Goal: Task Accomplishment & Management: Manage account settings

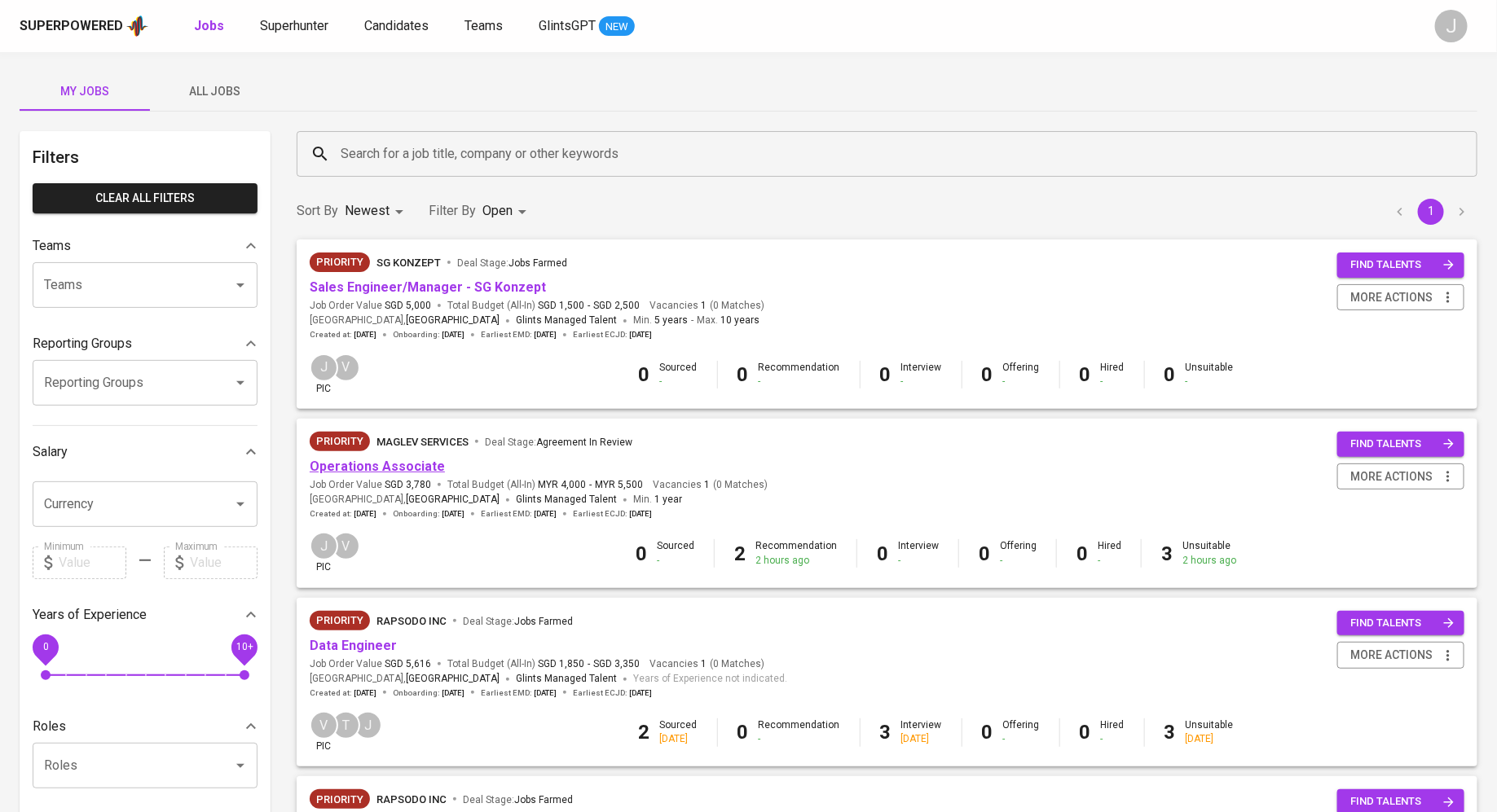
click at [384, 466] on link "Operations Associate" at bounding box center [378, 466] width 136 height 16
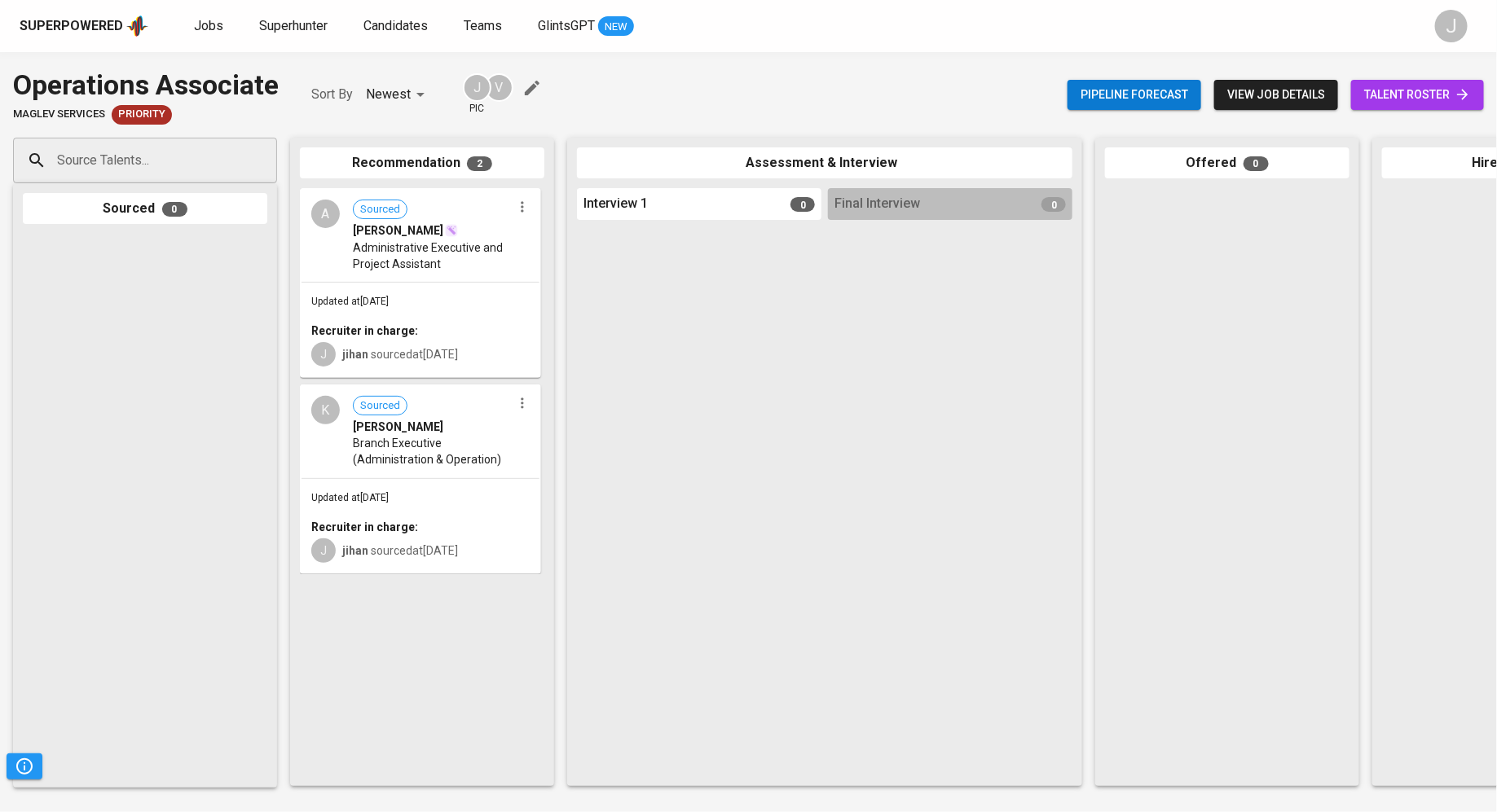
click at [1374, 107] on link "talent roster" at bounding box center [1416, 94] width 133 height 30
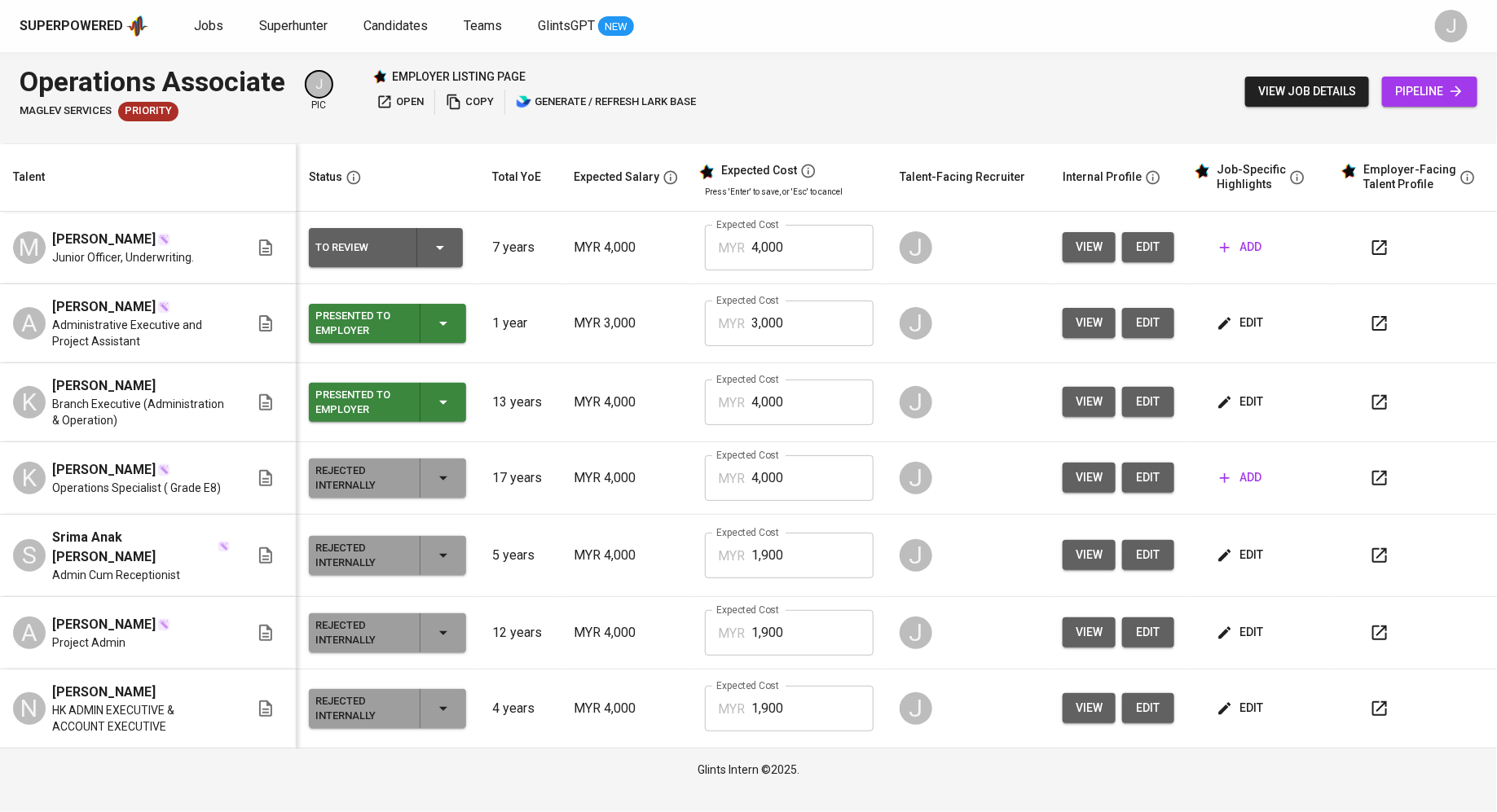
click at [1075, 323] on button "view" at bounding box center [1089, 322] width 53 height 30
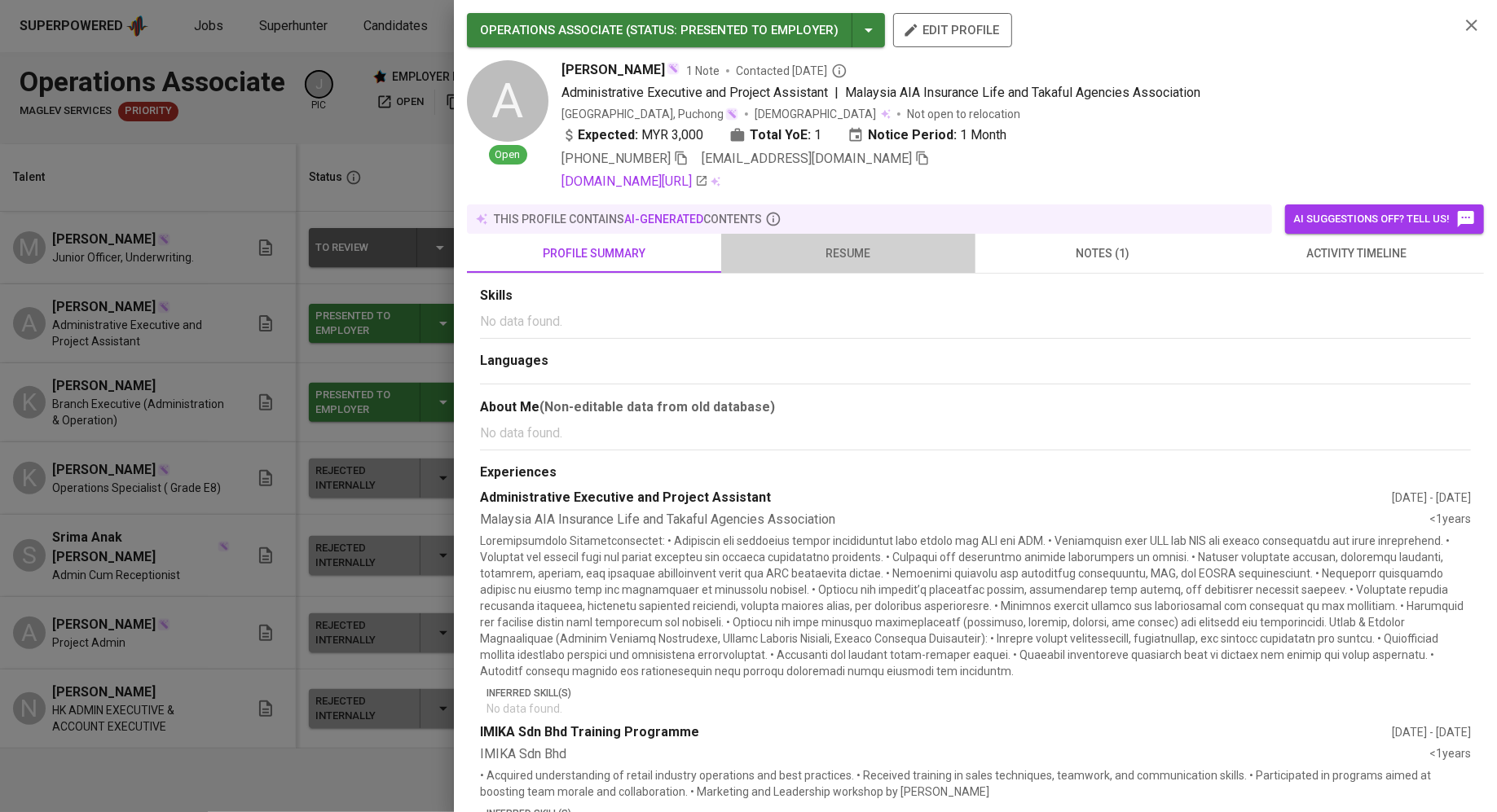
click at [842, 259] on span "resume" at bounding box center [848, 254] width 235 height 21
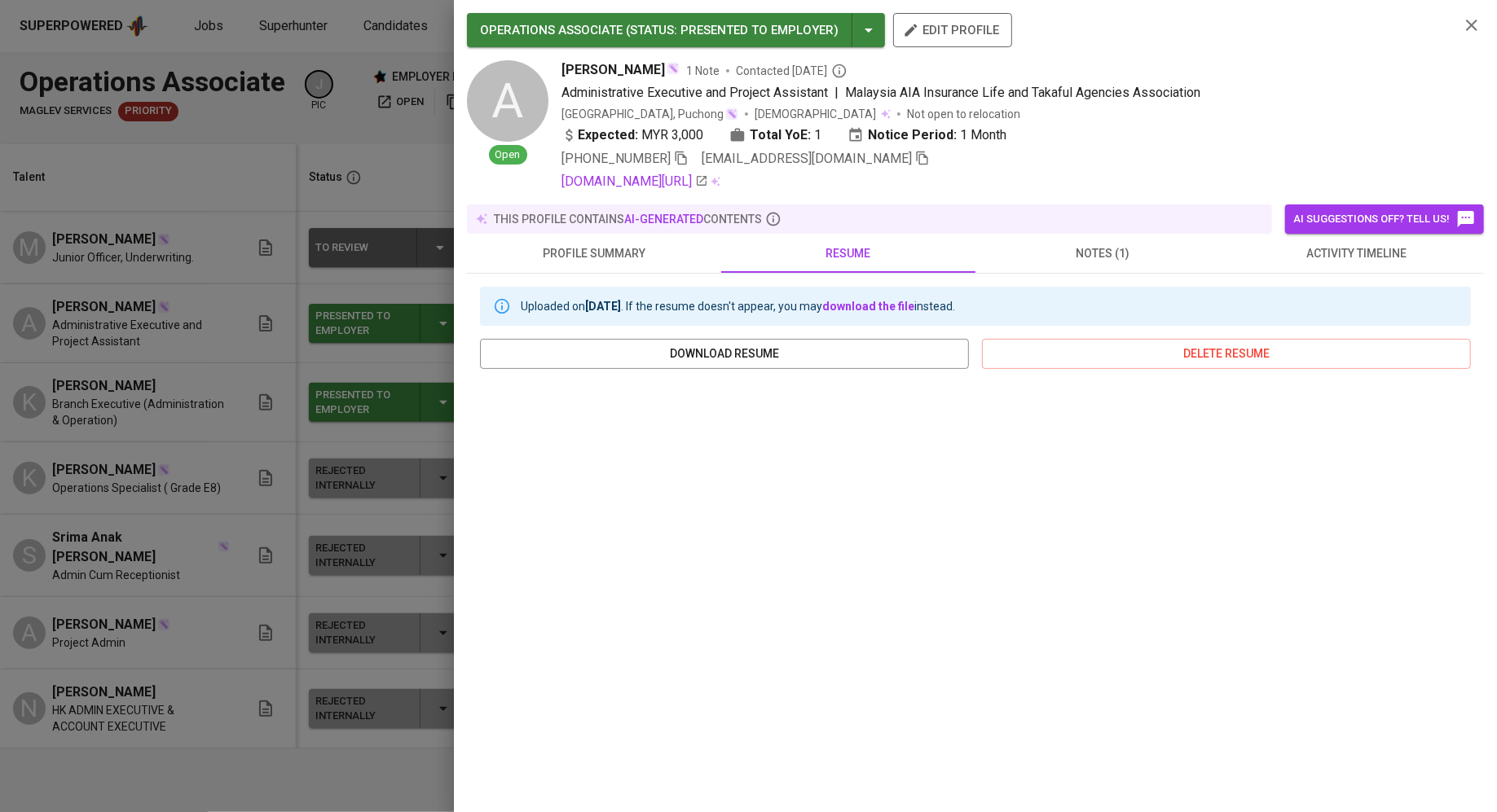
click at [143, 544] on div at bounding box center [748, 406] width 1497 height 812
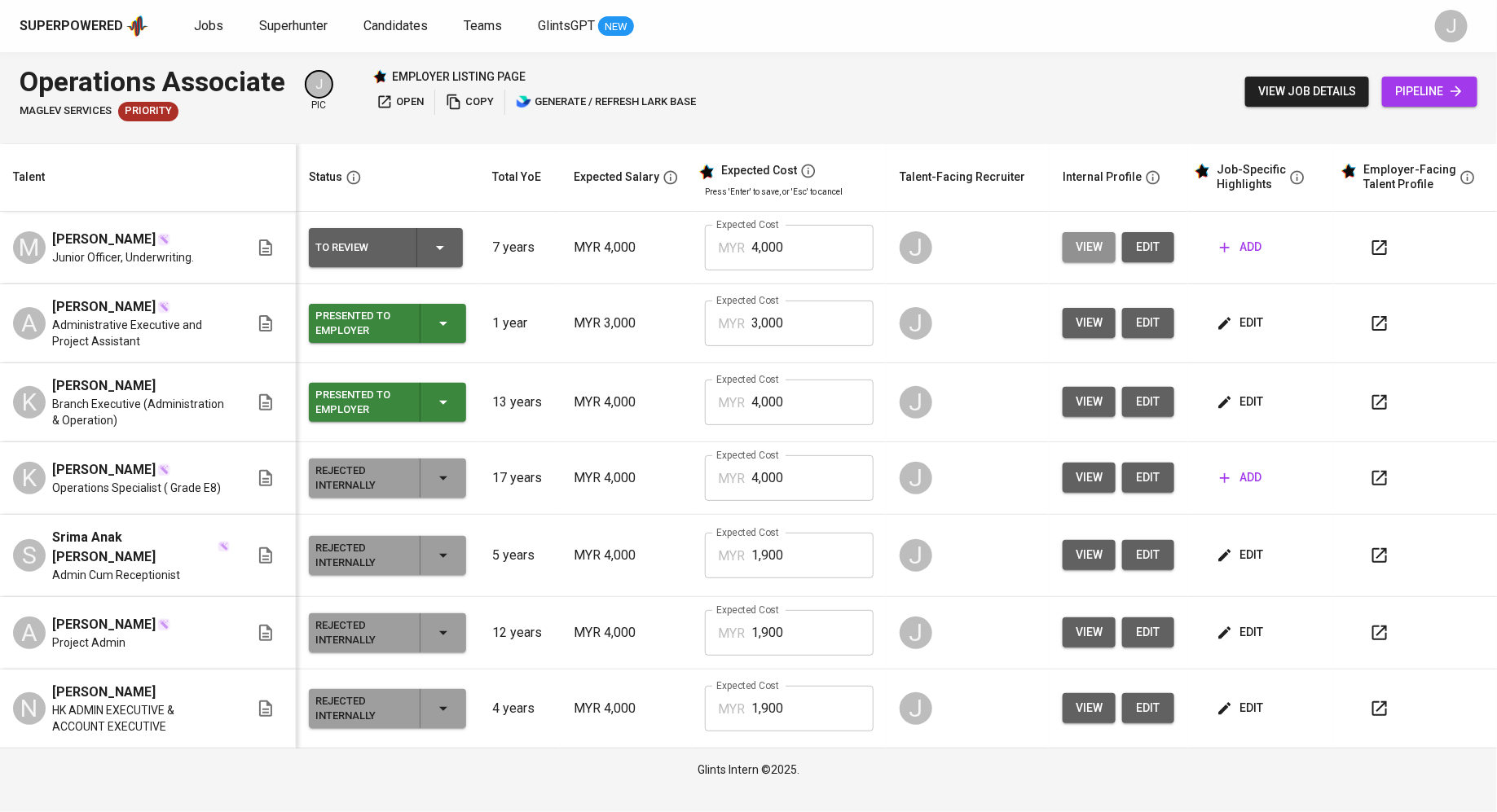
click at [1078, 250] on span "view" at bounding box center [1088, 247] width 27 height 21
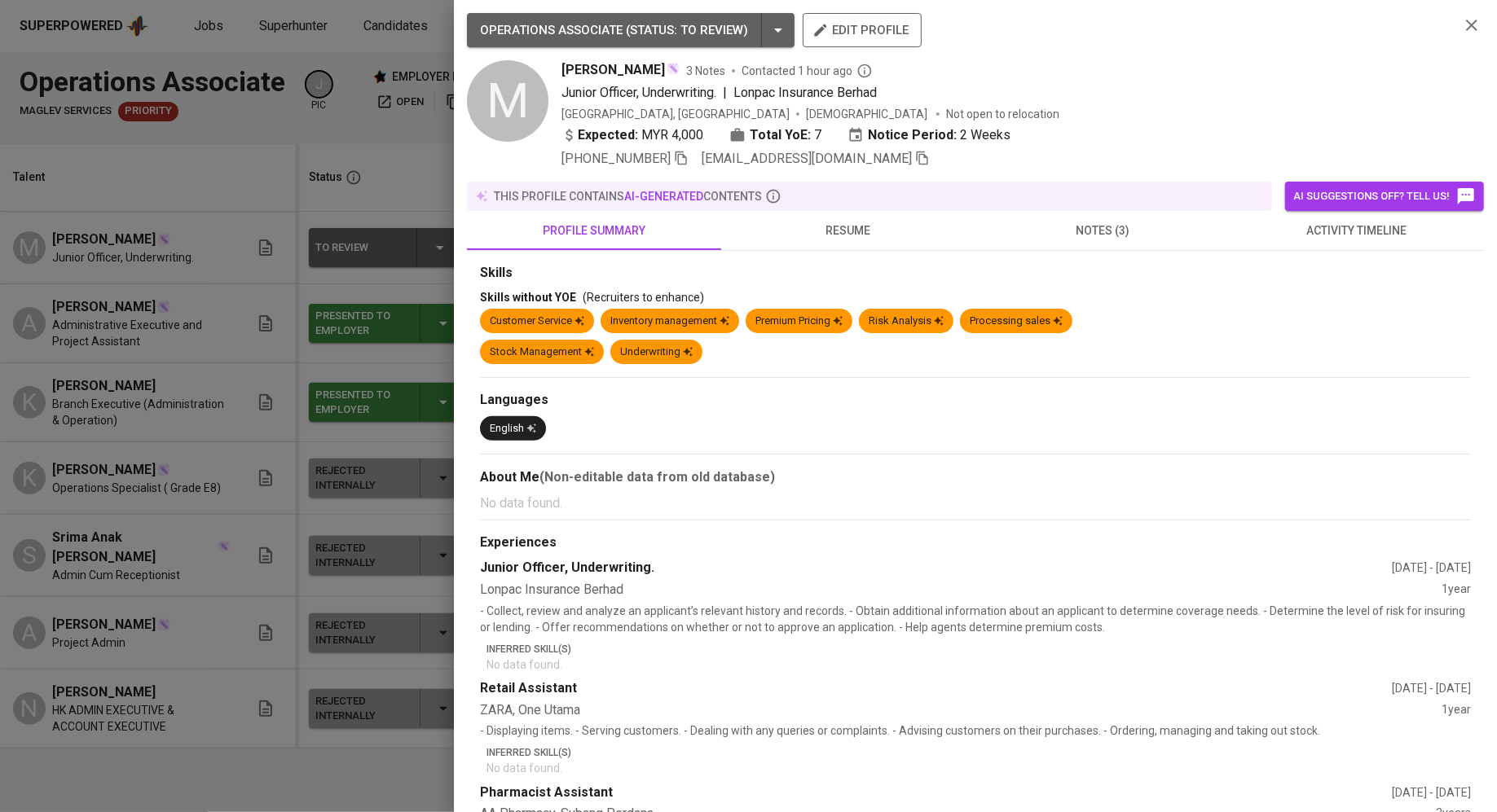
click at [826, 230] on span "resume" at bounding box center [848, 230] width 235 height 21
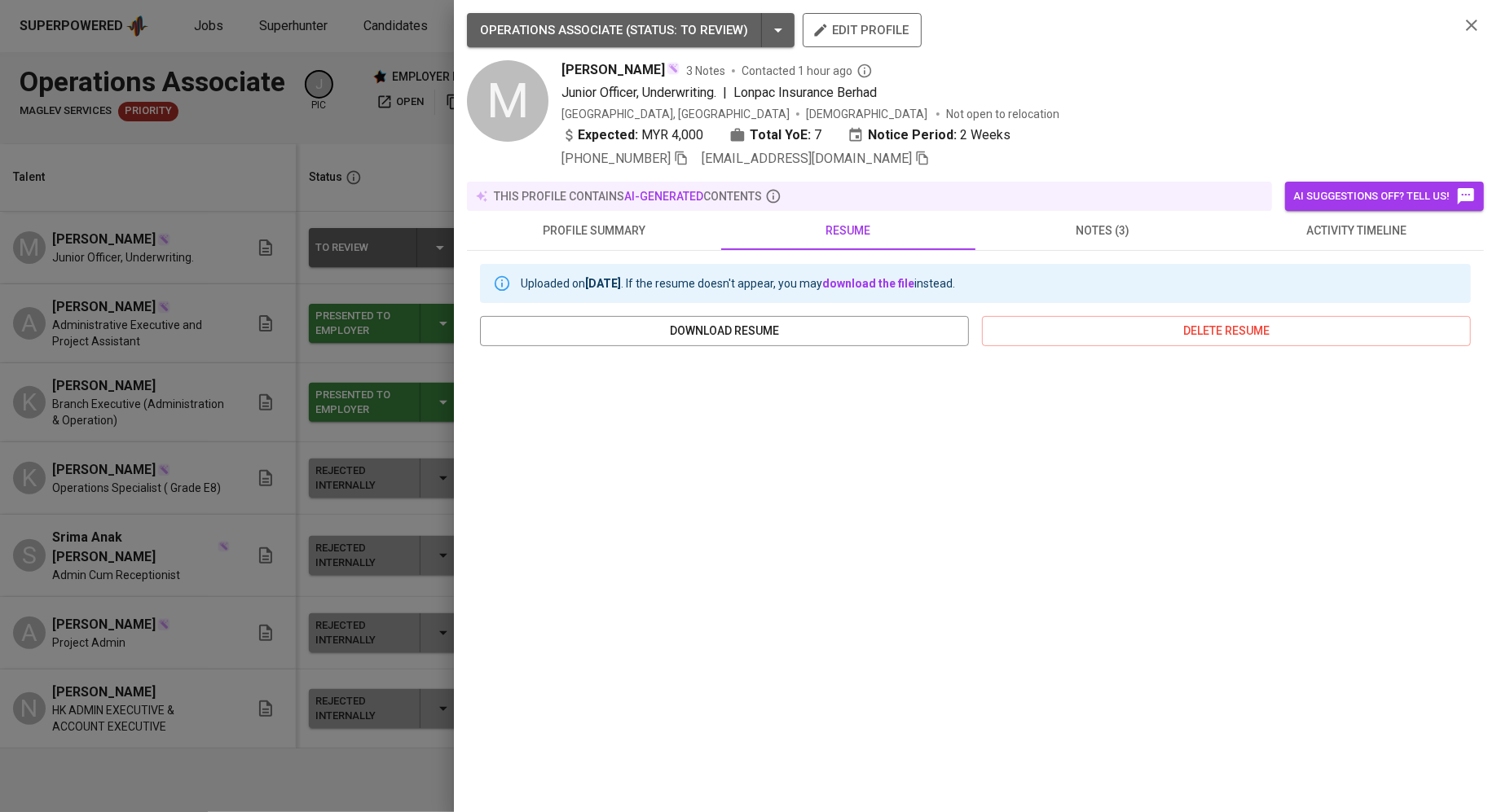
click at [269, 520] on div at bounding box center [748, 406] width 1497 height 812
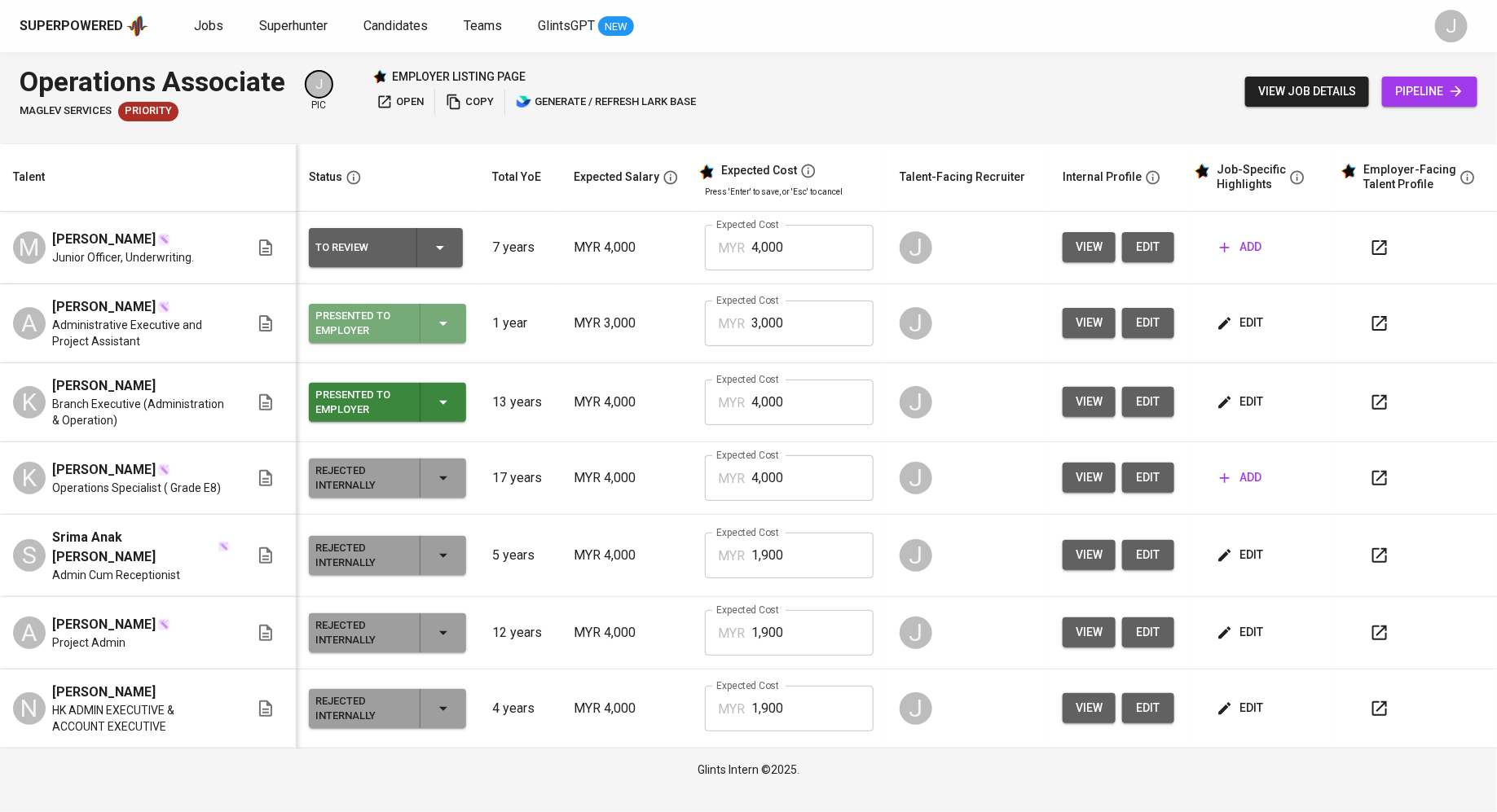
click at [447, 314] on icon "button" at bounding box center [444, 323] width 20 height 20
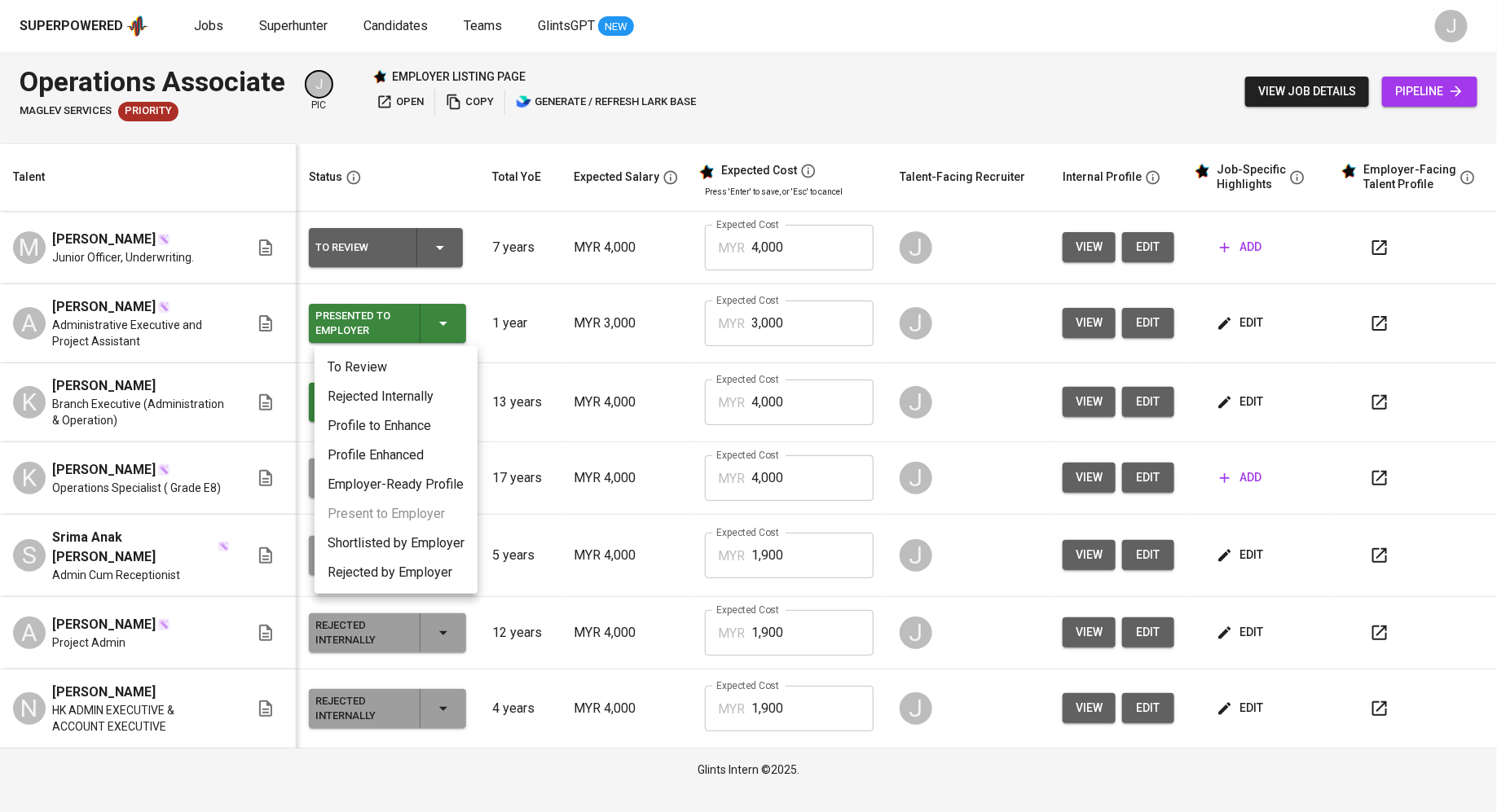
click at [411, 393] on li "Rejected Internally" at bounding box center [396, 397] width 163 height 29
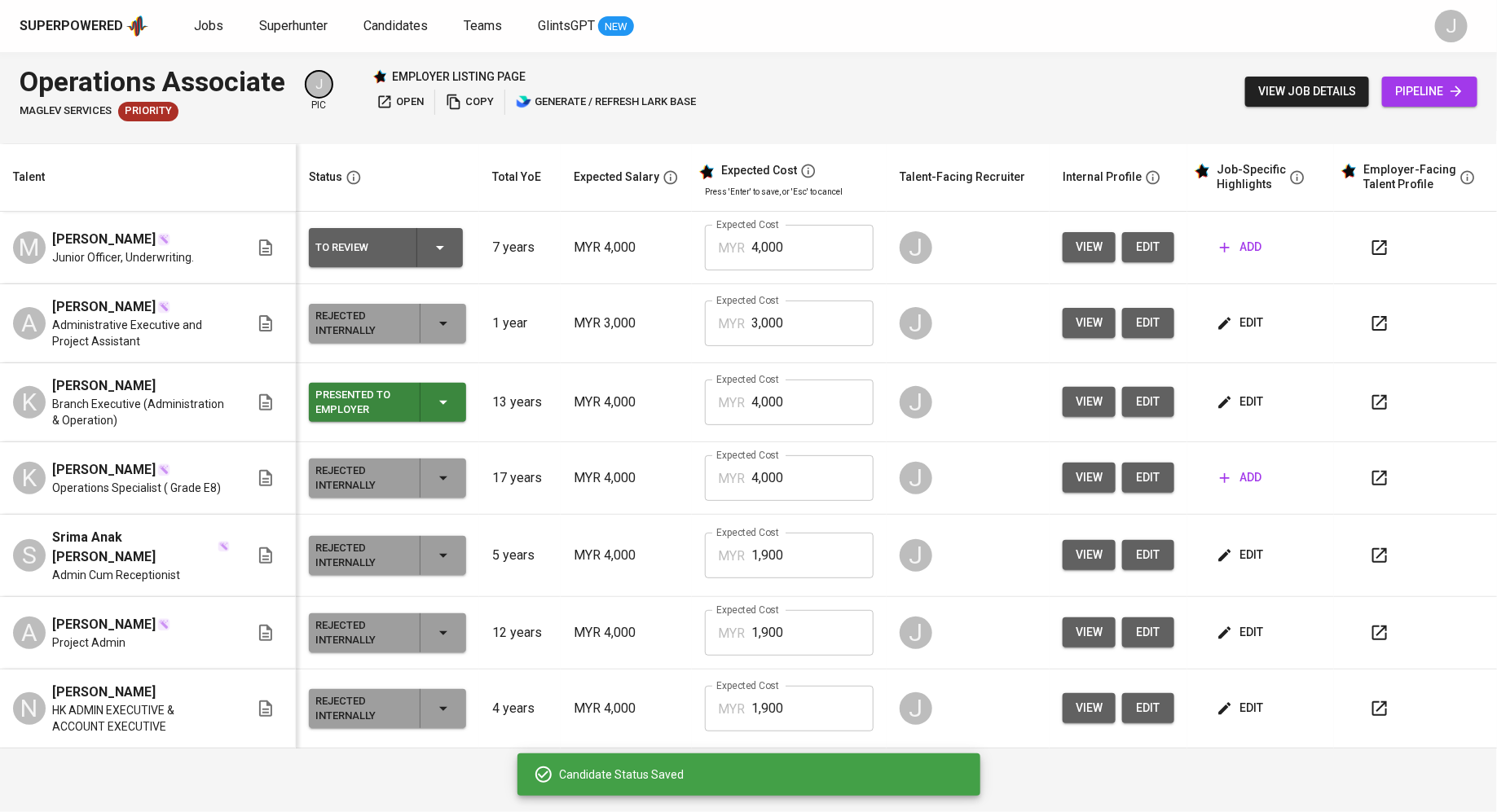
click at [416, 222] on td "To Review" at bounding box center [388, 248] width 183 height 73
click at [418, 228] on div "To Review" at bounding box center [386, 248] width 141 height 39
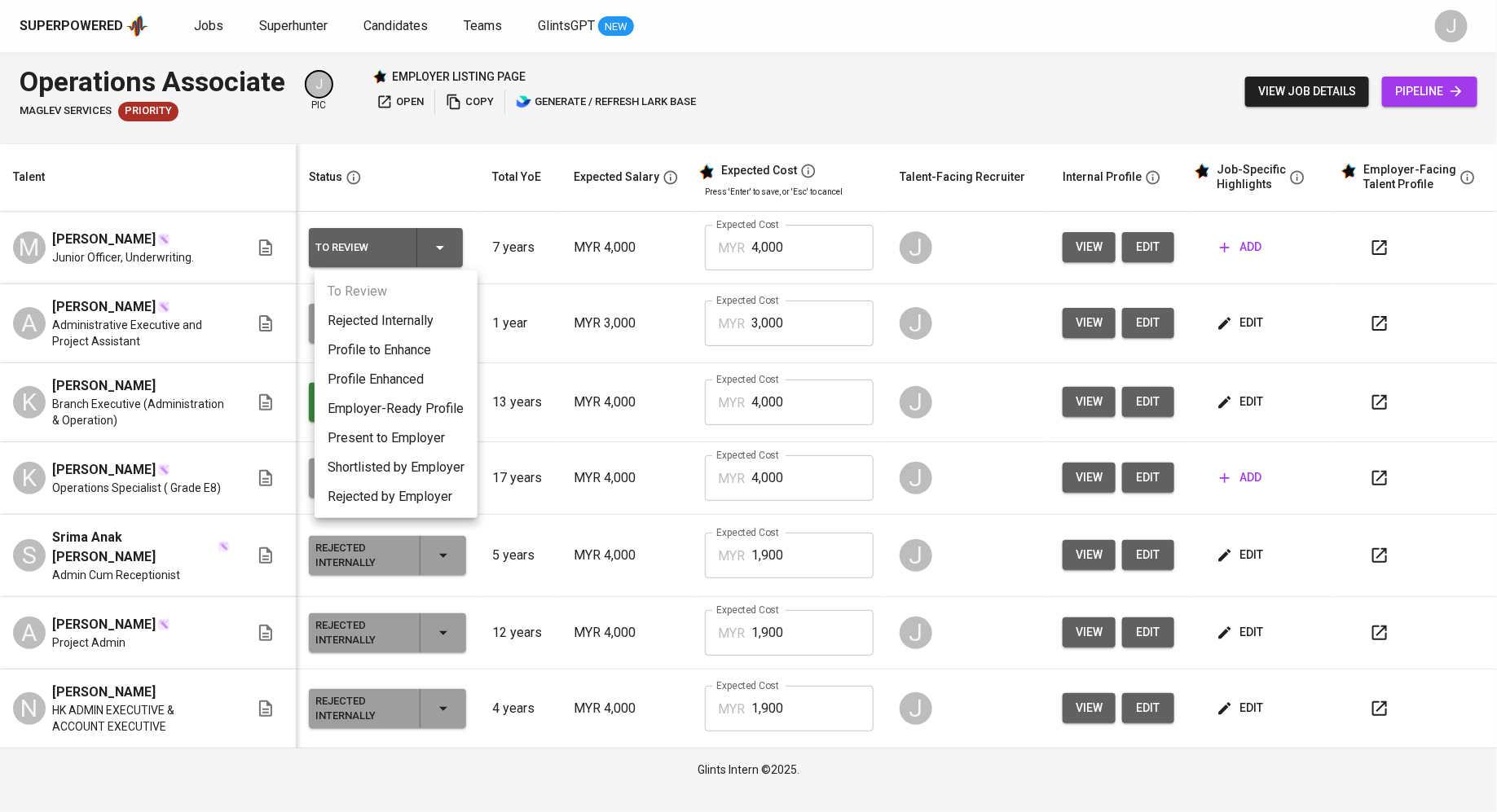
click at [642, 396] on div at bounding box center [748, 406] width 1497 height 812
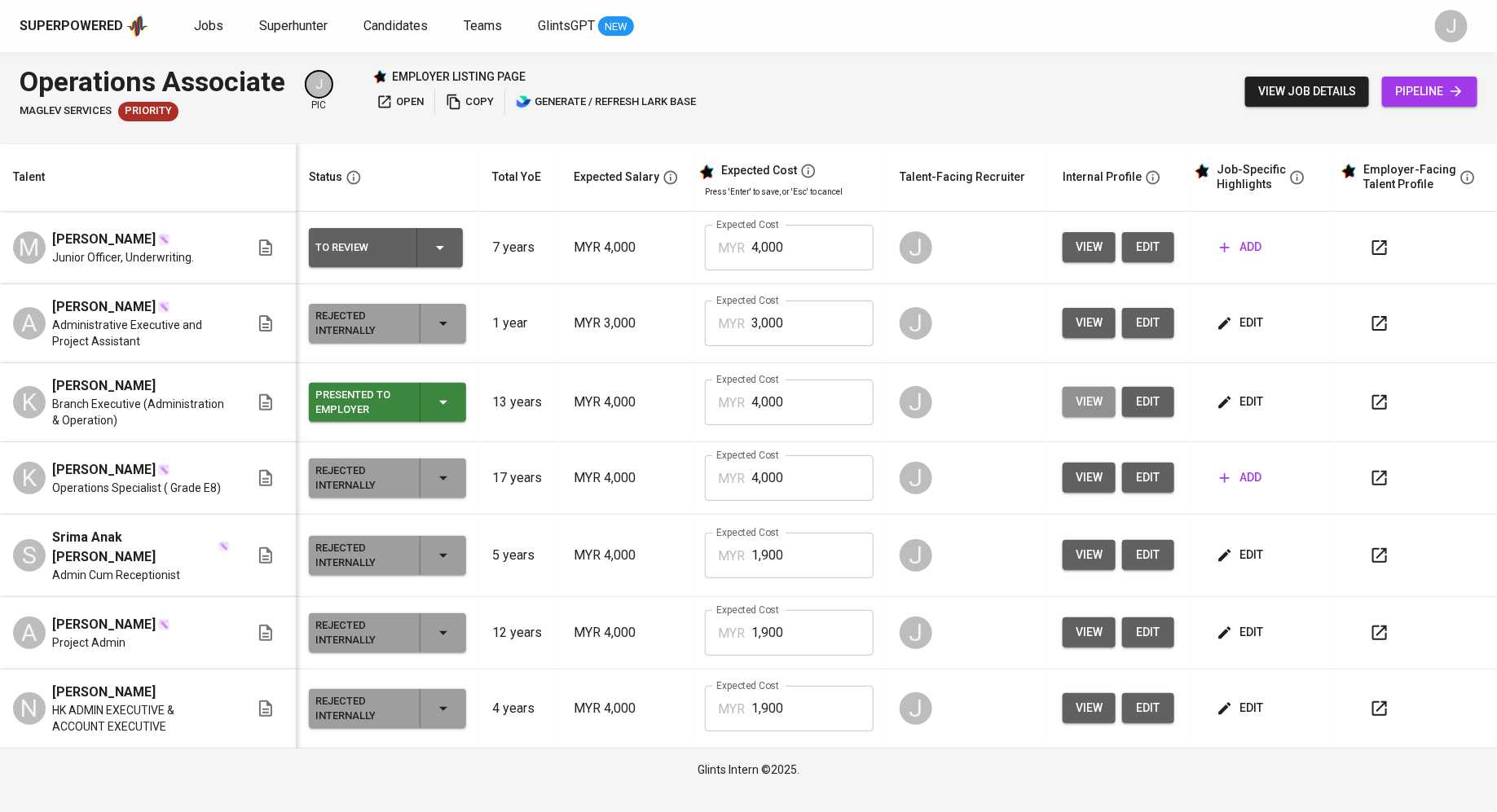
click at [1091, 406] on span "view" at bounding box center [1088, 401] width 27 height 21
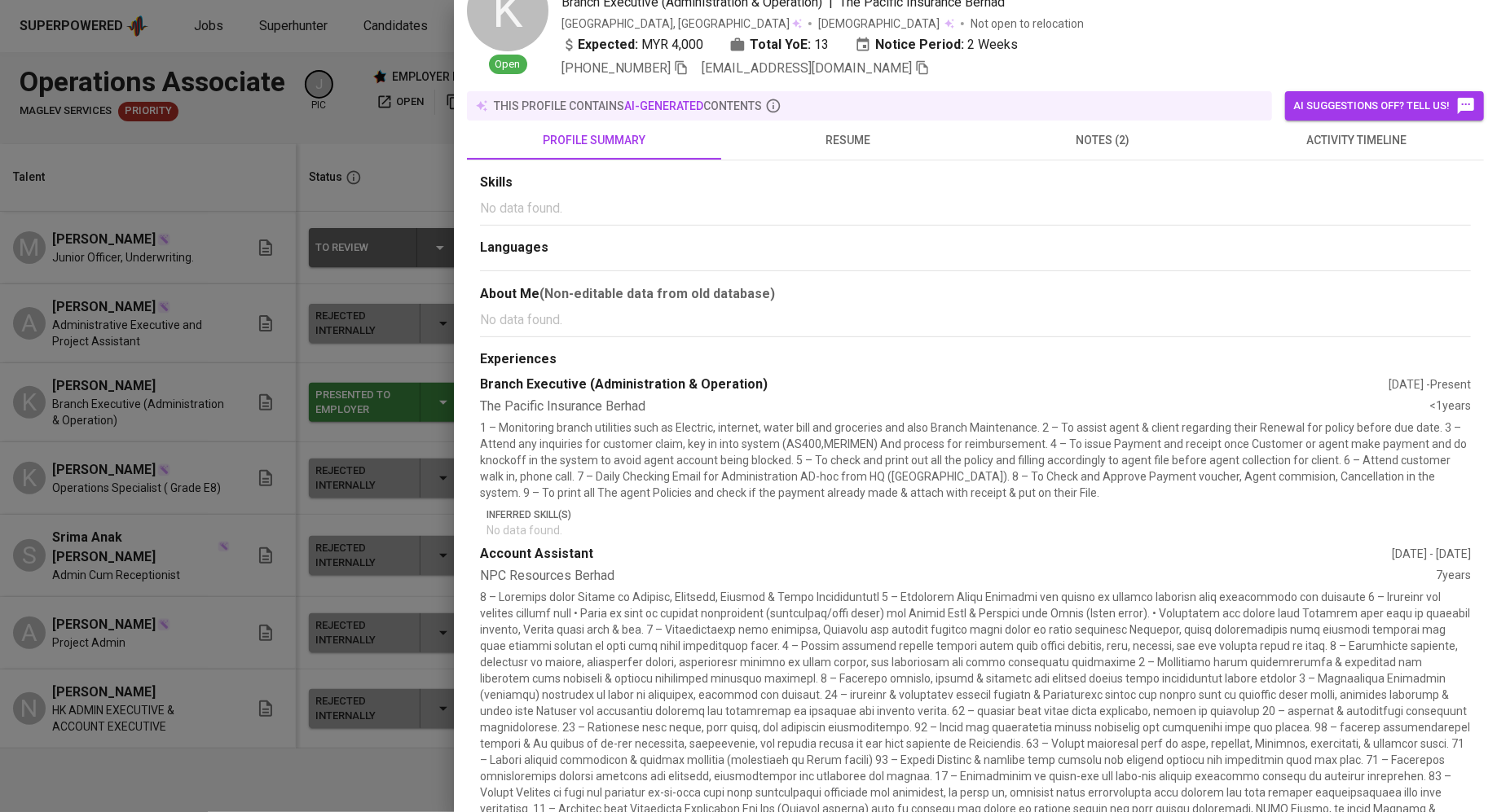
scroll to position [95, 0]
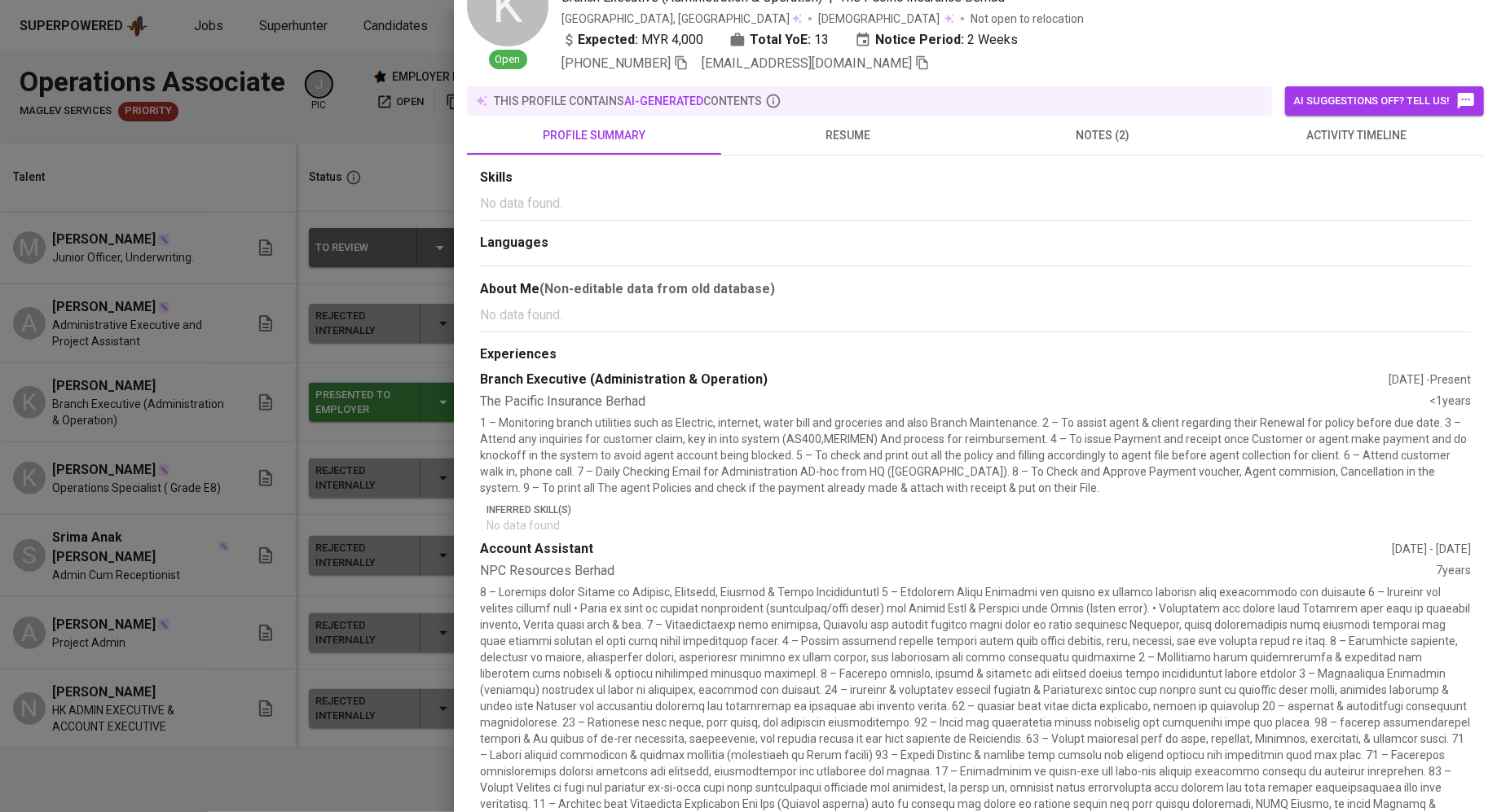
click at [568, 392] on div "The Pacific Insurance Berhad" at bounding box center [954, 401] width 949 height 19
click at [64, 476] on div at bounding box center [748, 406] width 1497 height 812
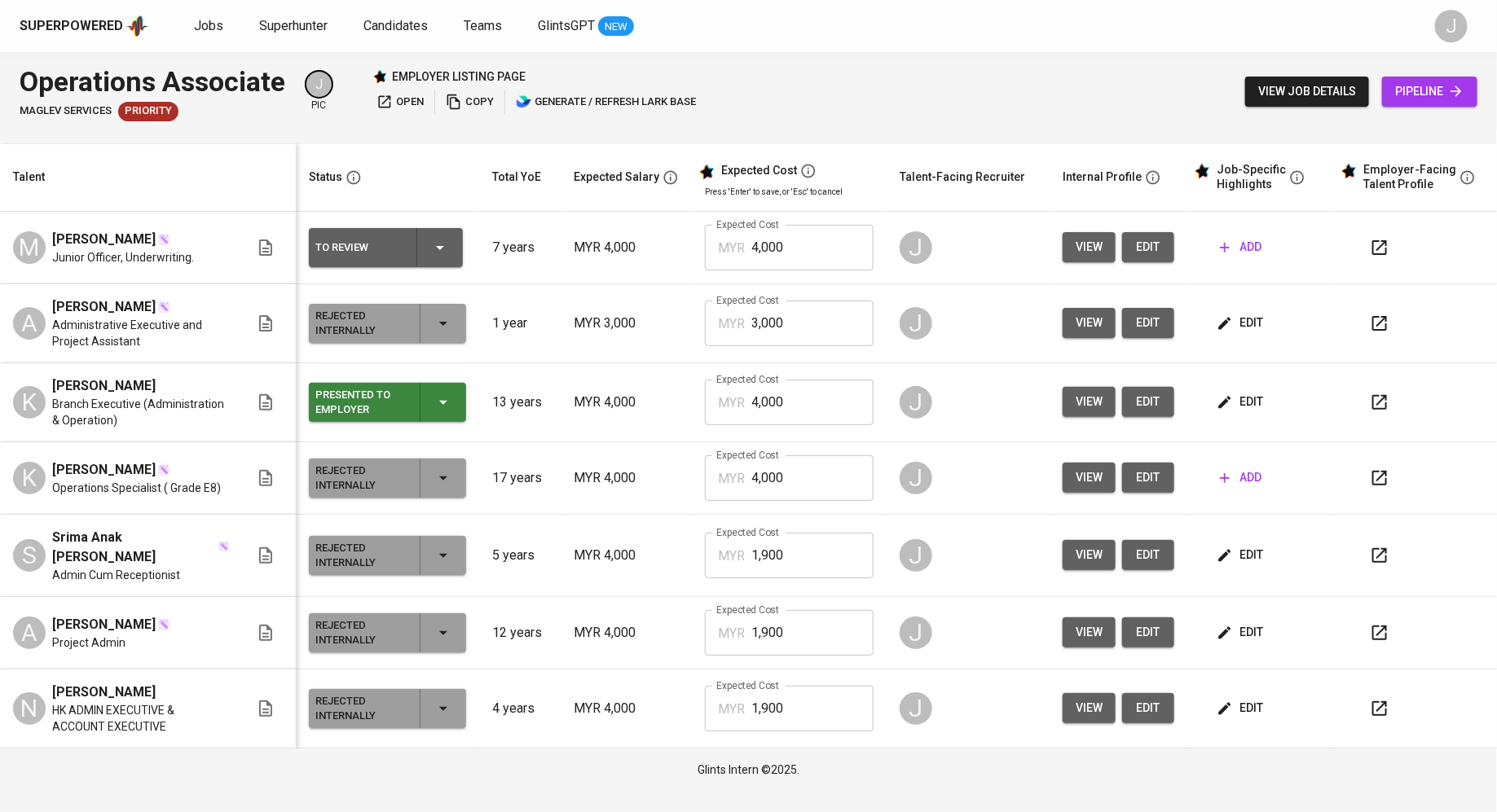
click at [1091, 243] on span "view" at bounding box center [1088, 247] width 27 height 21
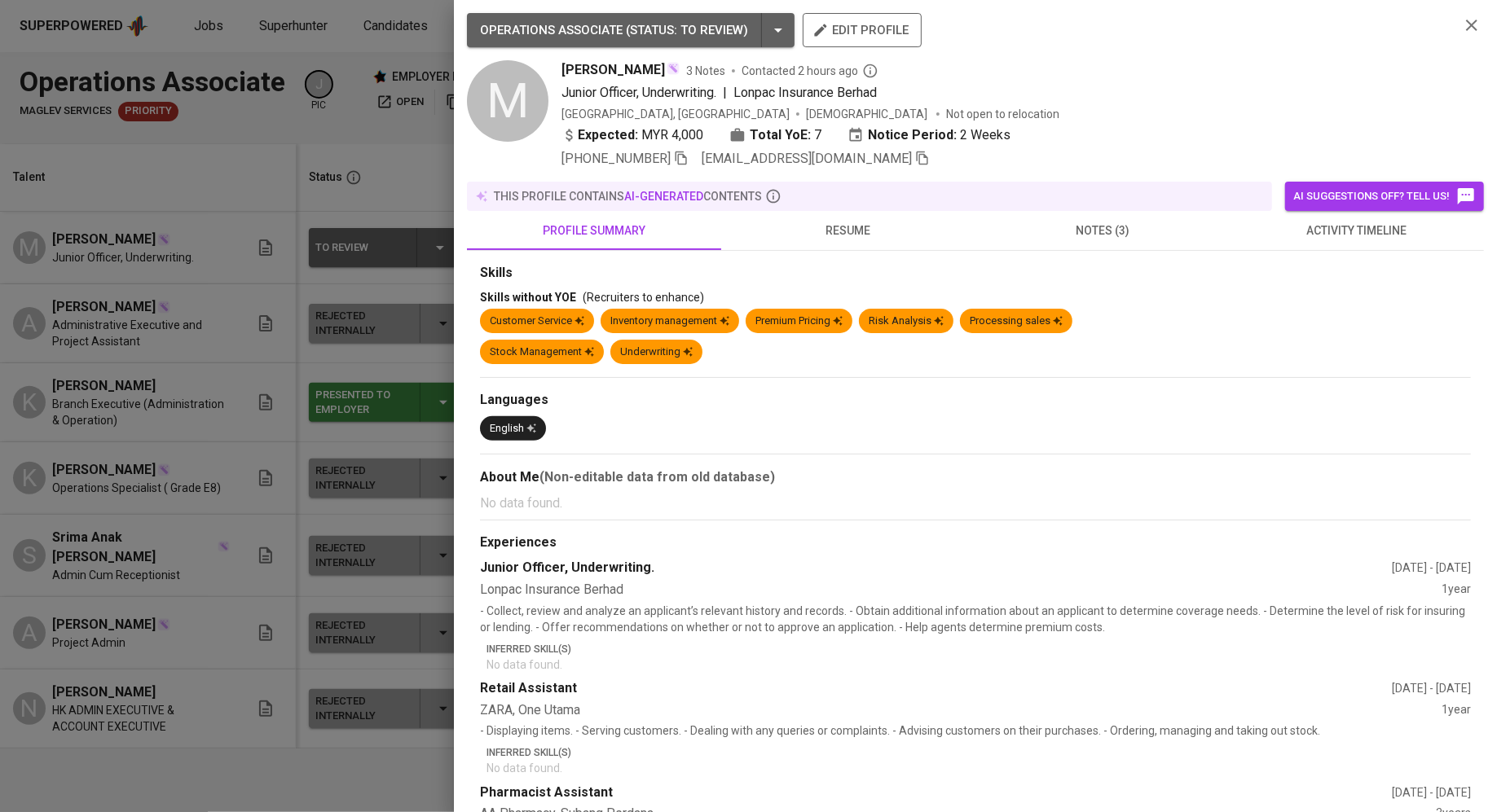
click at [234, 486] on div at bounding box center [748, 406] width 1497 height 812
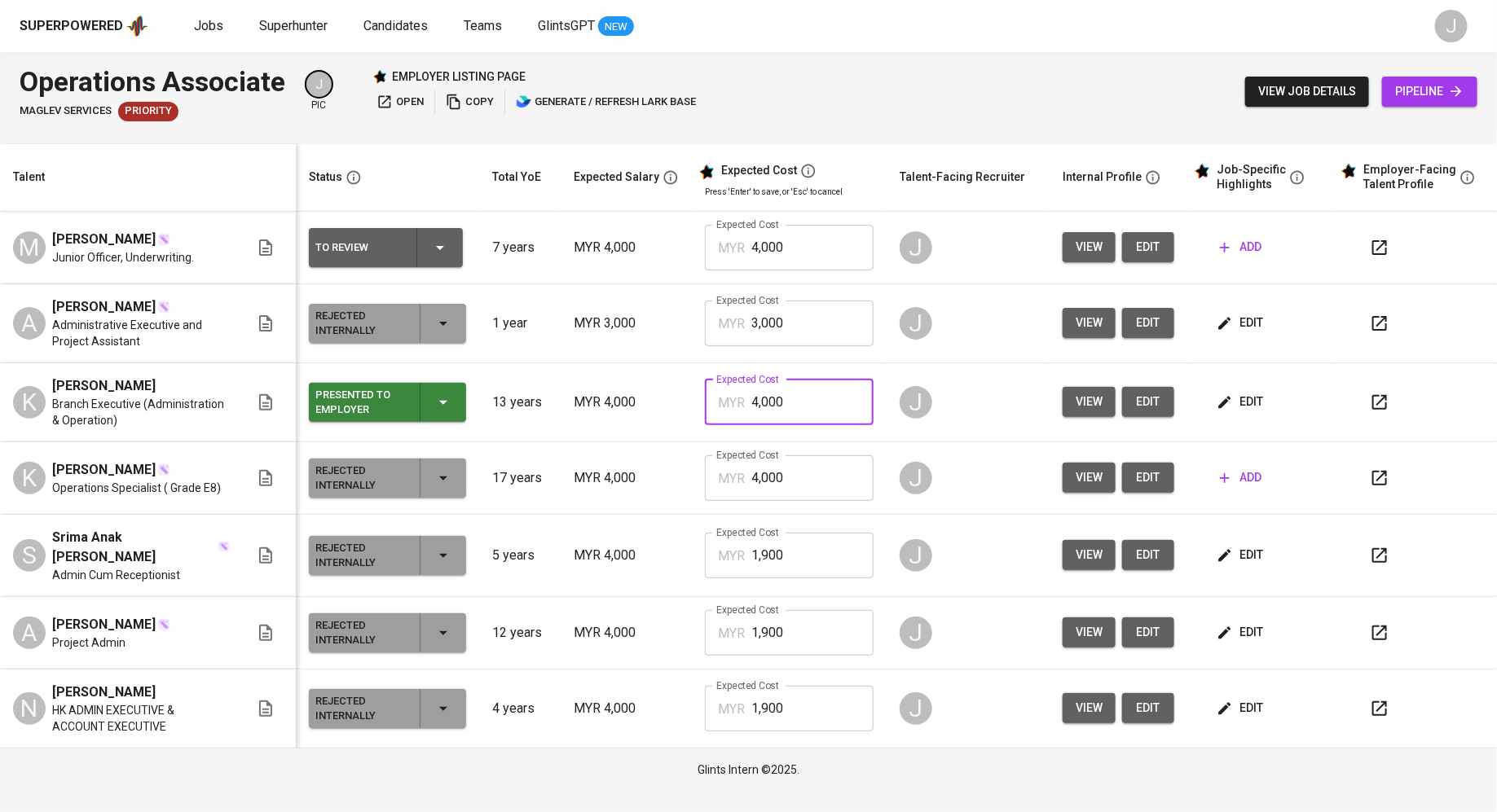
click at [796, 396] on input "4,000" at bounding box center [812, 402] width 122 height 45
click at [1242, 400] on span "edit" at bounding box center [1241, 401] width 43 height 21
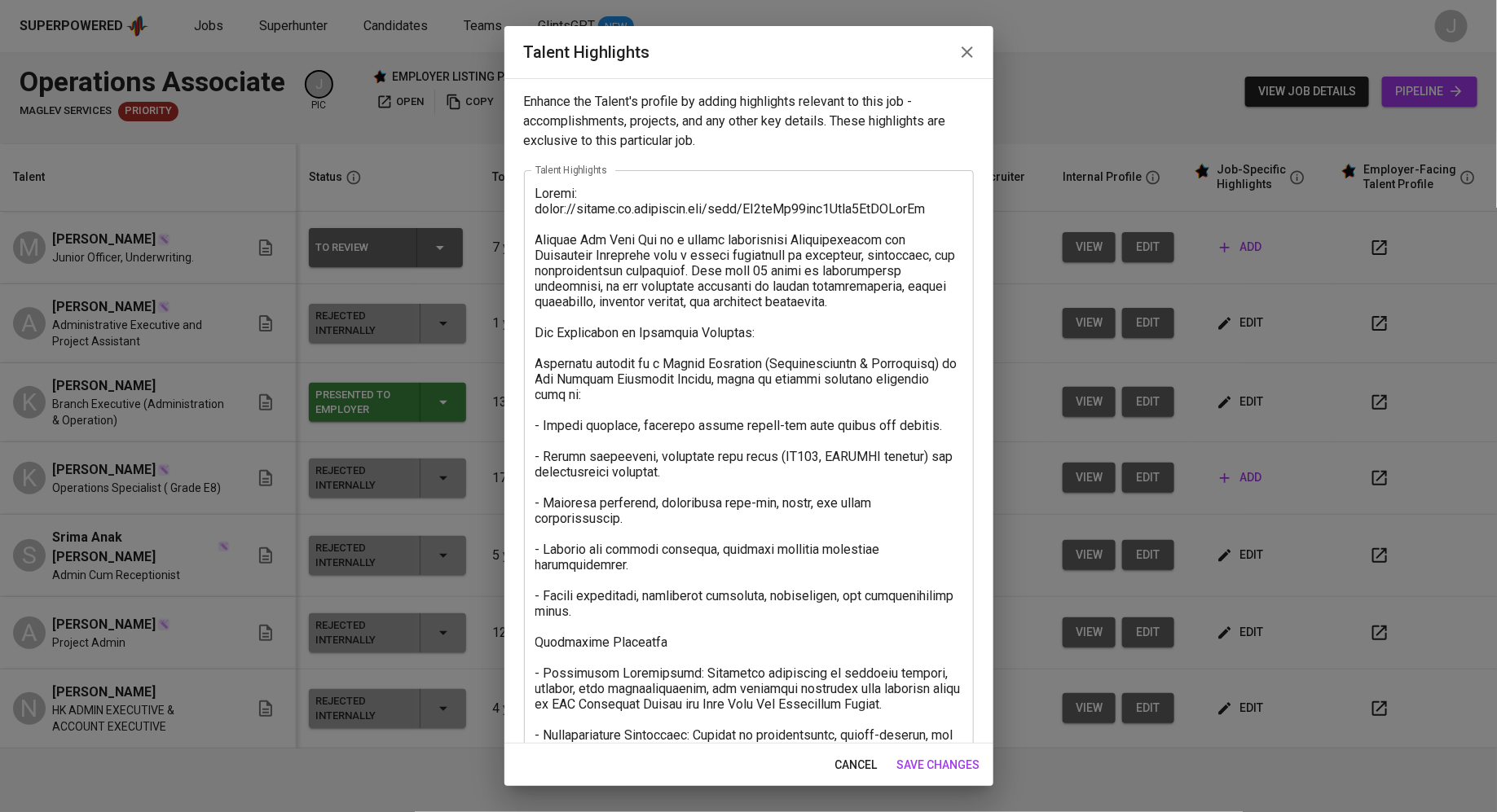
scroll to position [306, 0]
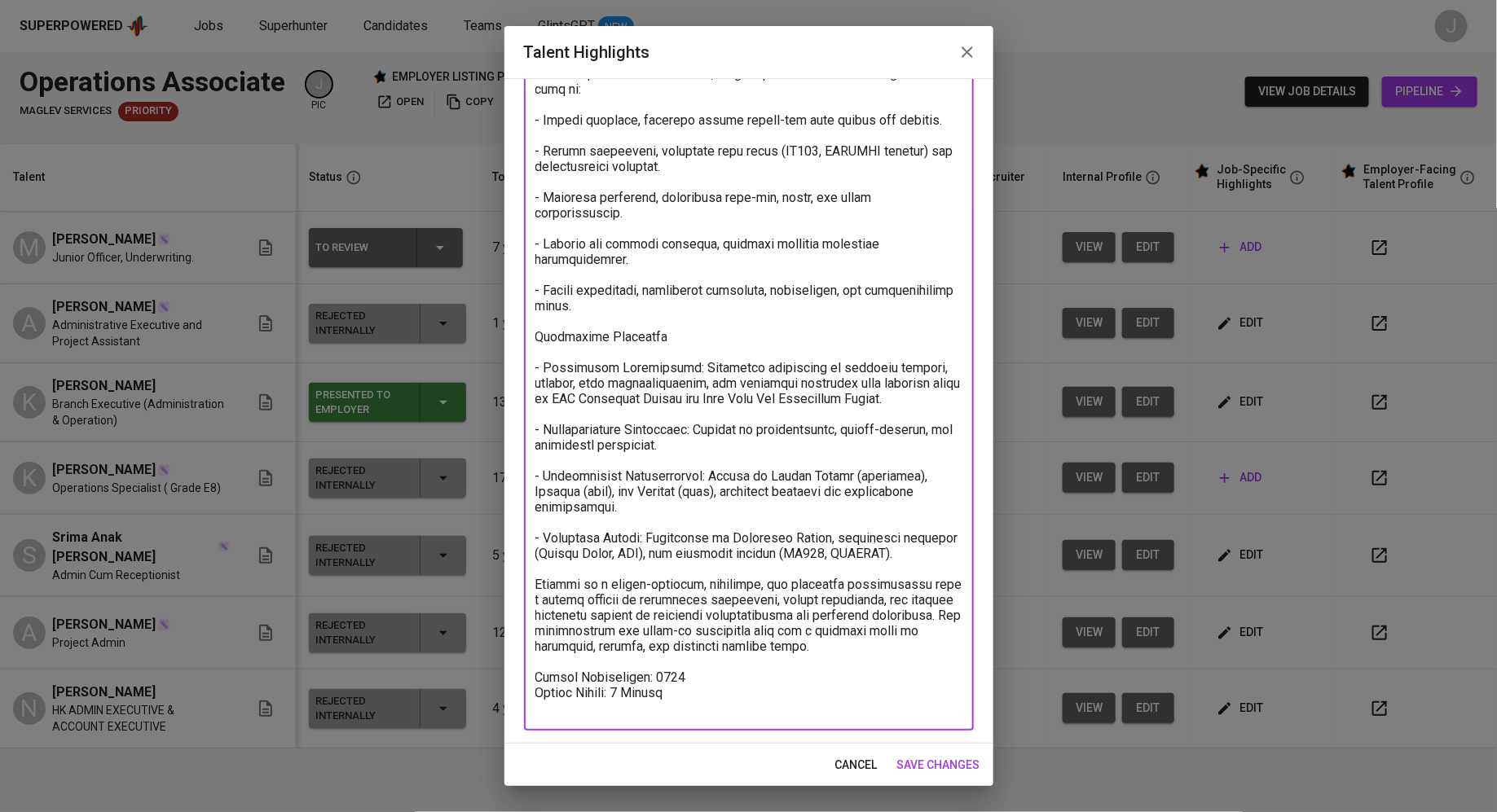
click at [697, 684] on textarea at bounding box center [748, 298] width 427 height 836
click at [594, 681] on textarea at bounding box center [748, 298] width 427 height 836
click at [537, 676] on textarea at bounding box center [748, 298] width 427 height 836
click at [643, 676] on textarea at bounding box center [748, 298] width 427 height 836
click at [739, 680] on textarea at bounding box center [748, 298] width 427 height 836
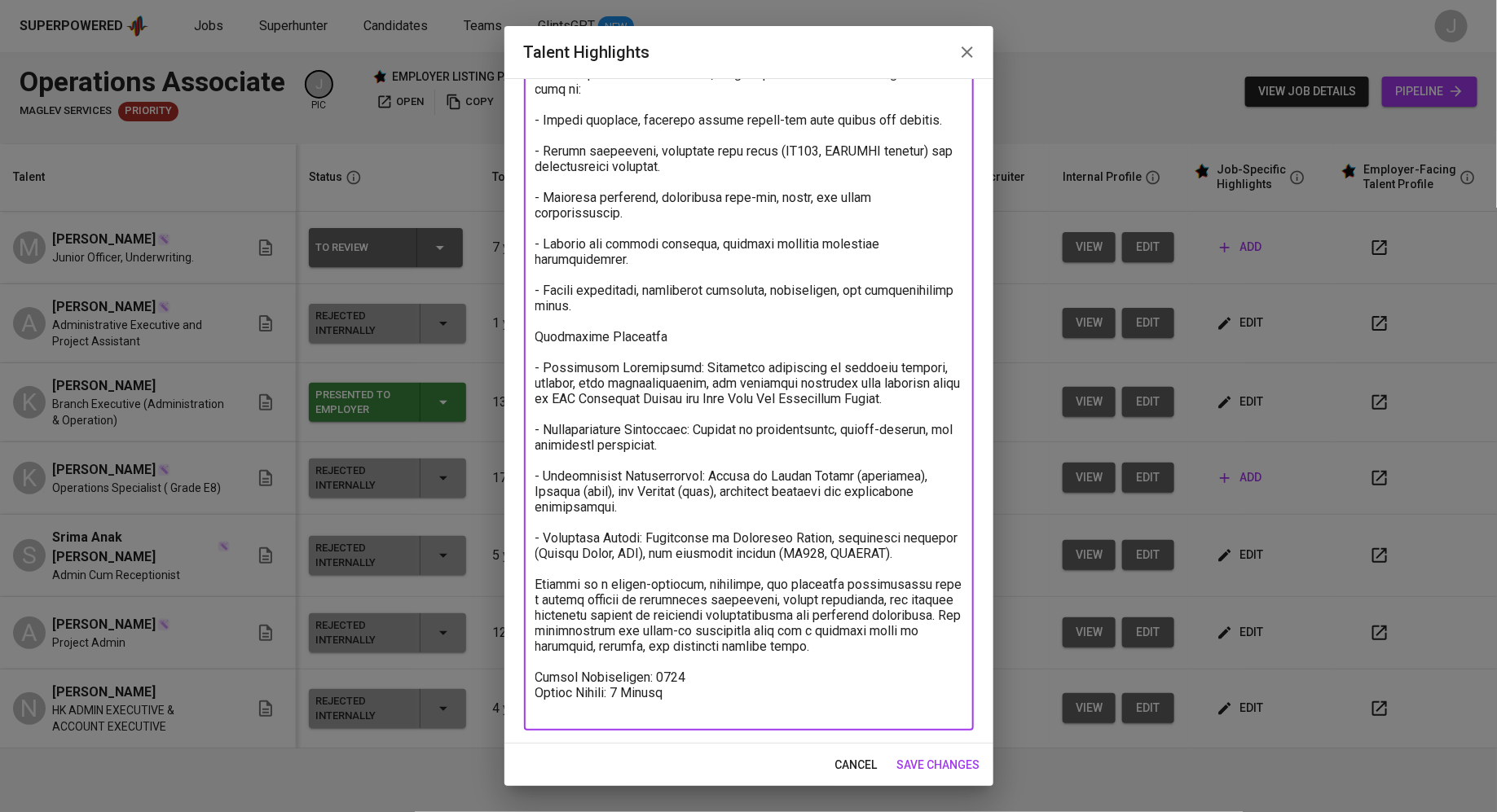
click at [643, 680] on textarea at bounding box center [748, 298] width 427 height 836
click at [810, 557] on textarea at bounding box center [748, 298] width 427 height 836
click at [739, 676] on textarea at bounding box center [748, 298] width 427 height 836
click at [754, 676] on textarea at bounding box center [748, 298] width 427 height 836
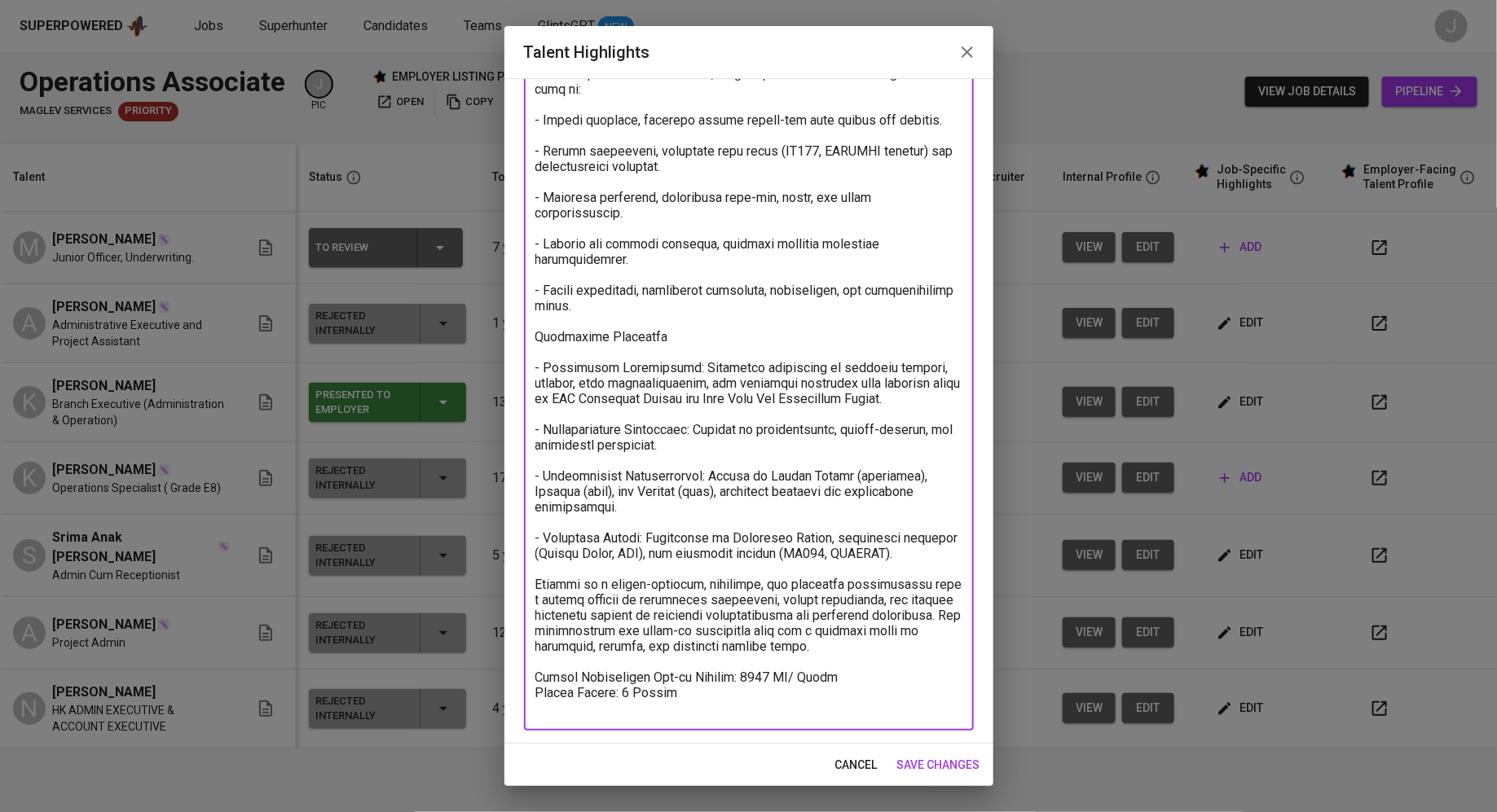
click at [689, 699] on textarea at bounding box center [748, 298] width 427 height 836
type textarea "Resume: https://glints.sg.larksuite.com/wiki/PX5cwUt06iuf1Qkak4NlOQTegAg Kevinc…"
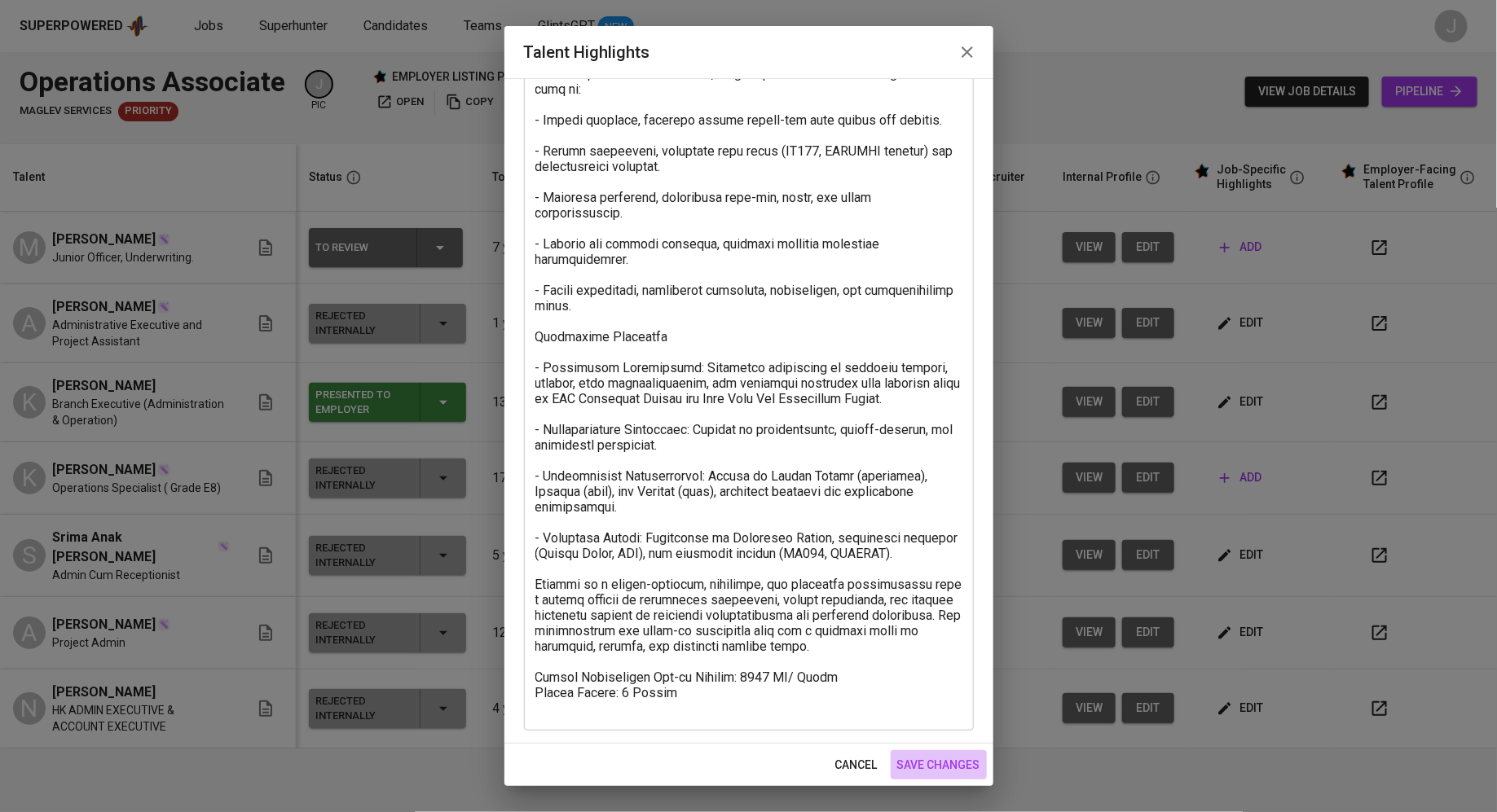
click at [942, 767] on span "save changes" at bounding box center [938, 765] width 83 height 21
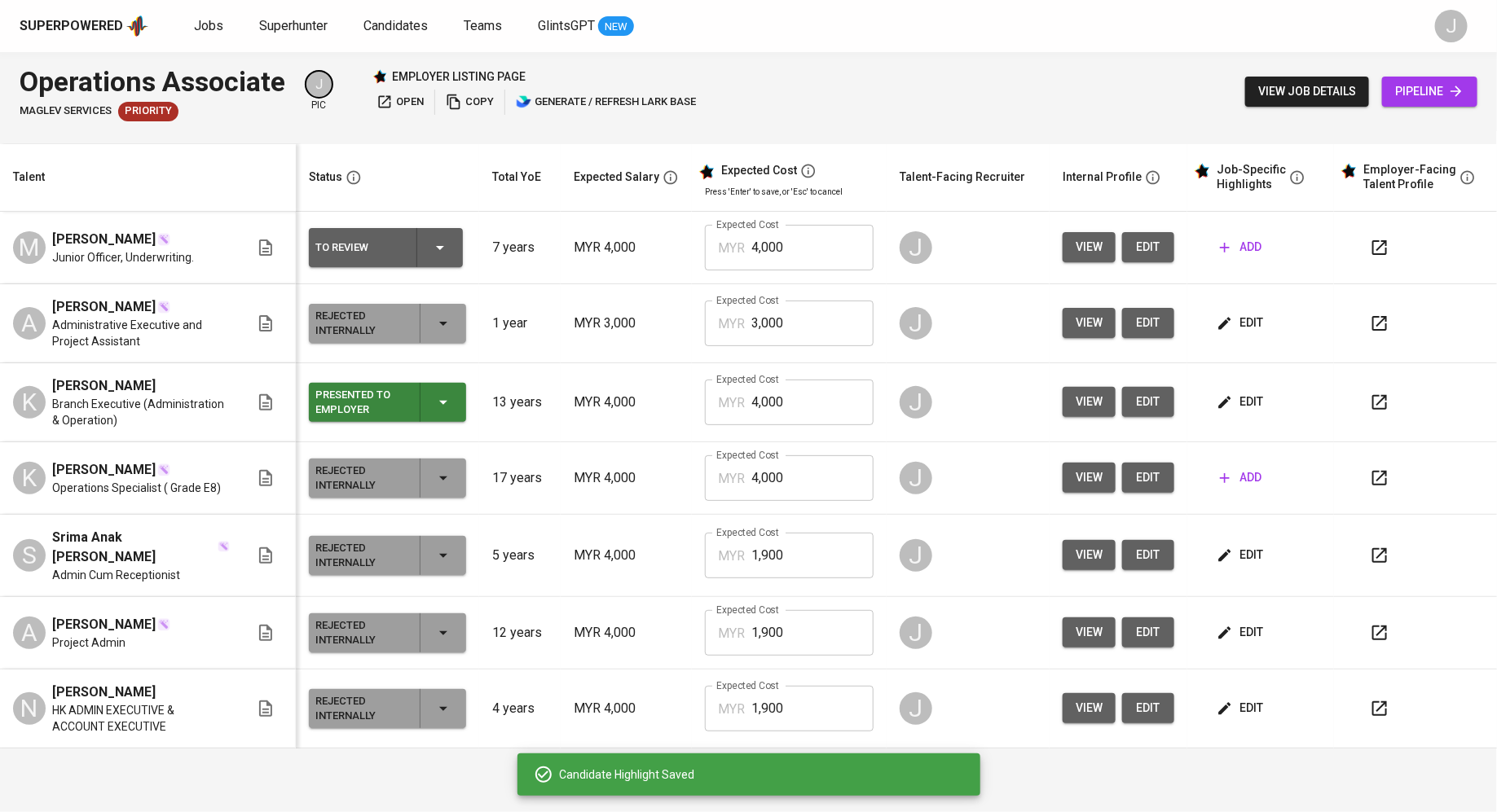
click at [371, 251] on div "To Review" at bounding box center [359, 248] width 88 height 22
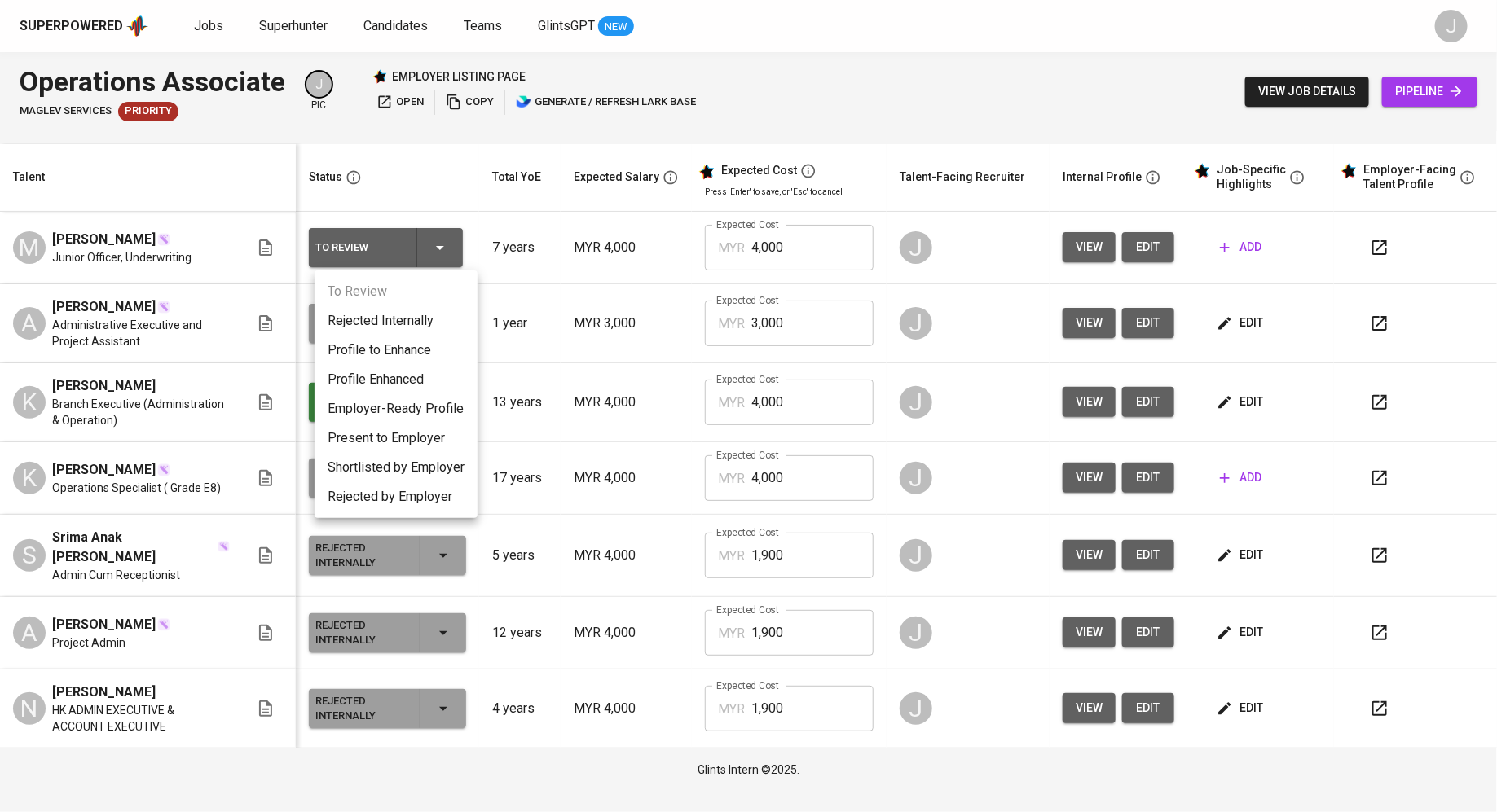
click at [817, 340] on div at bounding box center [748, 406] width 1497 height 812
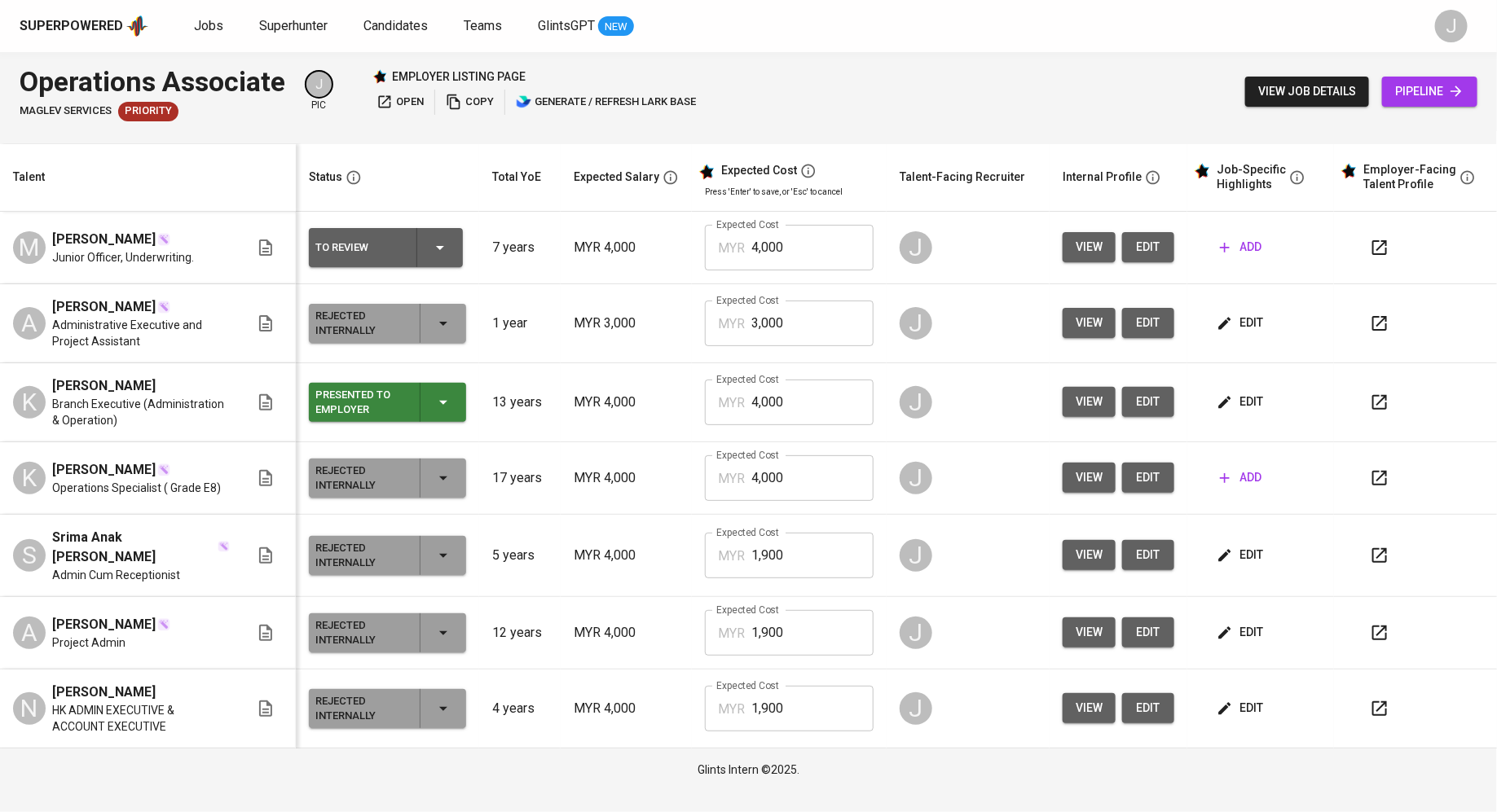
click at [1244, 258] on button "add" at bounding box center [1240, 247] width 55 height 30
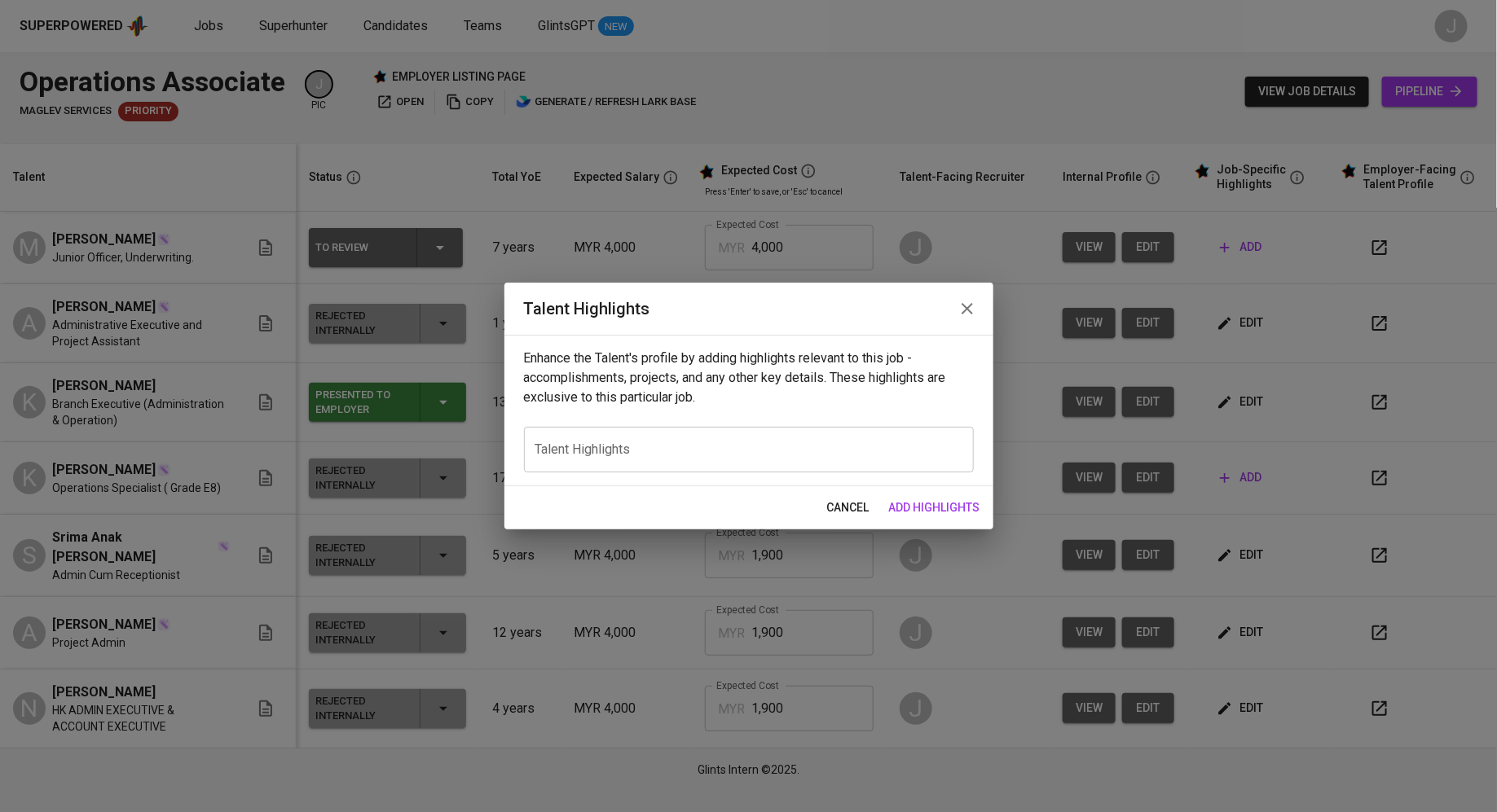
click at [663, 454] on textarea at bounding box center [748, 450] width 427 height 16
paste textarea "Mohammad Anas Amzar is a meticulous insurance professional with specialized exp…"
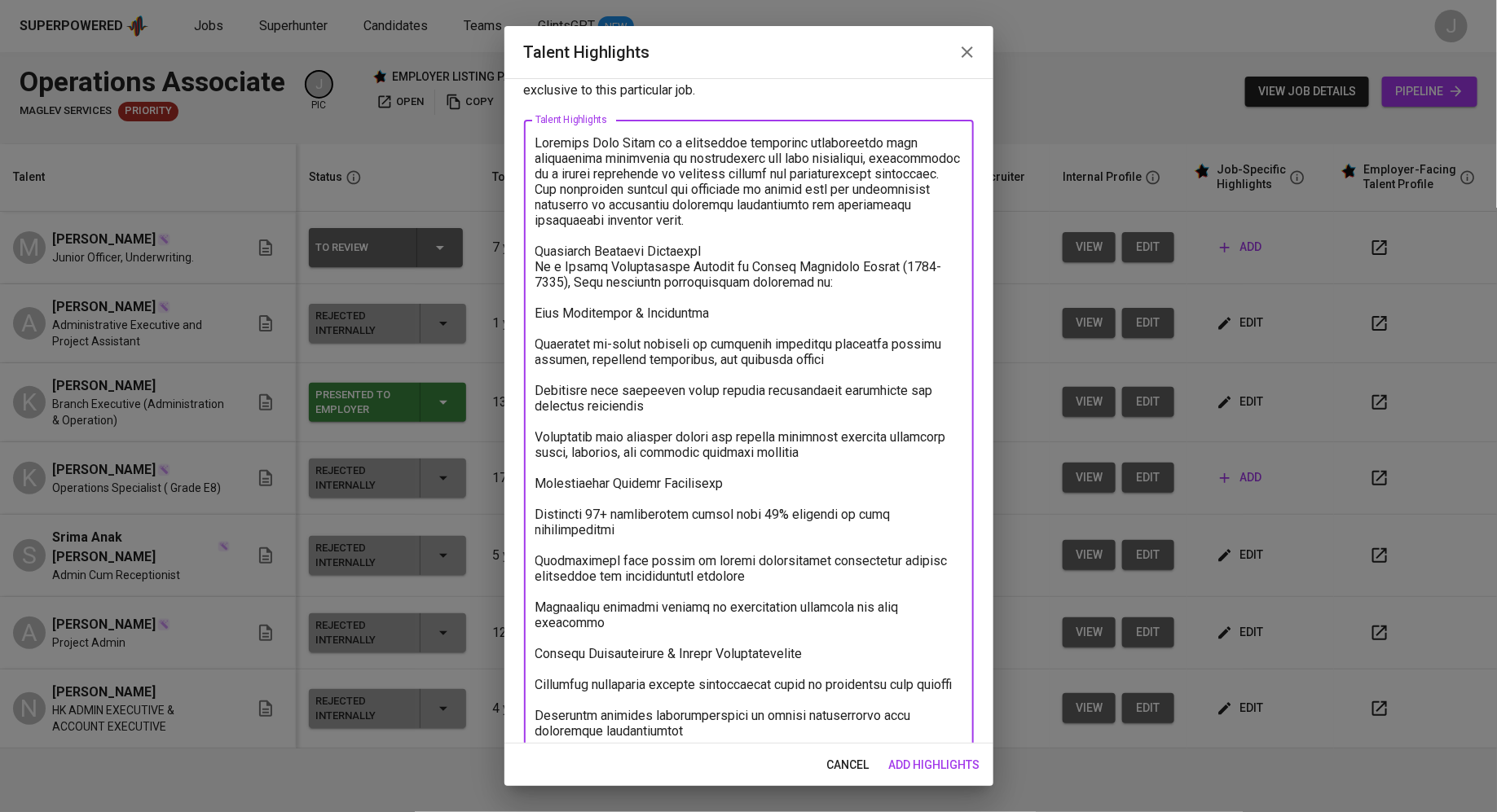
scroll to position [0, 0]
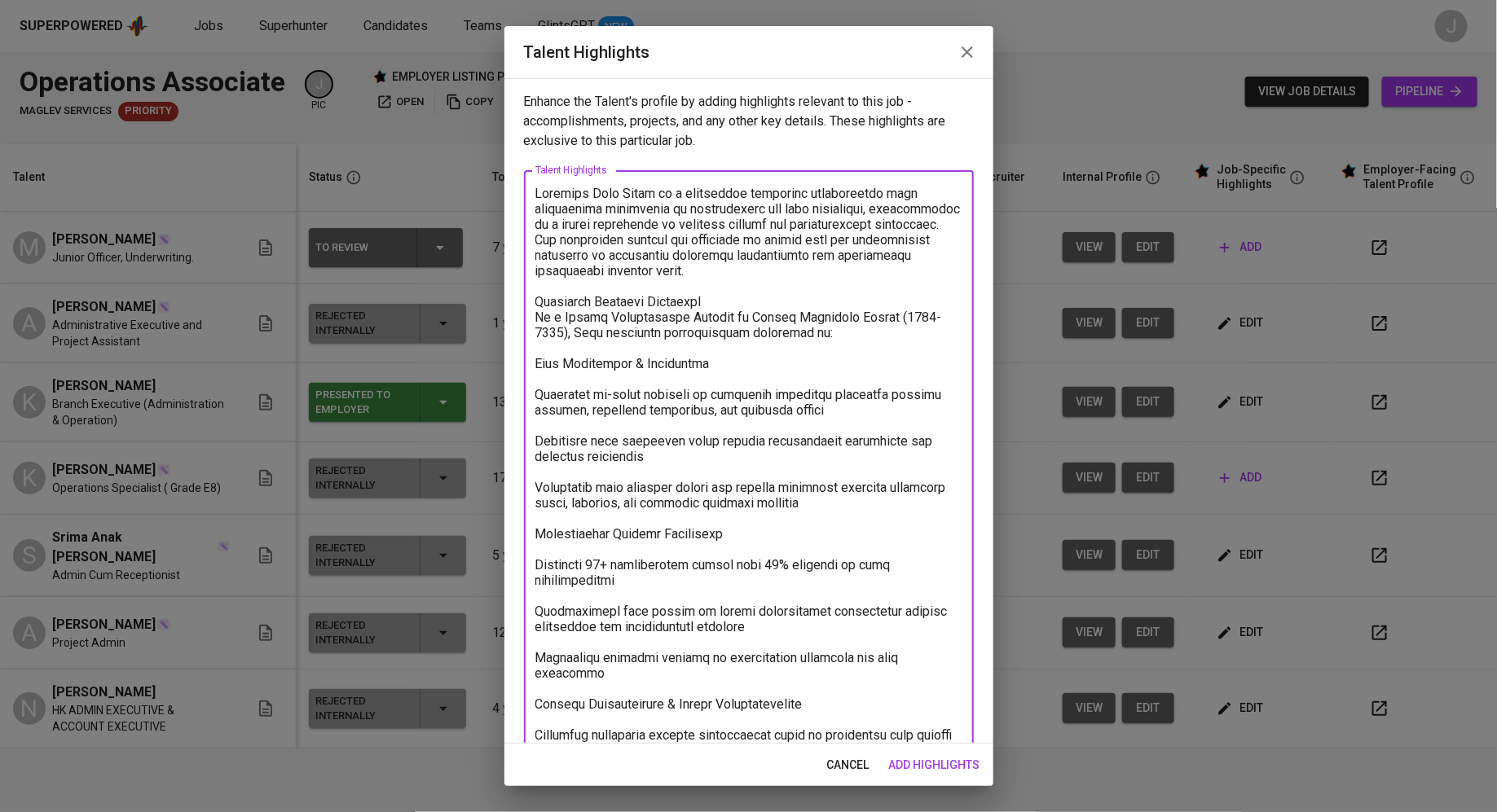
click at [535, 197] on textarea at bounding box center [748, 502] width 427 height 634
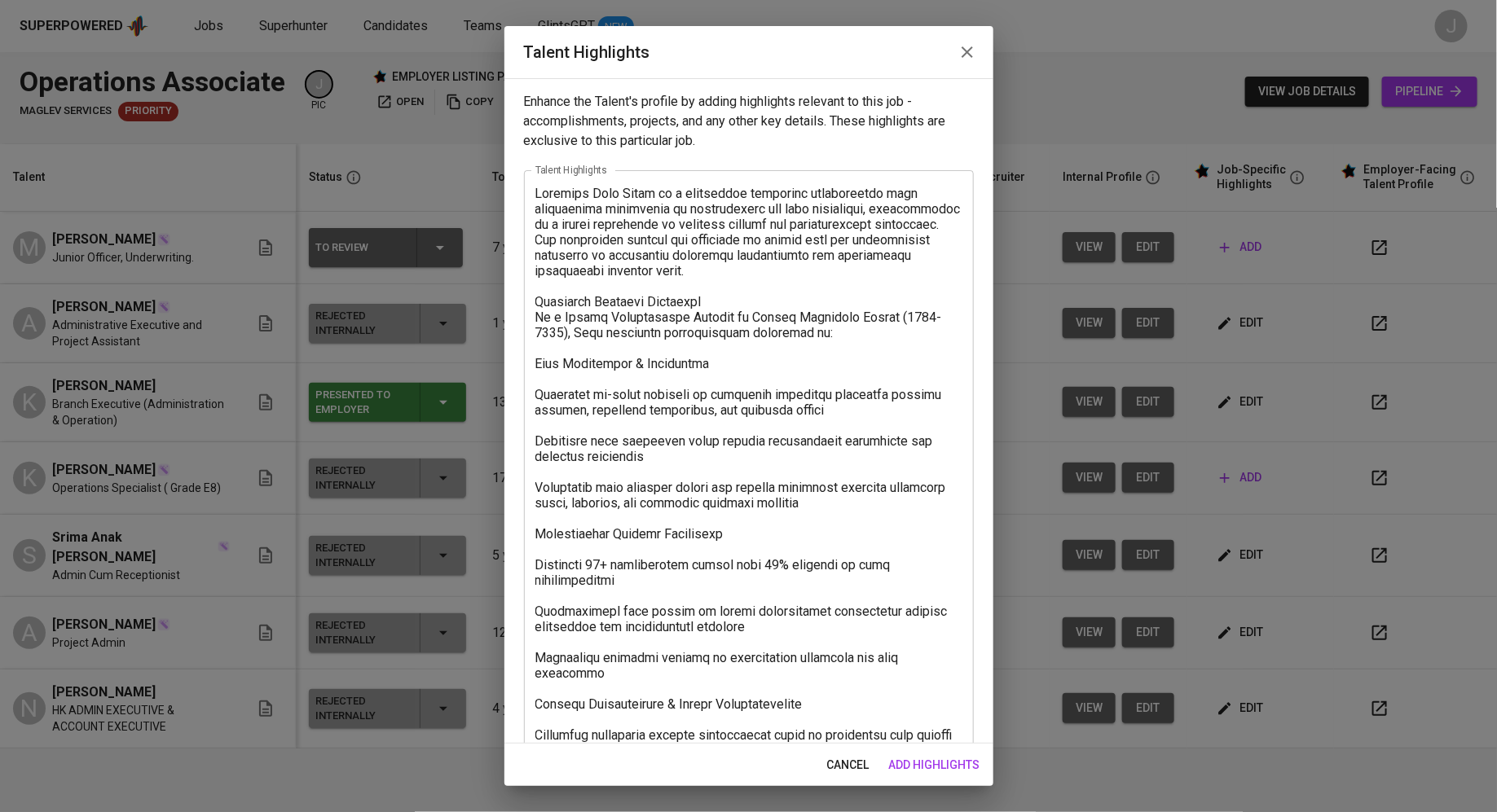
click at [534, 306] on div "x Talent Highlights" at bounding box center [748, 502] width 449 height 665
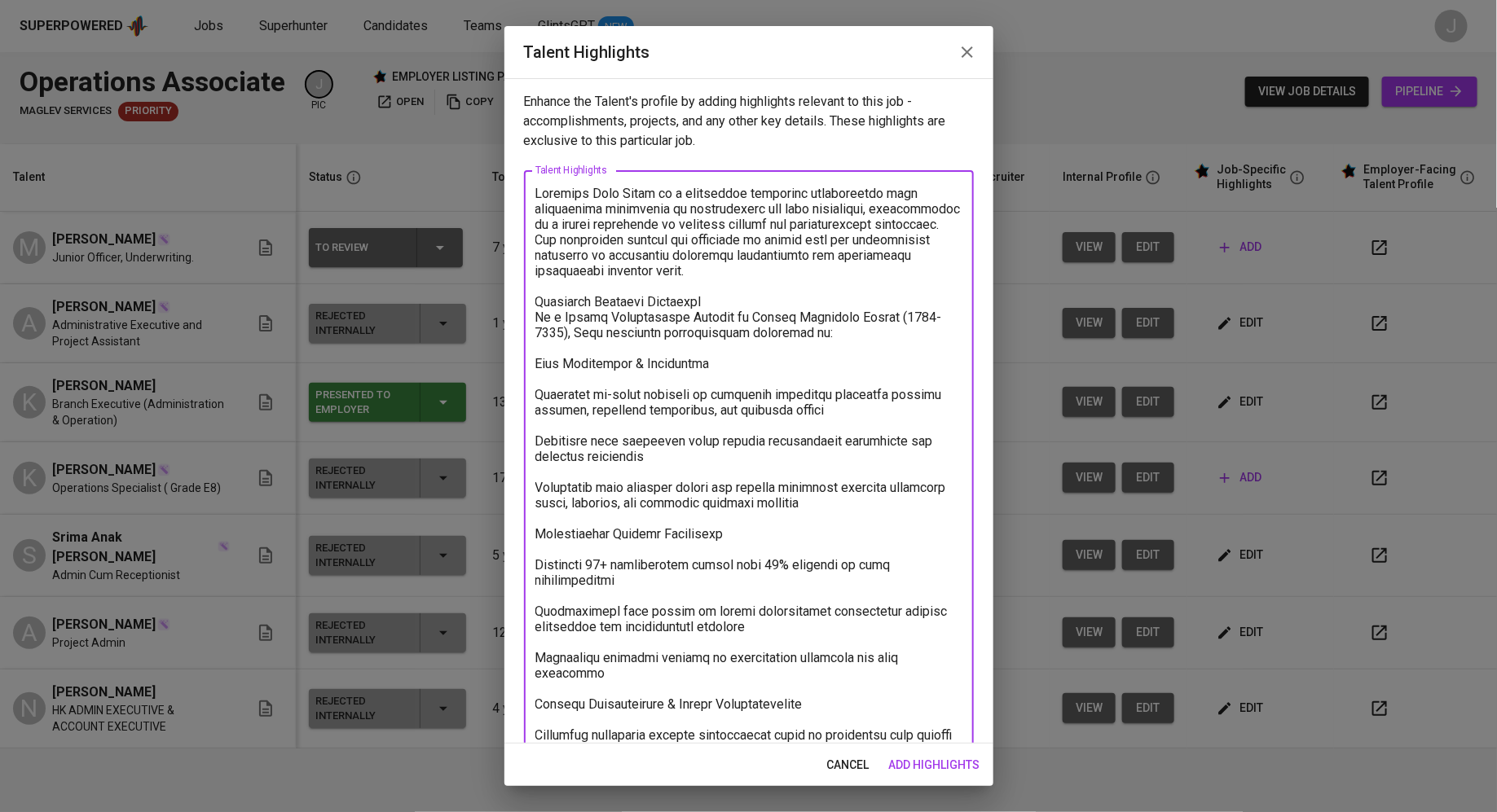
click at [544, 321] on textarea at bounding box center [748, 502] width 427 height 634
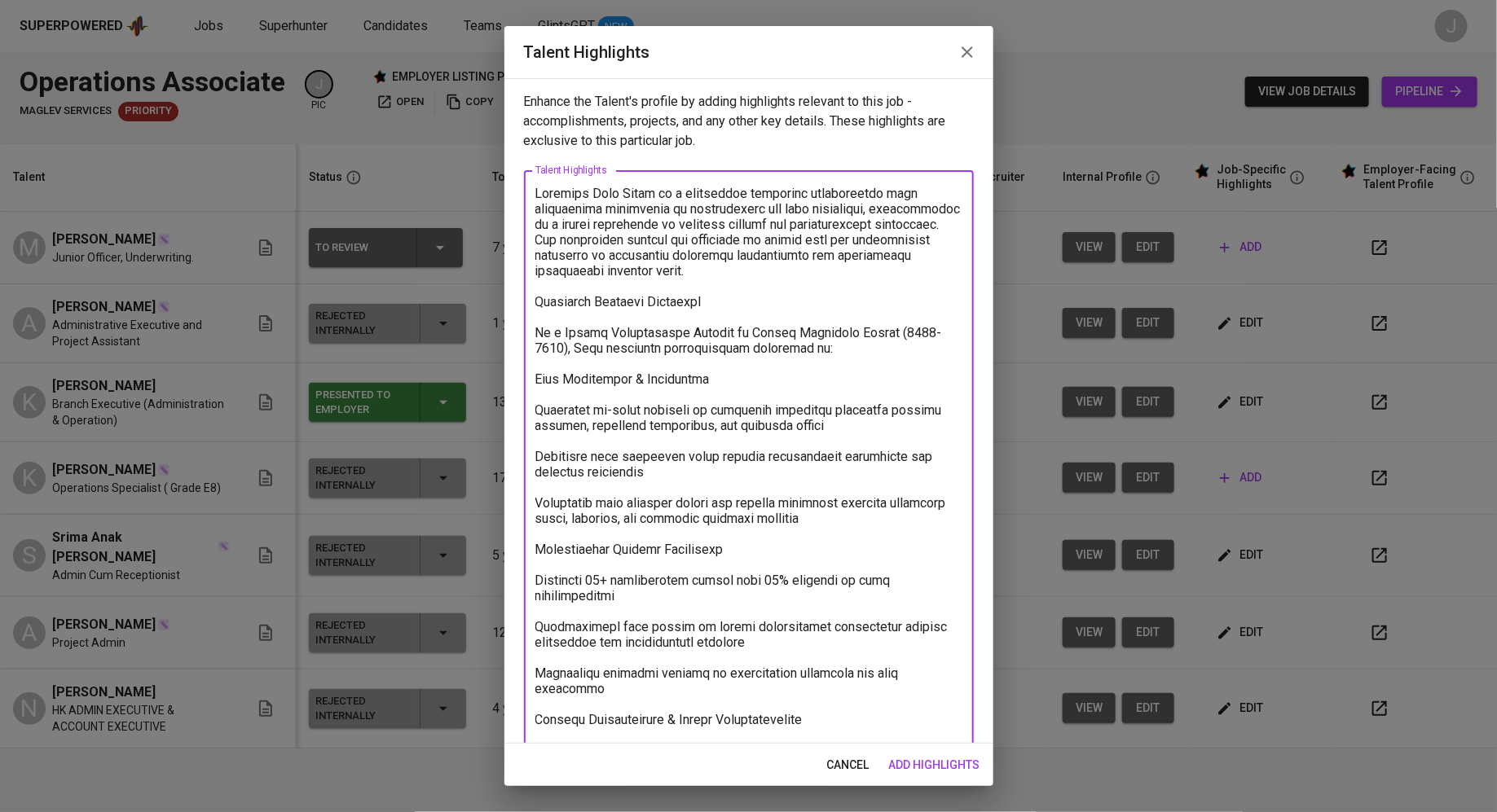
click at [538, 381] on textarea at bounding box center [748, 510] width 427 height 650
click at [537, 700] on textarea at bounding box center [748, 510] width 427 height 650
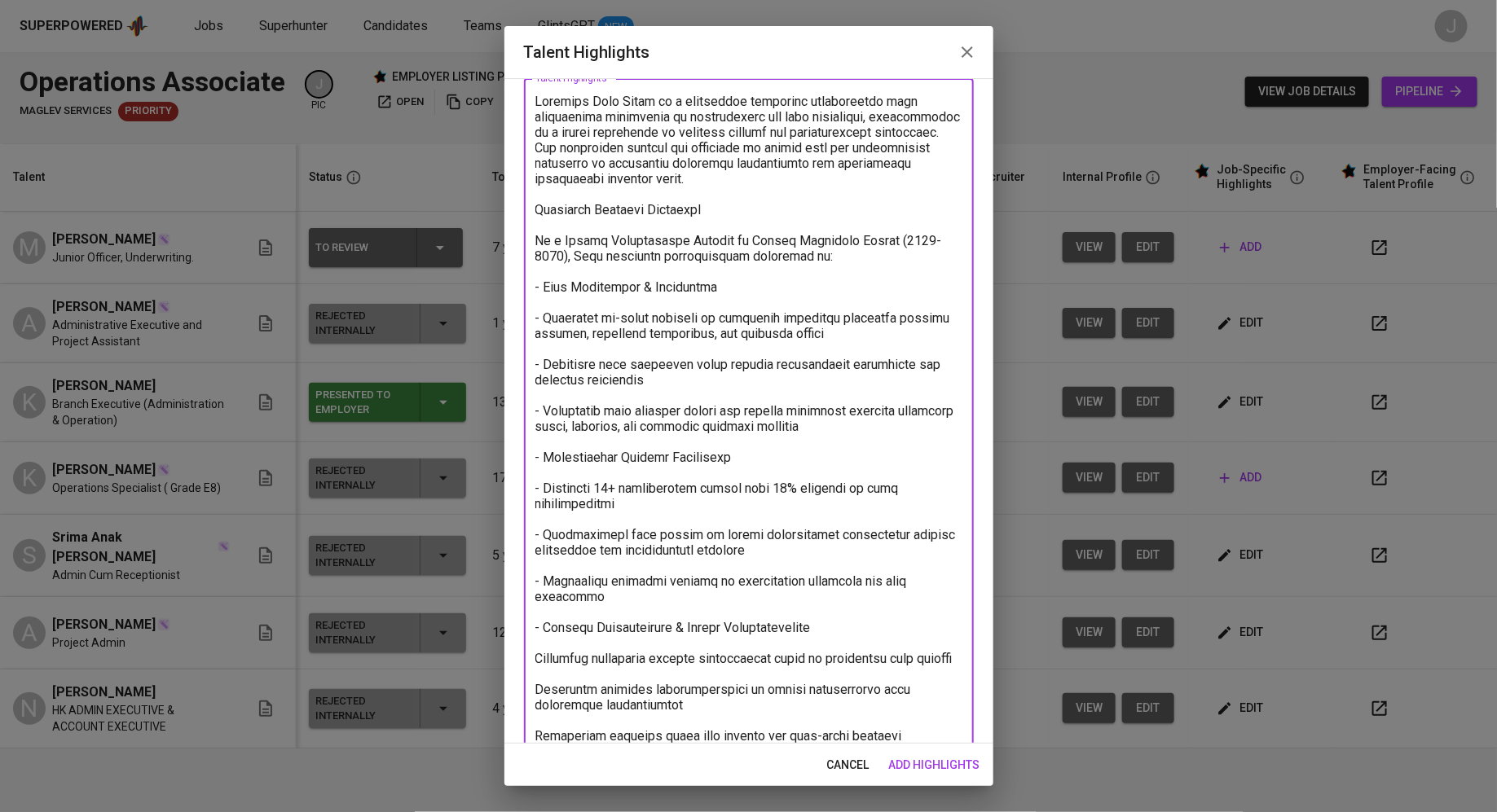
scroll to position [119, 0]
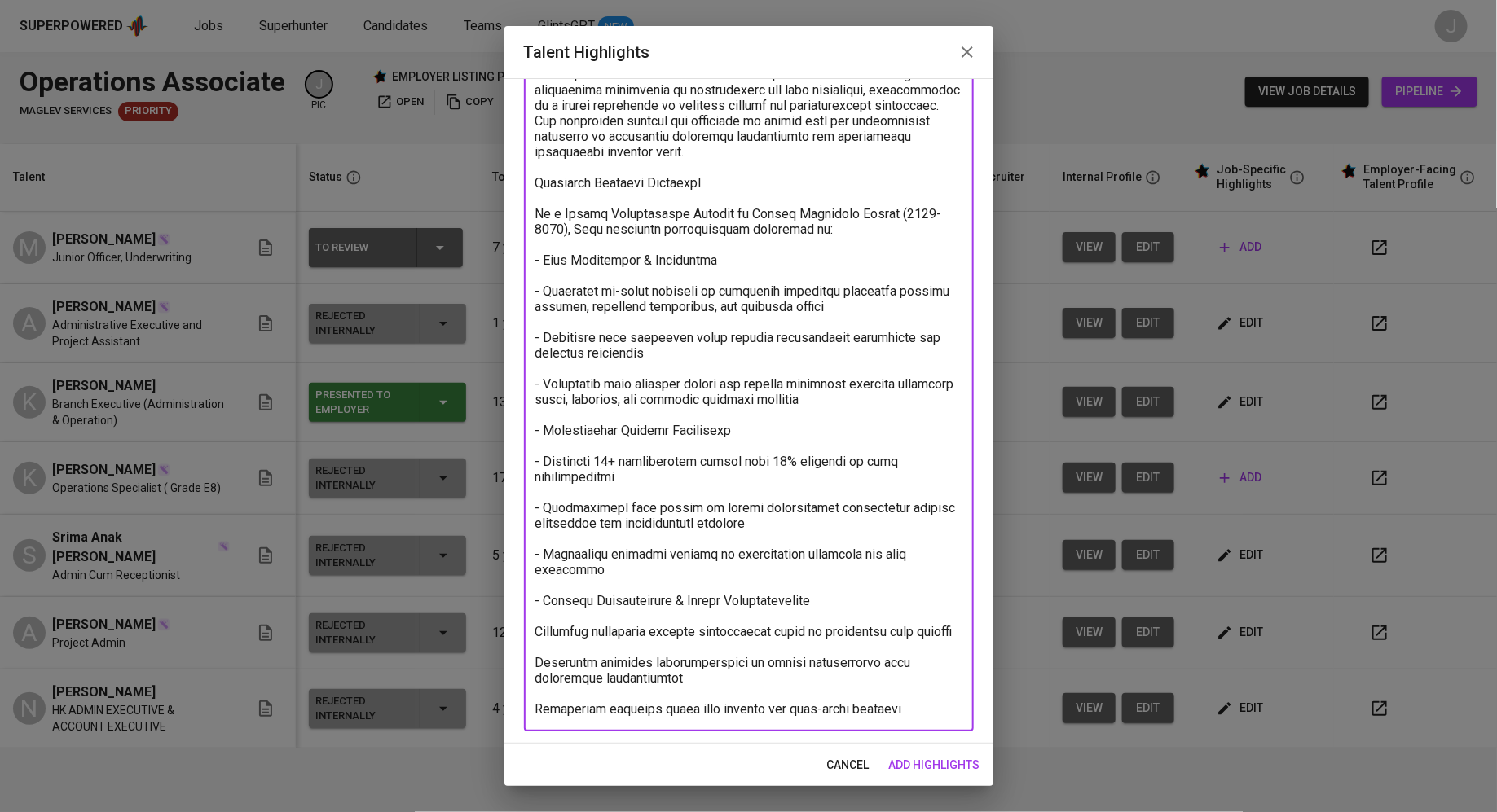
click at [539, 610] on textarea at bounding box center [748, 391] width 427 height 650
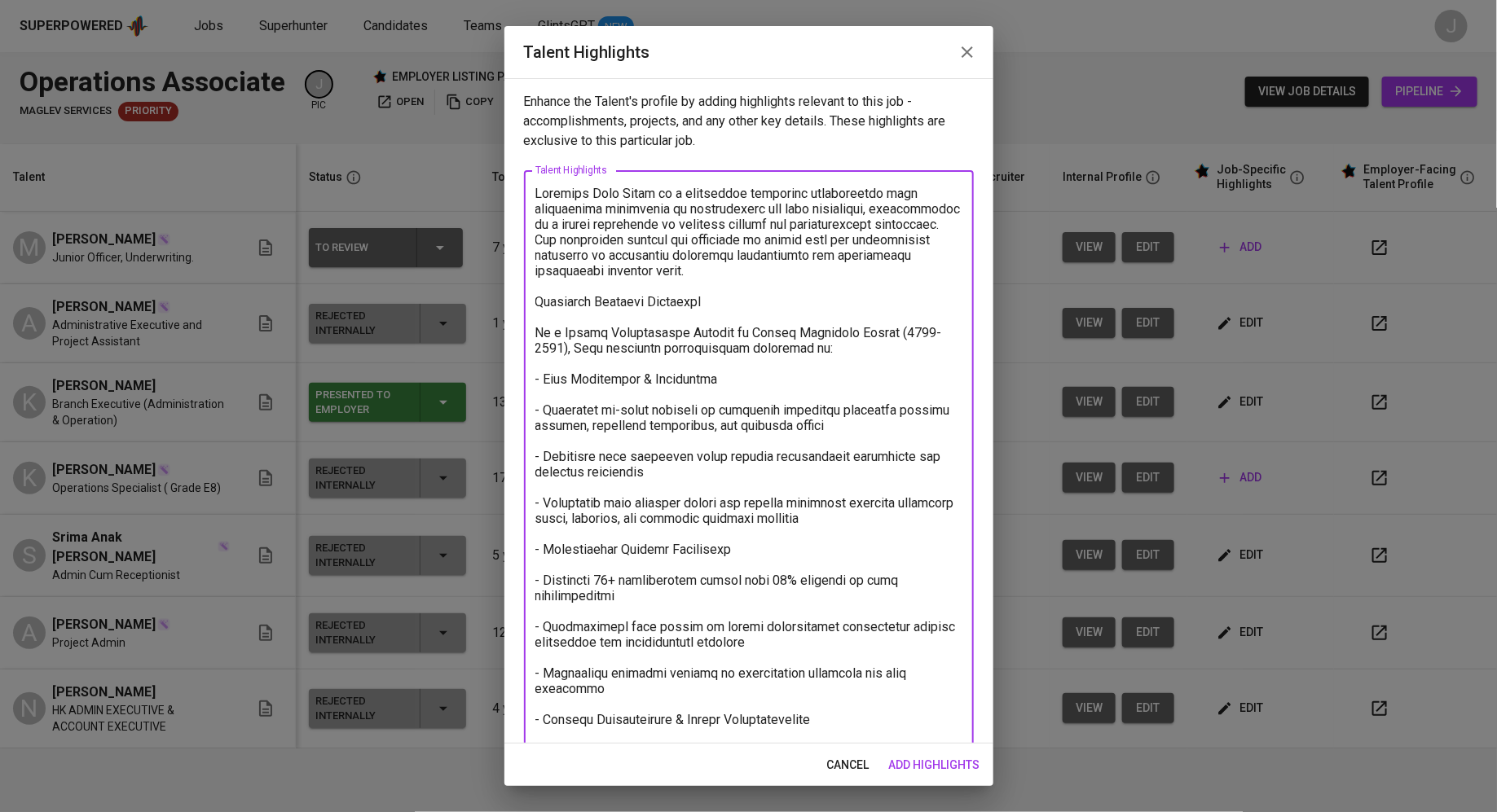
click at [538, 195] on textarea at bounding box center [748, 510] width 427 height 650
paste textarea "https://glints.sg.larksuite.com/wiki/T0CAwCivLiX4TFk8a8klVvTIgbd"
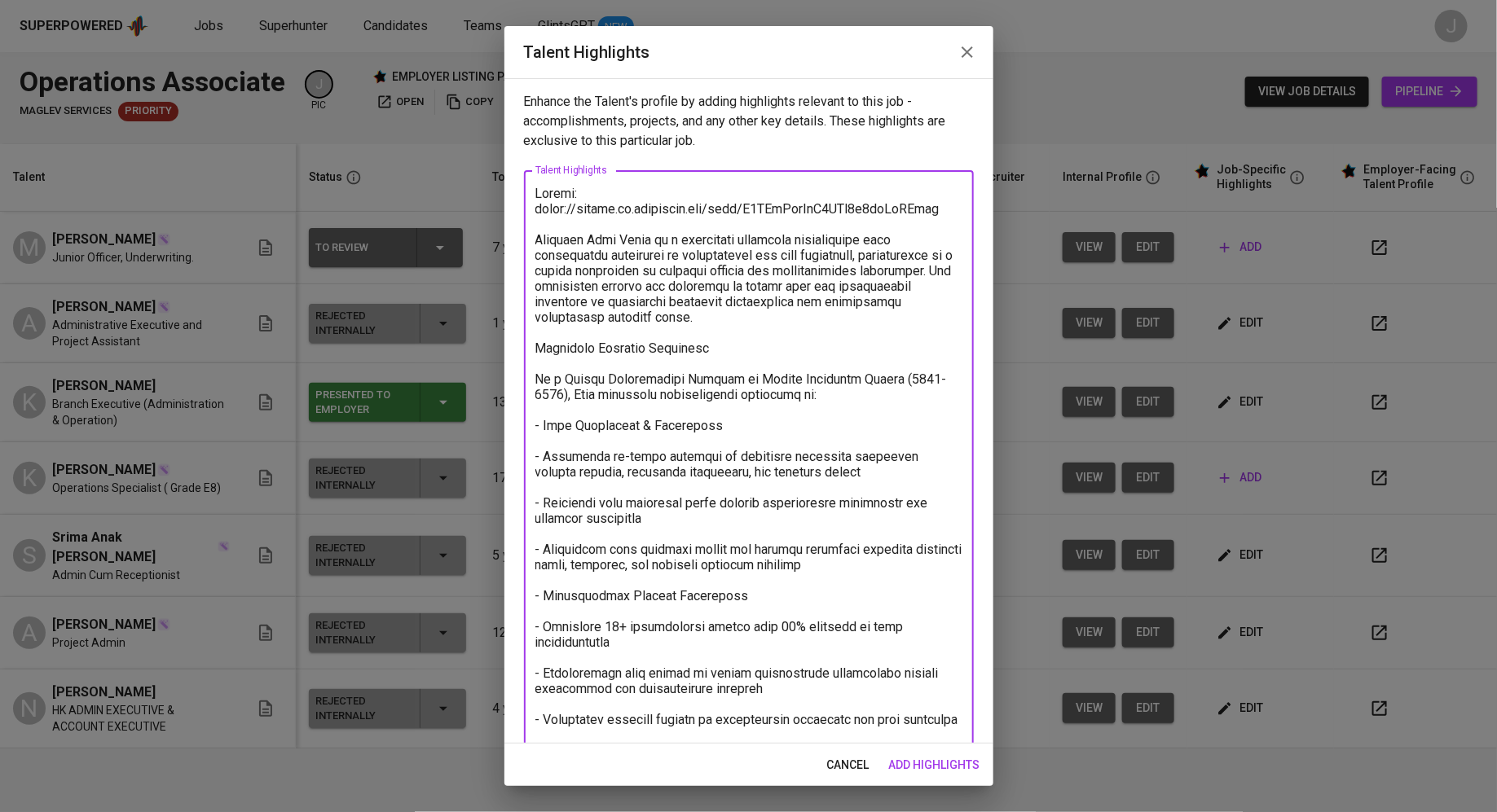
scroll to position [166, 0]
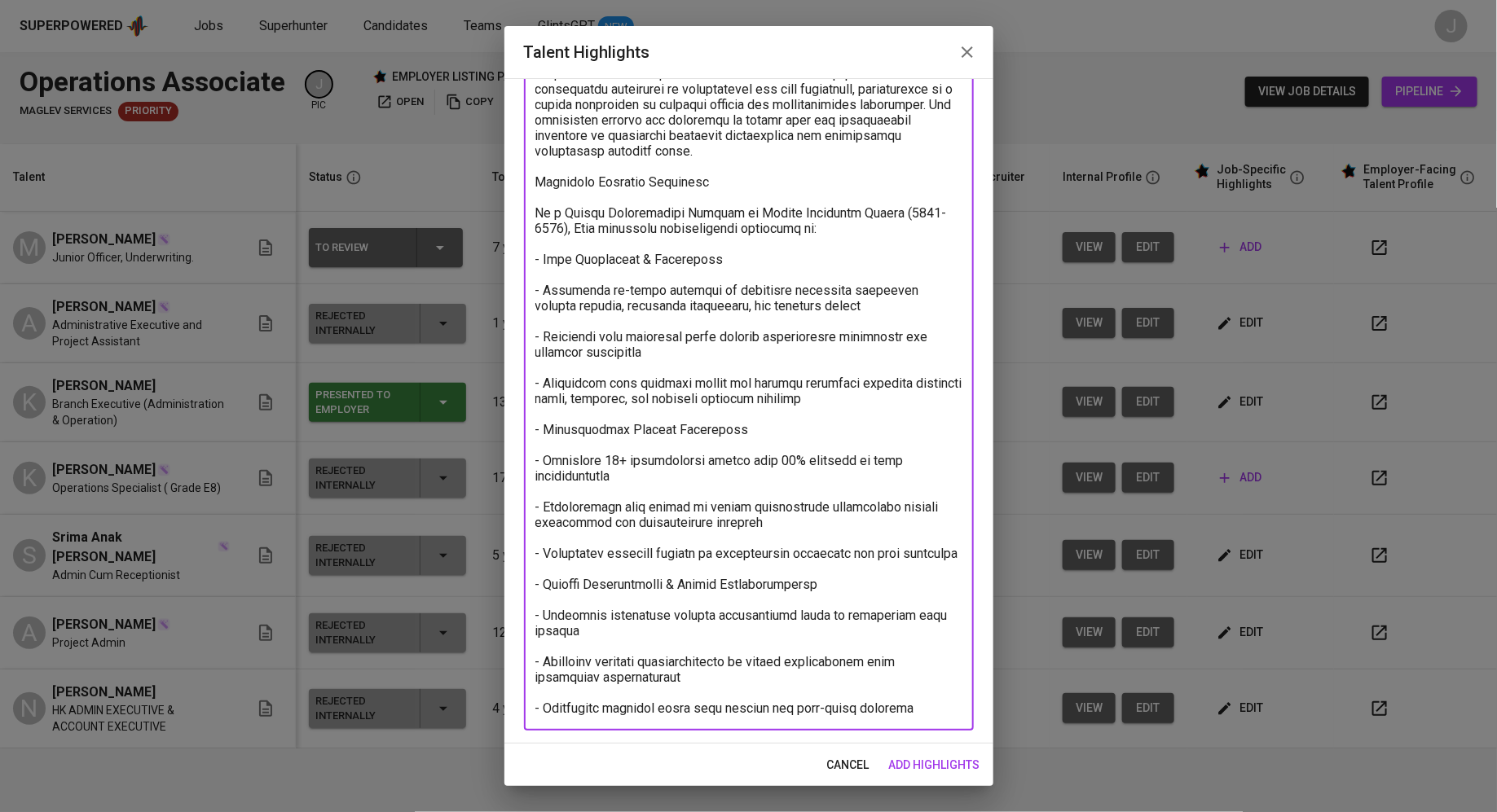
click at [930, 704] on textarea at bounding box center [748, 368] width 427 height 696
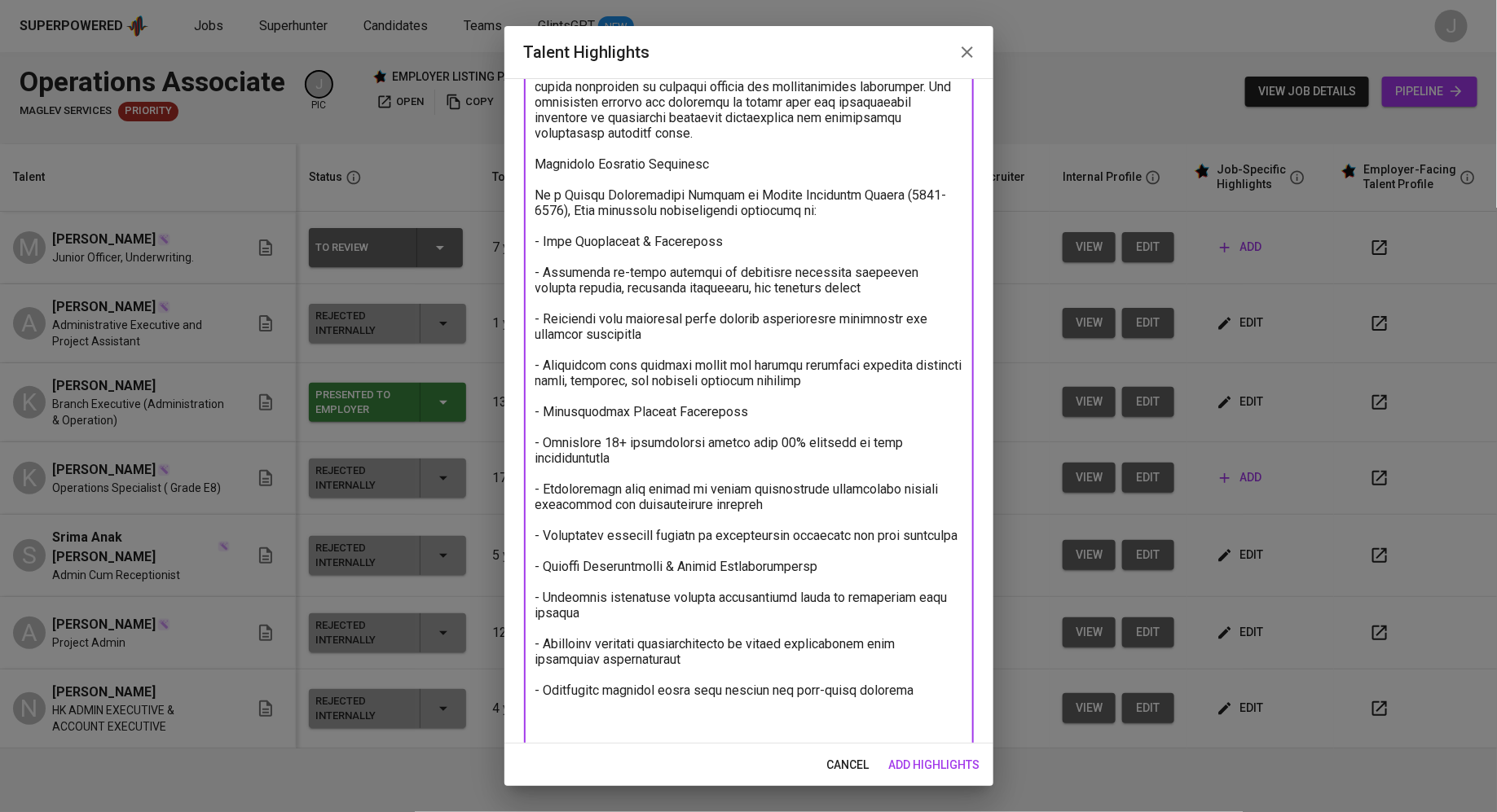
type textarea "Resume: https://glints.sg.larksuite.com/wiki/T0CAwCivLiX4TFk8a8klVvTIgbd Mohamm…"
click at [929, 760] on span "add highlights" at bounding box center [934, 765] width 91 height 21
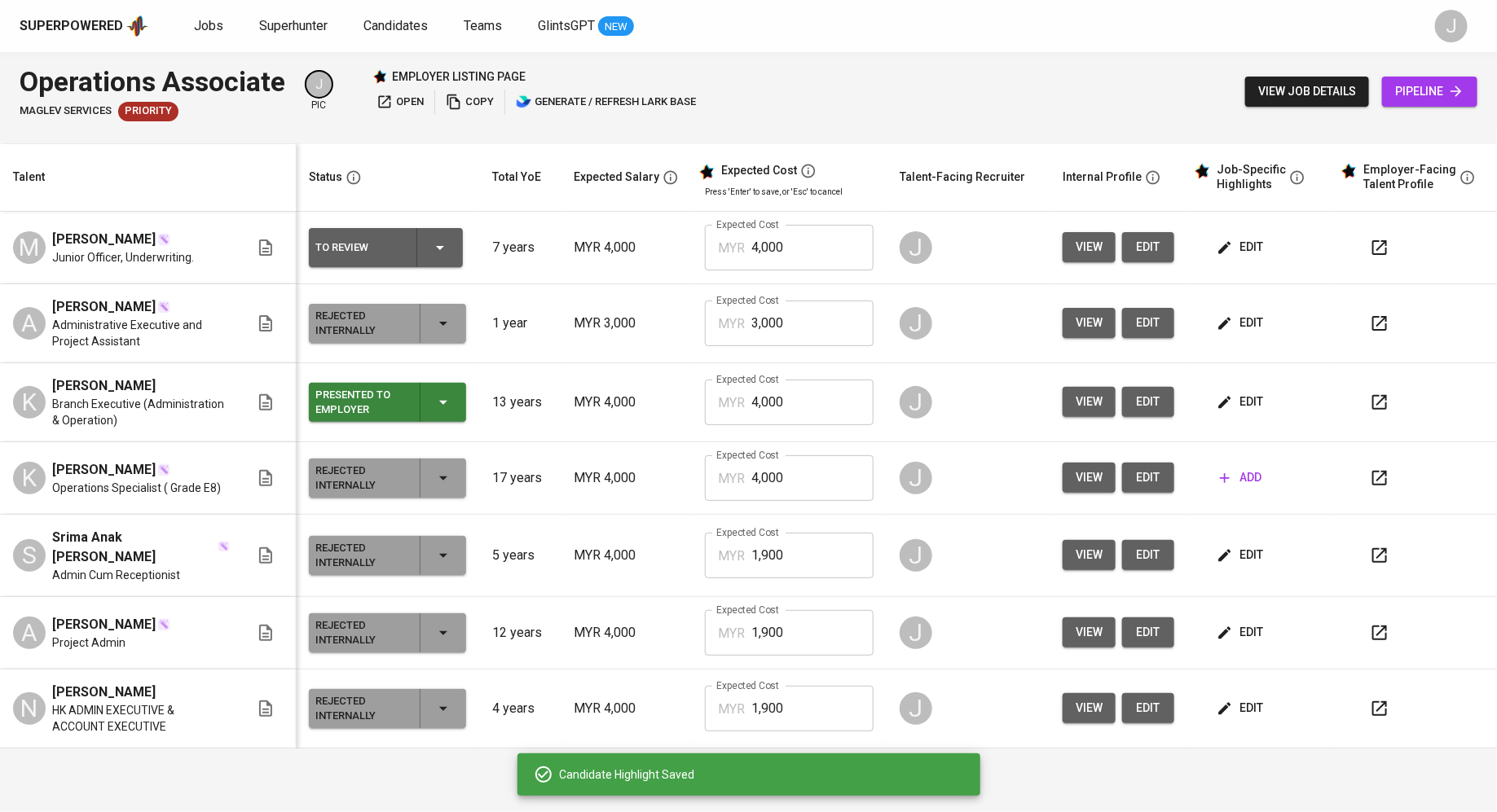
click at [1246, 247] on span "edit" at bounding box center [1241, 247] width 43 height 21
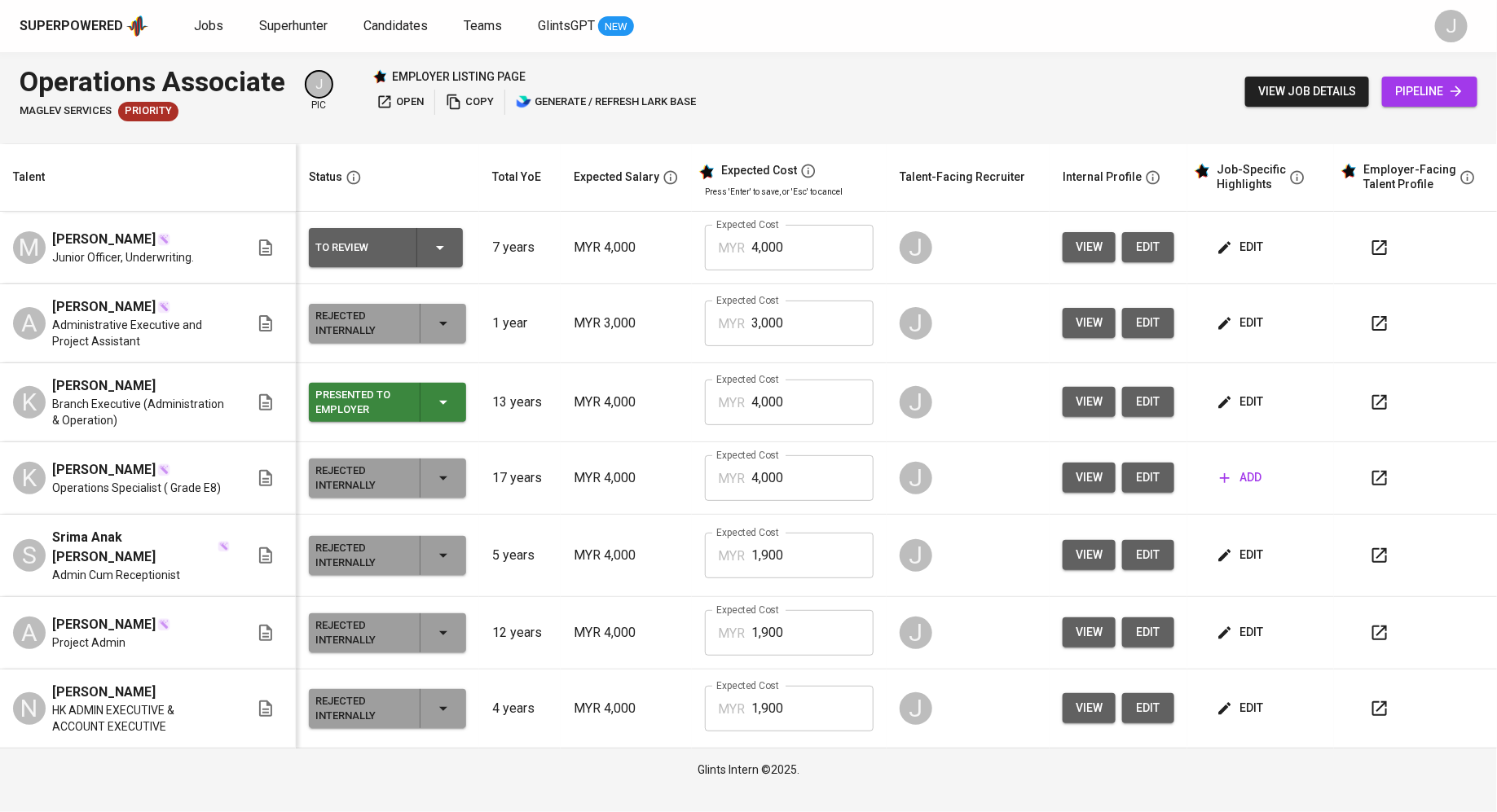
click at [1246, 396] on span "edit" at bounding box center [1241, 401] width 43 height 21
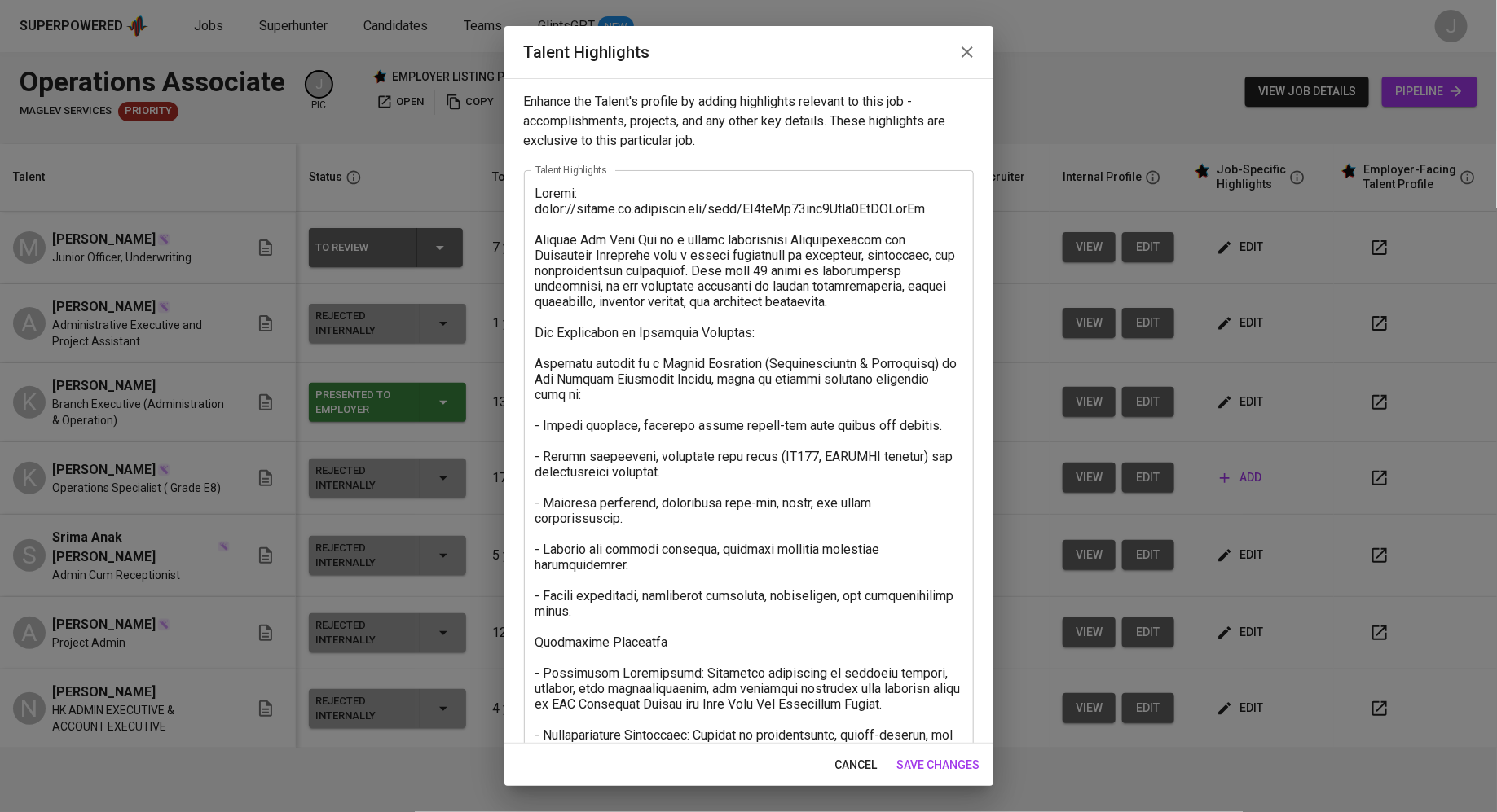
scroll to position [306, 0]
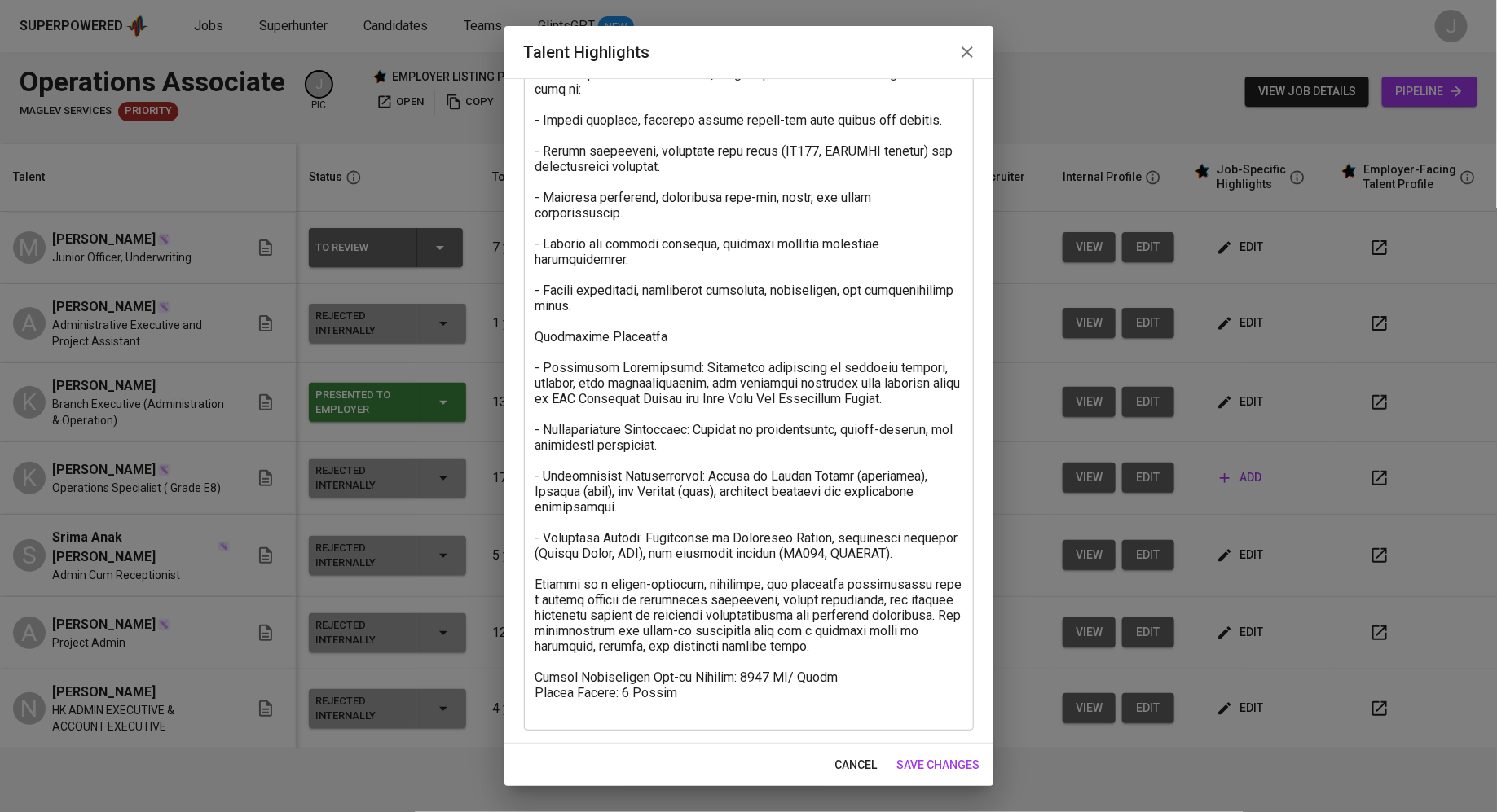
click at [577, 672] on textarea at bounding box center [748, 298] width 427 height 836
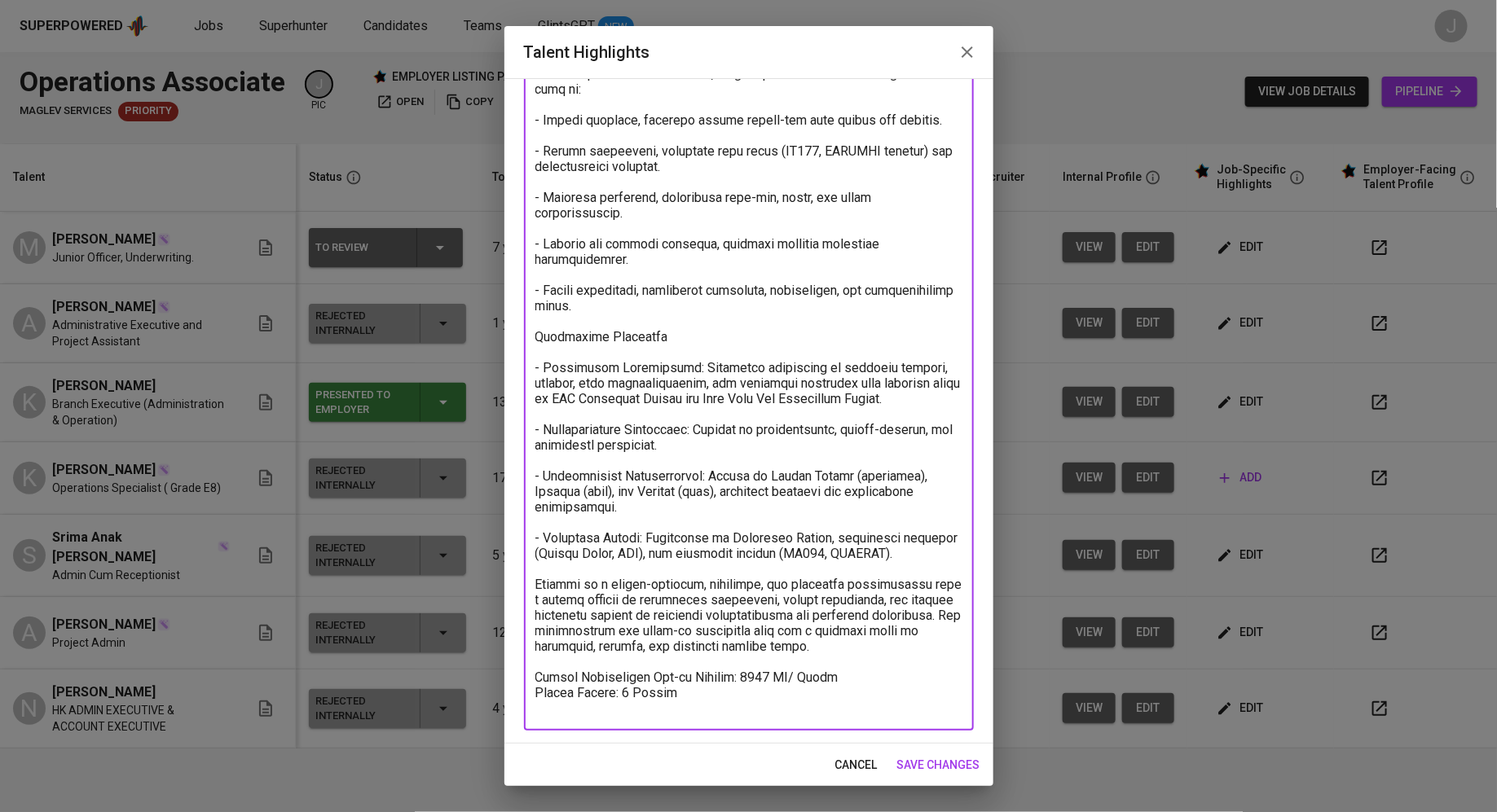
click at [577, 672] on textarea at bounding box center [748, 298] width 427 height 836
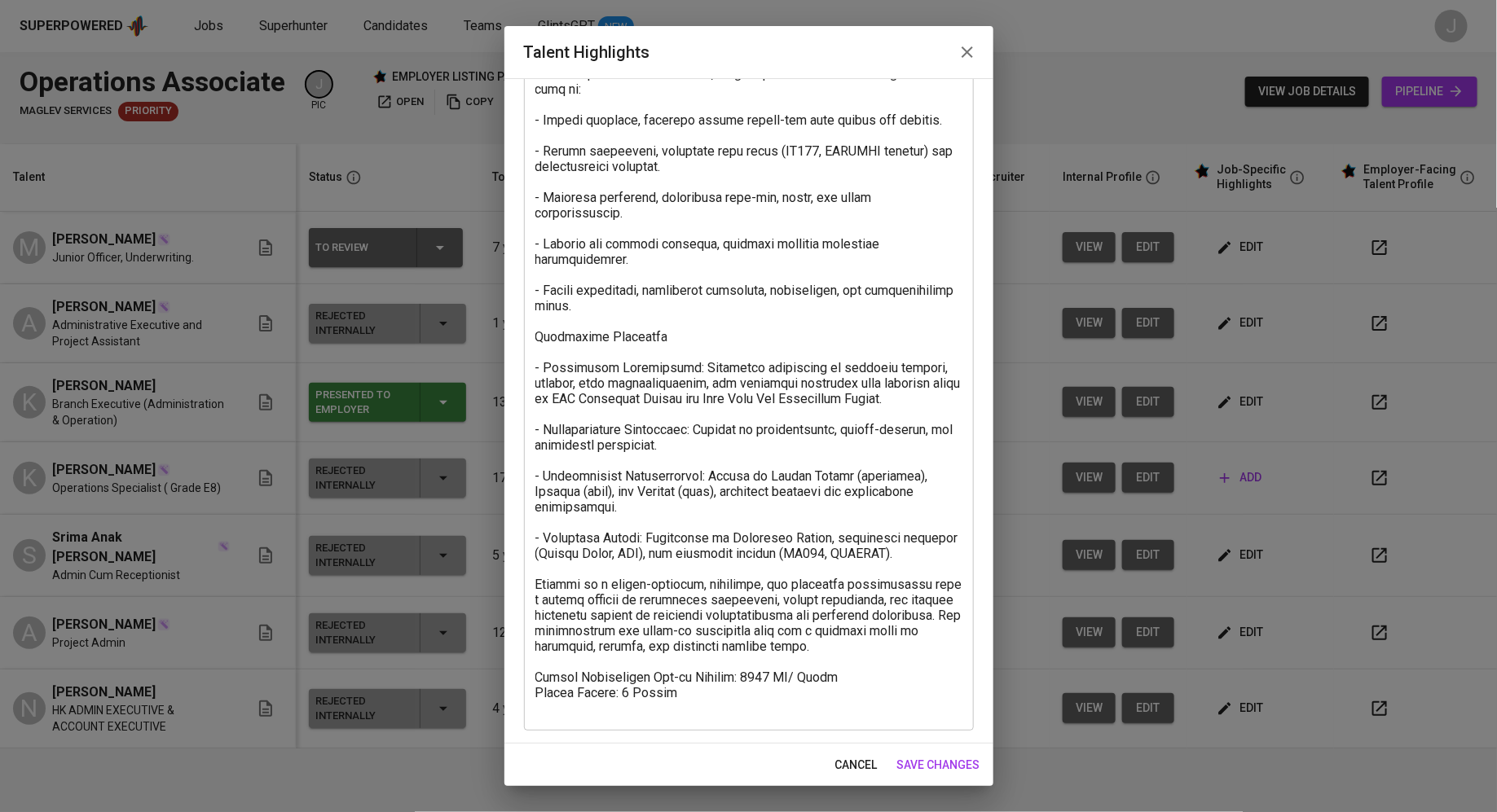
click at [509, 675] on div "Enhance the Talent's profile by adding highlights relevant to this job - accomp…" at bounding box center [748, 411] width 489 height 666
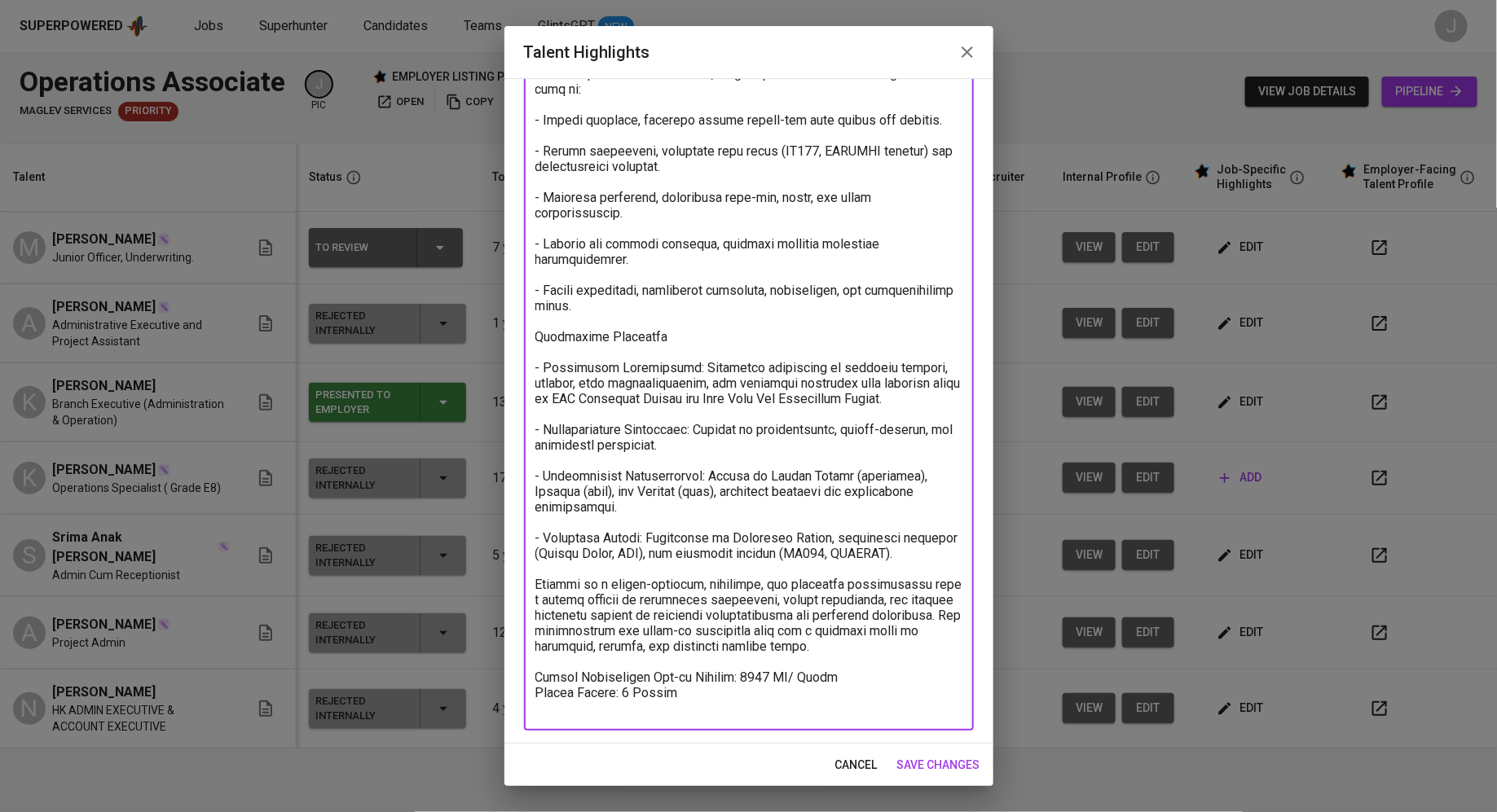
drag, startPoint x: 537, startPoint y: 676, endPoint x: 726, endPoint y: 688, distance: 189.4
click at [726, 688] on textarea at bounding box center [748, 298] width 427 height 836
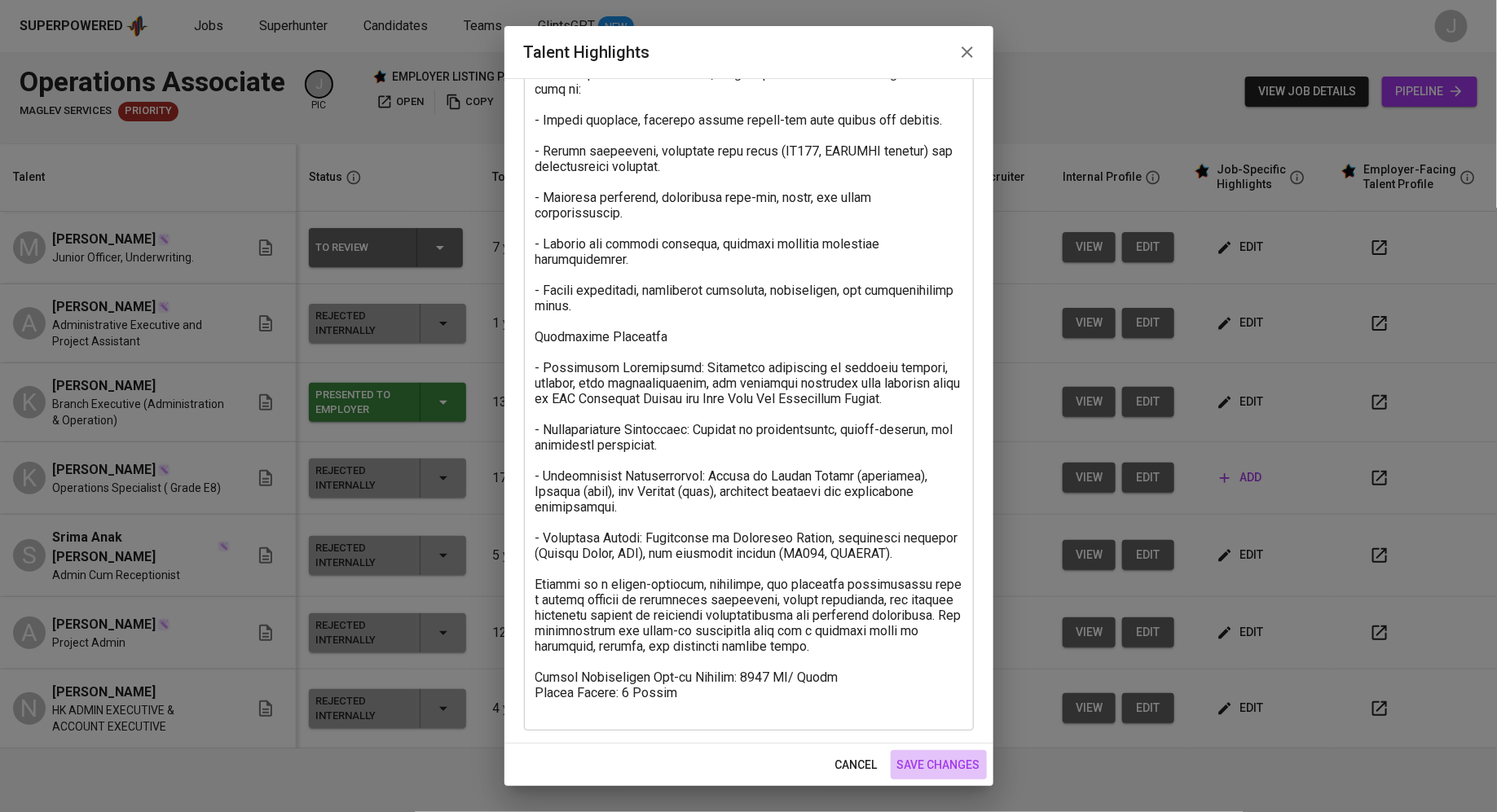
click at [919, 771] on span "save changes" at bounding box center [938, 765] width 83 height 21
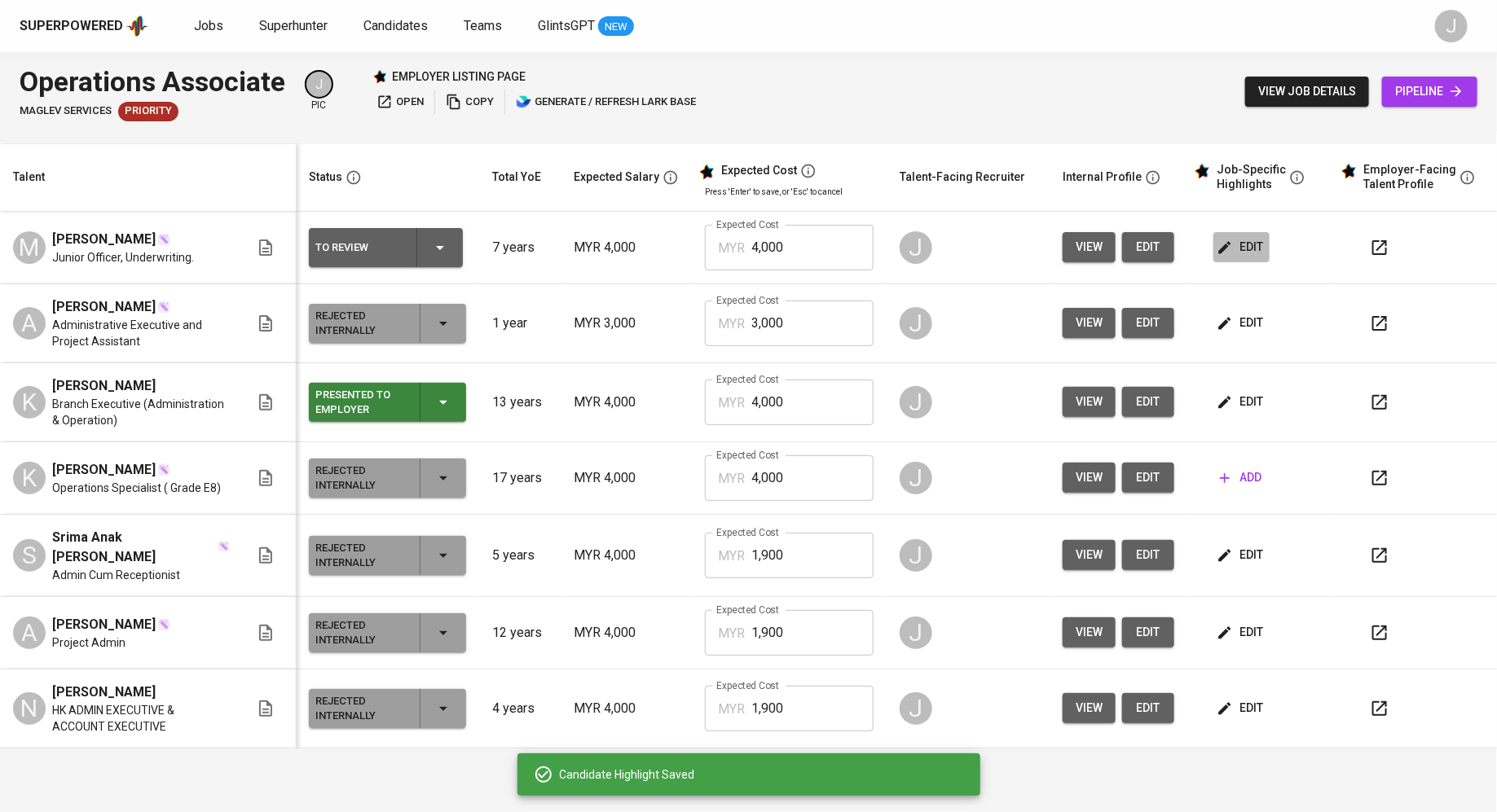
click at [1251, 241] on span "edit" at bounding box center [1241, 247] width 43 height 21
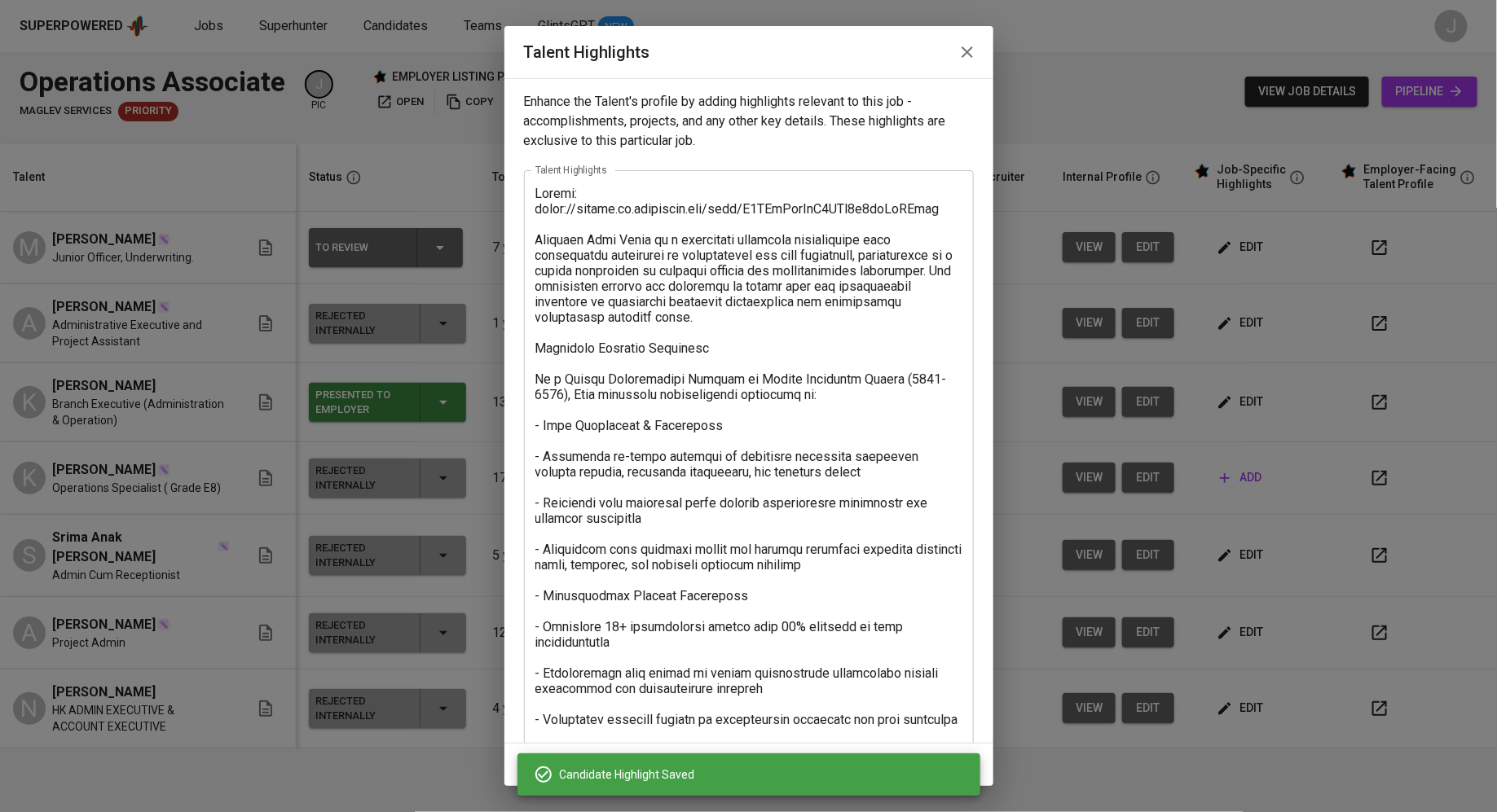
scroll to position [212, 0]
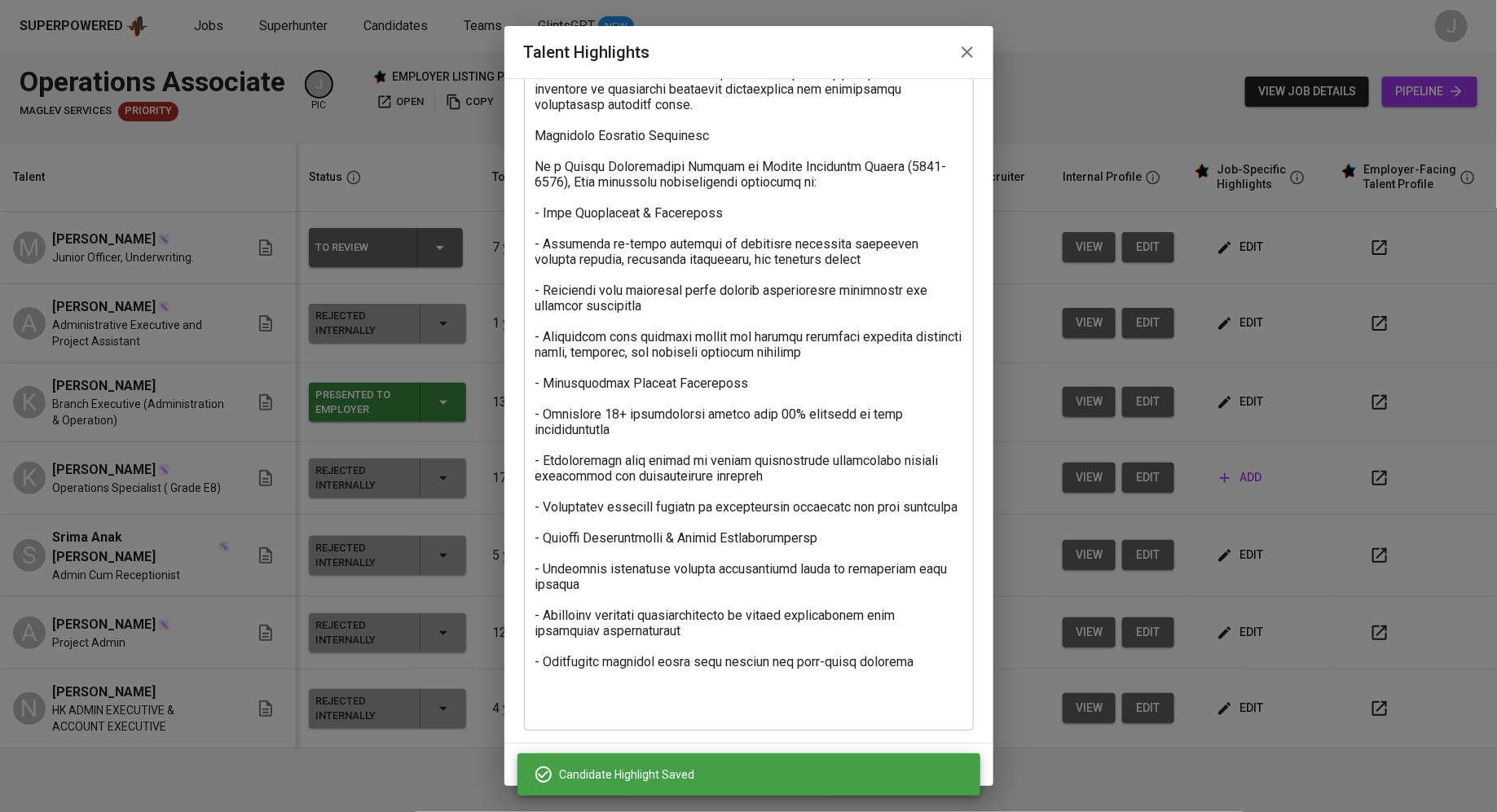
click at [625, 703] on textarea at bounding box center [748, 344] width 427 height 742
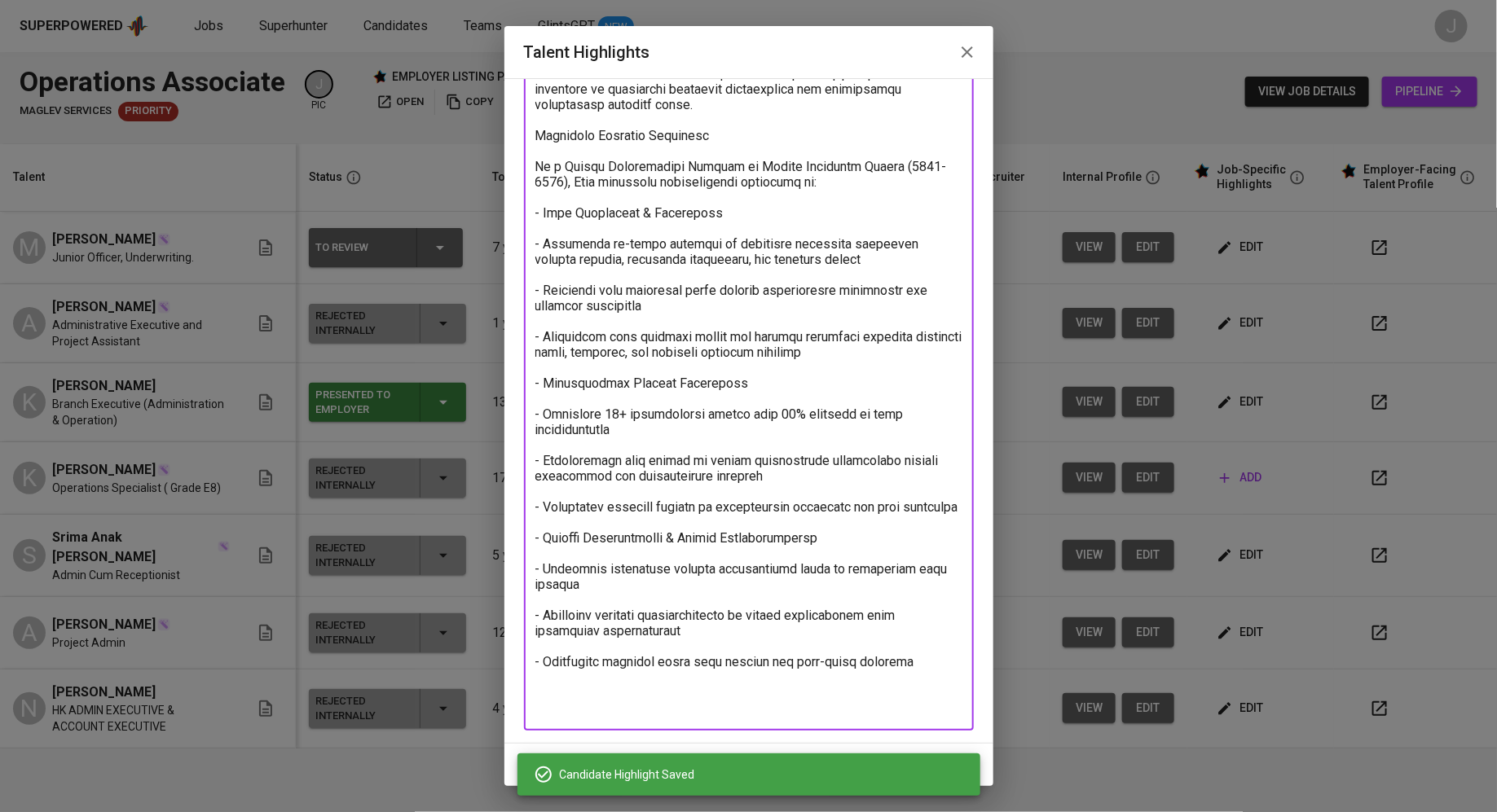
paste textarea "Salary Expectation All-in Package: 5737 RM/ Month Notice Period: 2 Months"
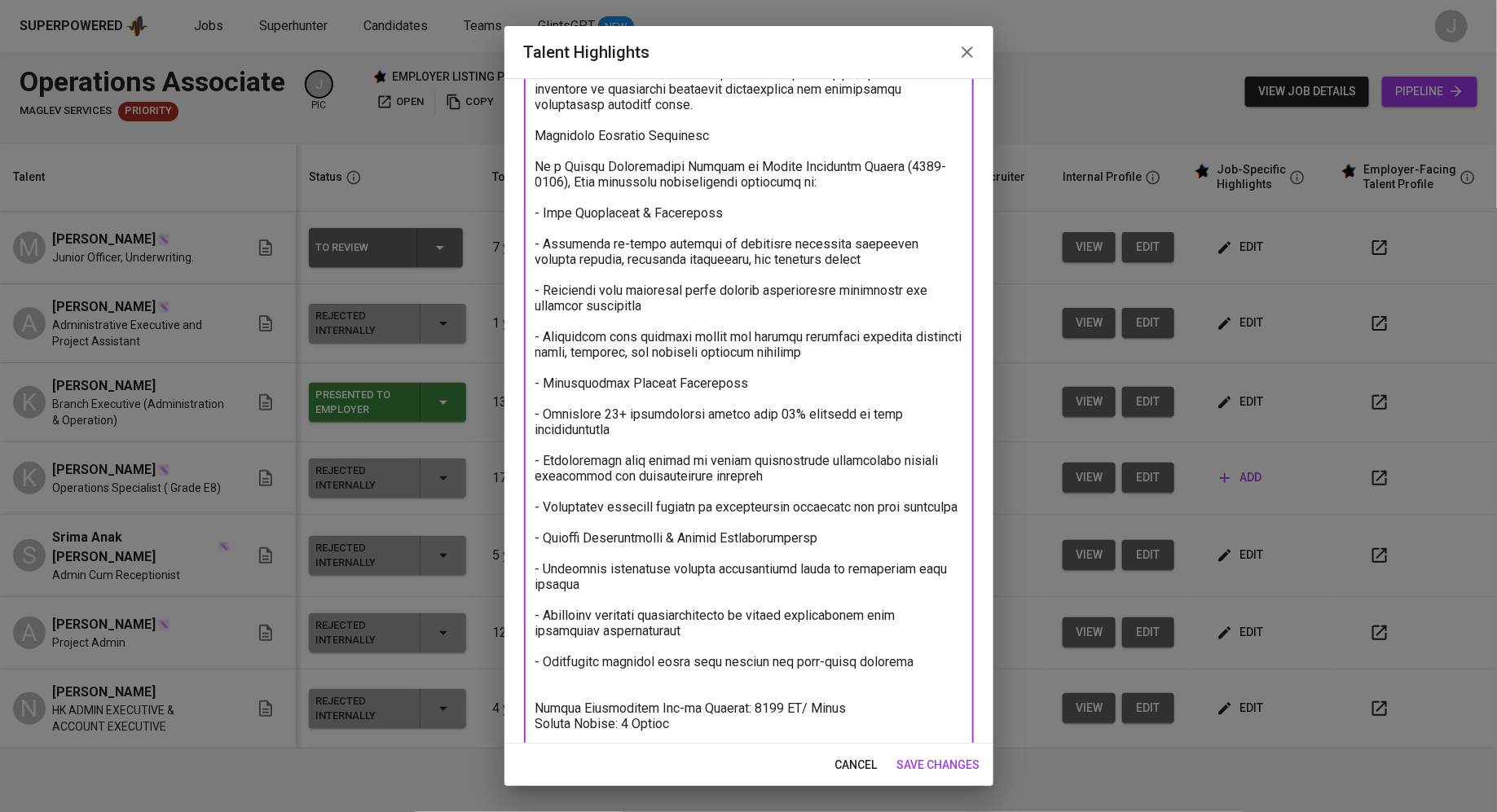
scroll to position [228, 0]
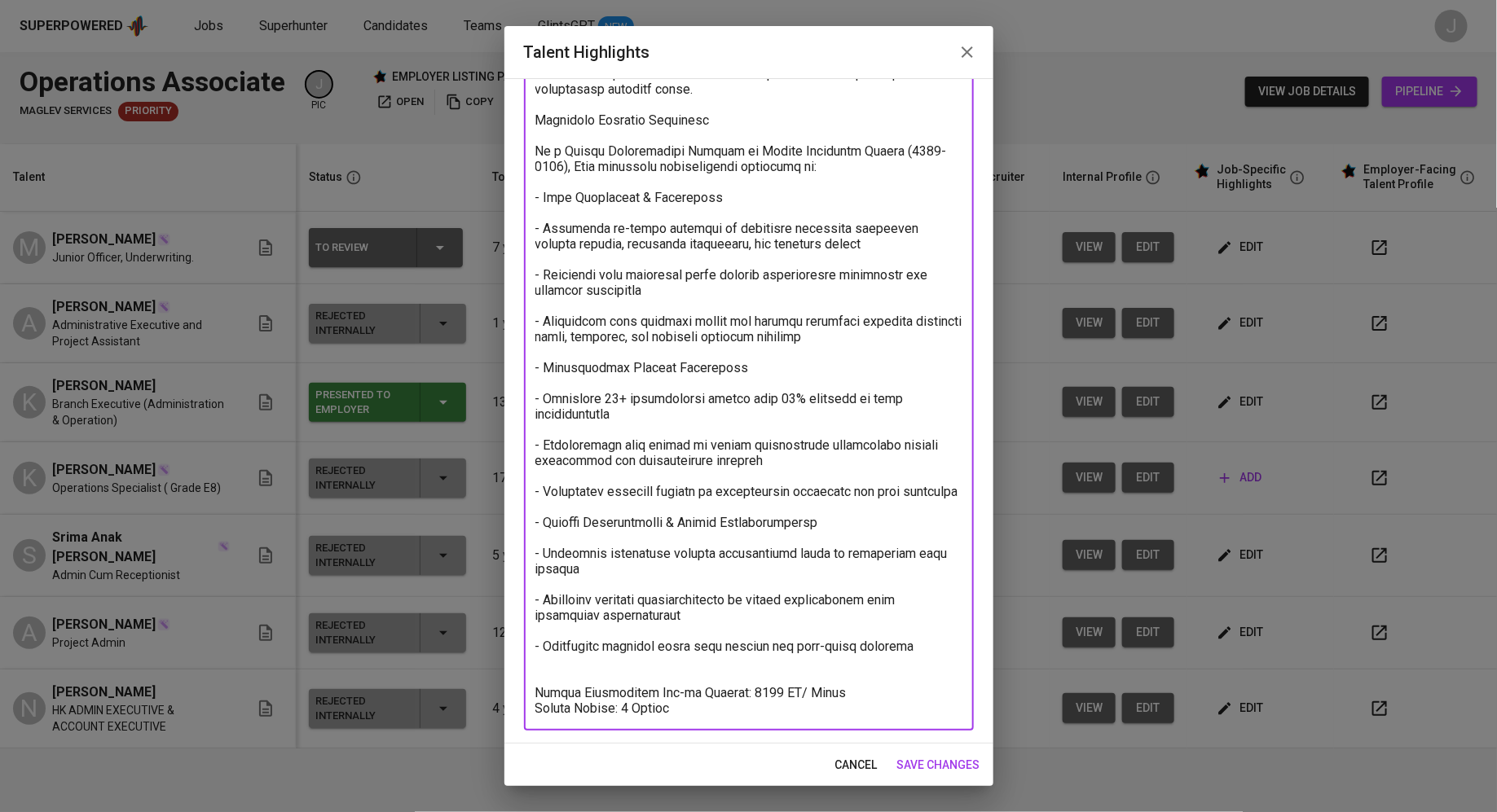
click at [752, 698] on textarea at bounding box center [748, 336] width 427 height 758
drag, startPoint x: 622, startPoint y: 711, endPoint x: 738, endPoint y: 710, distance: 116.0
click at [739, 712] on textarea at bounding box center [748, 336] width 427 height 758
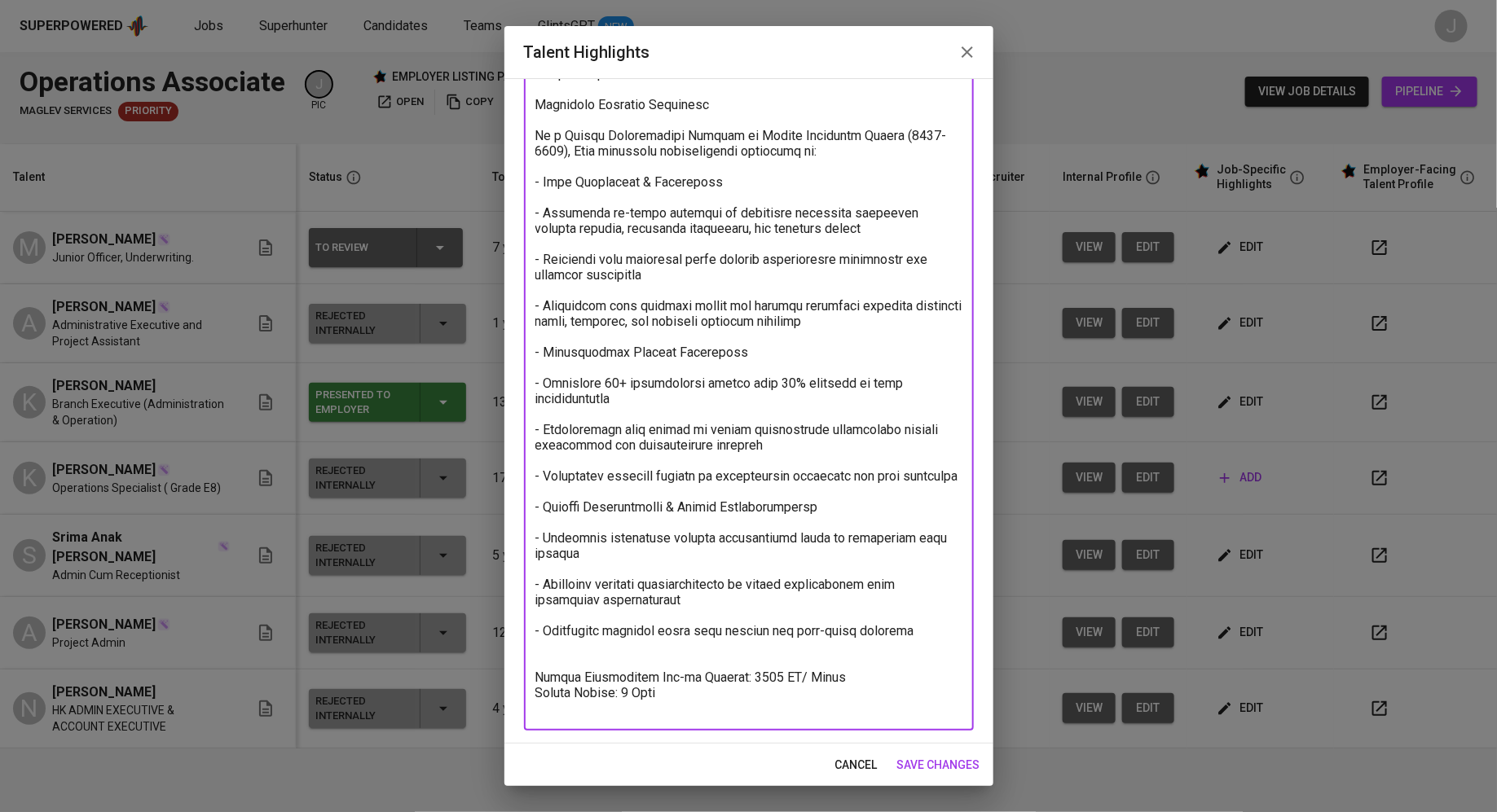
type textarea "Resume: https://glints.sg.larksuite.com/wiki/T0CAwCivLiX4TFk8a8klVvTIgbd Mohamm…"
click at [924, 765] on span "save changes" at bounding box center [938, 765] width 83 height 21
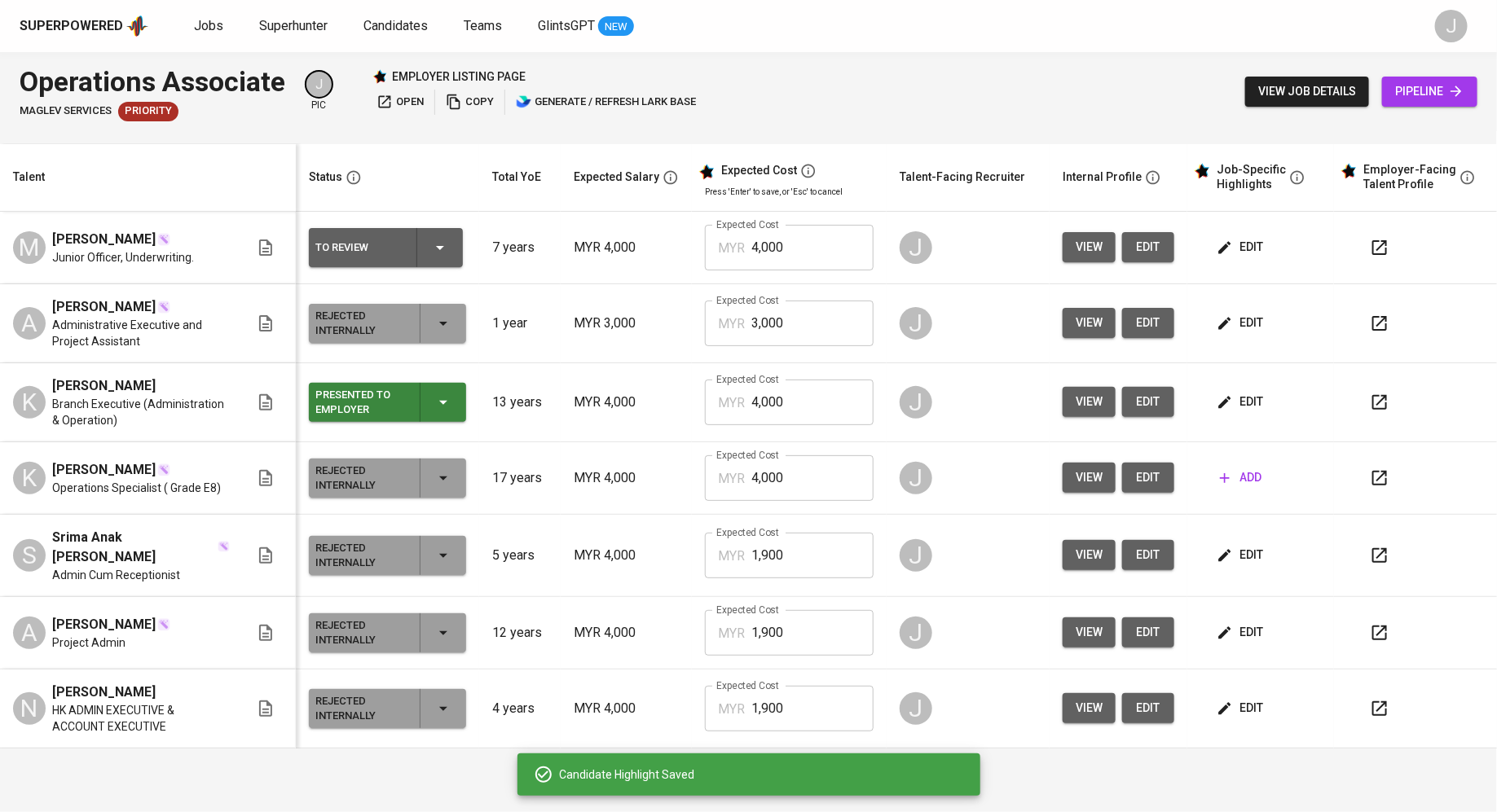
click at [396, 225] on td "To Review" at bounding box center [388, 248] width 183 height 73
click at [397, 231] on div "To Review" at bounding box center [386, 248] width 141 height 39
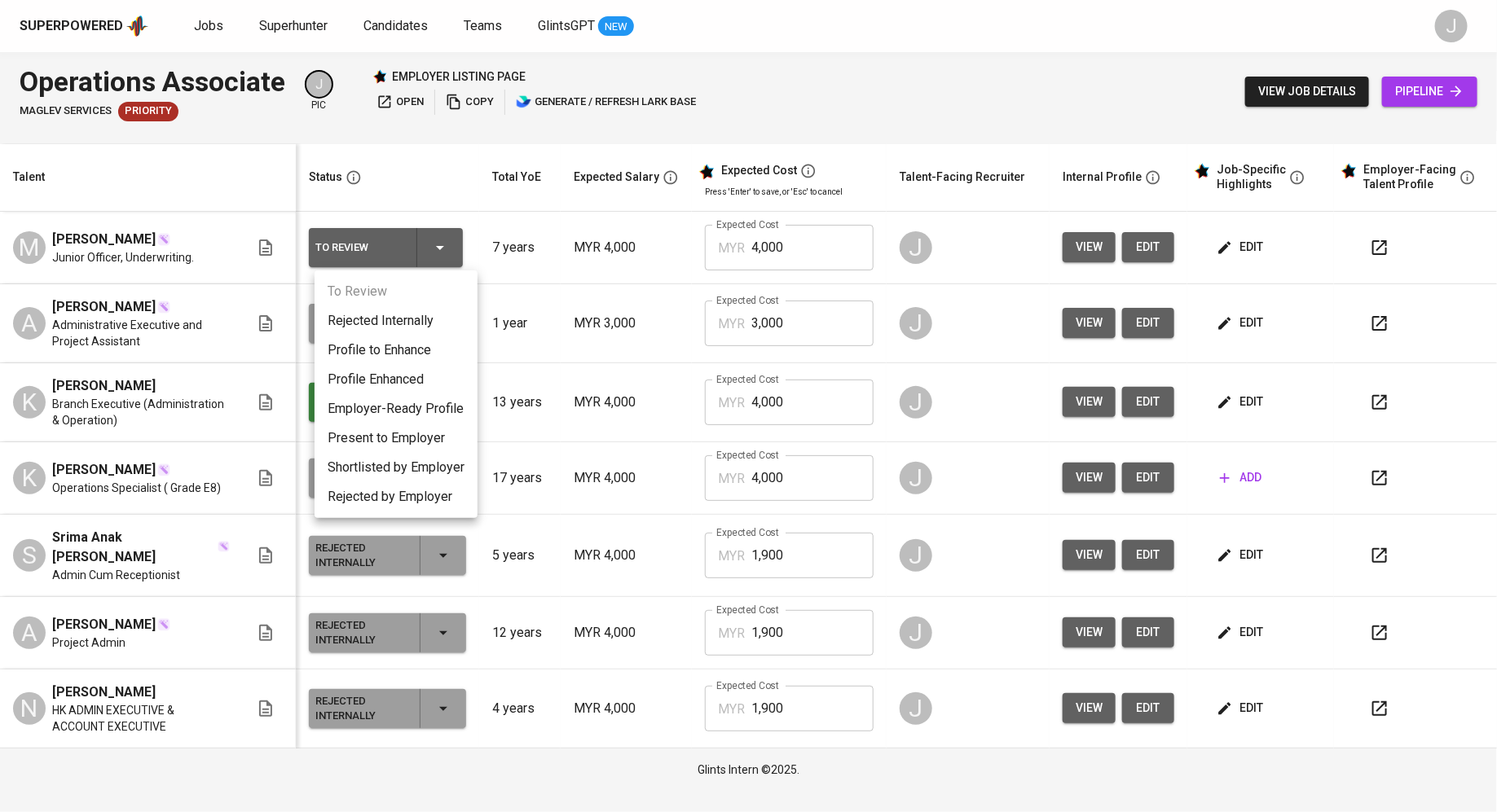
click at [406, 432] on li "Present to Employer" at bounding box center [396, 438] width 163 height 29
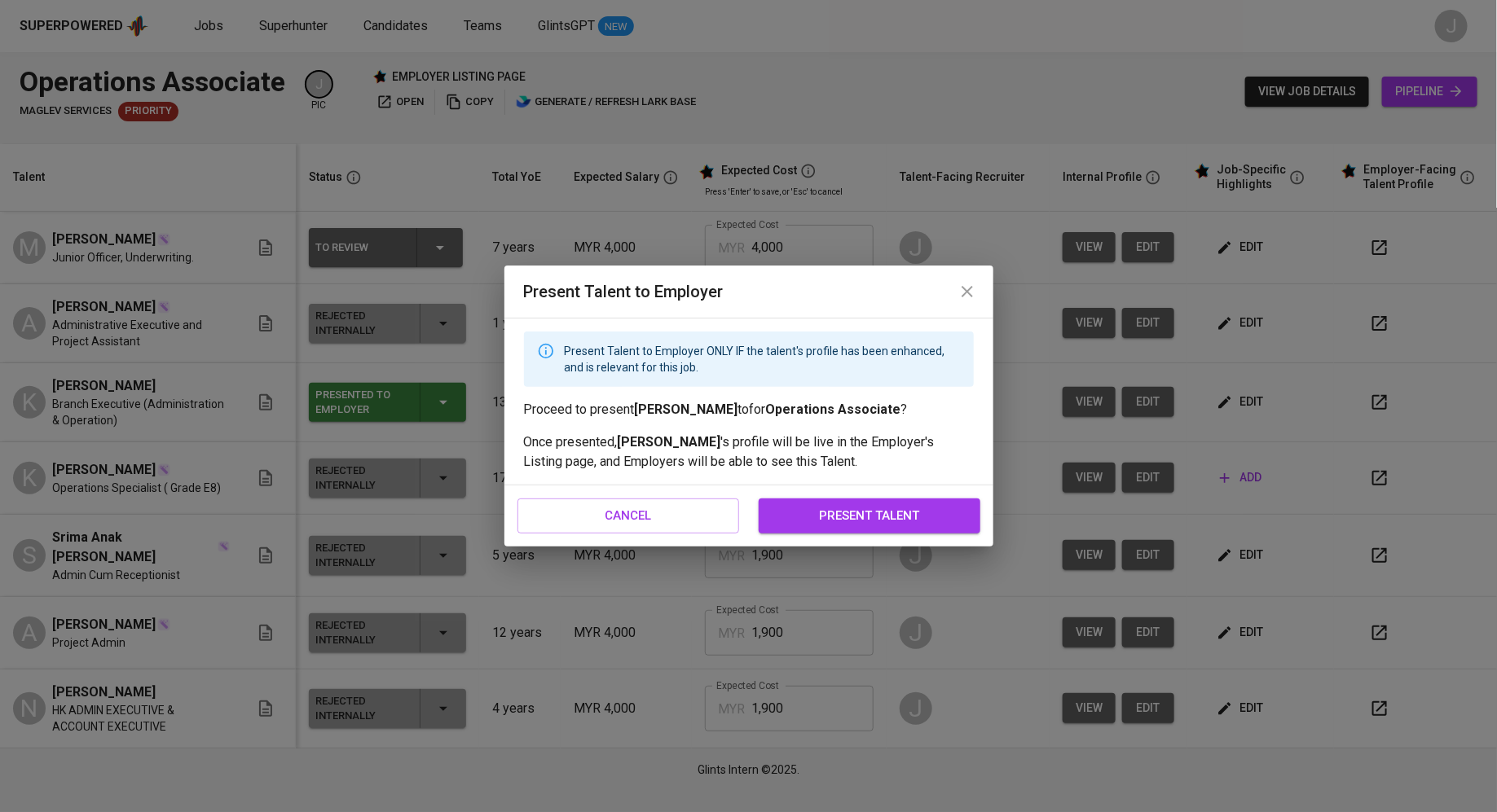
click at [843, 502] on button "present talent" at bounding box center [868, 515] width 221 height 34
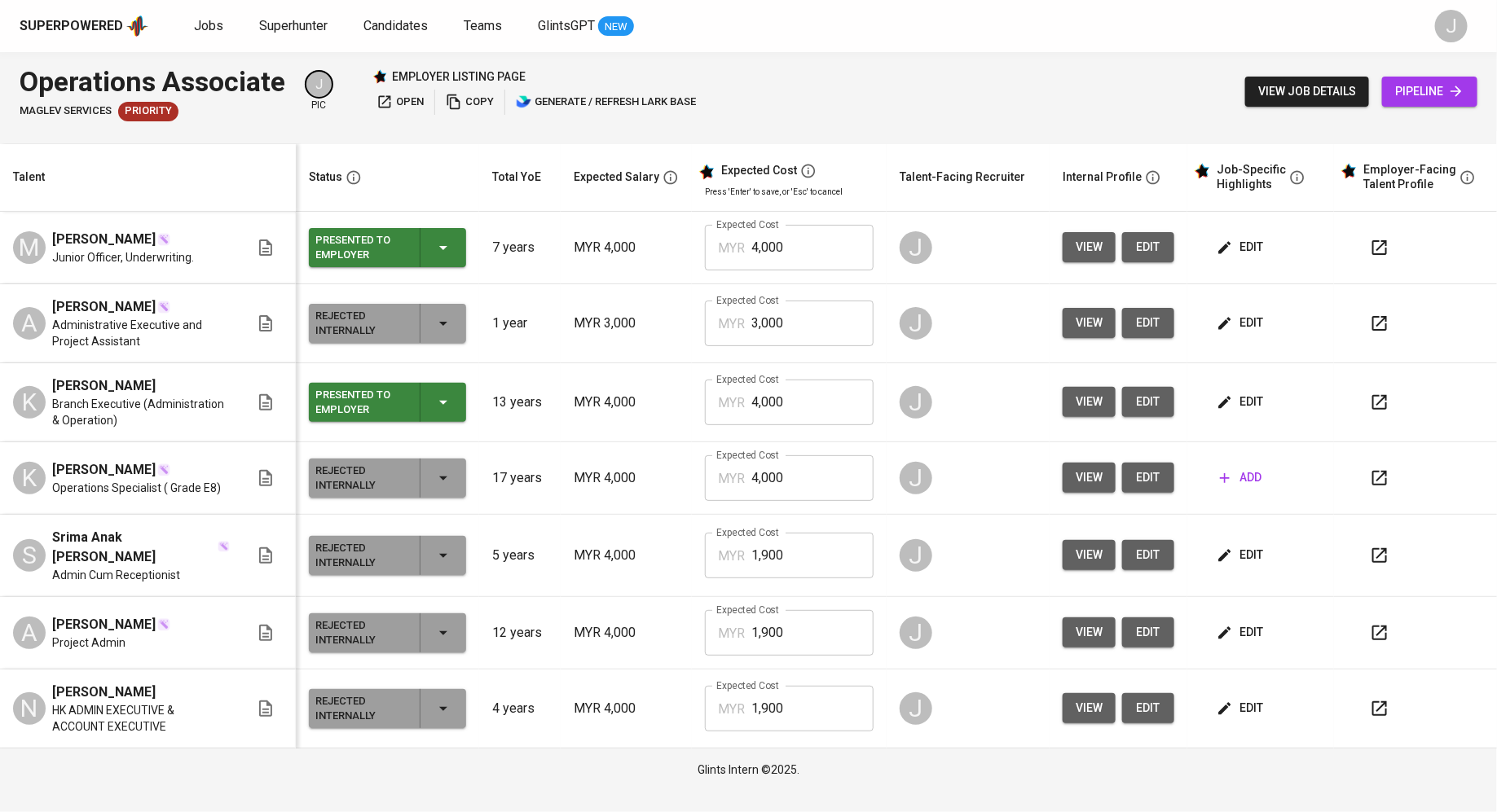
click at [811, 327] on input "3,000" at bounding box center [812, 323] width 122 height 45
click at [522, 306] on td "1 year" at bounding box center [519, 323] width 82 height 79
click at [1147, 325] on span "edit" at bounding box center [1148, 322] width 27 height 21
click at [391, 326] on div "Rejected Internally" at bounding box center [361, 323] width 91 height 35
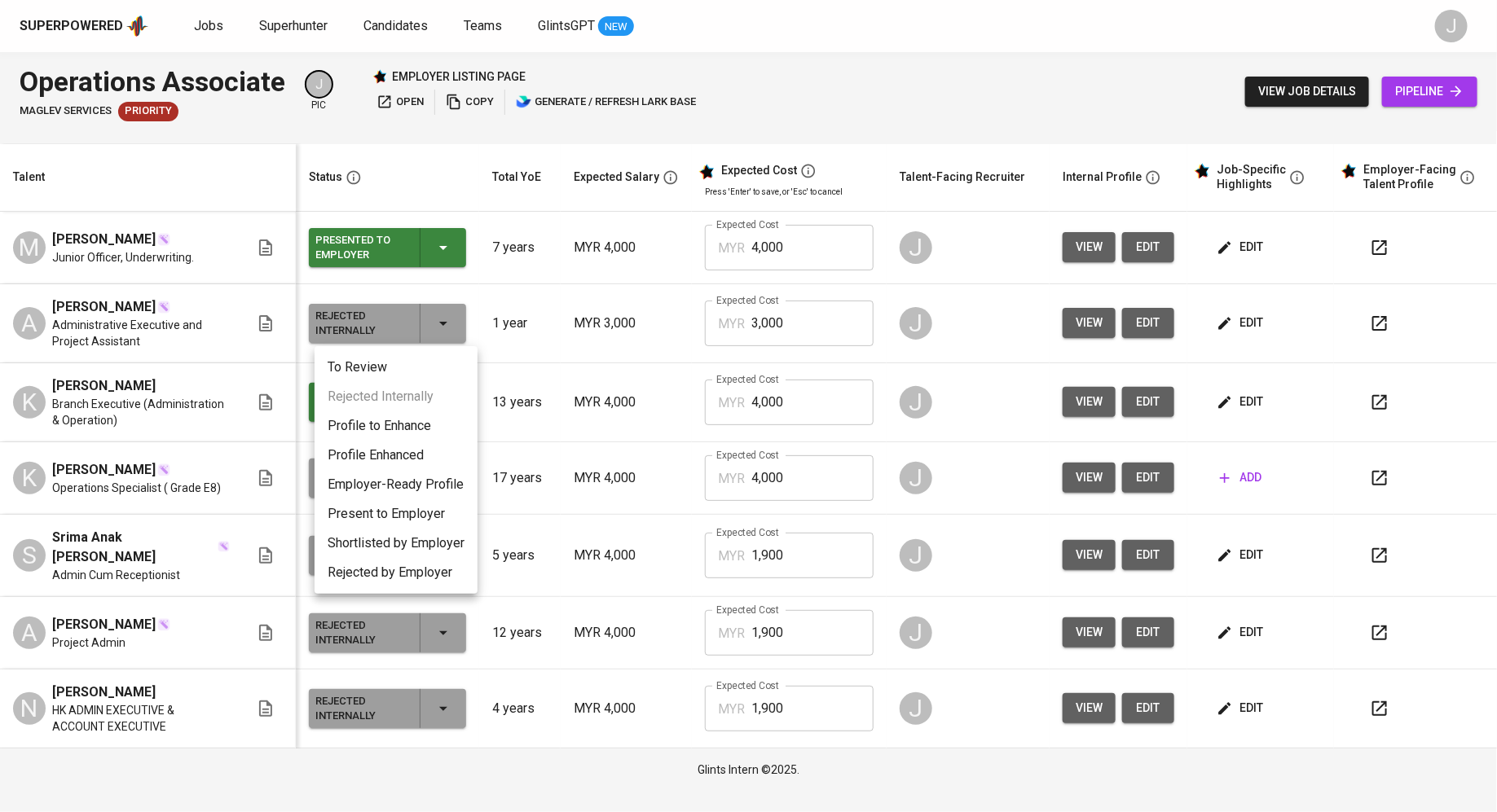
click at [411, 518] on li "Present to Employer" at bounding box center [396, 514] width 163 height 29
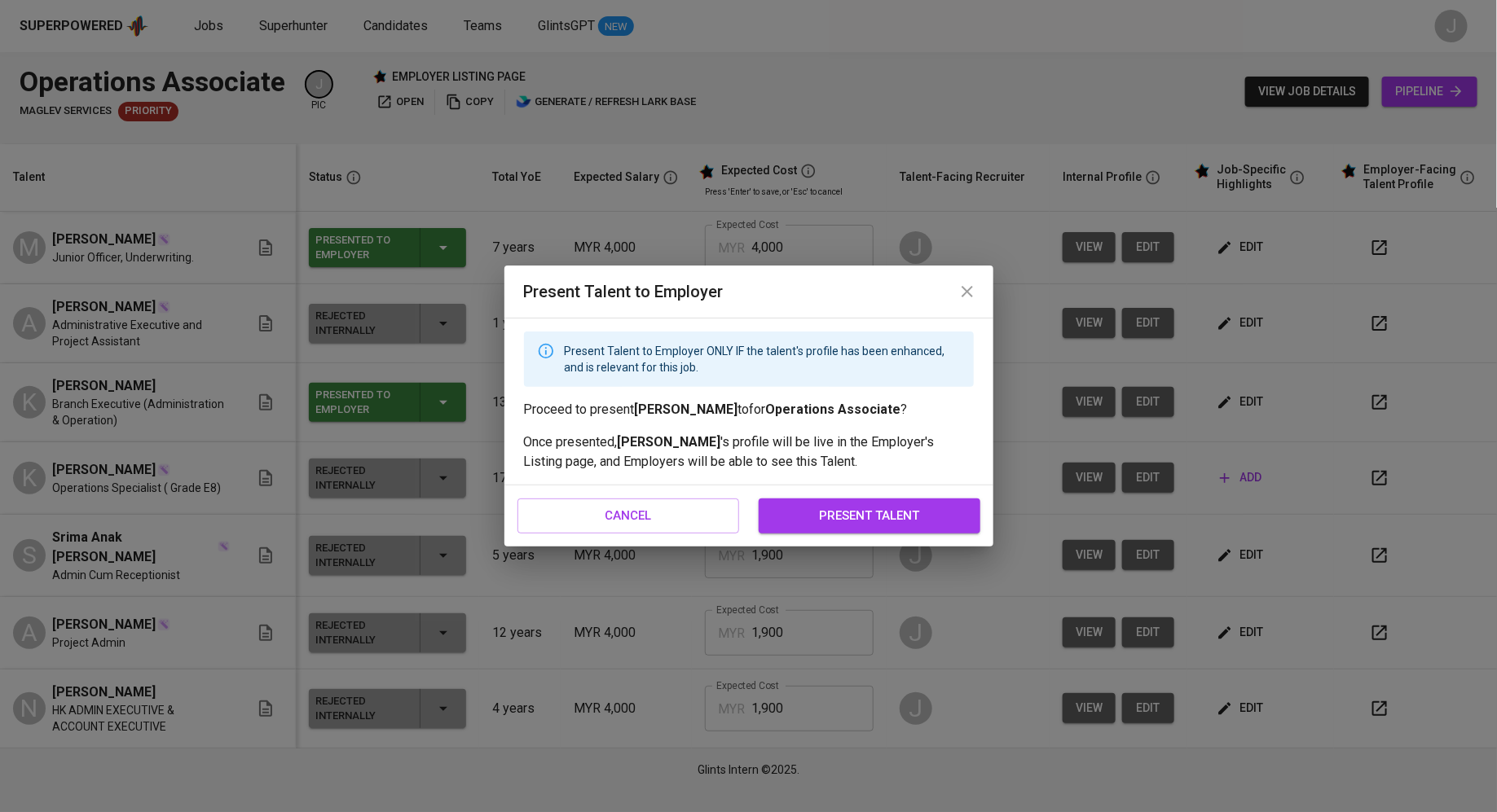
click at [872, 515] on span "present talent" at bounding box center [868, 516] width 186 height 22
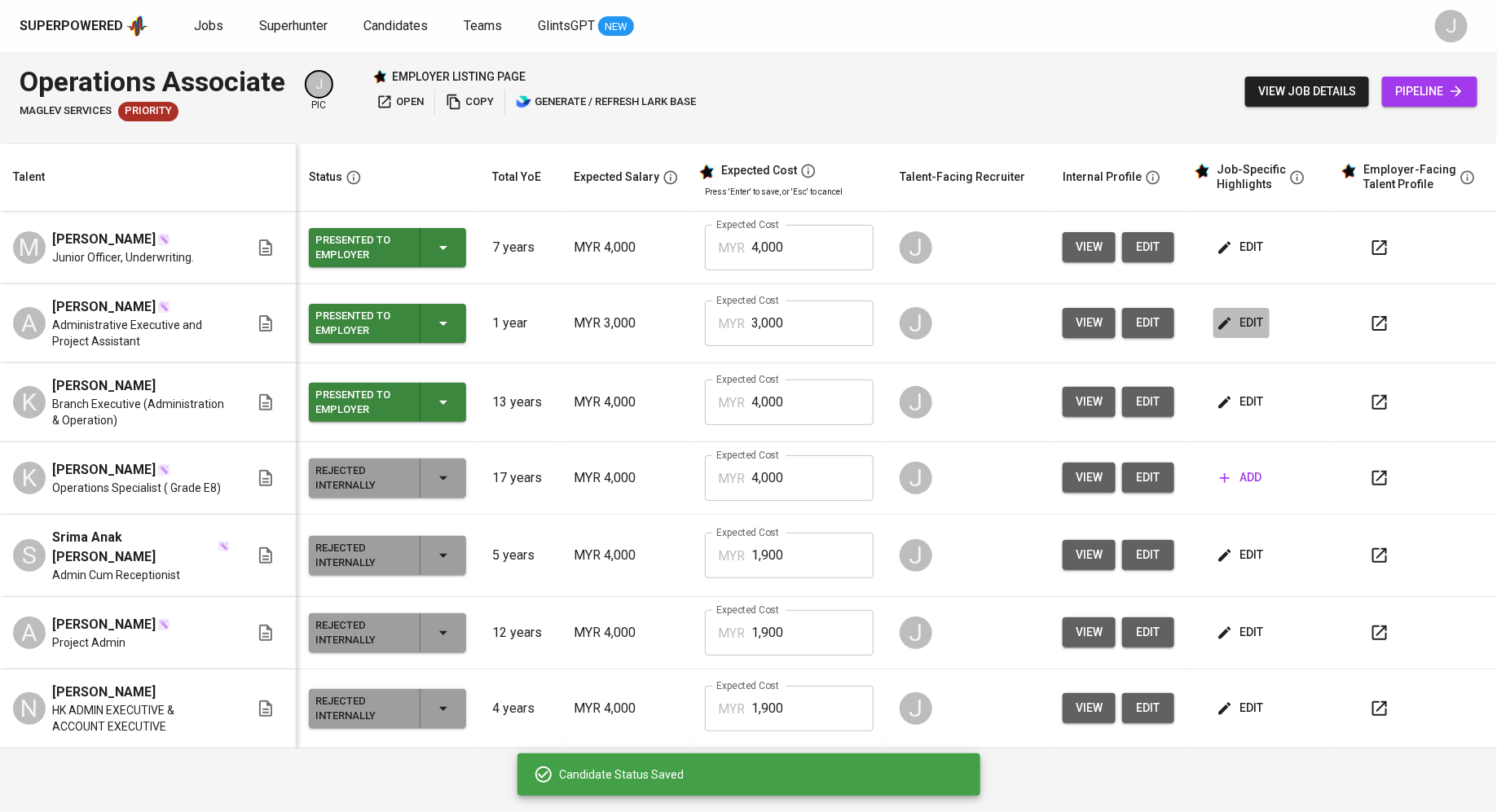
click at [1228, 320] on icon "button" at bounding box center [1225, 323] width 17 height 17
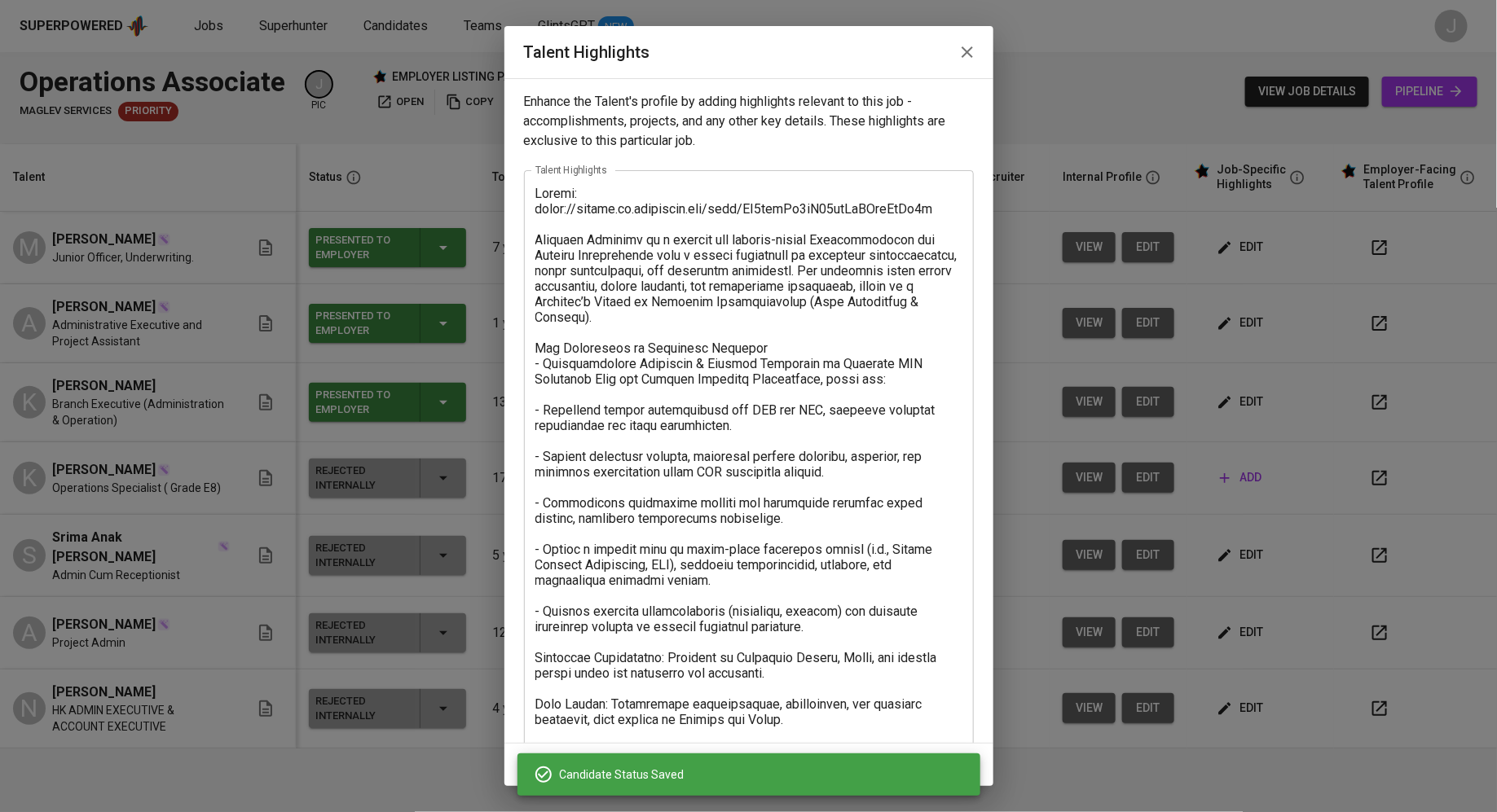
scroll to position [58, 0]
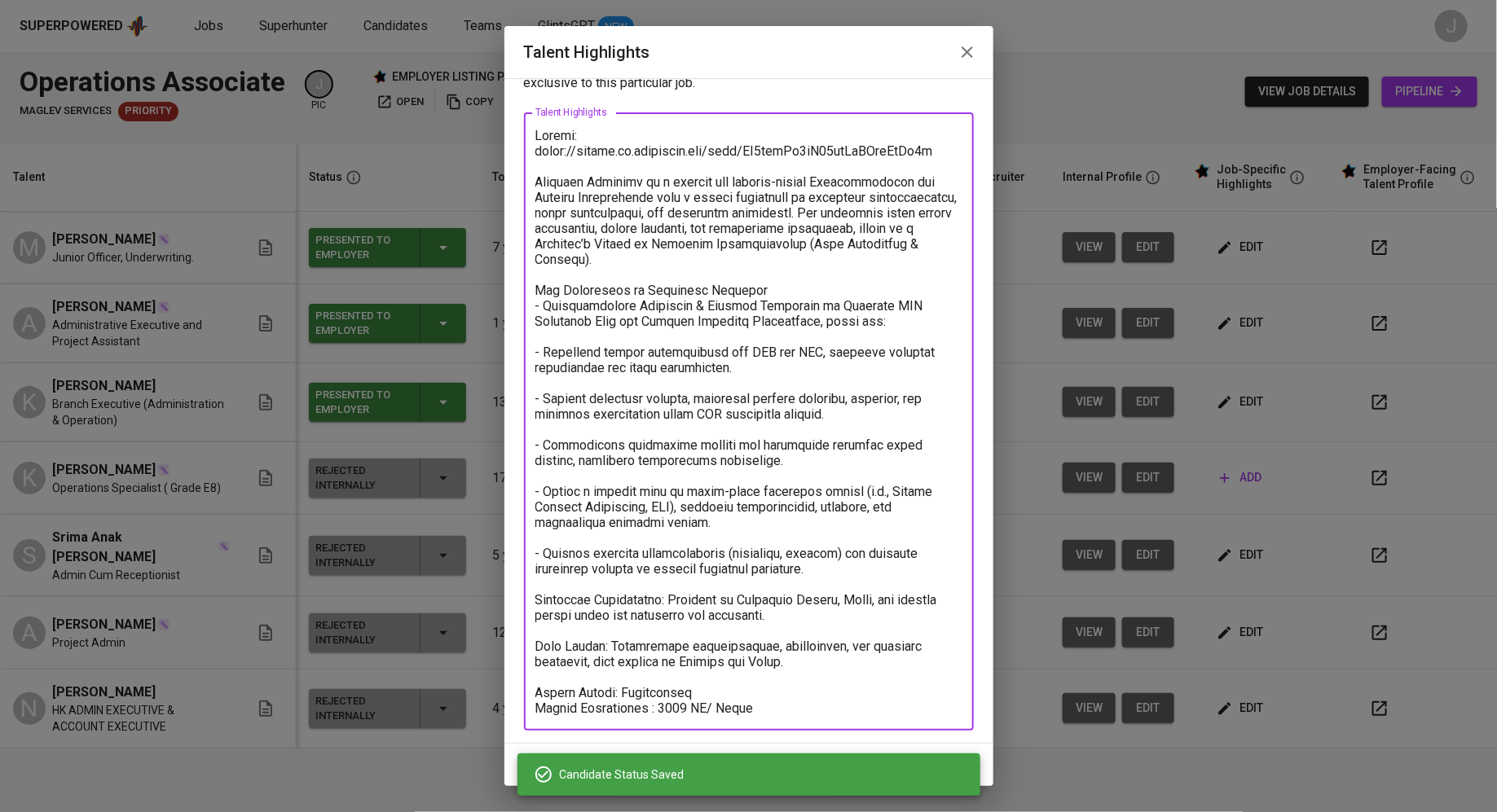
click at [665, 711] on textarea at bounding box center [748, 422] width 427 height 588
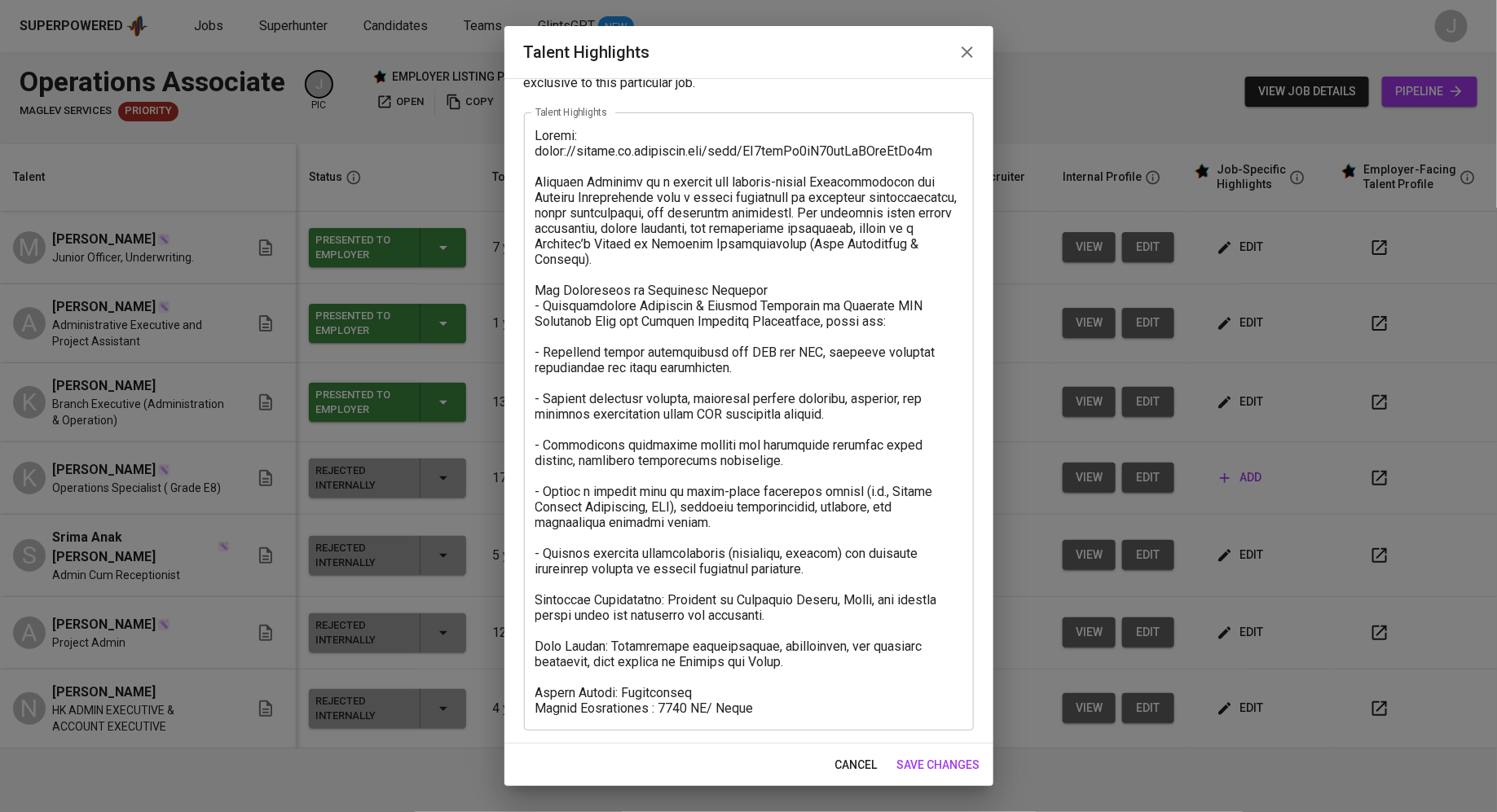
click at [787, 715] on div "x Talent Highlights" at bounding box center [748, 421] width 449 height 618
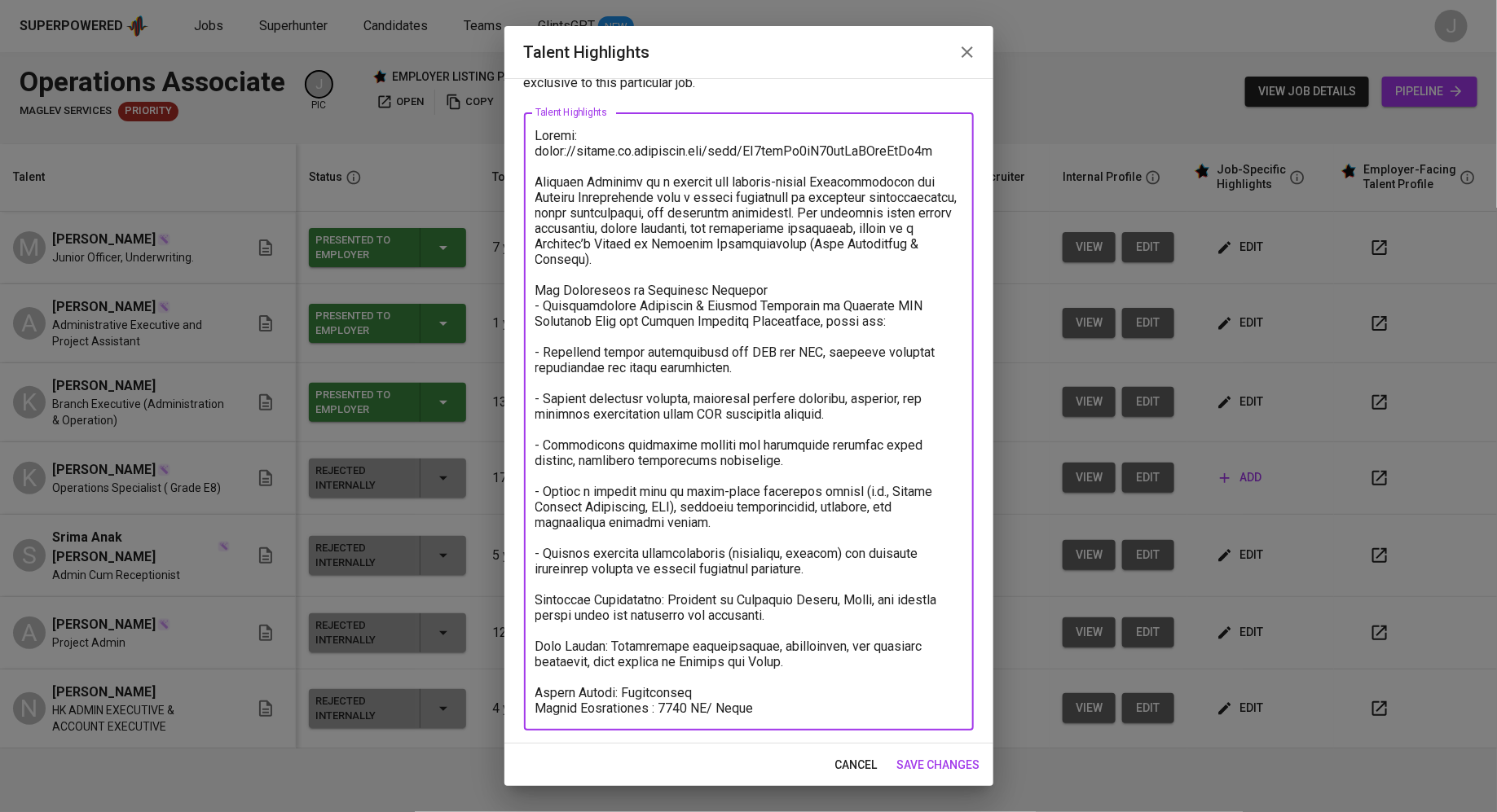
click at [784, 715] on div "x Talent Highlights" at bounding box center [748, 421] width 449 height 618
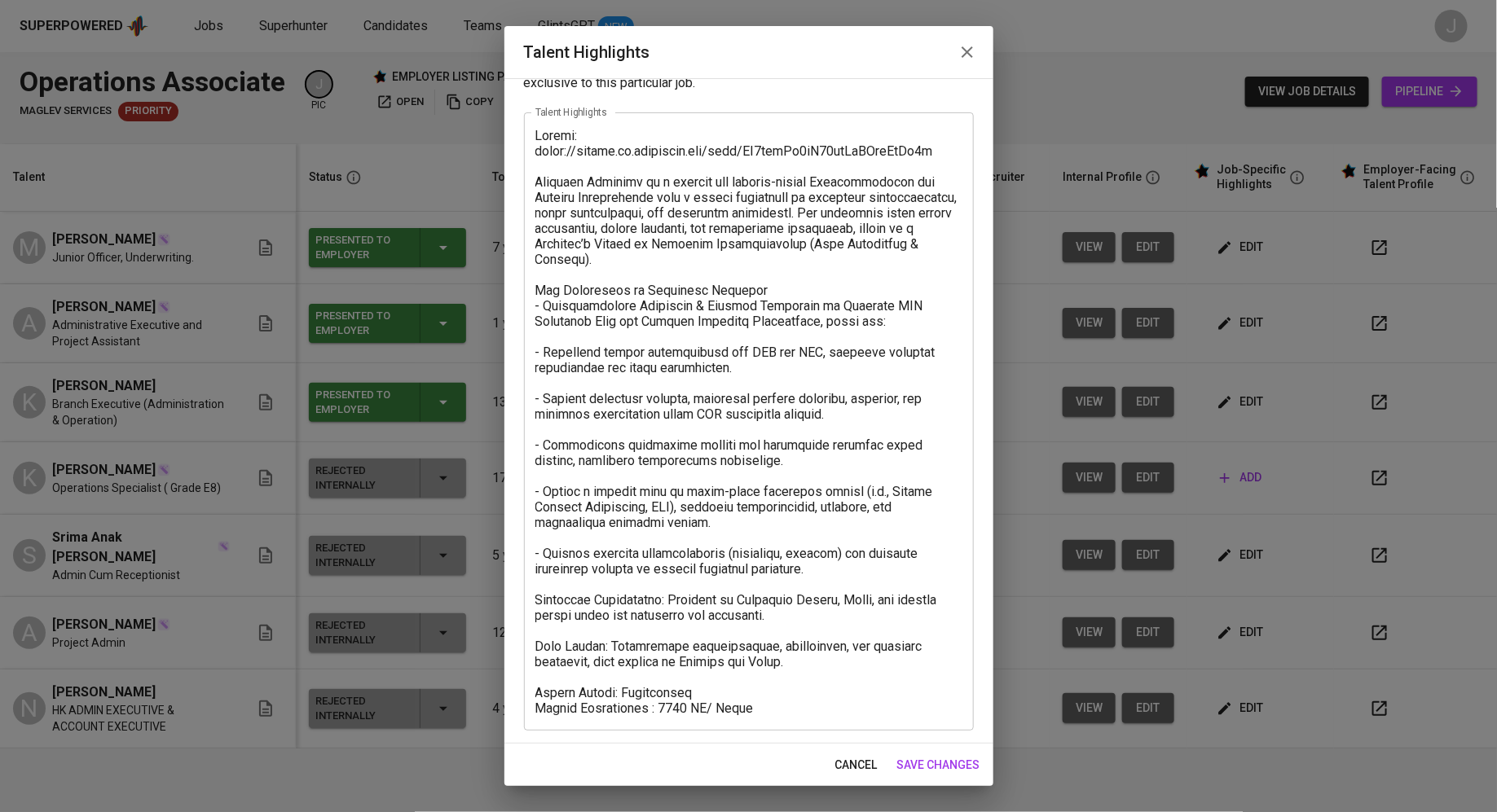
drag, startPoint x: 532, startPoint y: 697, endPoint x: 775, endPoint y: 714, distance: 243.6
click at [775, 714] on div "x Talent Highlights" at bounding box center [748, 421] width 449 height 618
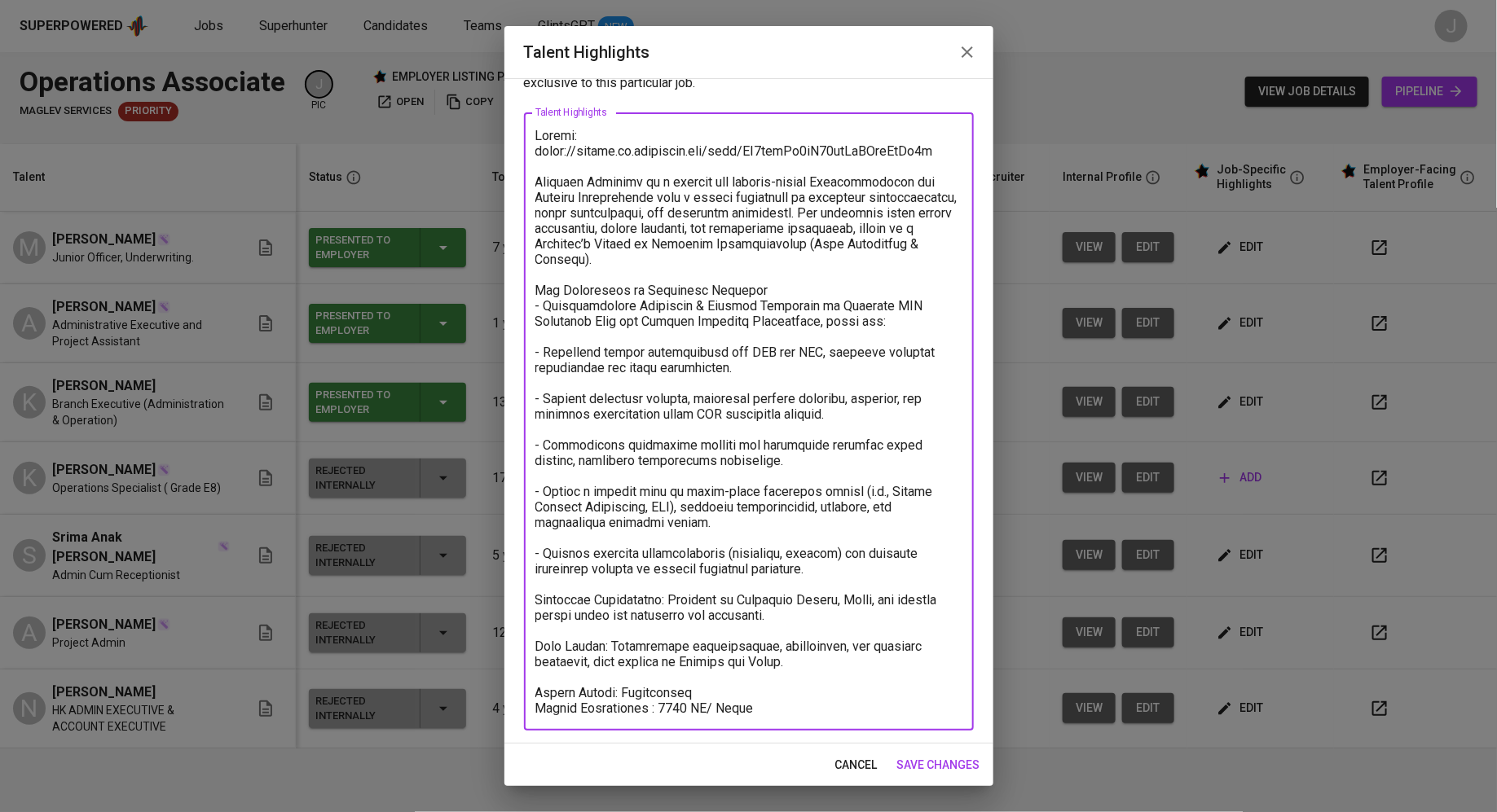
click at [775, 714] on textarea at bounding box center [748, 422] width 427 height 588
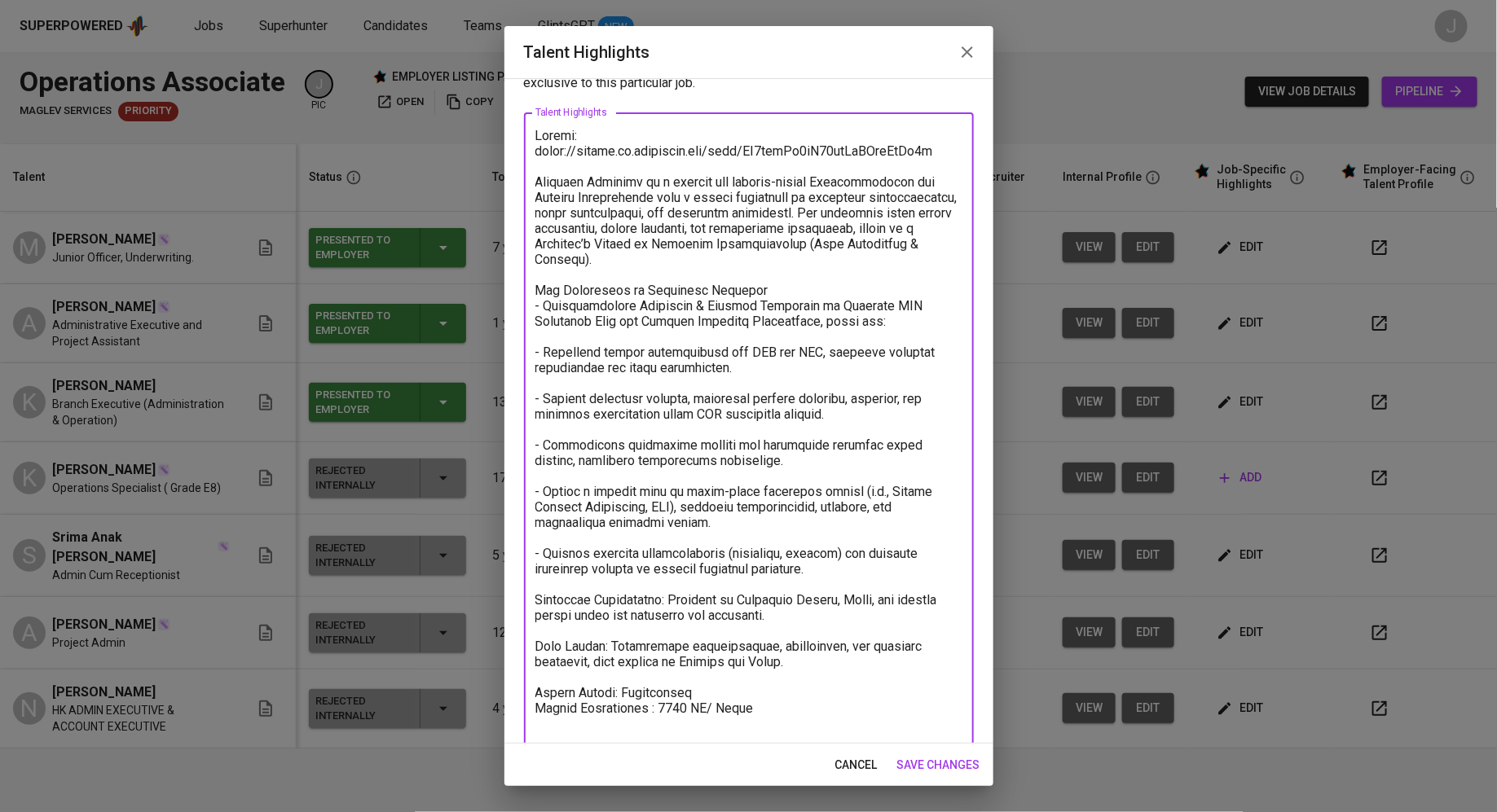
paste textarea "Salary Expectation All-in Package: 5737 RM/ Month Notice Period: 2 Months"
drag, startPoint x: 761, startPoint y: 701, endPoint x: 534, endPoint y: 682, distance: 227.8
click at [534, 682] on div "x Talent Highlights" at bounding box center [748, 434] width 449 height 649
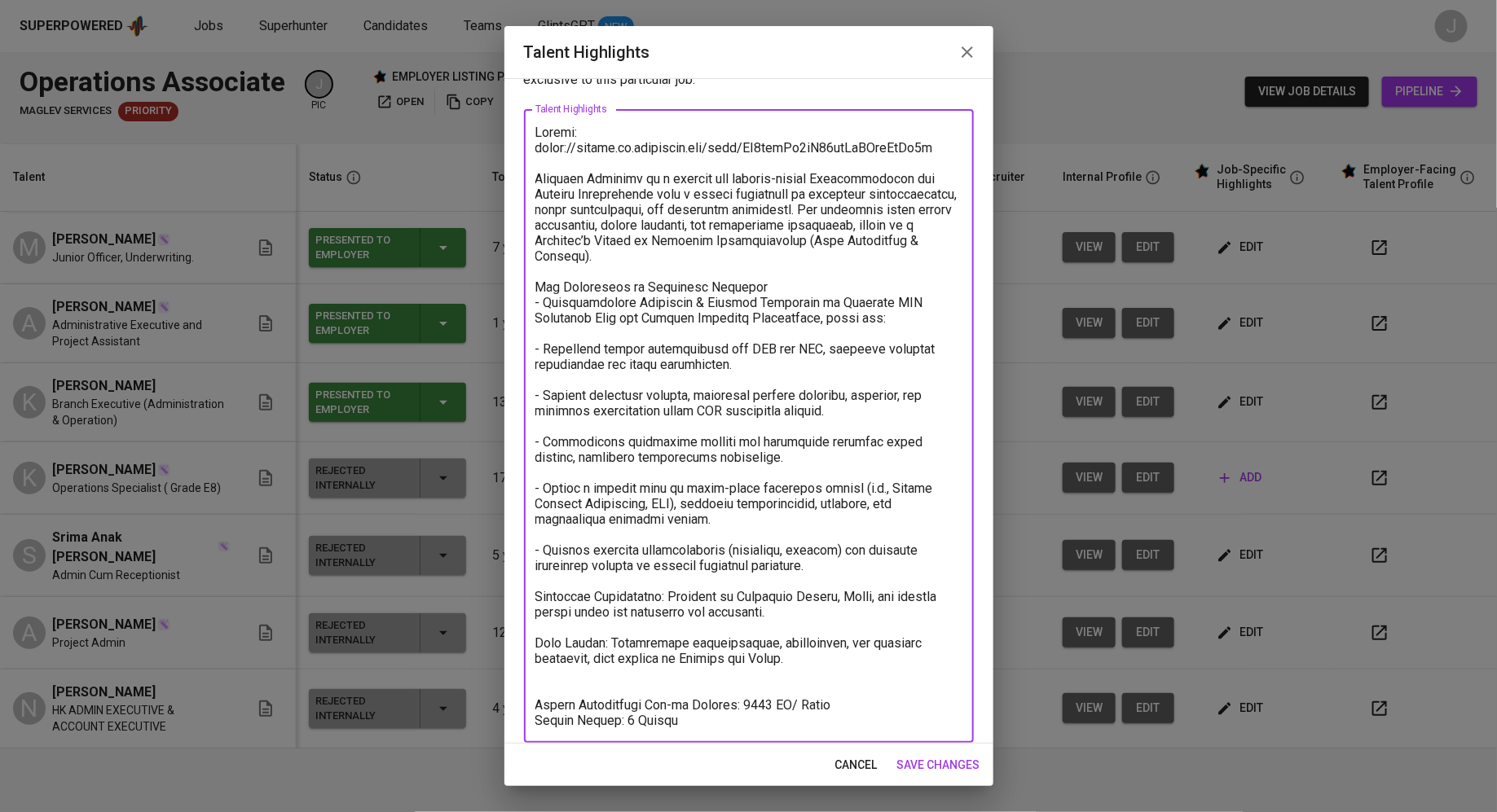
click at [739, 707] on textarea at bounding box center [748, 427] width 427 height 604
click at [626, 724] on textarea at bounding box center [748, 427] width 427 height 604
drag, startPoint x: 623, startPoint y: 724, endPoint x: 692, endPoint y: 725, distance: 69.0
click at [692, 725] on textarea at bounding box center [748, 427] width 427 height 604
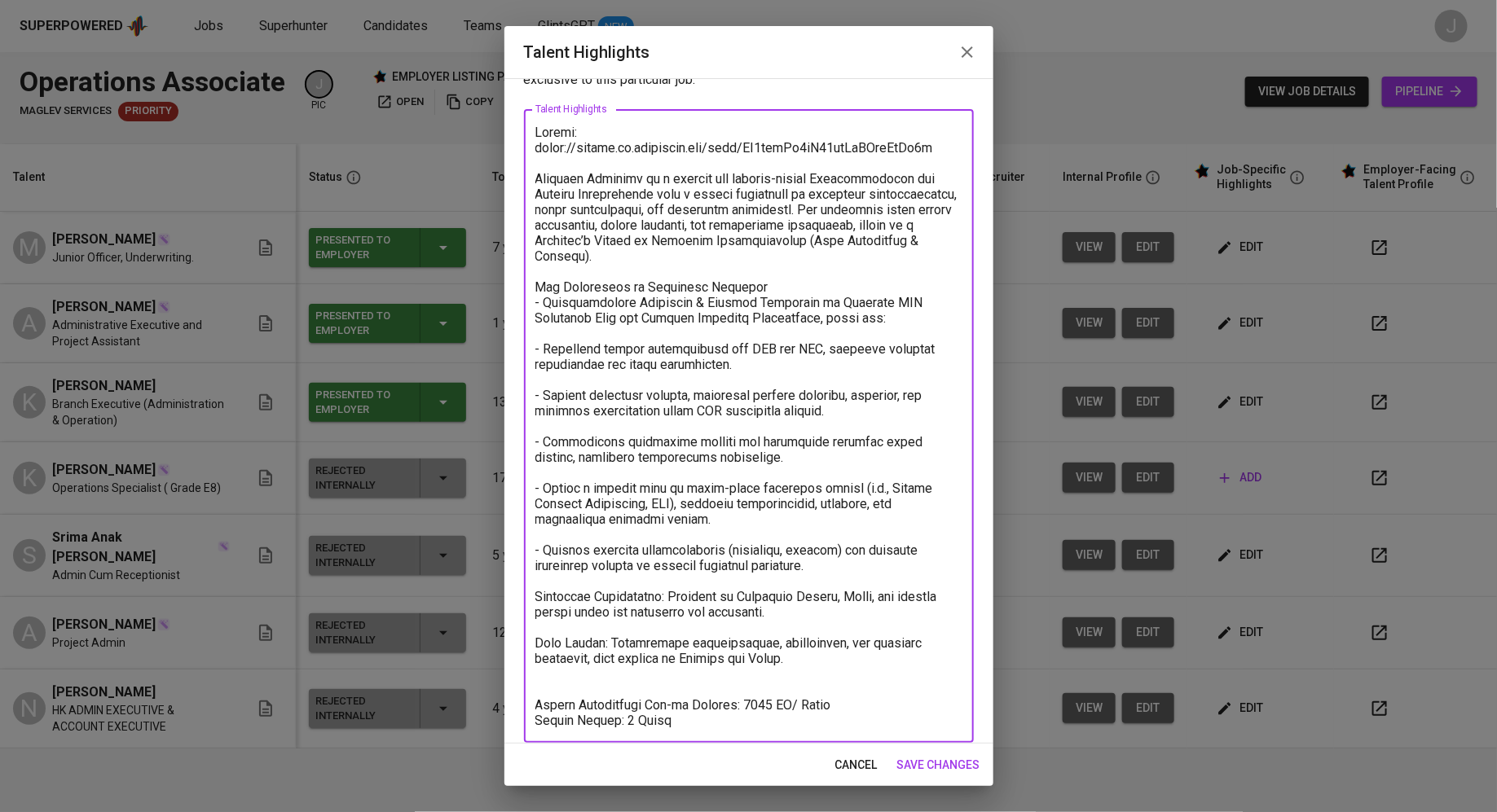
click at [832, 319] on textarea at bounding box center [748, 427] width 427 height 604
click at [768, 193] on textarea at bounding box center [748, 427] width 427 height 604
click at [656, 192] on textarea at bounding box center [748, 427] width 427 height 604
click at [686, 281] on textarea at bounding box center [748, 427] width 427 height 604
click at [629, 252] on textarea at bounding box center [748, 427] width 427 height 604
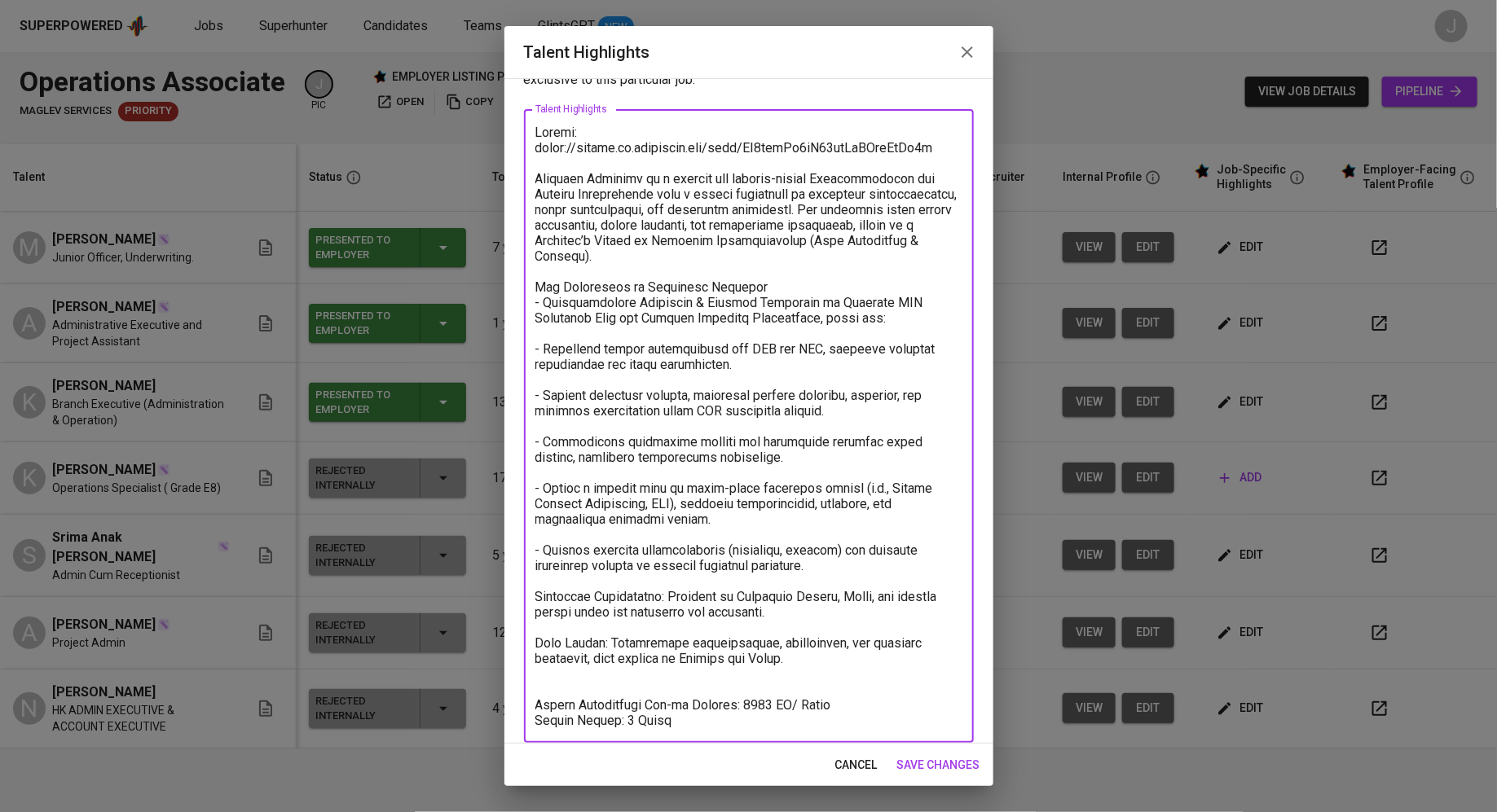
type textarea "Resume: https://glints.sg.larksuite.com/wiki/KH2hwiJq4iW54jkWaAZloQhDg6g Rabiat…"
click at [920, 765] on span "save changes" at bounding box center [938, 765] width 83 height 21
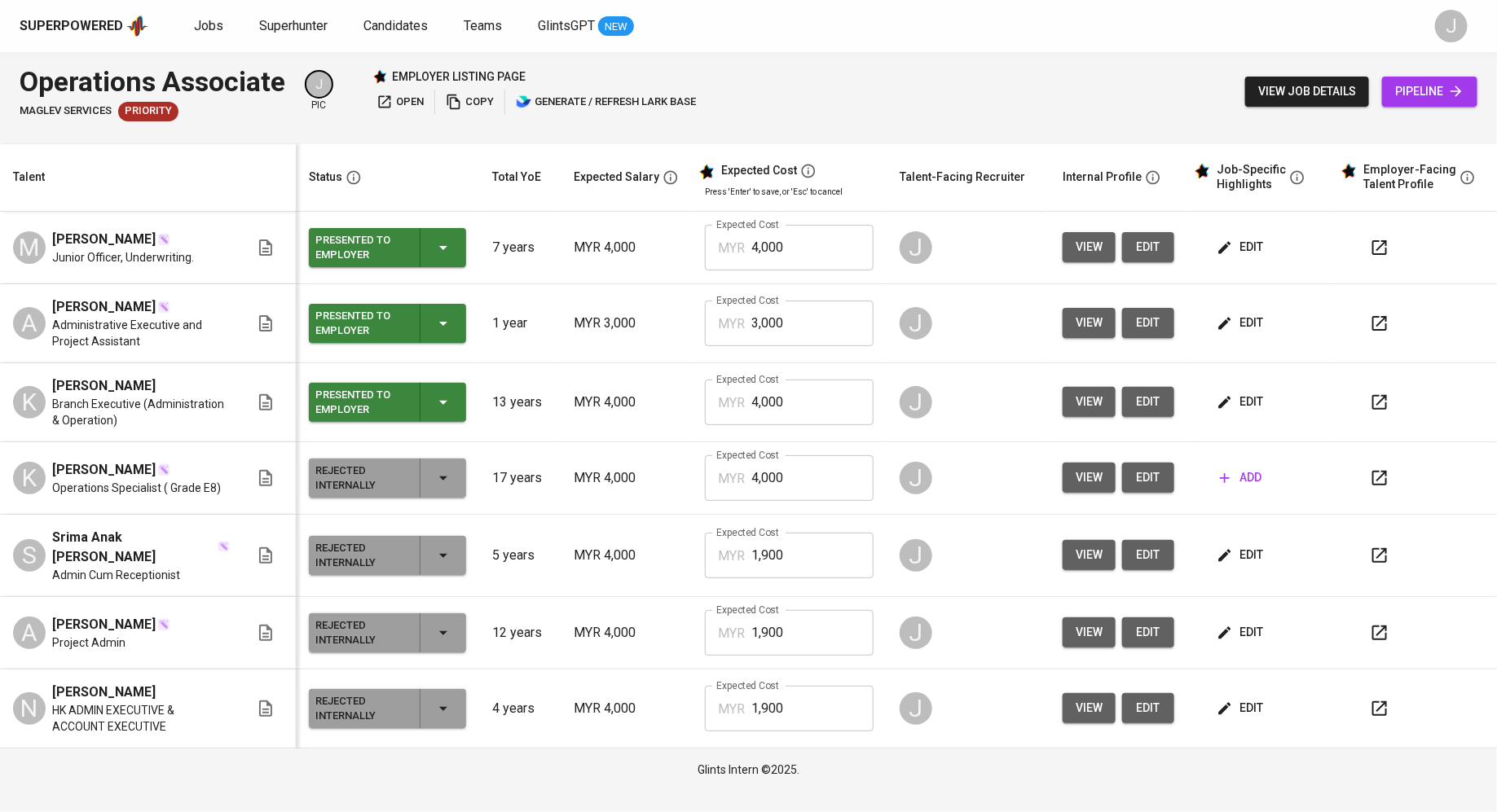
click at [1137, 246] on span "edit" at bounding box center [1148, 247] width 27 height 21
click at [1077, 324] on span "view" at bounding box center [1088, 322] width 27 height 21
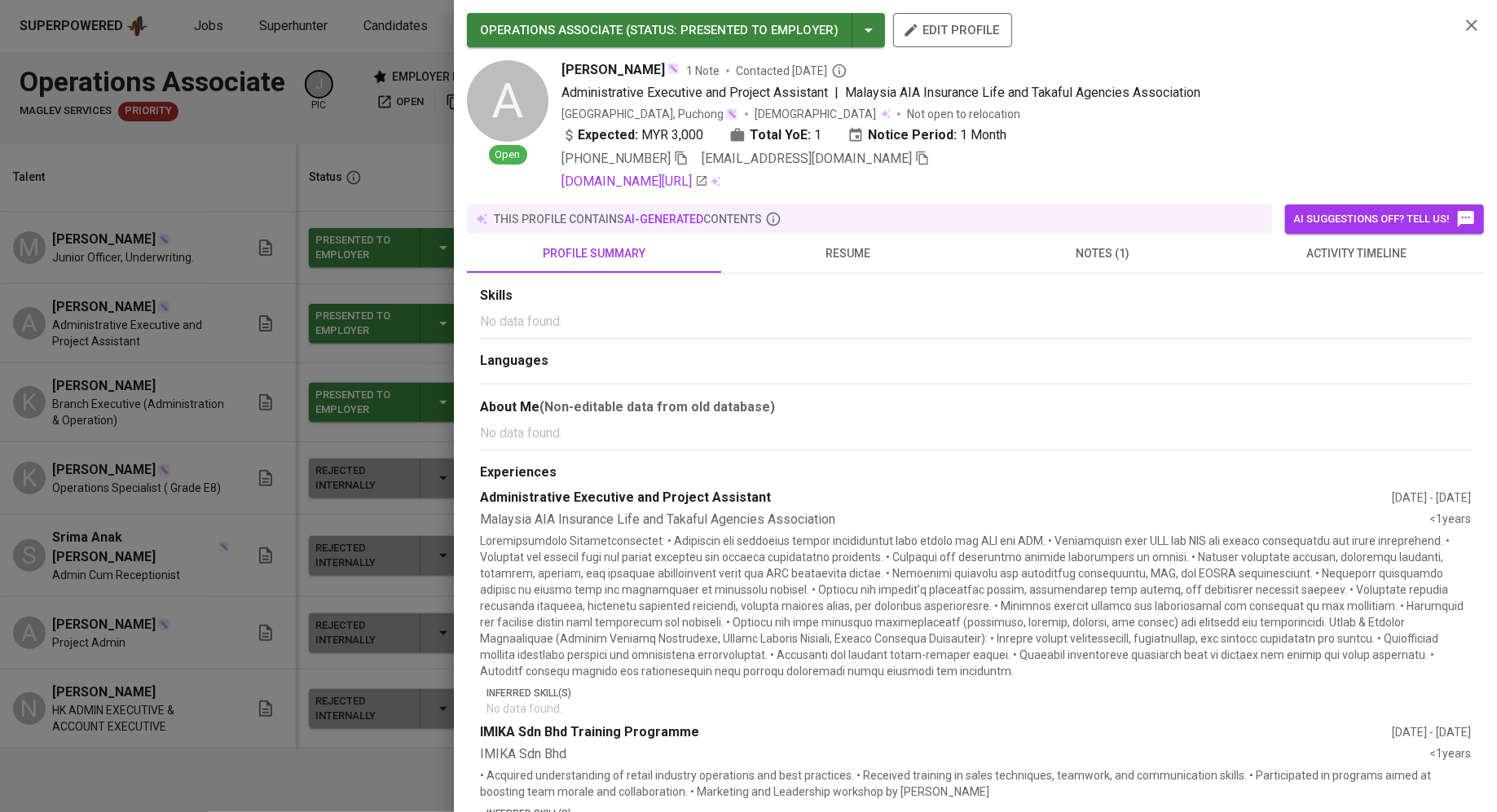
click at [356, 411] on div at bounding box center [748, 406] width 1497 height 812
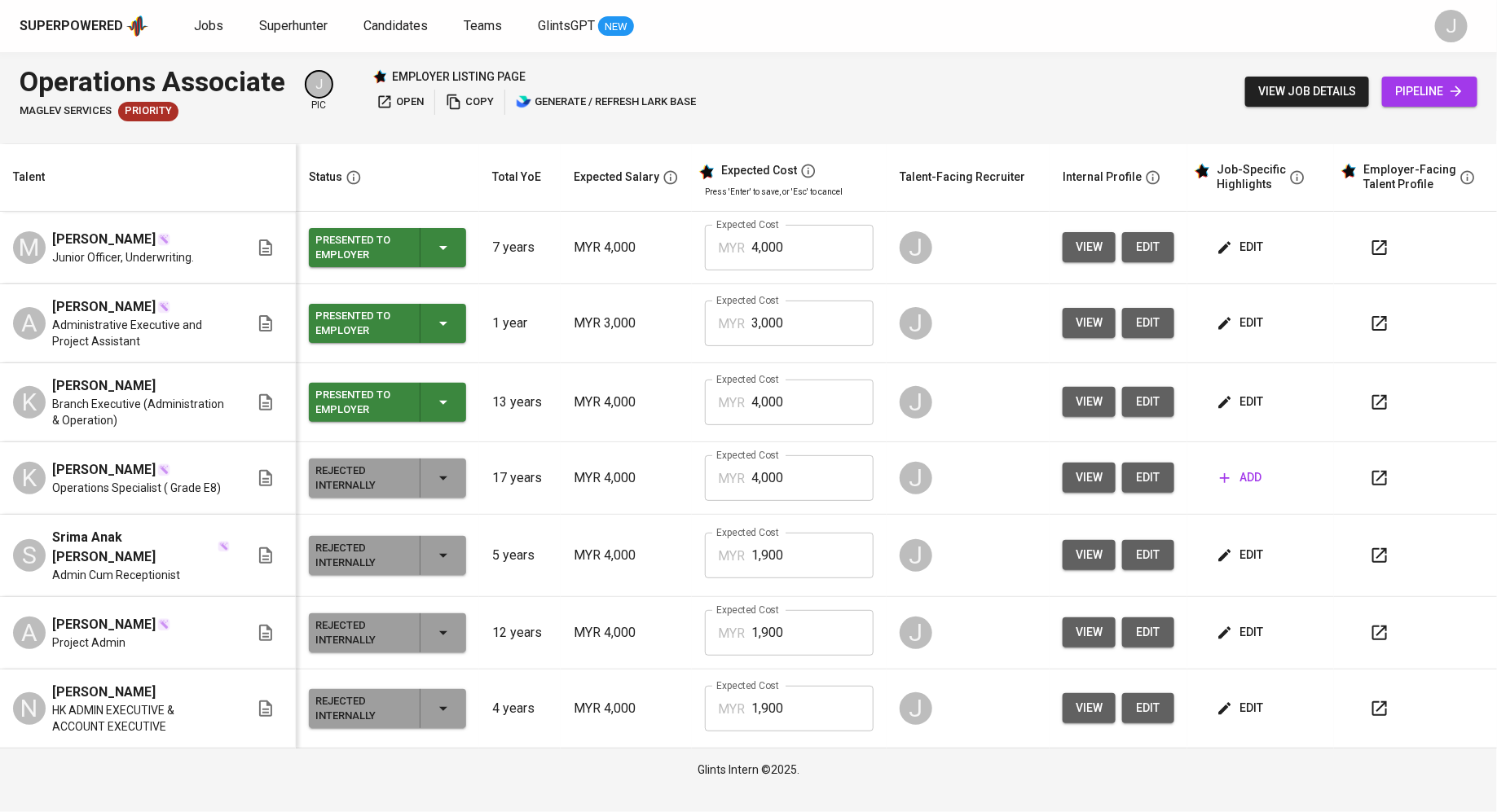
click at [1232, 324] on span "edit" at bounding box center [1241, 322] width 43 height 21
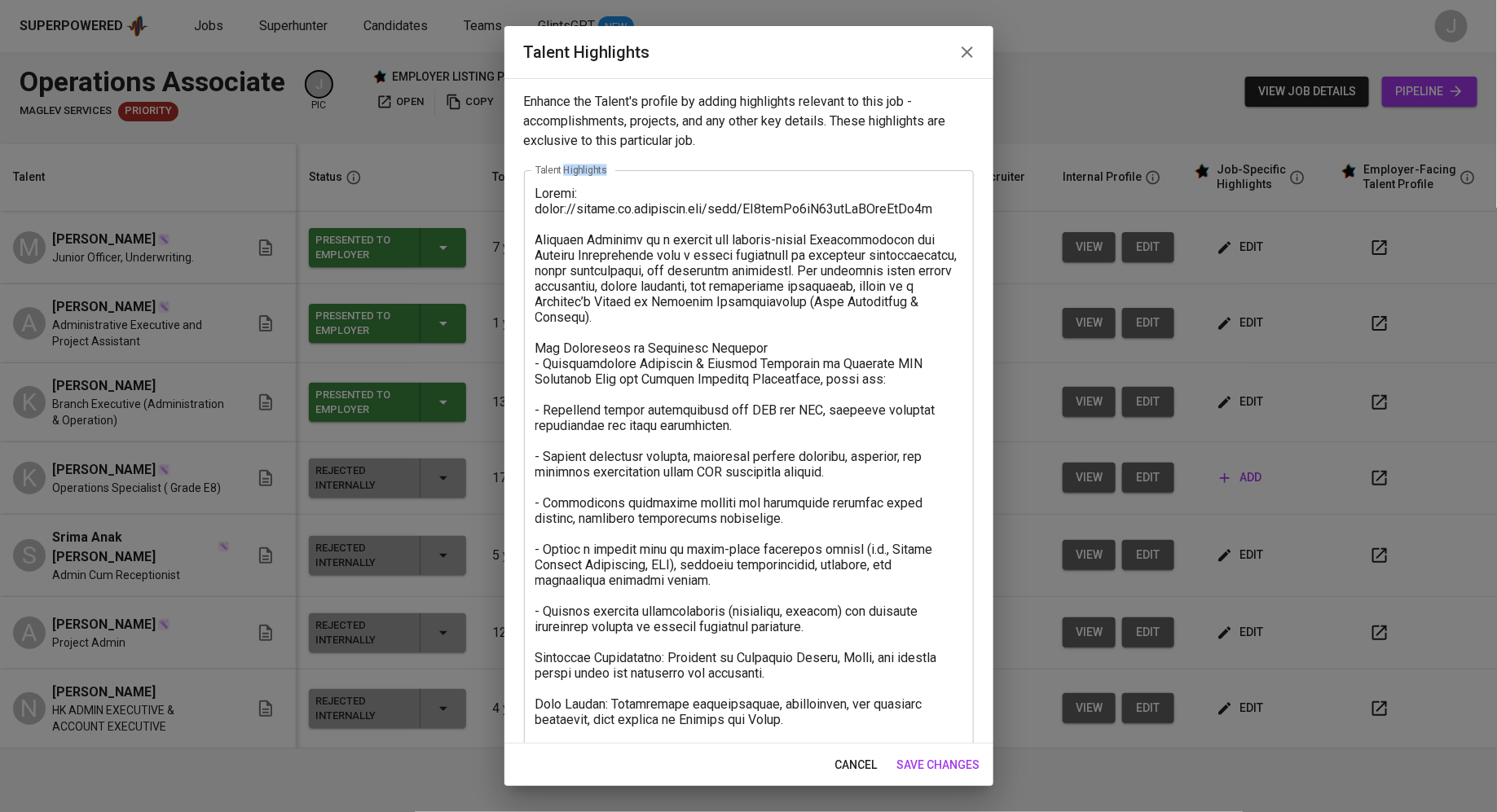
drag, startPoint x: 1232, startPoint y: 324, endPoint x: 1063, endPoint y: 294, distance: 171.6
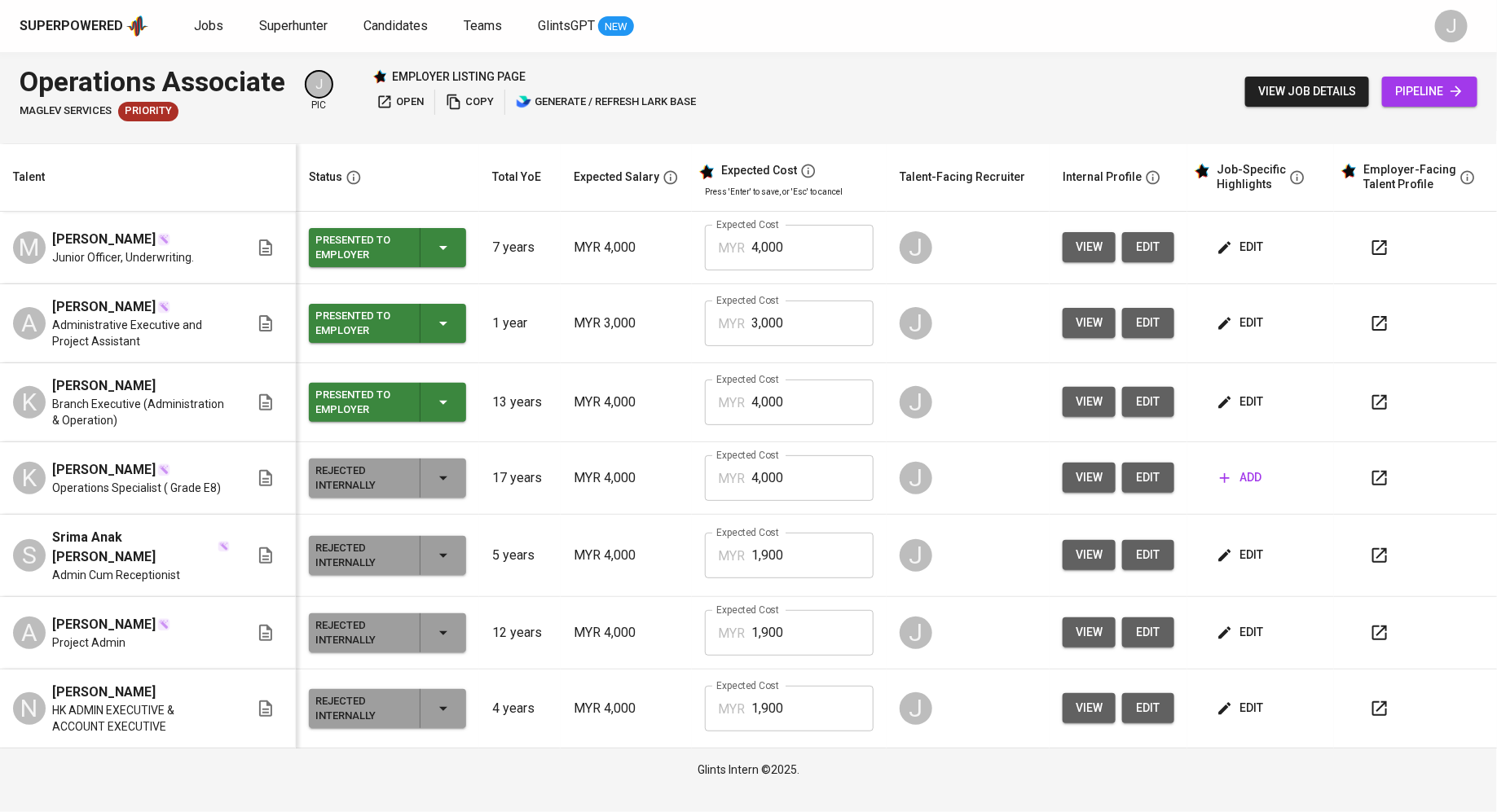
click at [1147, 323] on span "edit" at bounding box center [1148, 322] width 27 height 21
click at [400, 104] on span "open" at bounding box center [400, 101] width 47 height 19
click at [784, 256] on input "4,000" at bounding box center [812, 248] width 122 height 45
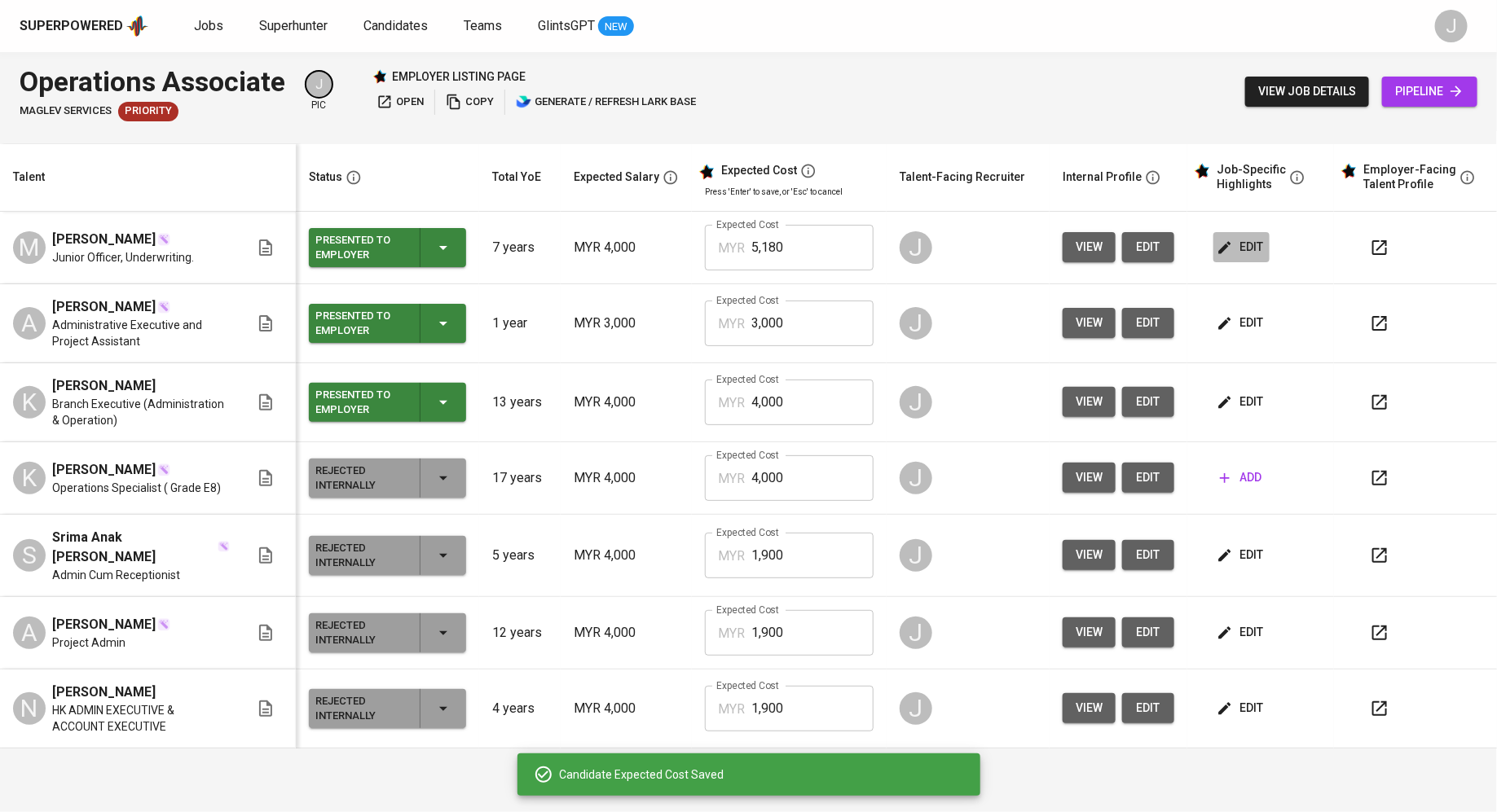
click at [1236, 253] on span "edit" at bounding box center [1241, 247] width 43 height 21
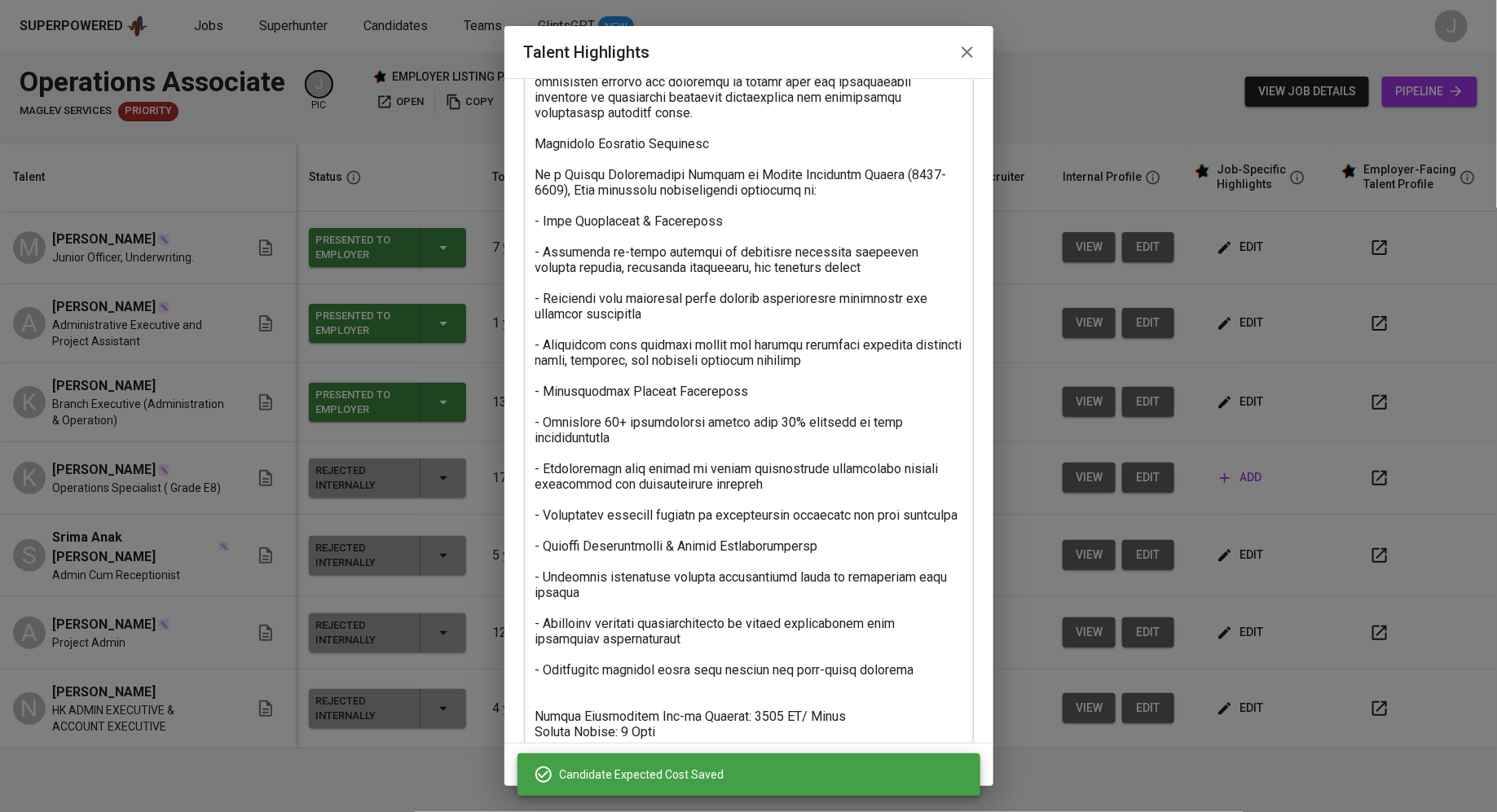
scroll to position [244, 0]
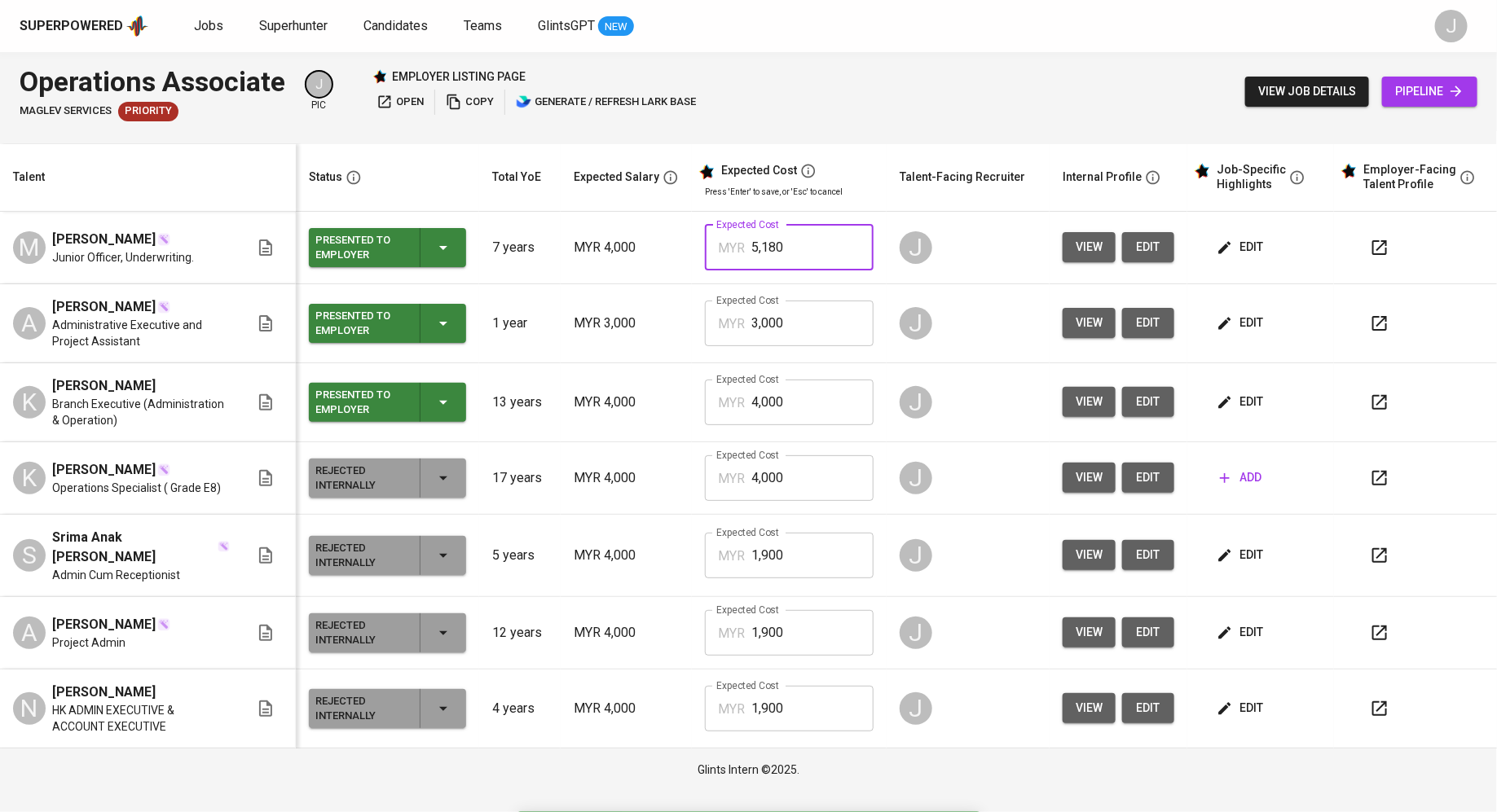
click at [796, 256] on input "5,180" at bounding box center [812, 248] width 122 height 45
type input "5,120"
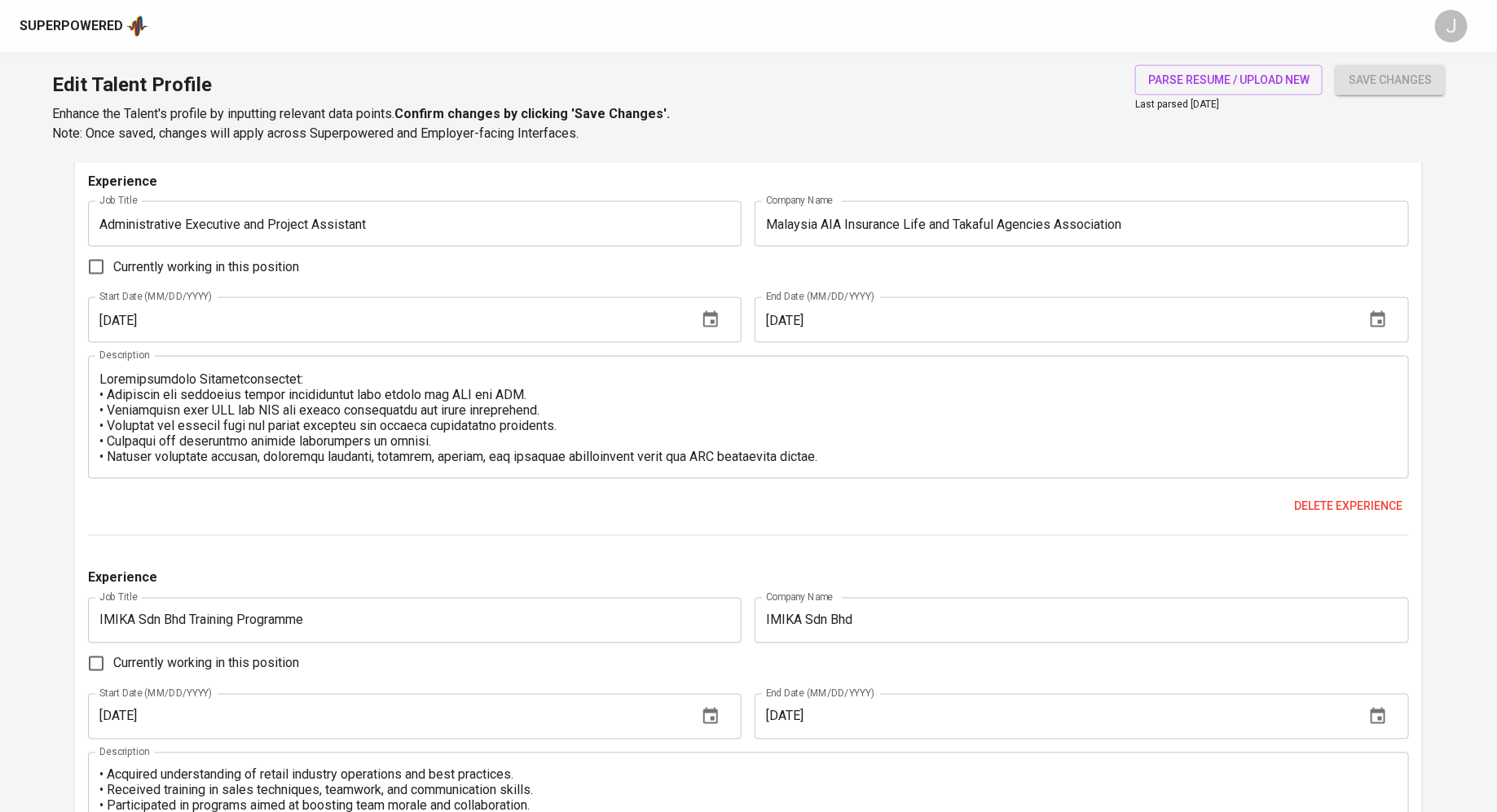
scroll to position [985, 0]
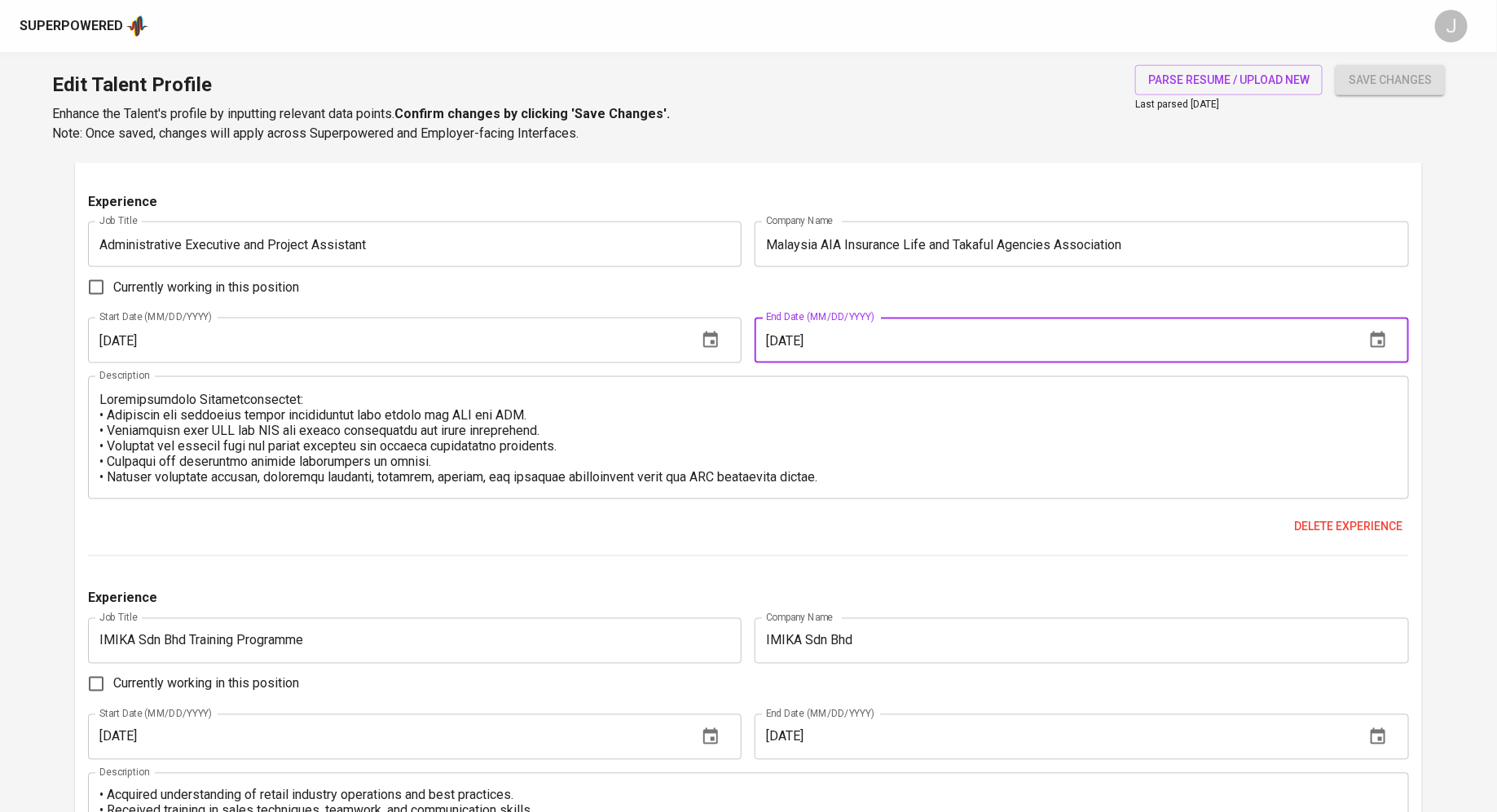
click at [820, 330] on input "03/01/2025" at bounding box center [1052, 340] width 597 height 45
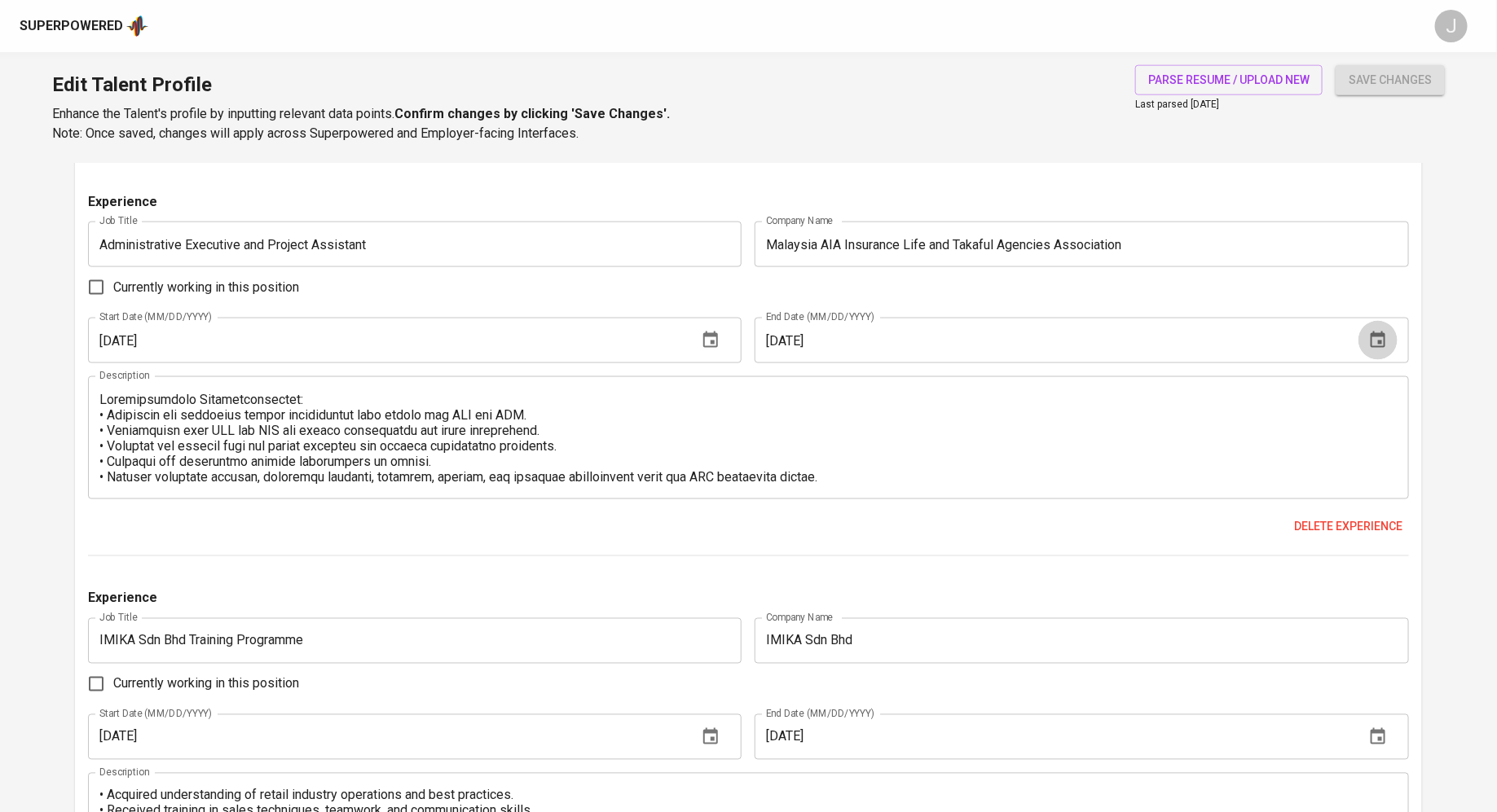
click at [1378, 334] on icon "button" at bounding box center [1377, 339] width 15 height 17
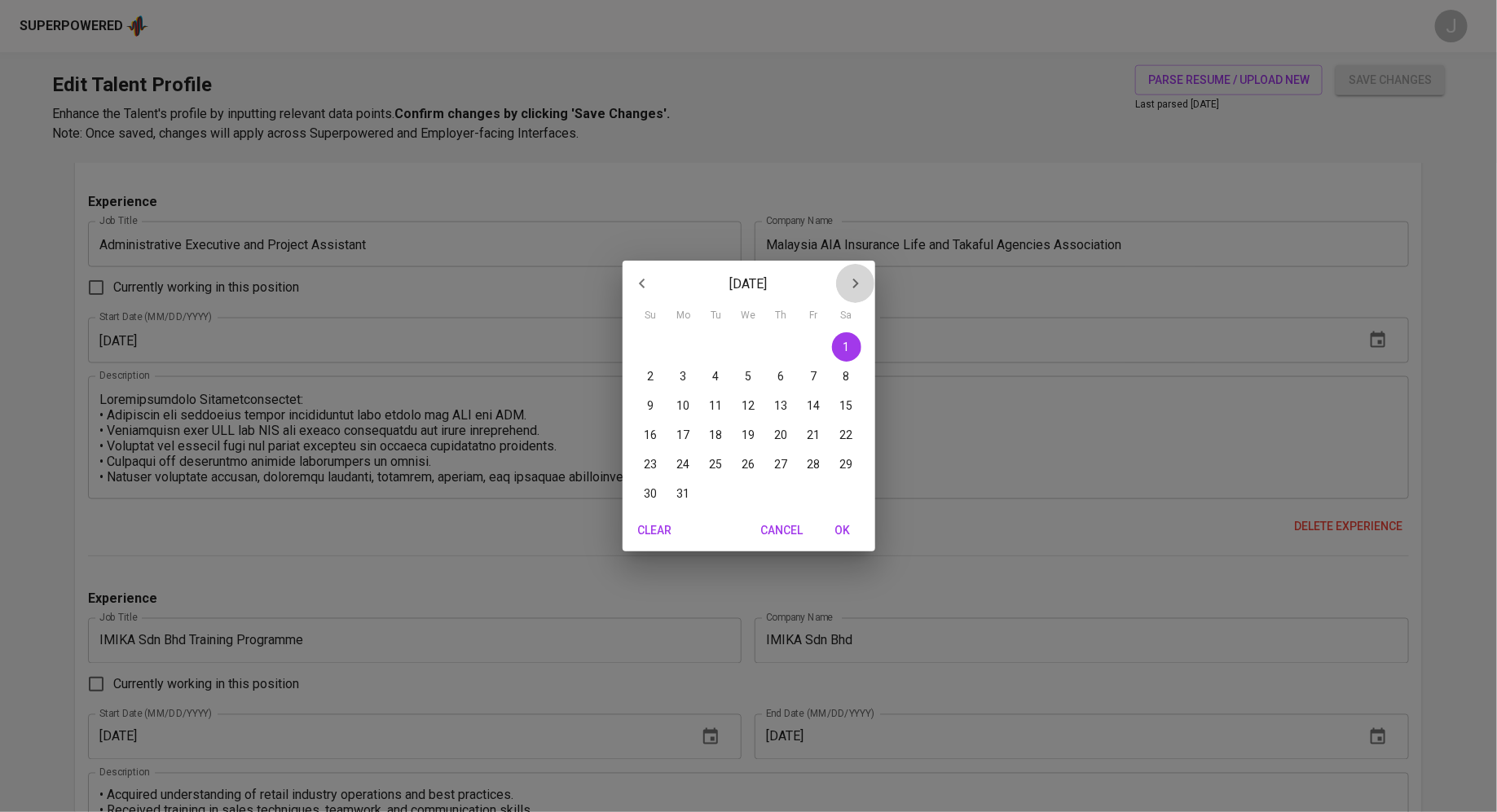
click at [846, 288] on icon "button" at bounding box center [856, 283] width 20 height 20
click at [842, 467] on p "31" at bounding box center [846, 464] width 13 height 17
type input "[DATE]"
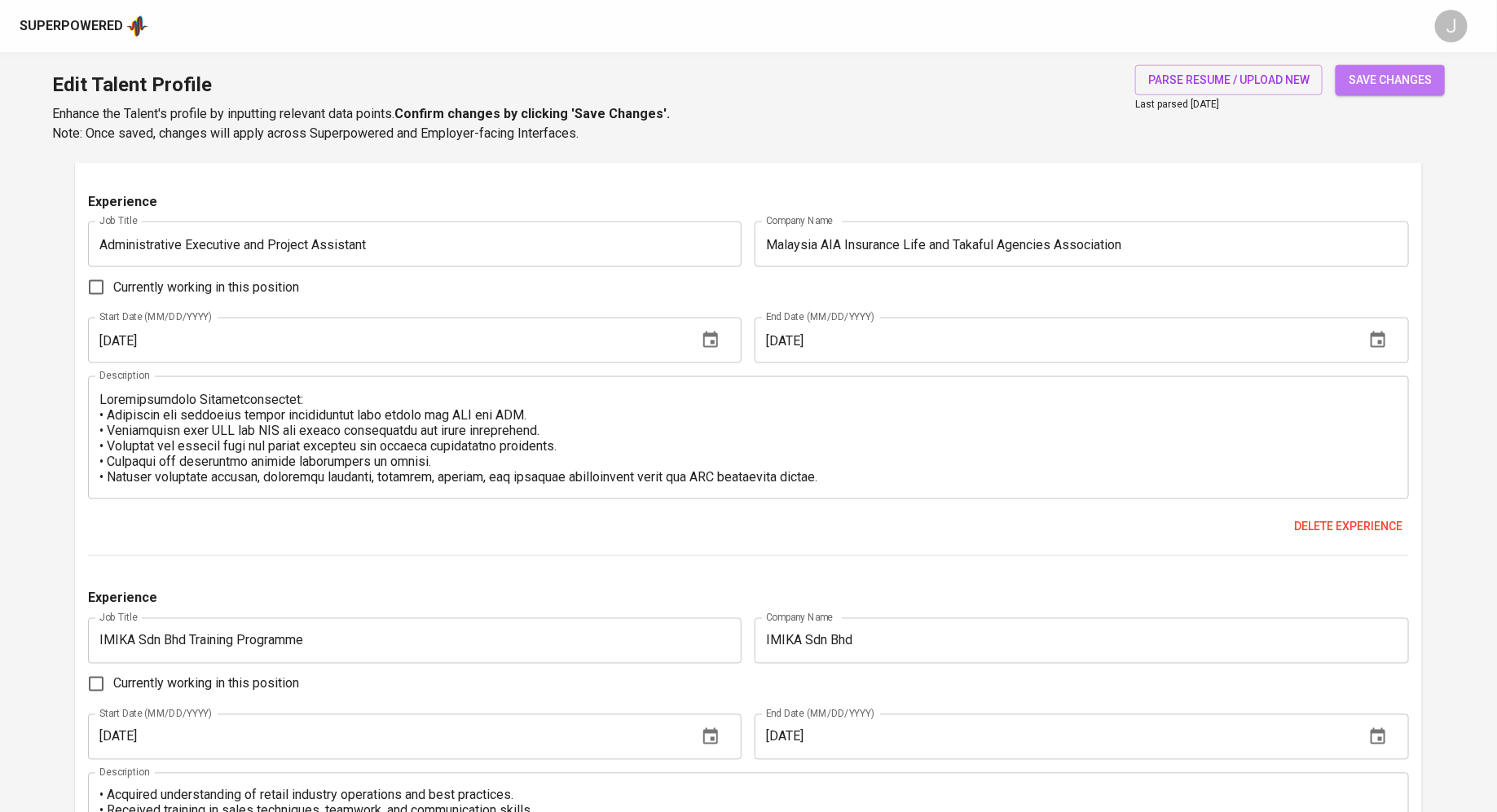
click at [1365, 89] on span "save changes" at bounding box center [1390, 80] width 83 height 21
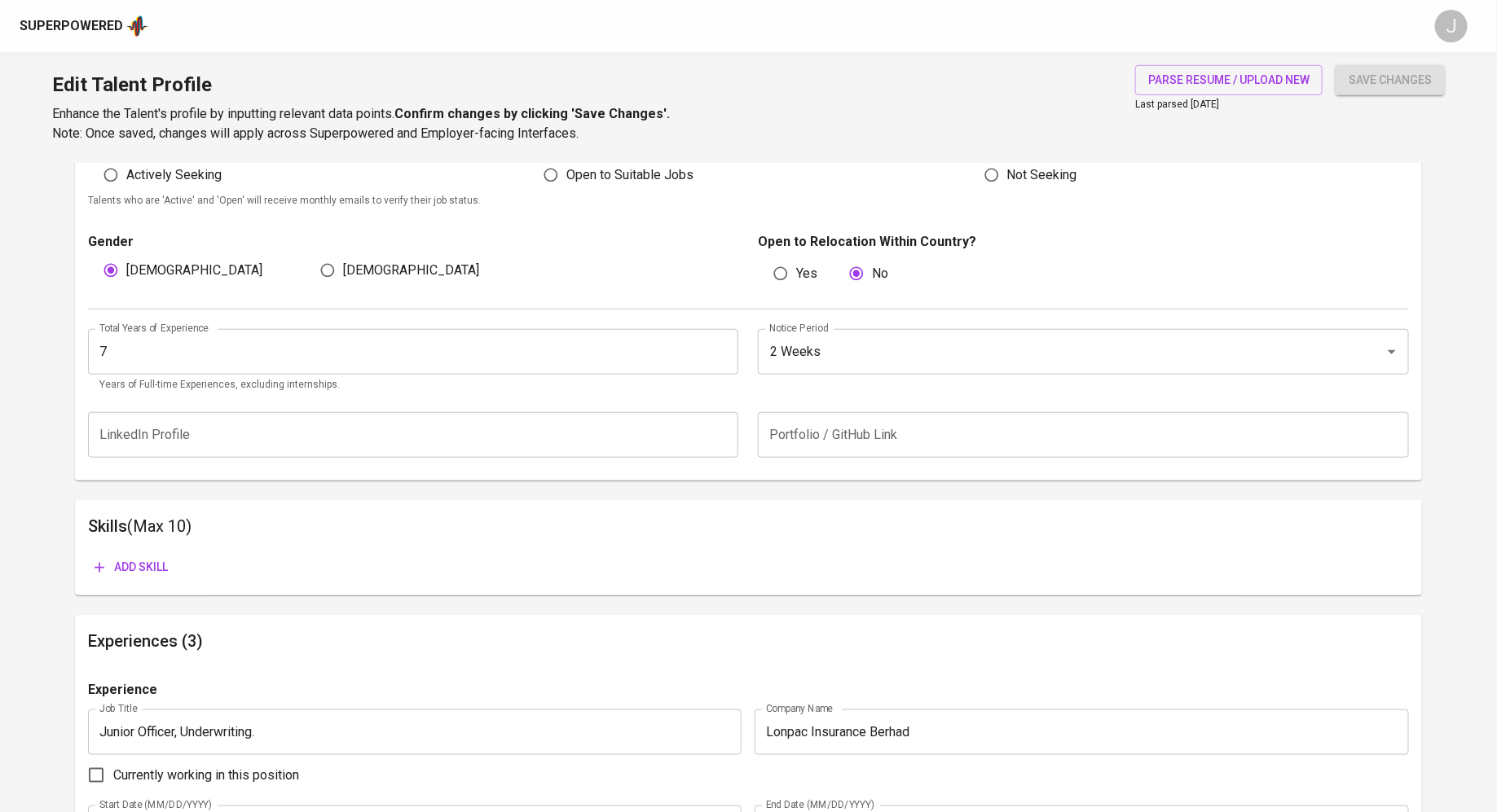
scroll to position [436, 0]
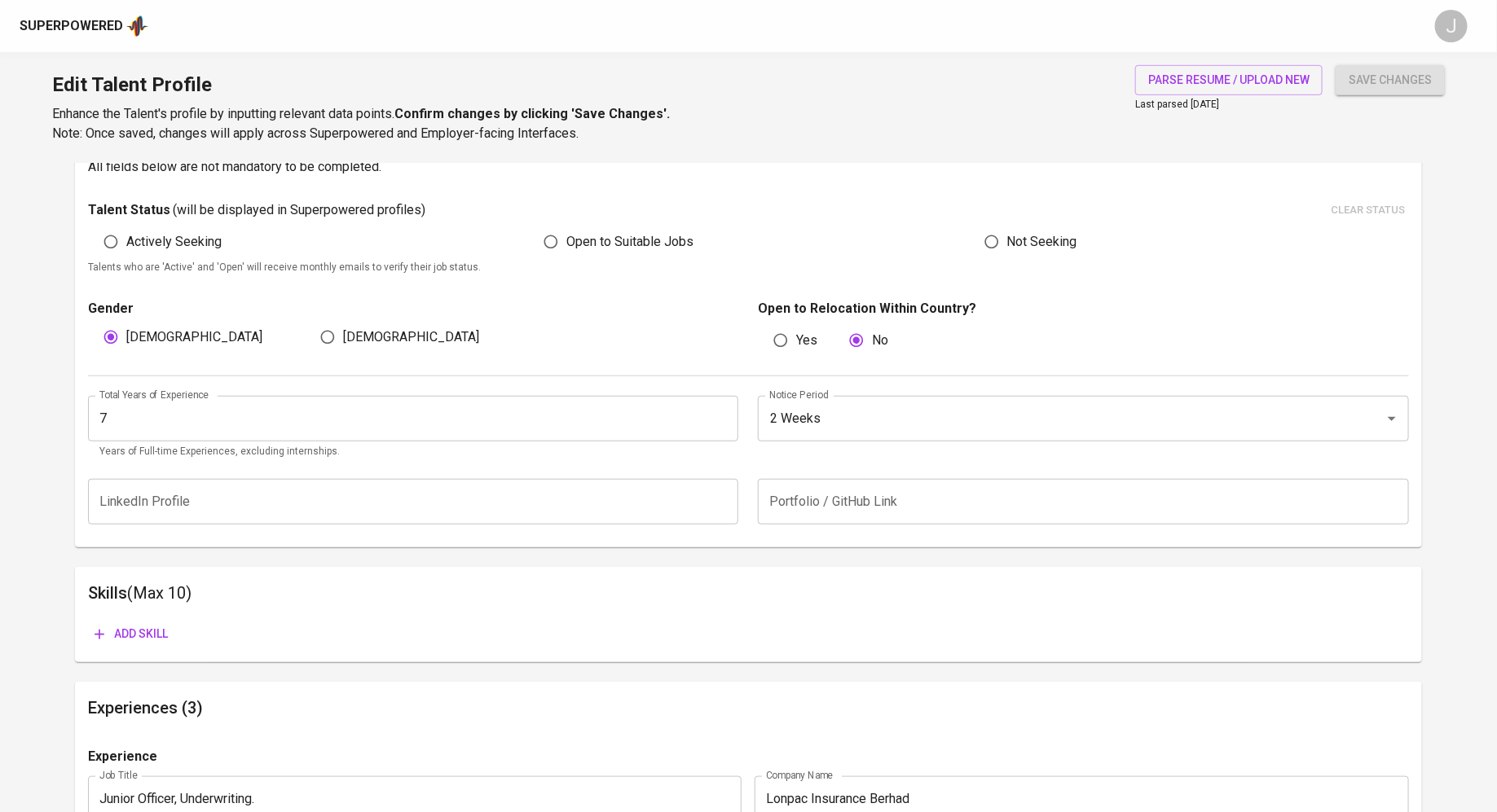
click at [297, 419] on input "7" at bounding box center [413, 419] width 651 height 45
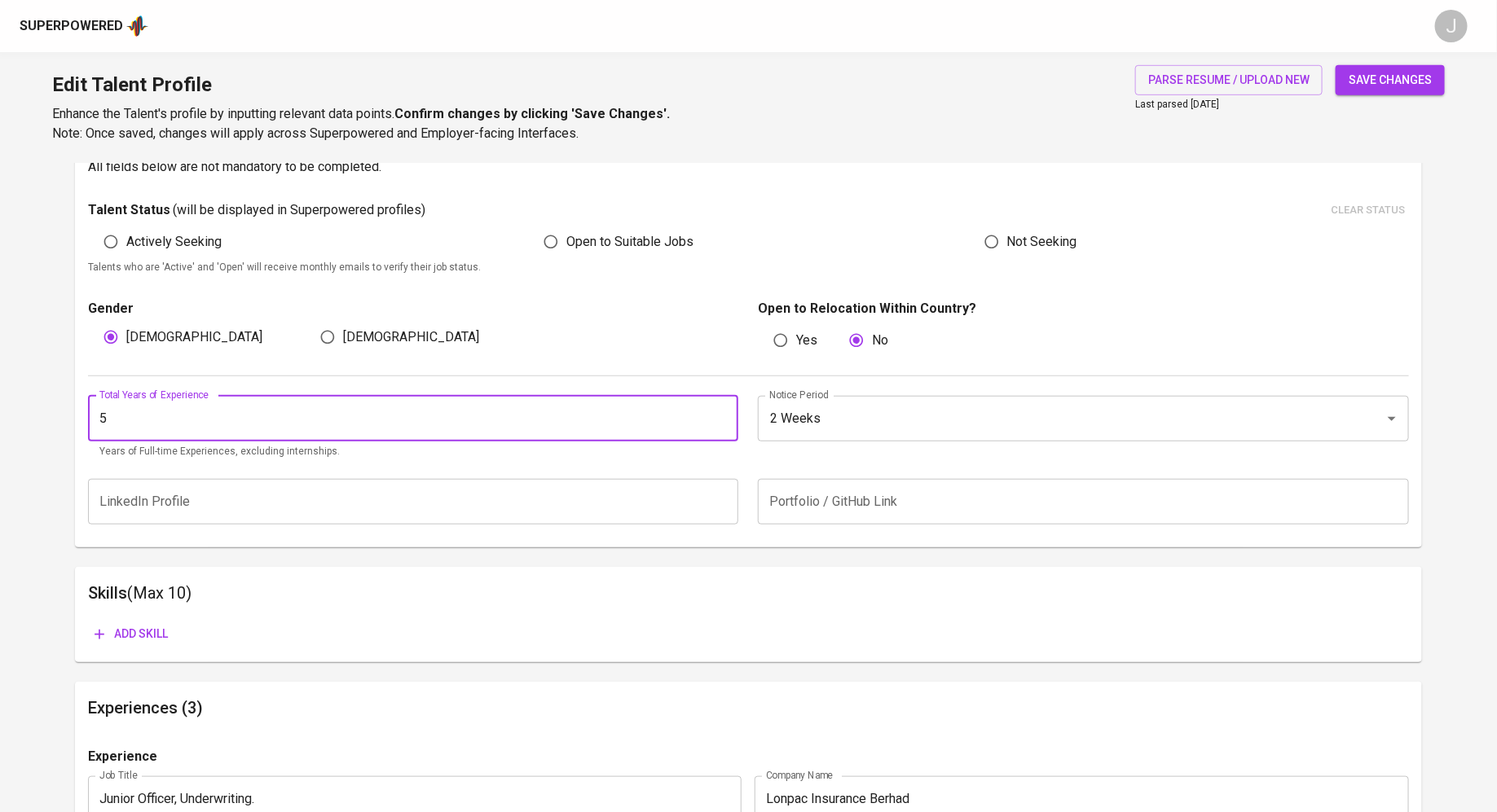
type input "5"
click at [675, 582] on h6 "Skills (Max 10)" at bounding box center [748, 593] width 1321 height 27
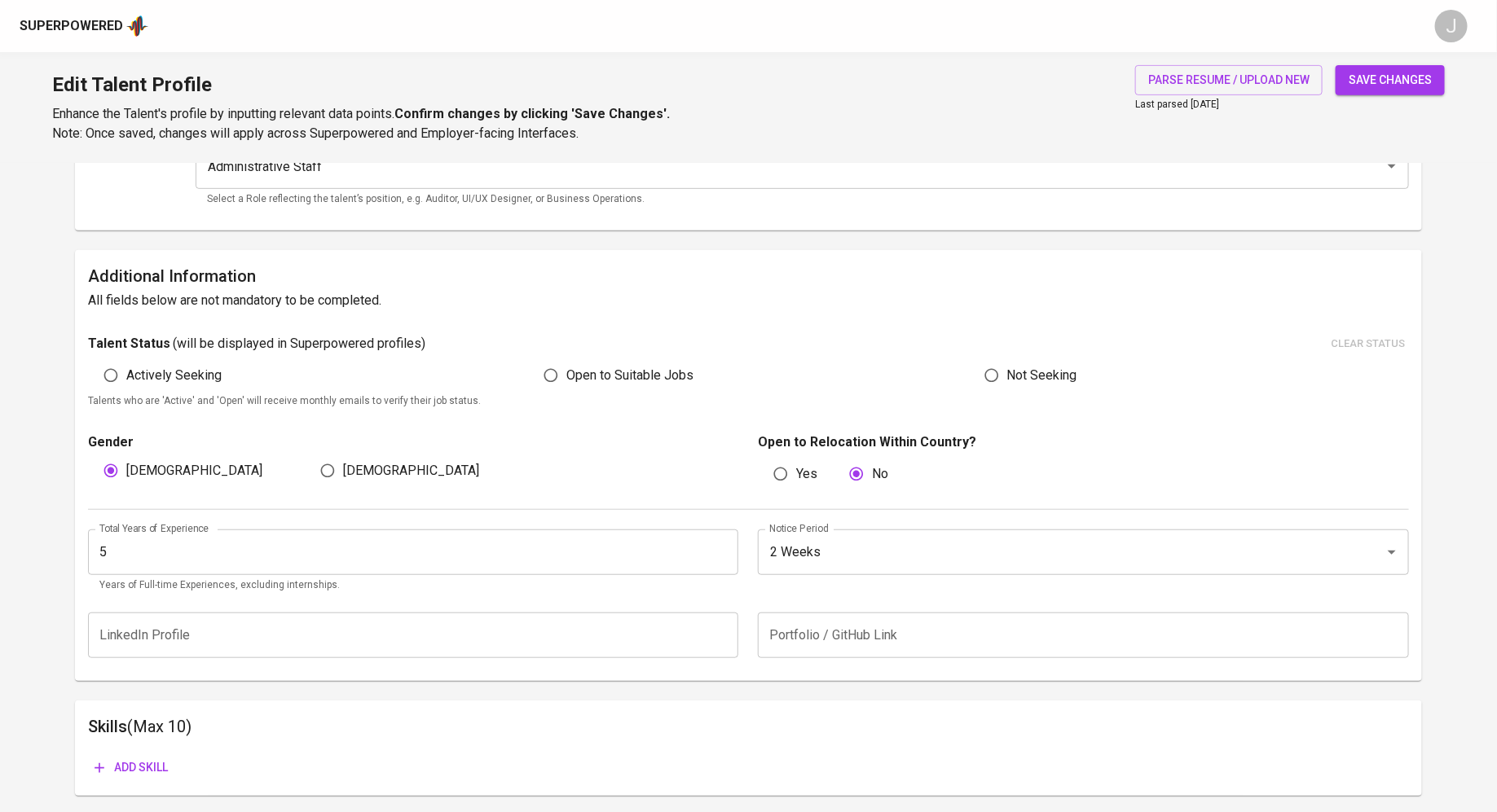
scroll to position [324, 0]
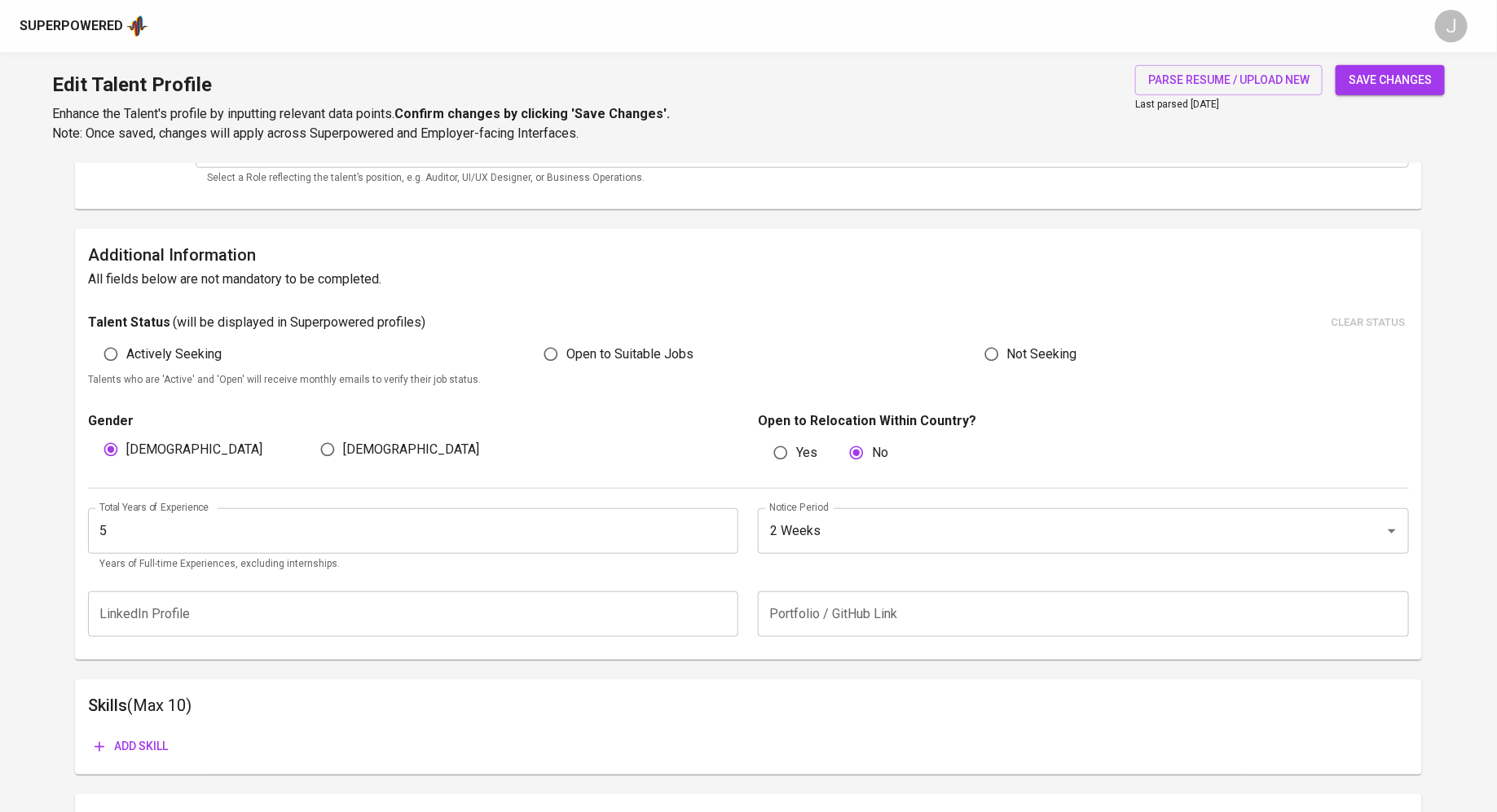
click at [335, 537] on input "5" at bounding box center [413, 531] width 651 height 45
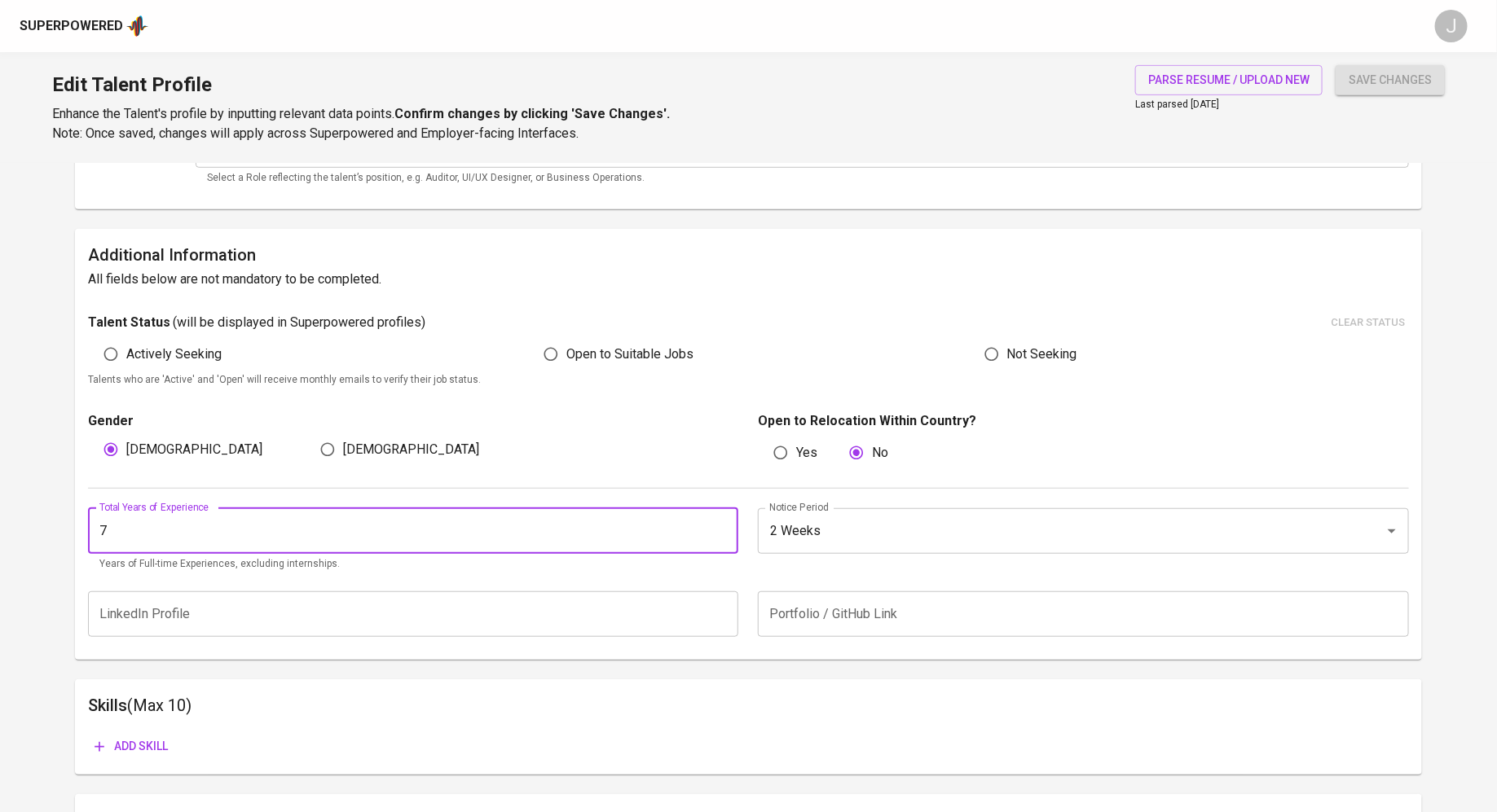
type input "7"
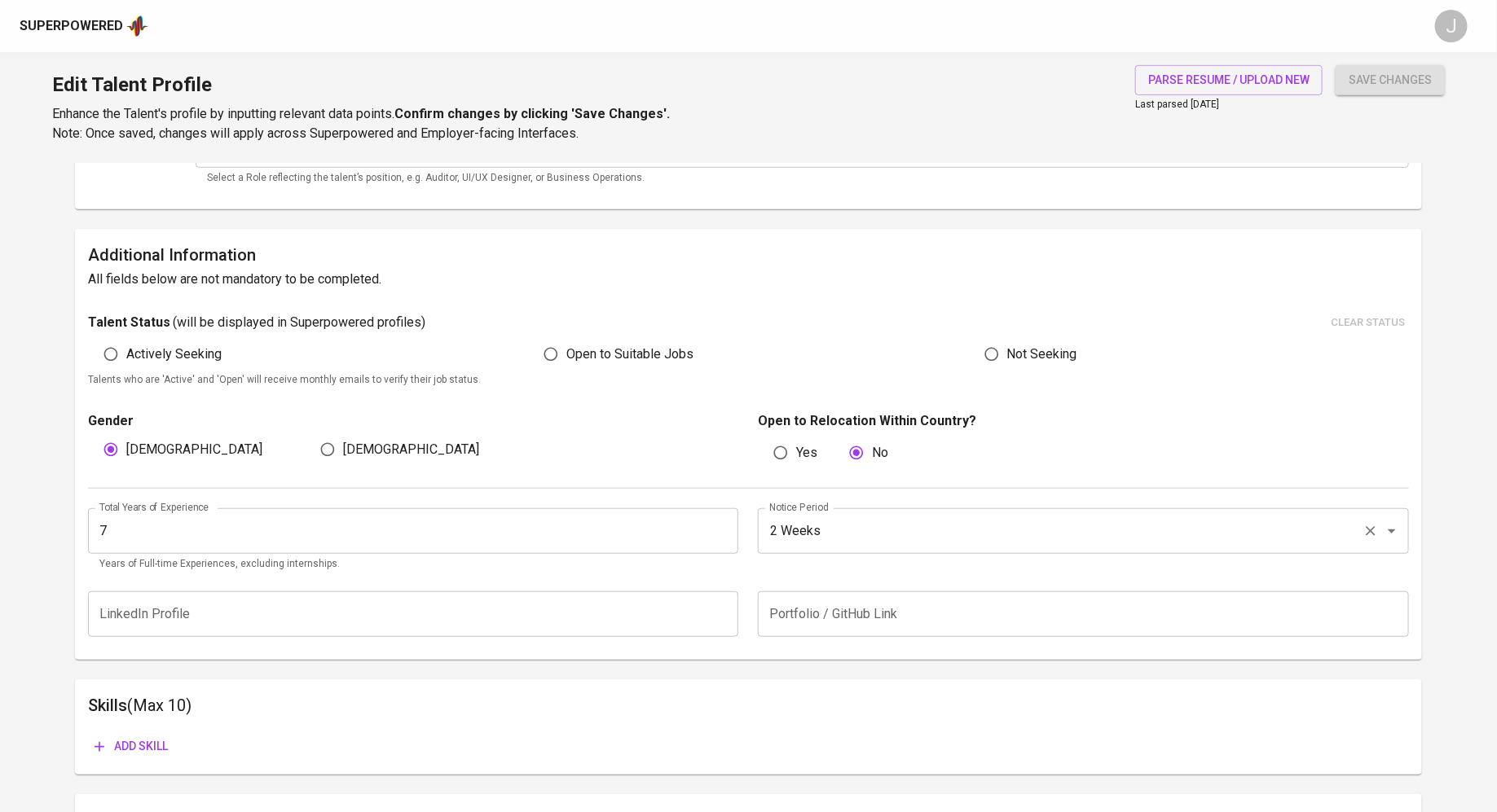
click at [965, 510] on div "2 Weeks Notice Period" at bounding box center [1083, 531] width 651 height 45
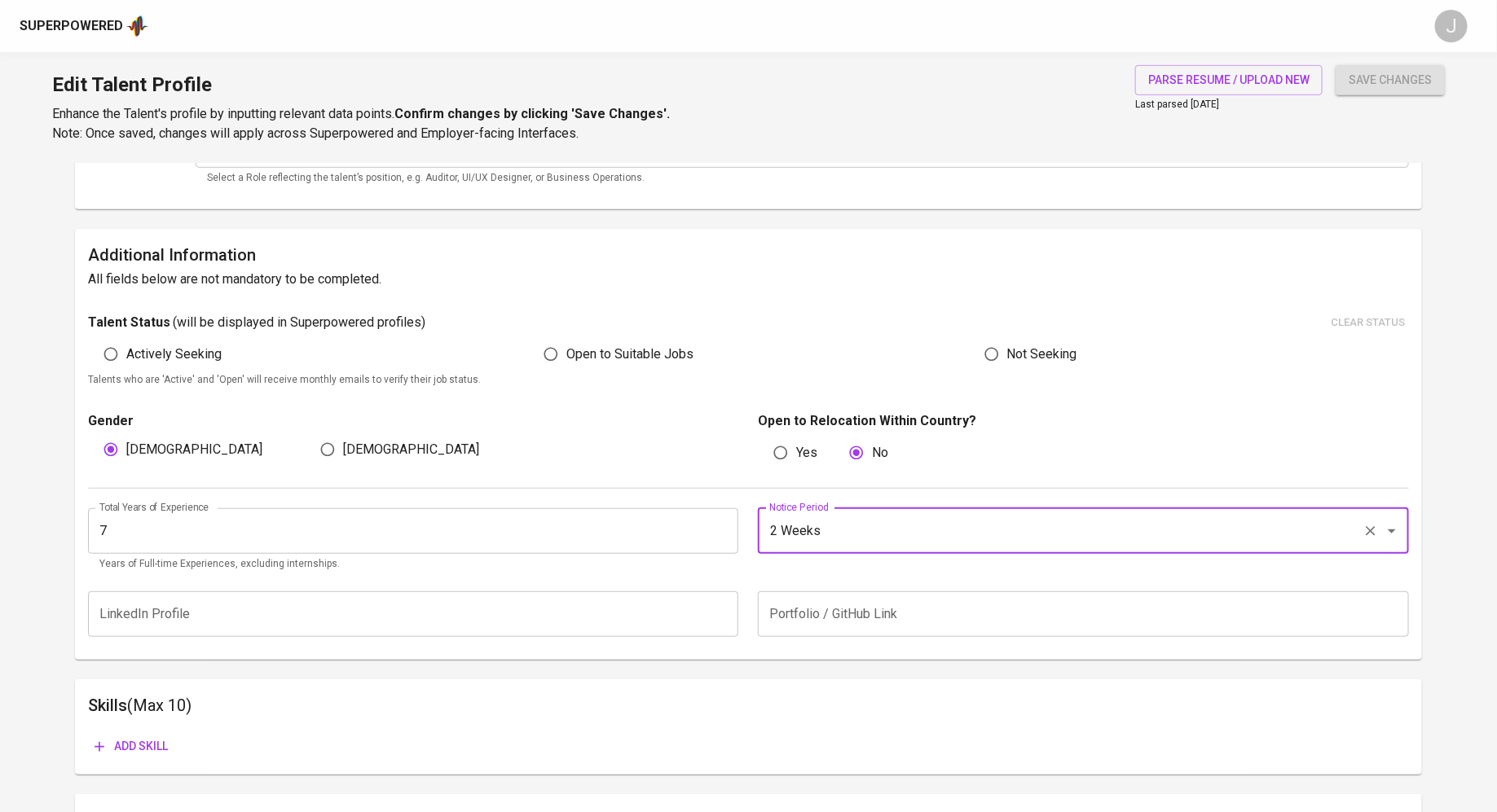
click at [1156, 384] on p "Talents who are 'Active' and 'Open' will receive monthly emails to verify their…" at bounding box center [748, 380] width 1321 height 17
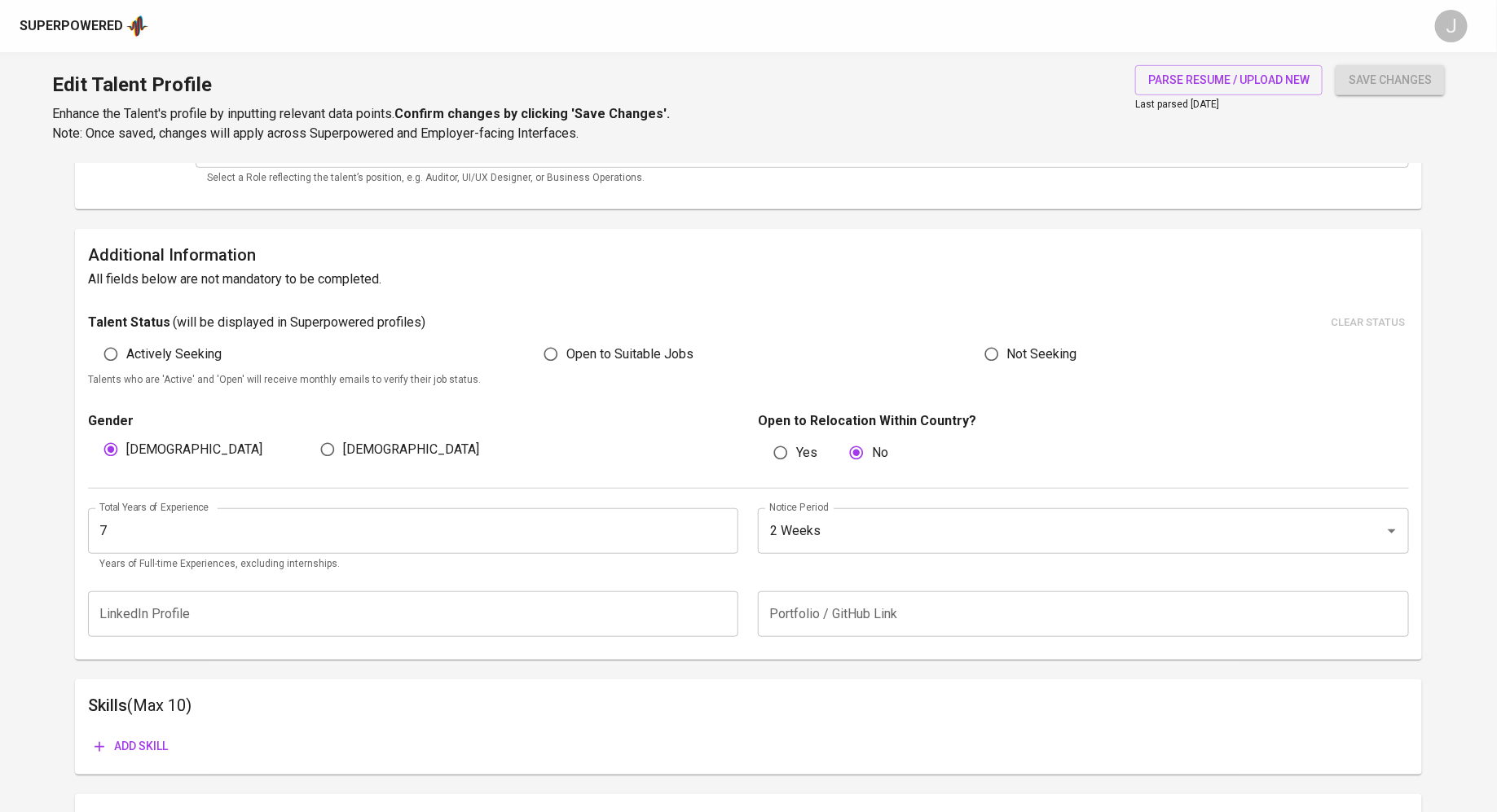
scroll to position [0, 0]
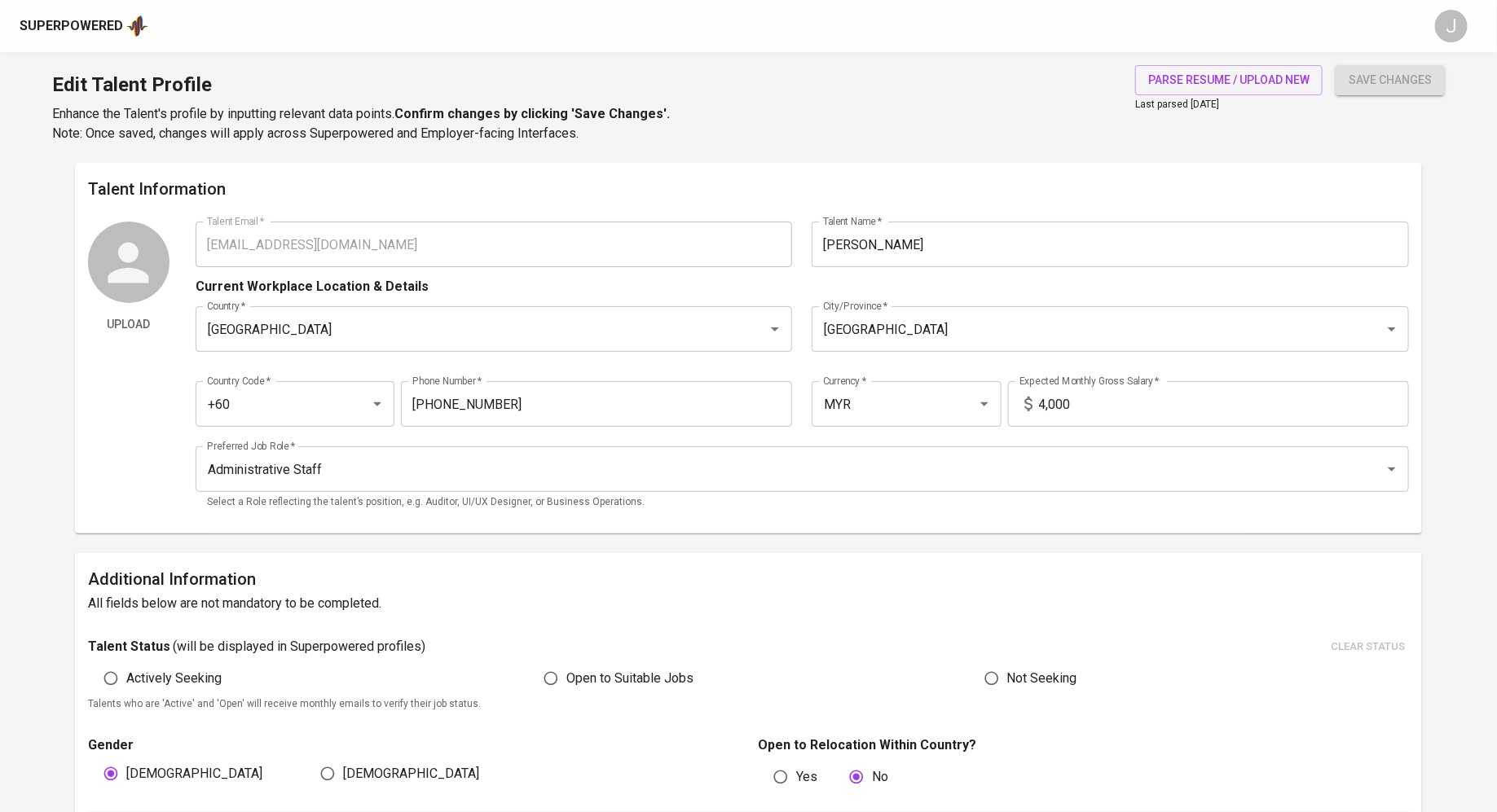
click at [1395, 84] on span "save changes" at bounding box center [1390, 80] width 83 height 21
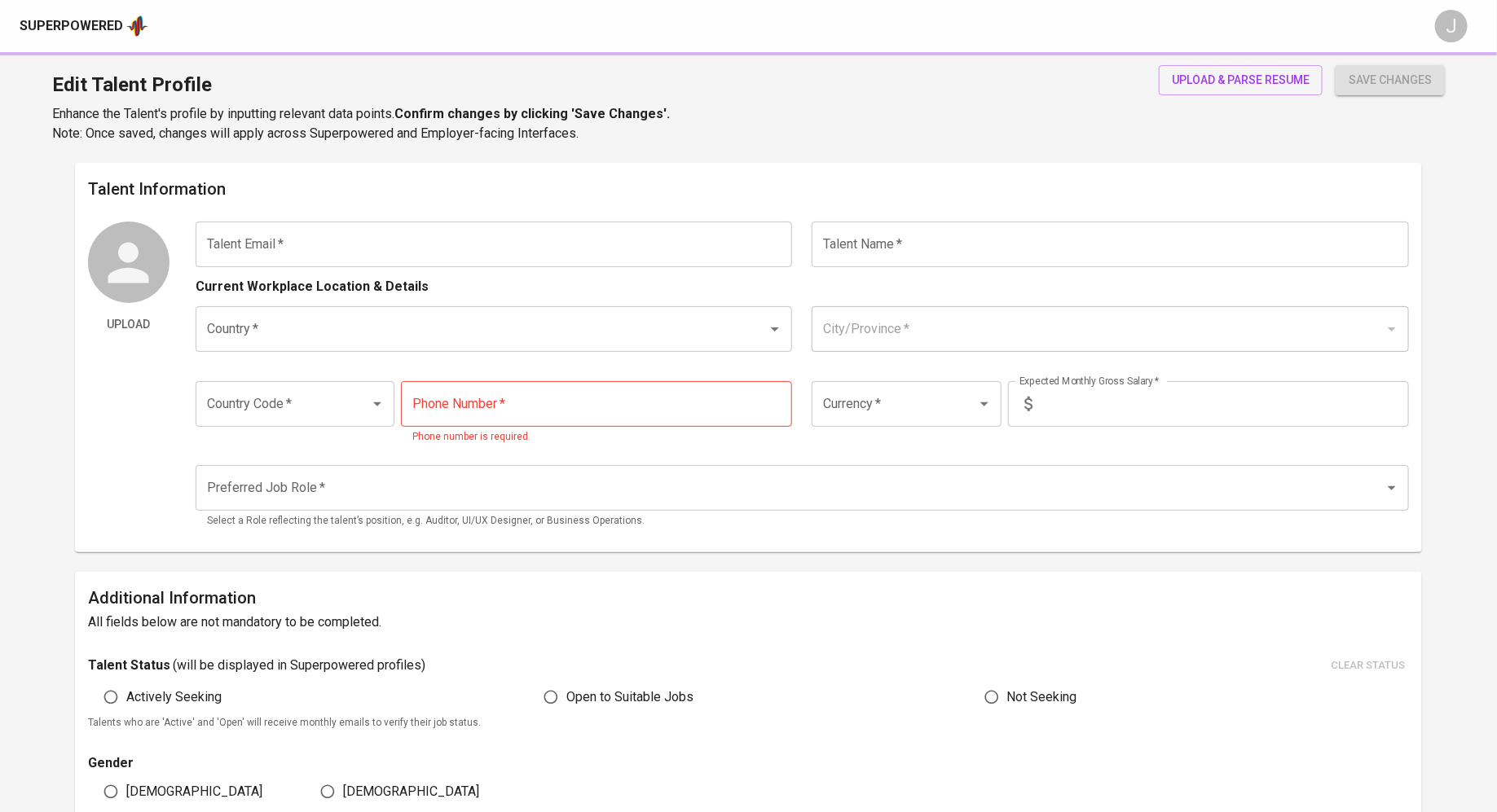
type input "[EMAIL_ADDRESS][DOMAIN_NAME]"
type input "[PERSON_NAME]"
type input "Malaysia"
type input "Kuala Lumpur"
type input "+60"
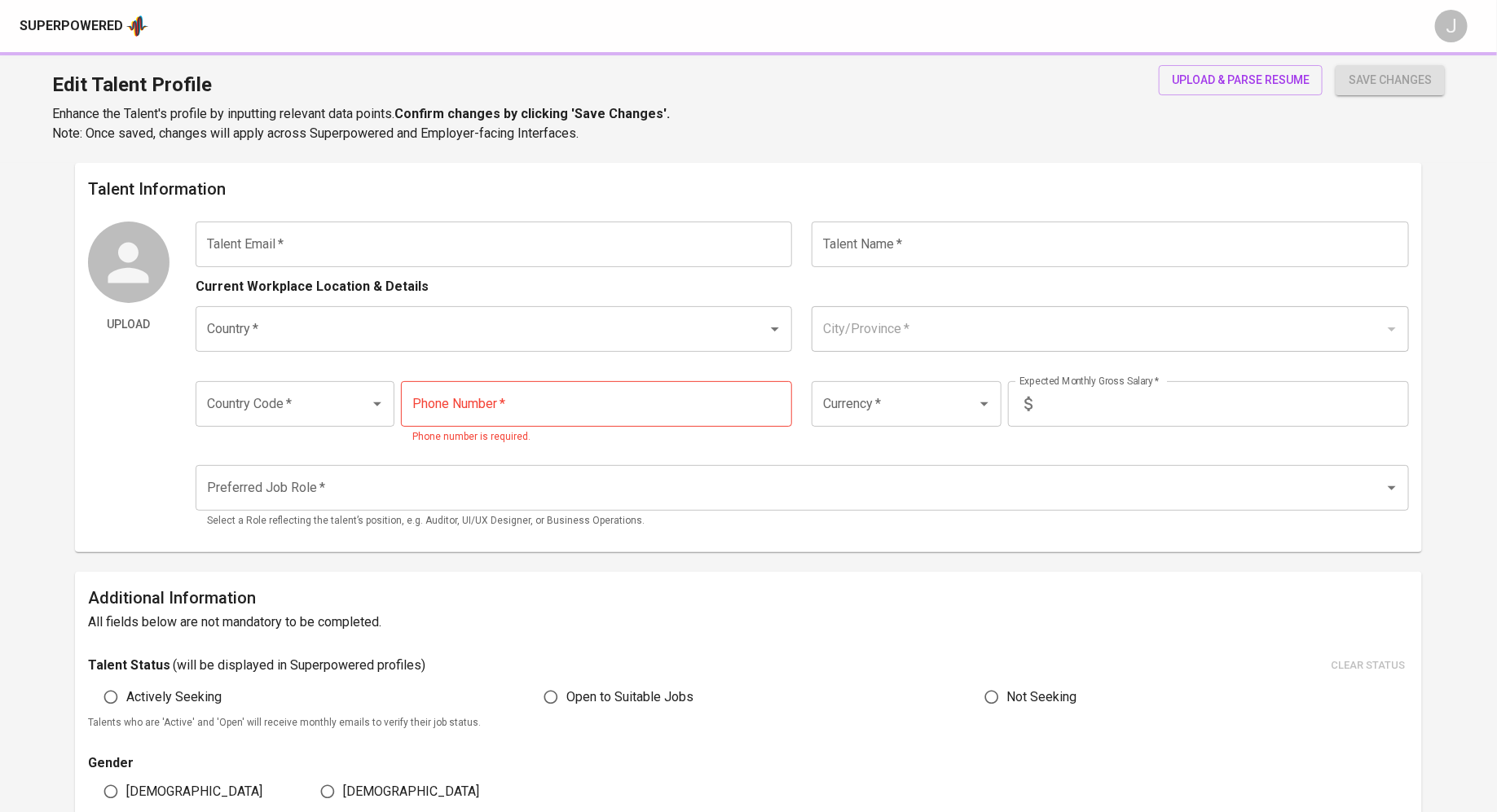
type input "11-1296-2309"
type input "MYR"
type input "3,000"
type input "Administrative Staff"
radio input "true"
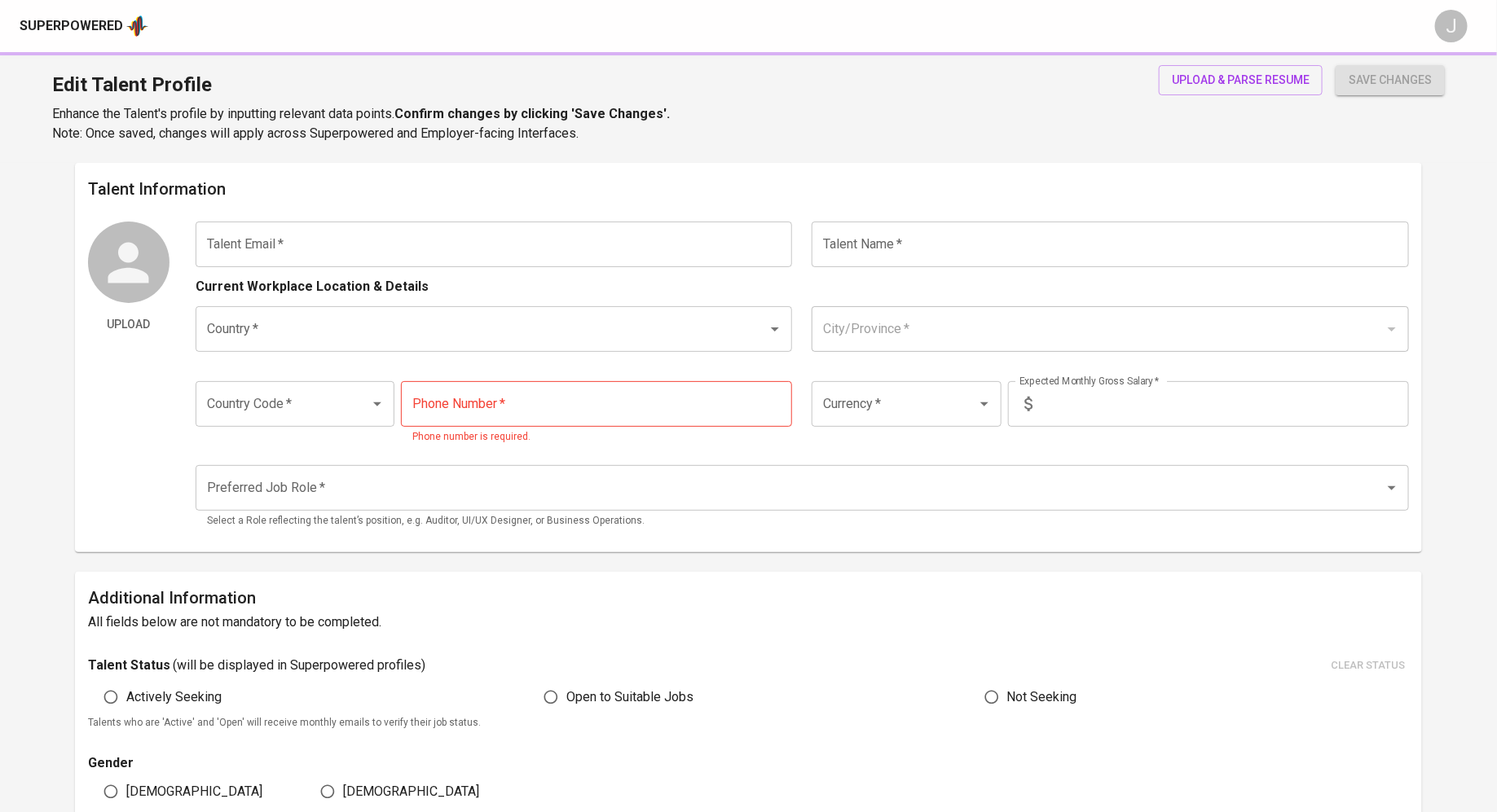
type input "1"
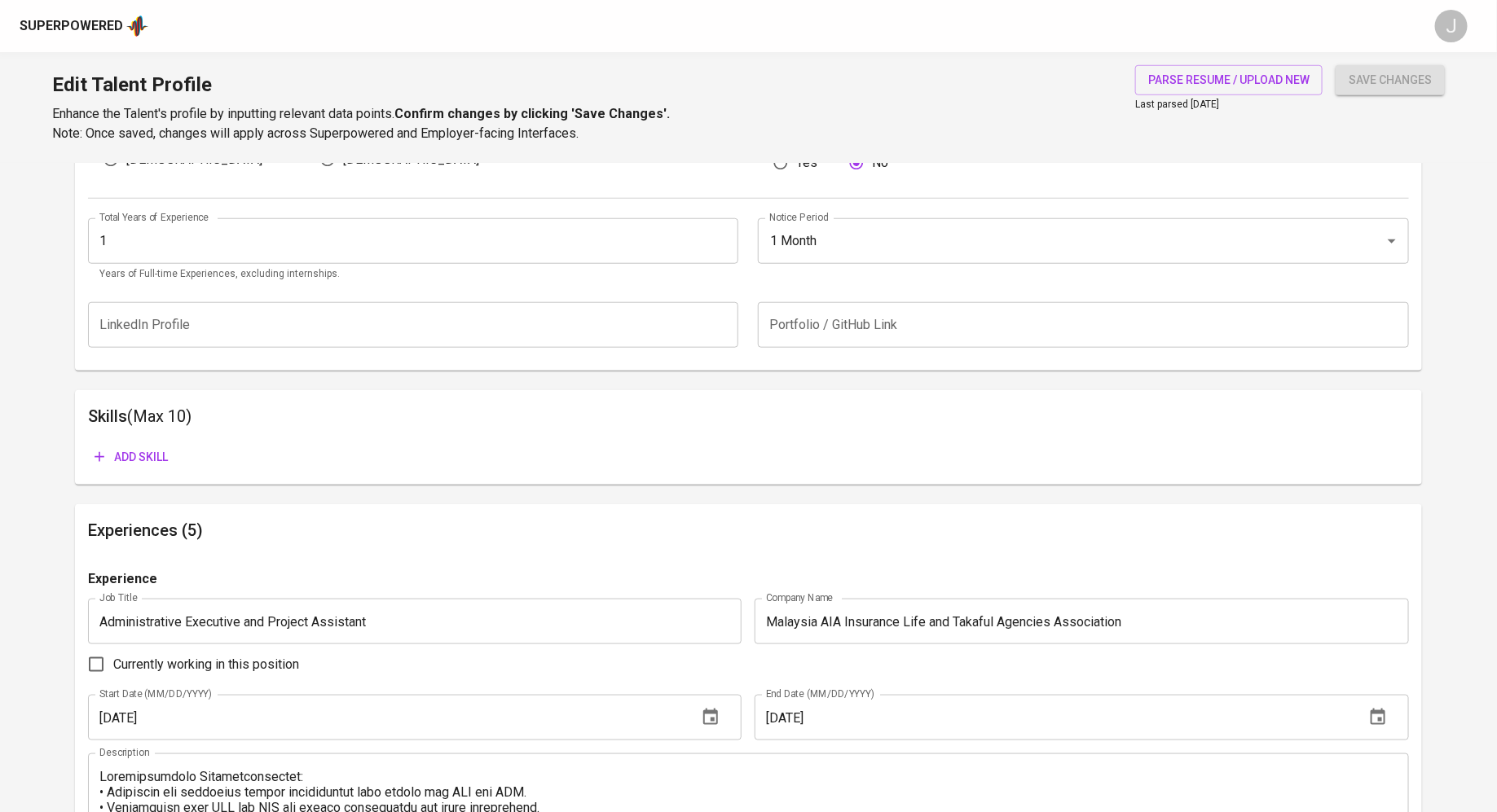
scroll to position [530, 0]
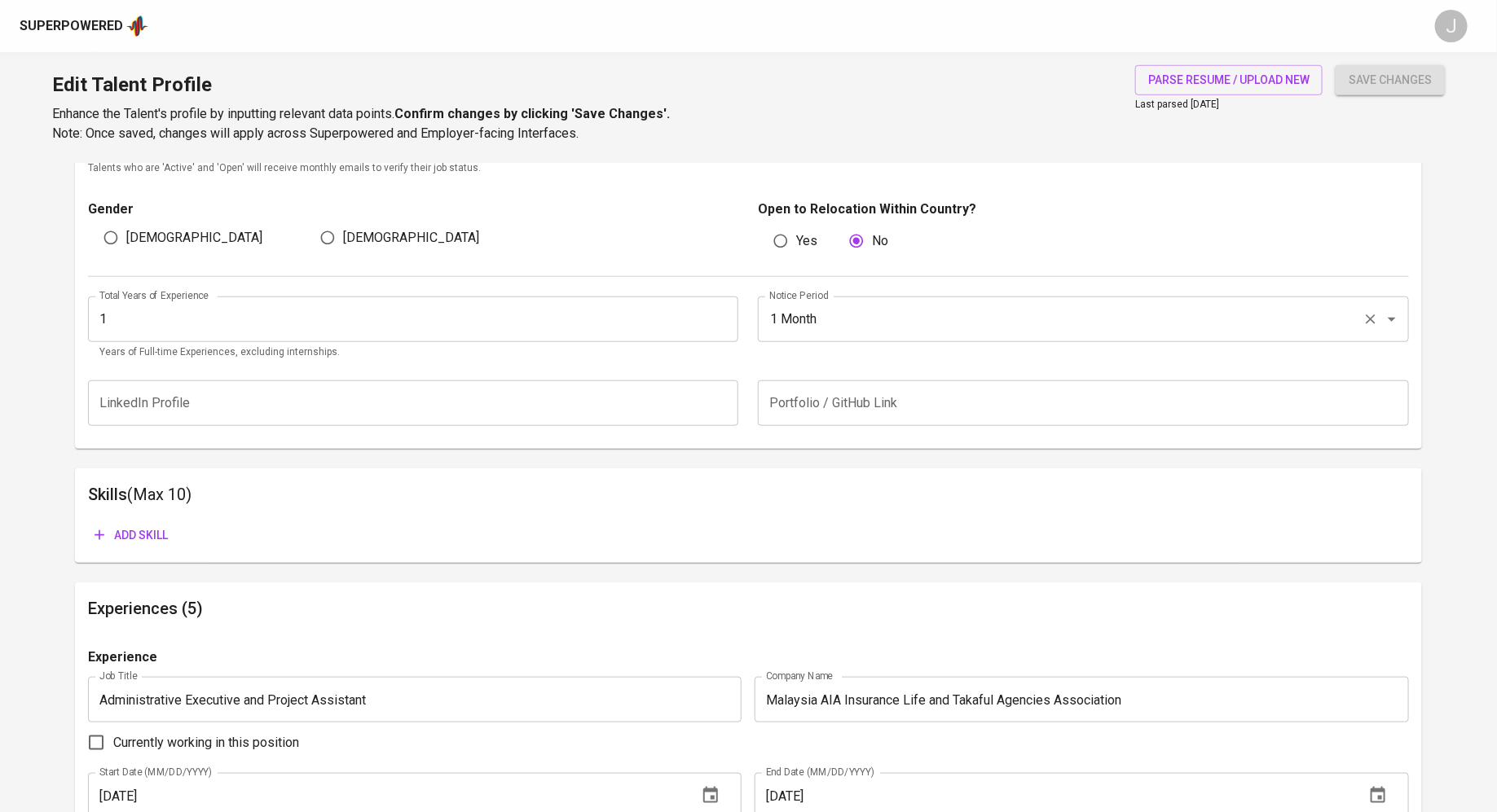
click at [816, 316] on input "1 Month" at bounding box center [1060, 319] width 591 height 30
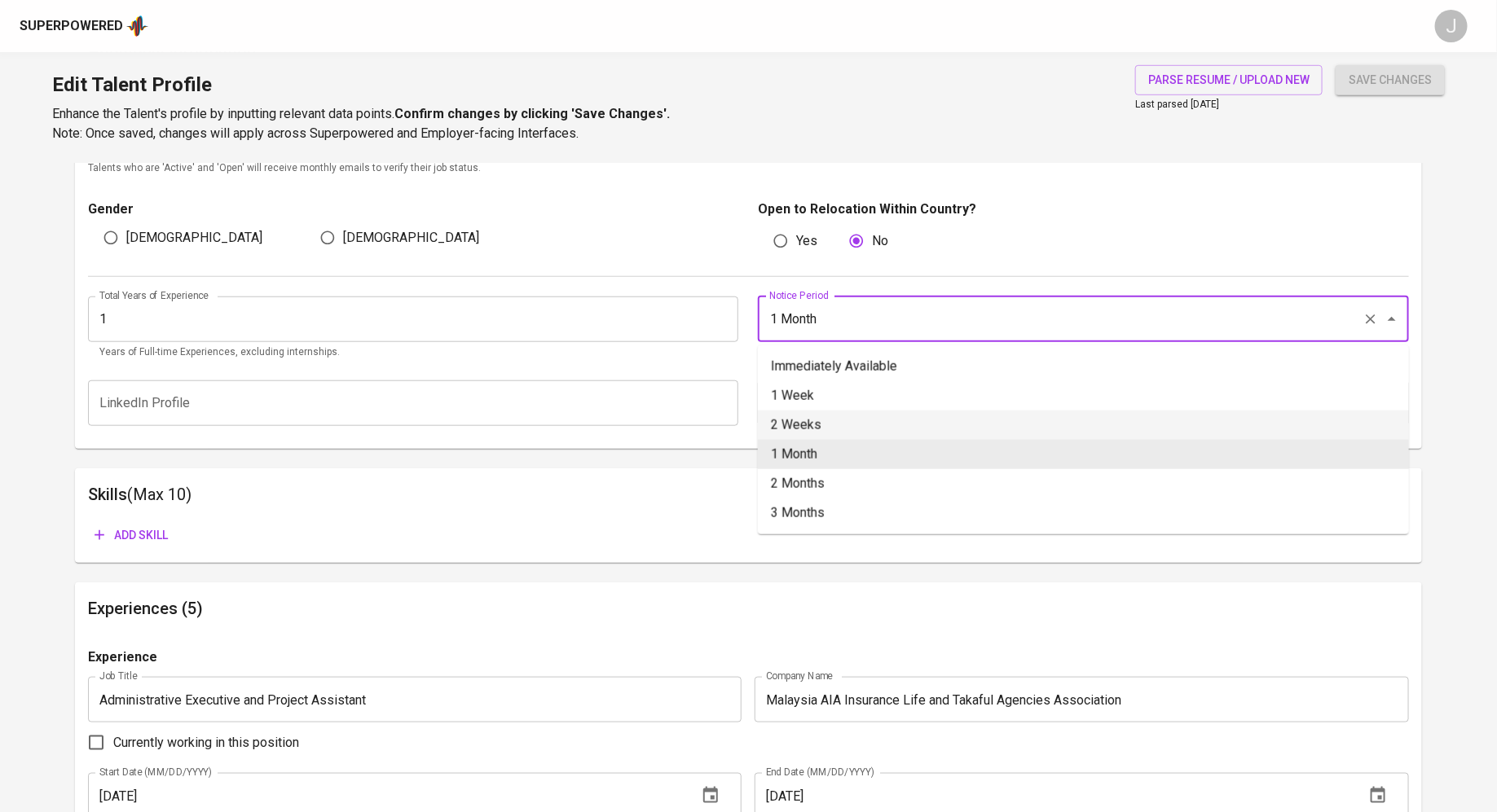
click at [819, 420] on li "2 Weeks" at bounding box center [1083, 426] width 651 height 29
type input "2 Weeks"
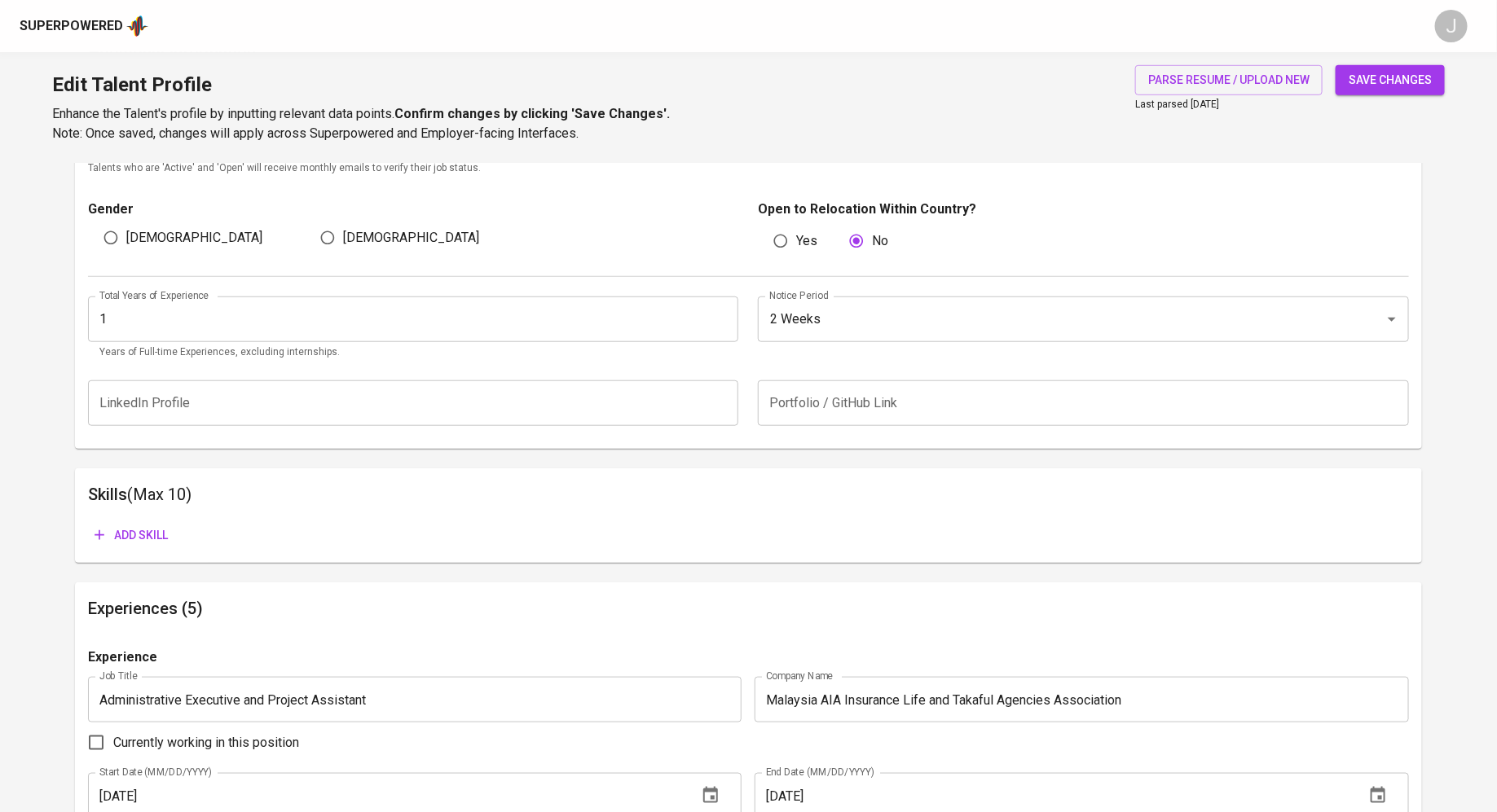
click at [1353, 74] on span "save changes" at bounding box center [1390, 80] width 83 height 21
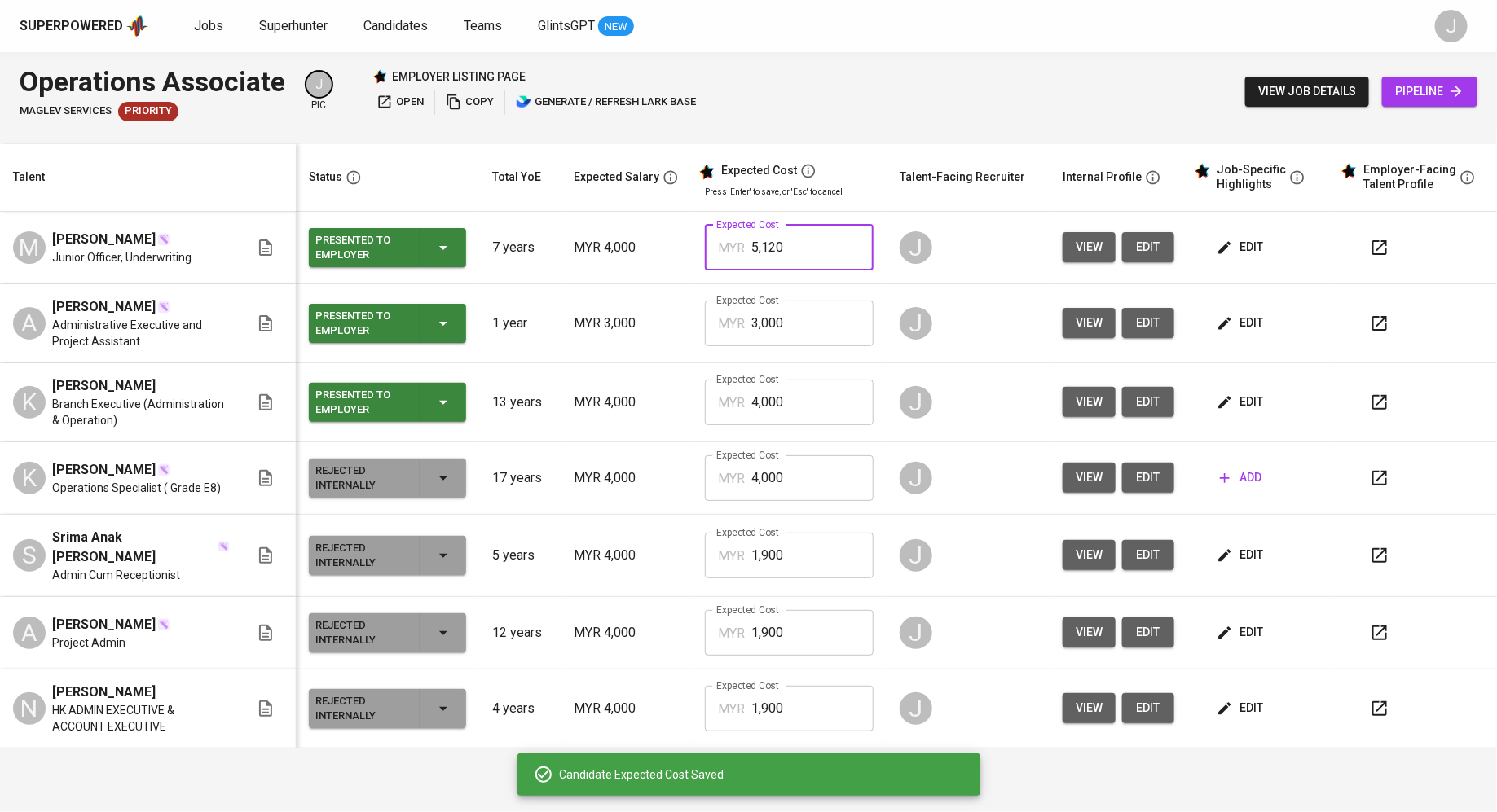
click at [806, 248] on input "5,120" at bounding box center [812, 248] width 122 height 45
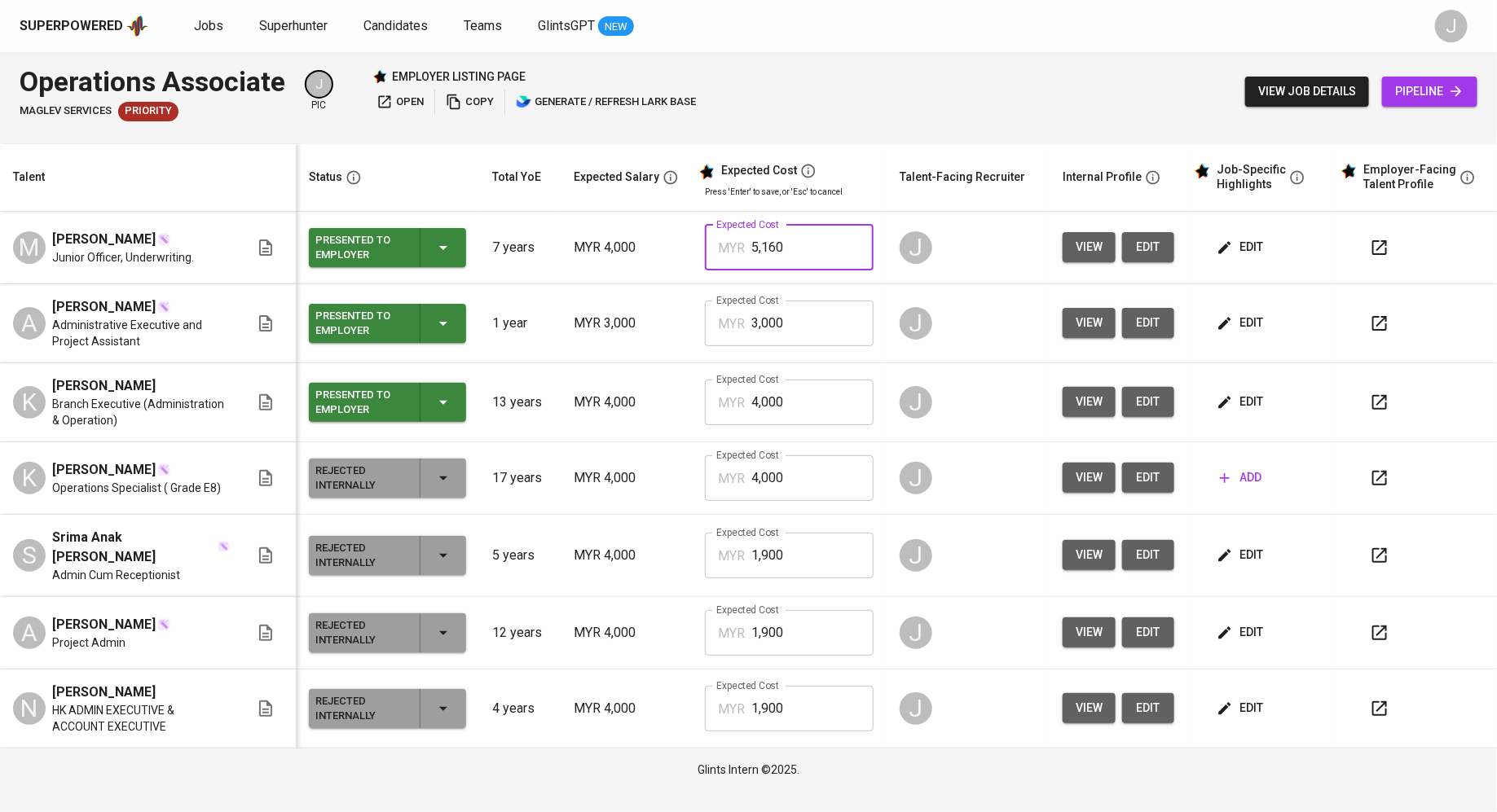
type input "5,160"
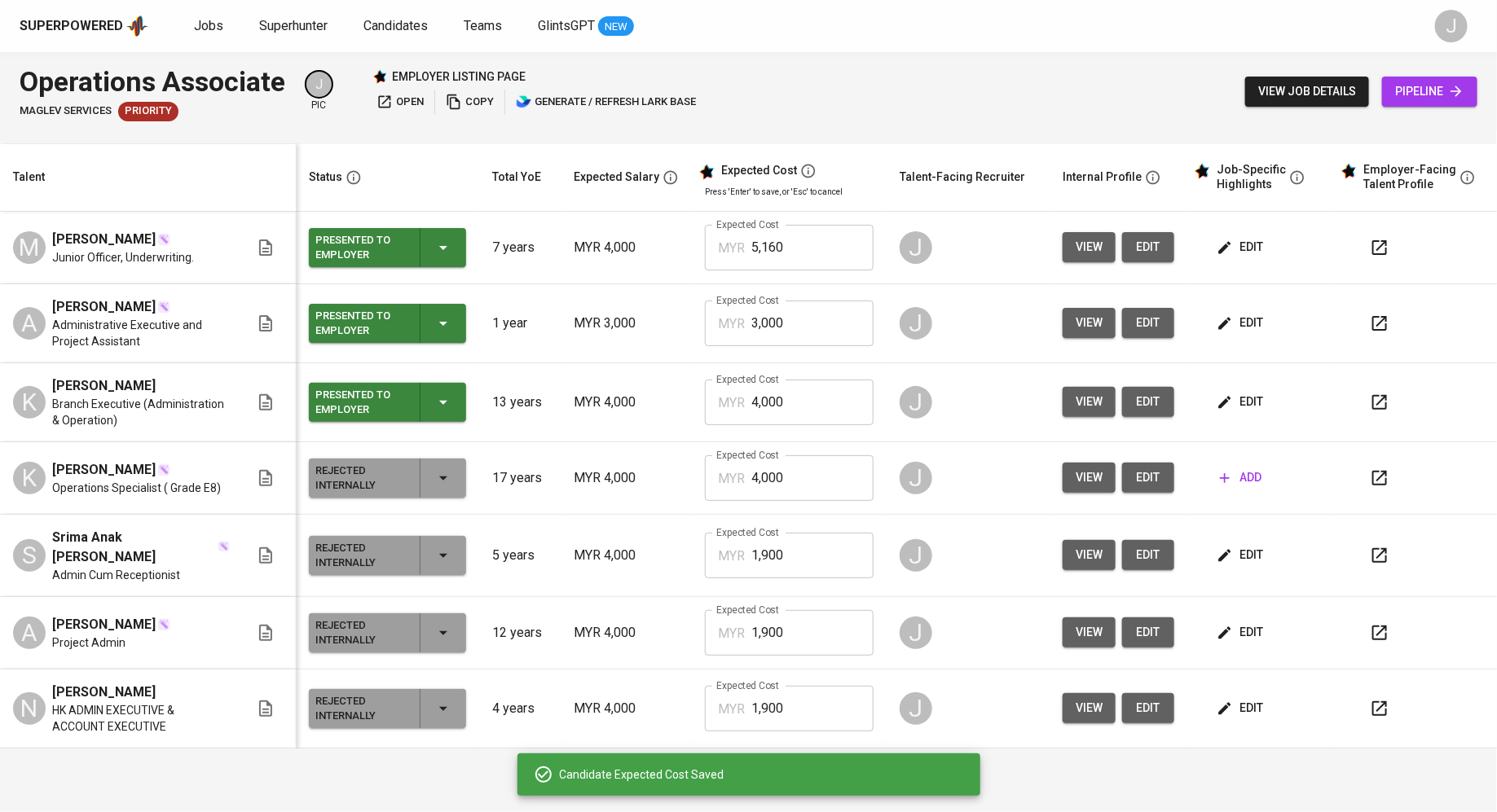
click at [796, 332] on input "3,000" at bounding box center [812, 323] width 122 height 45
type input "5,160"
click at [791, 401] on input "4,000" at bounding box center [812, 402] width 122 height 45
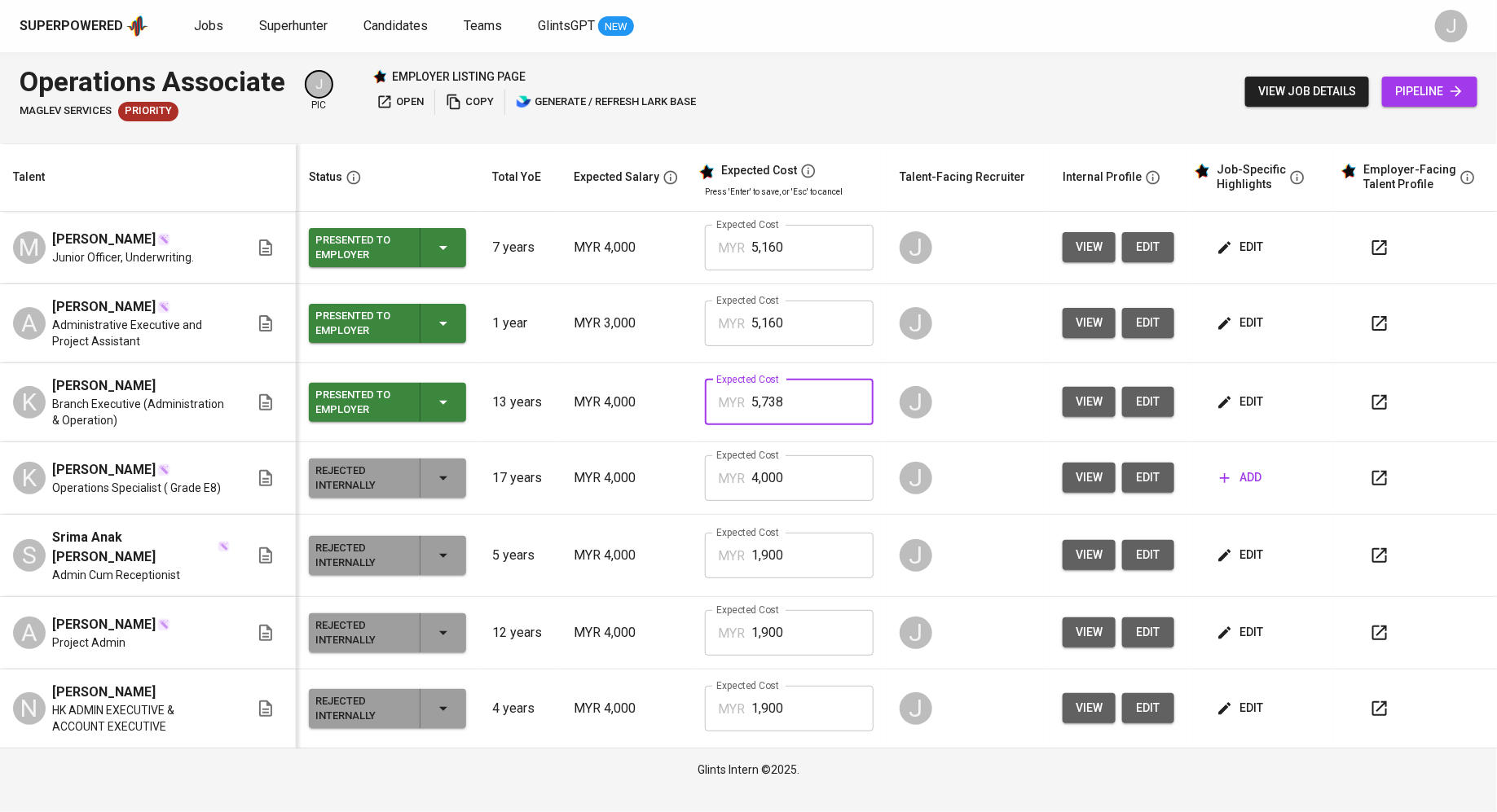
type input "5,738"
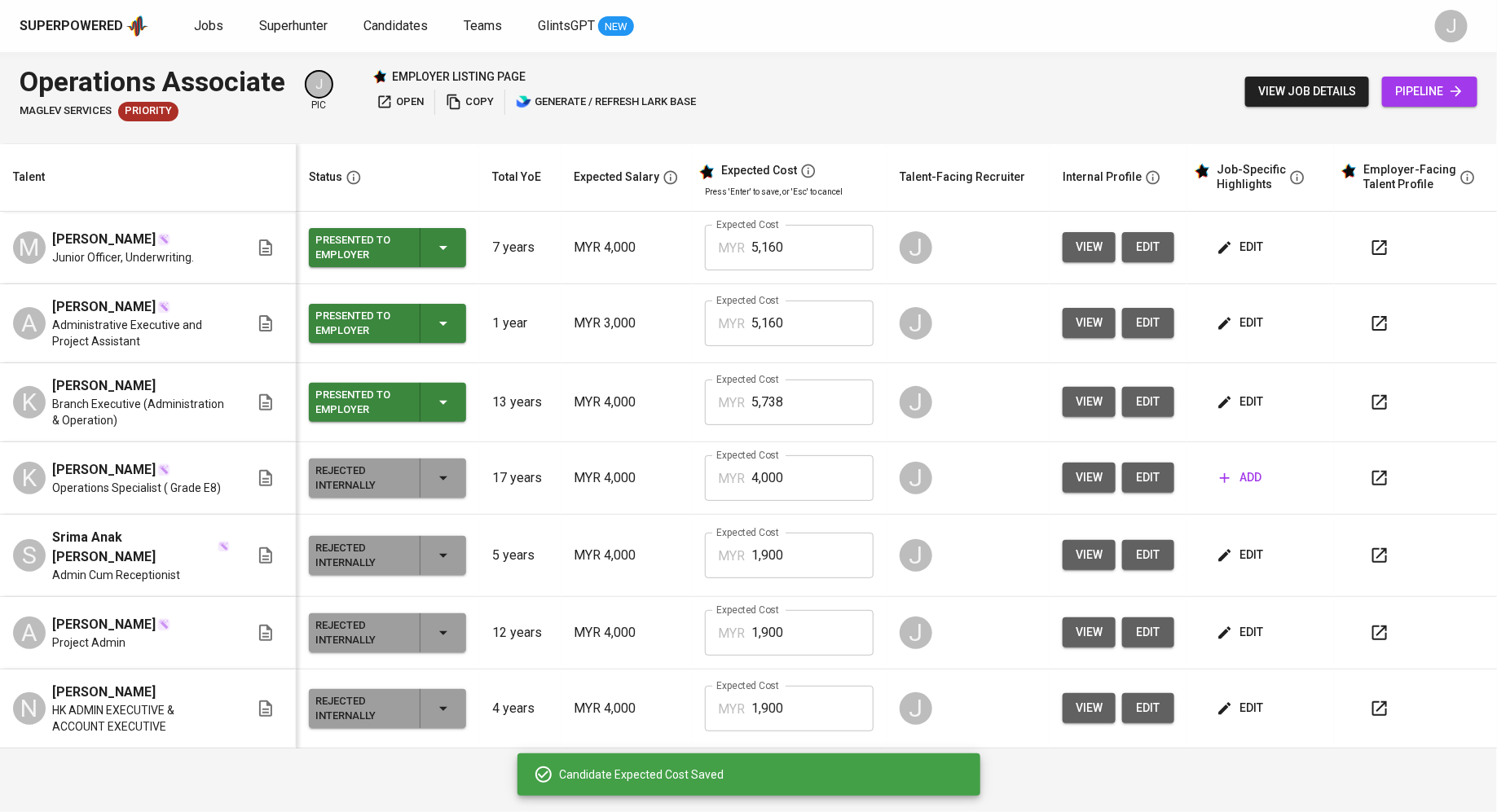
click at [1259, 399] on span "edit" at bounding box center [1241, 401] width 43 height 21
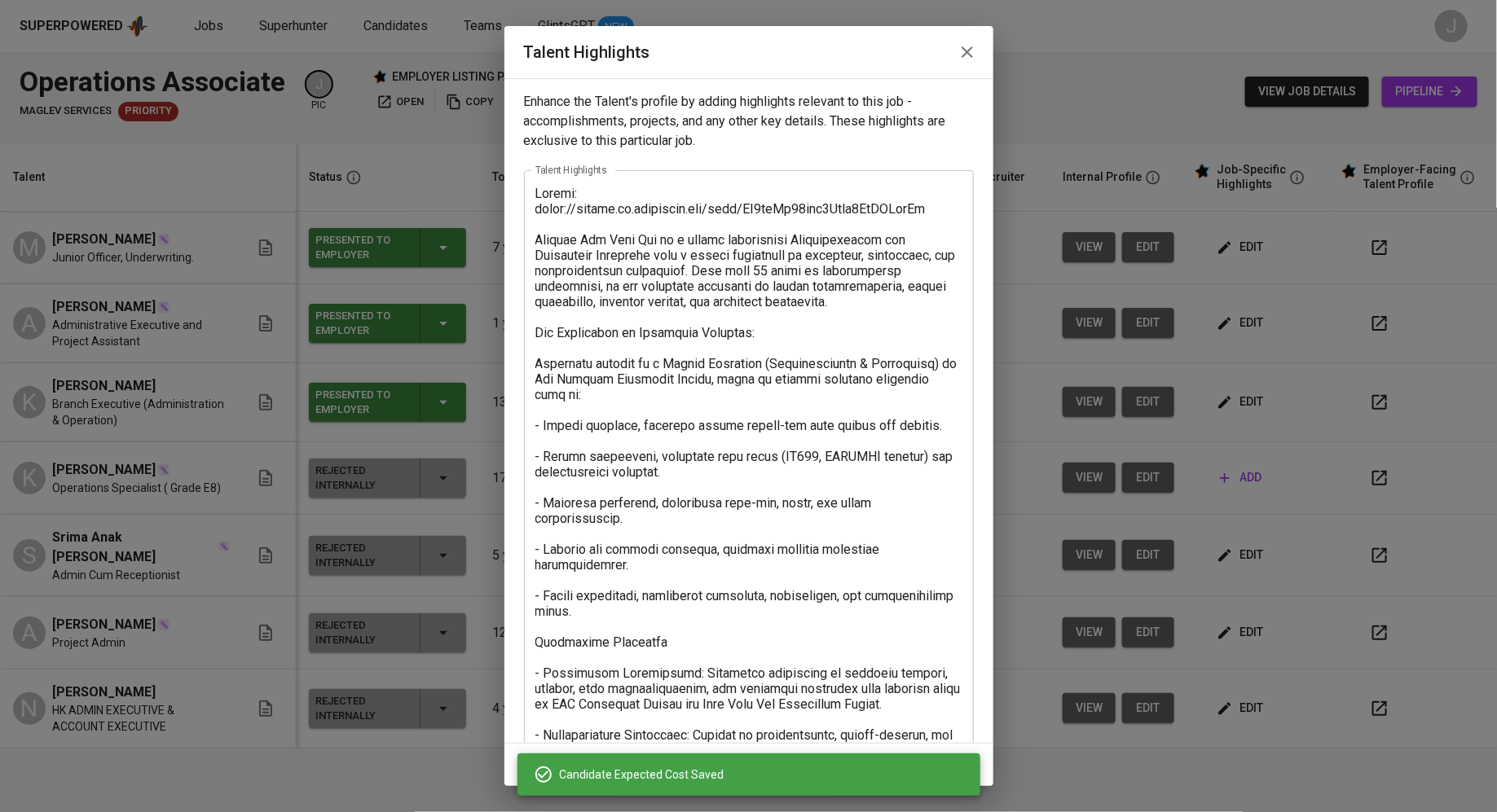
scroll to position [306, 0]
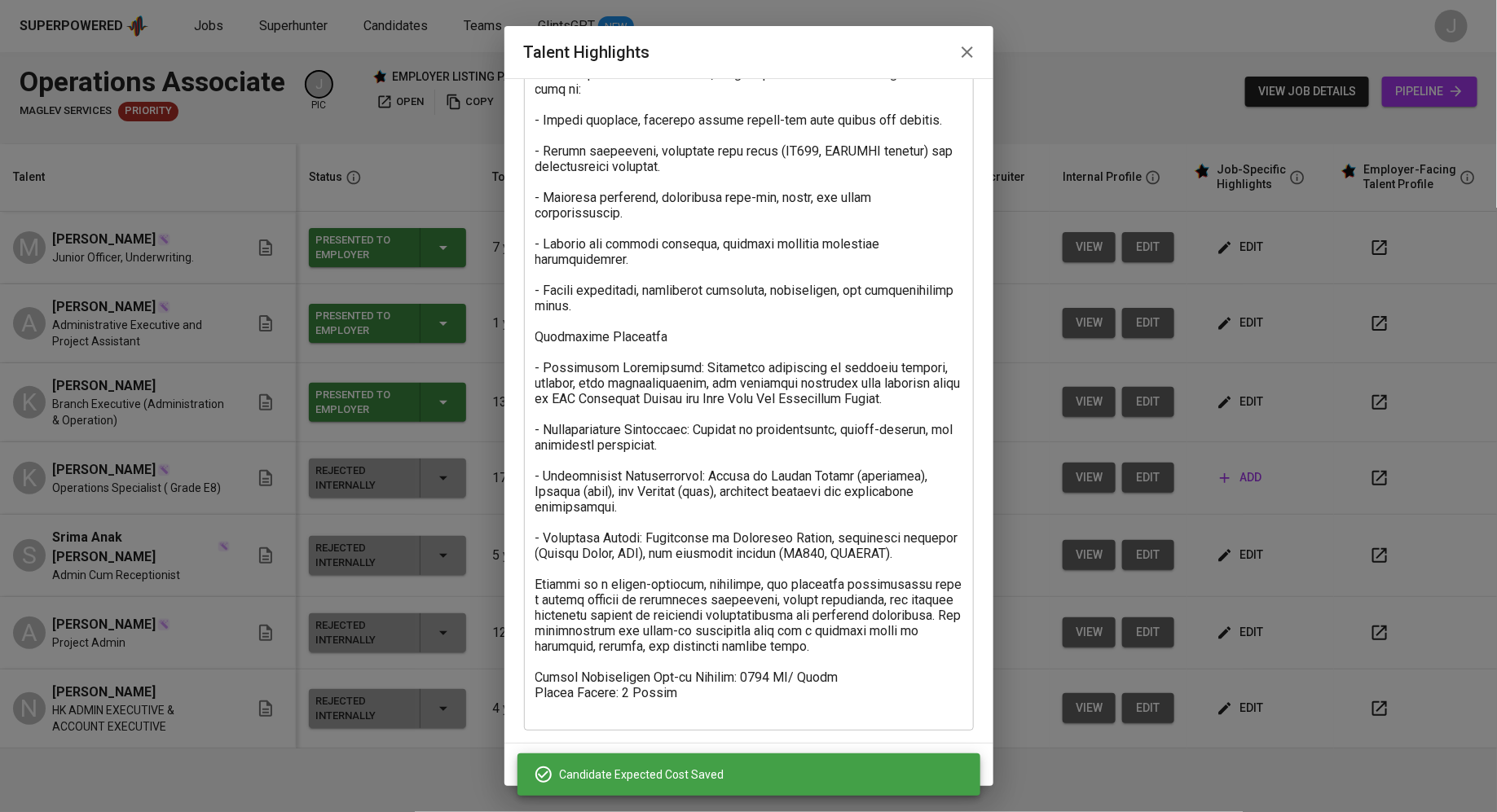
click at [762, 676] on textarea at bounding box center [748, 298] width 427 height 836
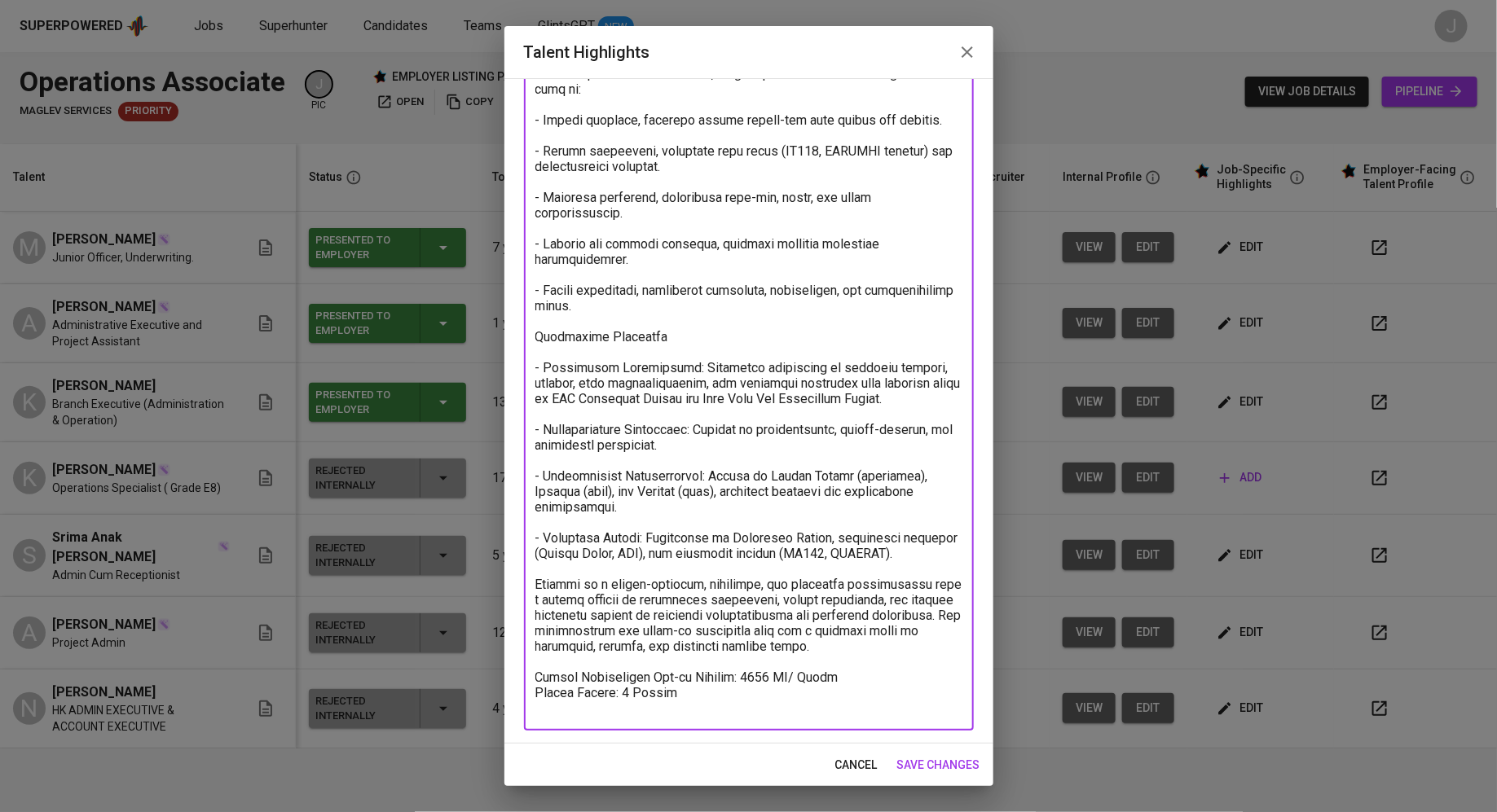
type textarea "Resume: [URL][DOMAIN_NAME] [PERSON_NAME] is a highly experienced Administration…"
click at [925, 765] on span "save changes" at bounding box center [938, 765] width 83 height 21
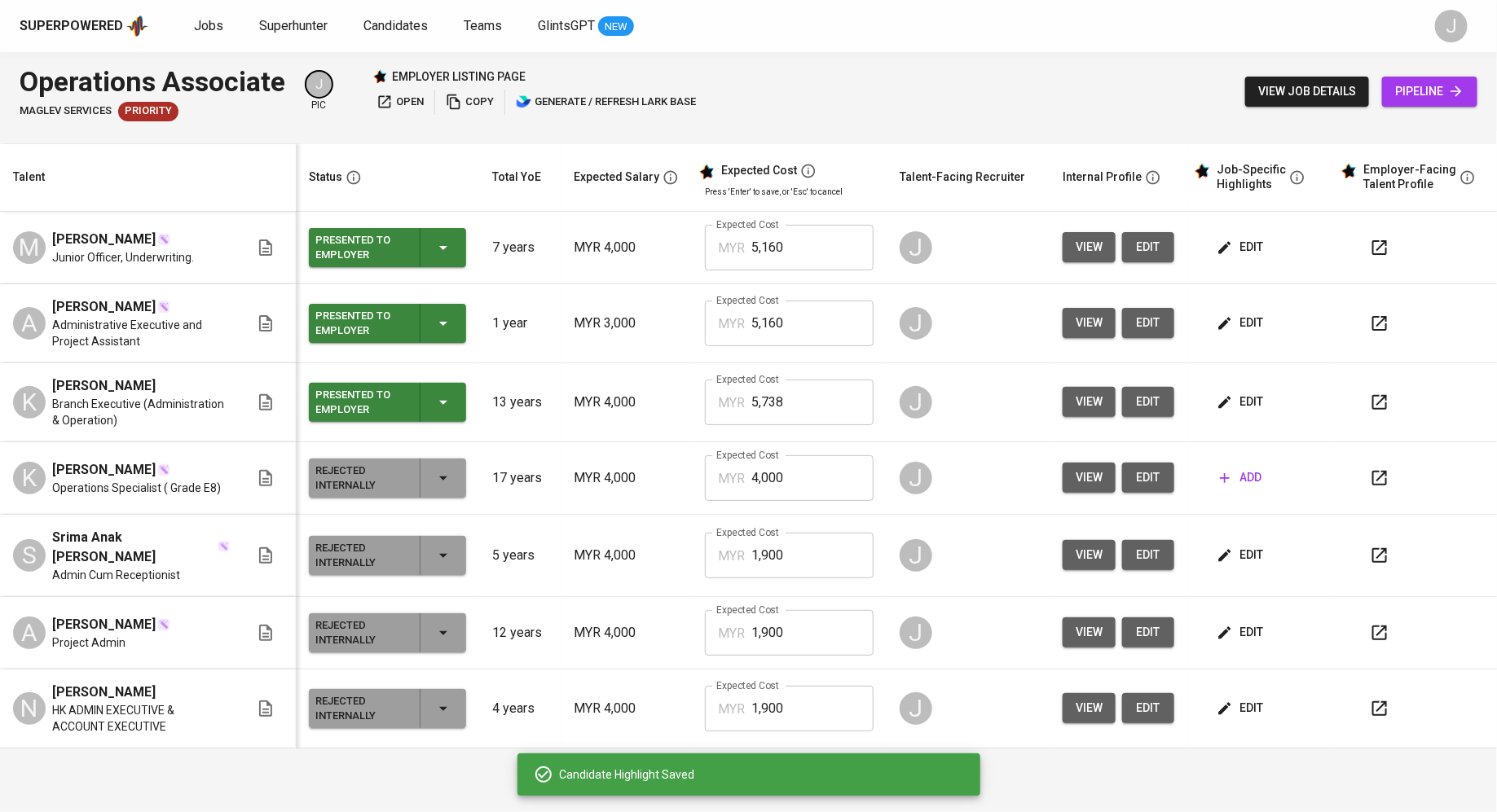
click at [977, 272] on td "J" at bounding box center [968, 248] width 163 height 73
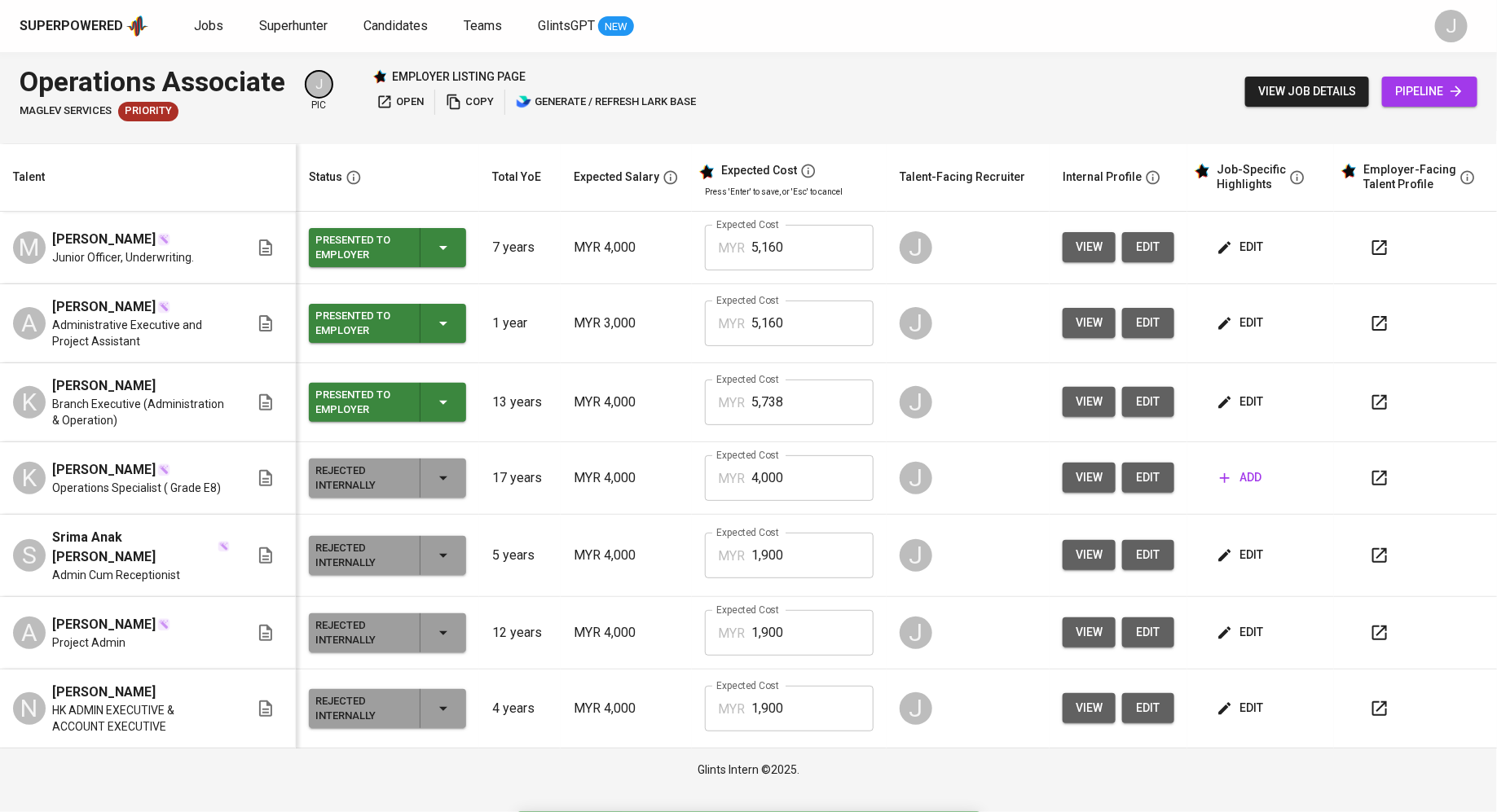
click at [389, 99] on icon "button" at bounding box center [385, 101] width 17 height 17
click at [1156, 245] on span "edit" at bounding box center [1148, 247] width 27 height 21
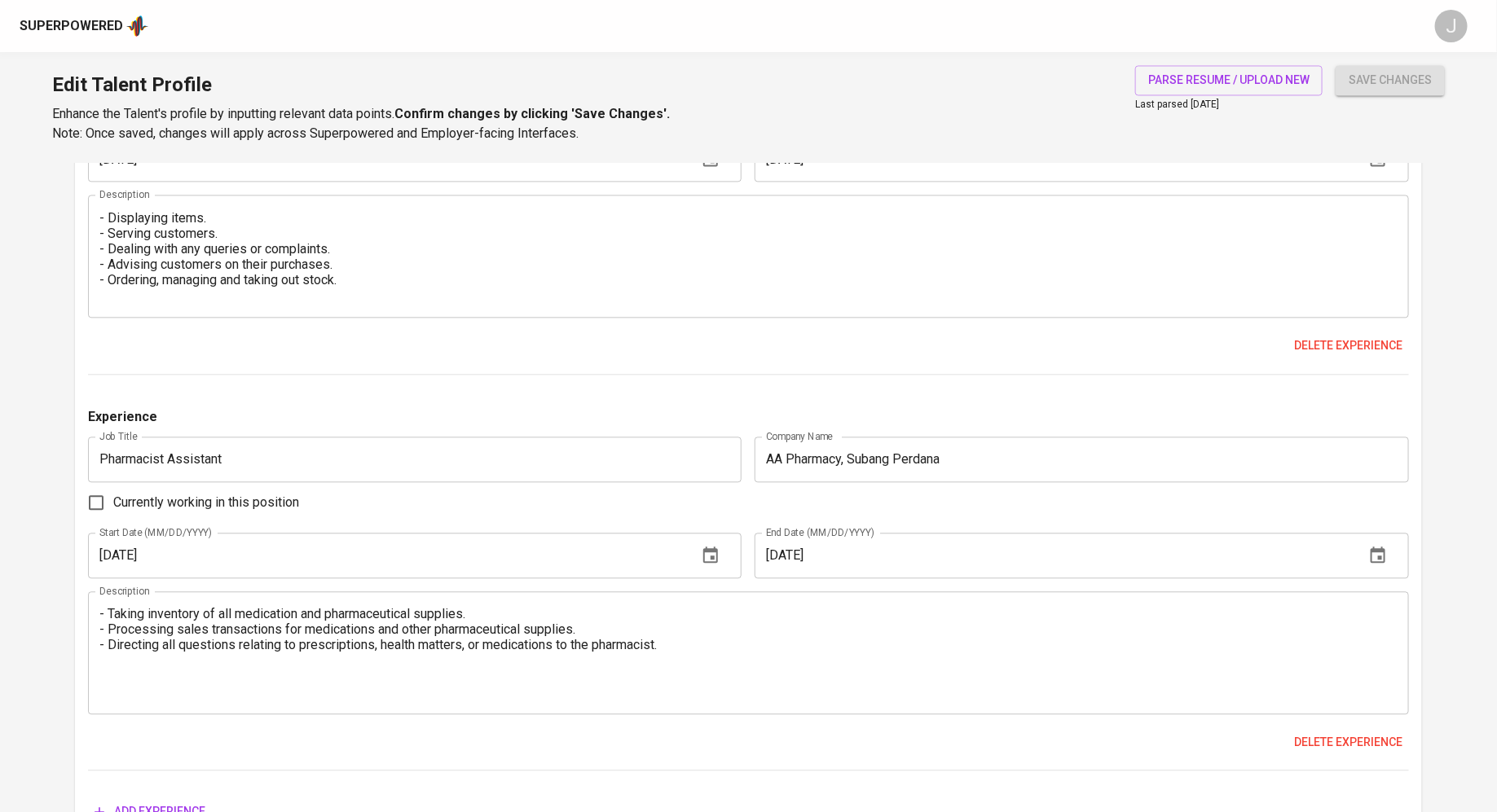
scroll to position [1666, 0]
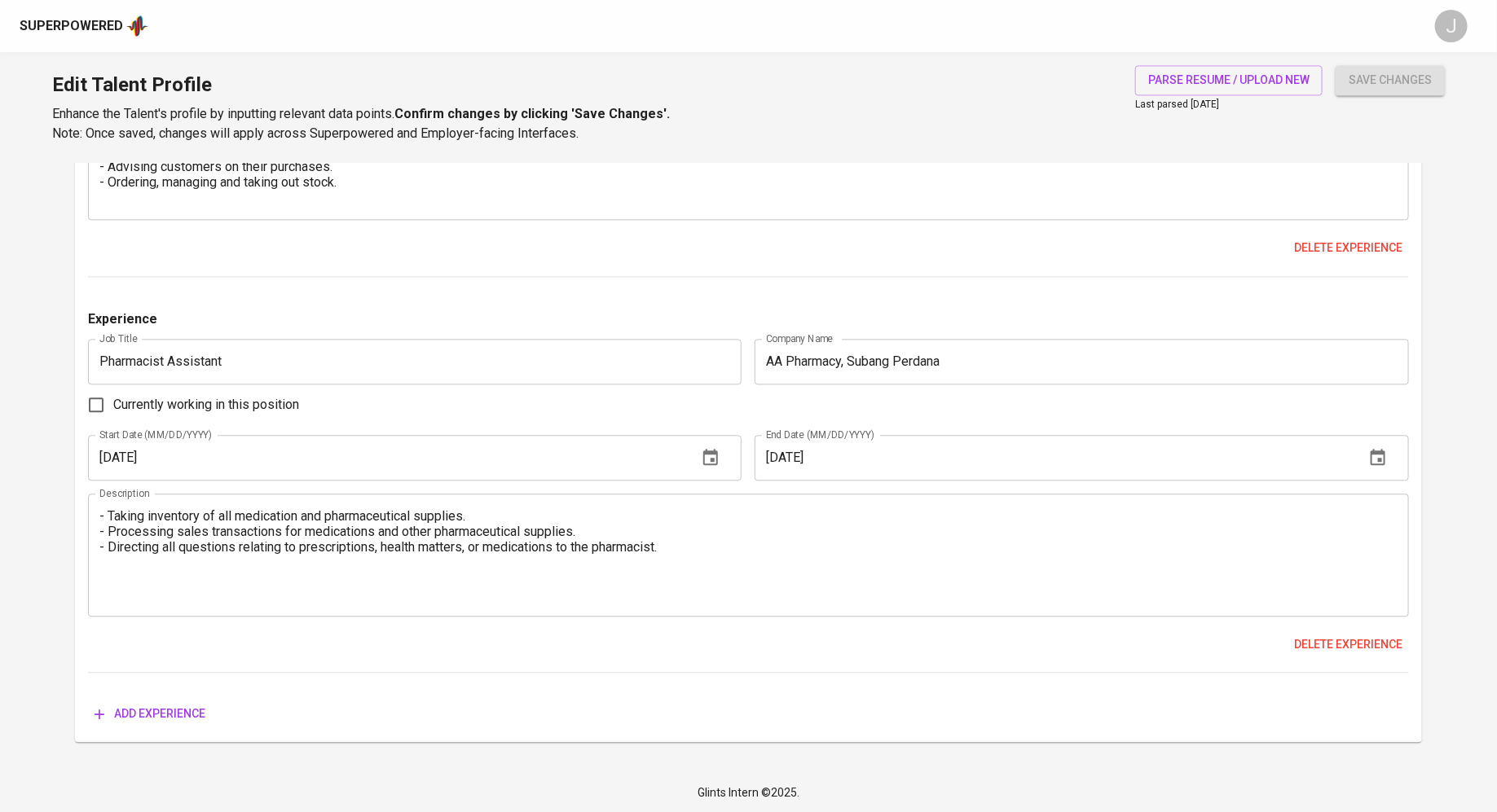
click at [160, 716] on span "Add experience" at bounding box center [150, 714] width 111 height 21
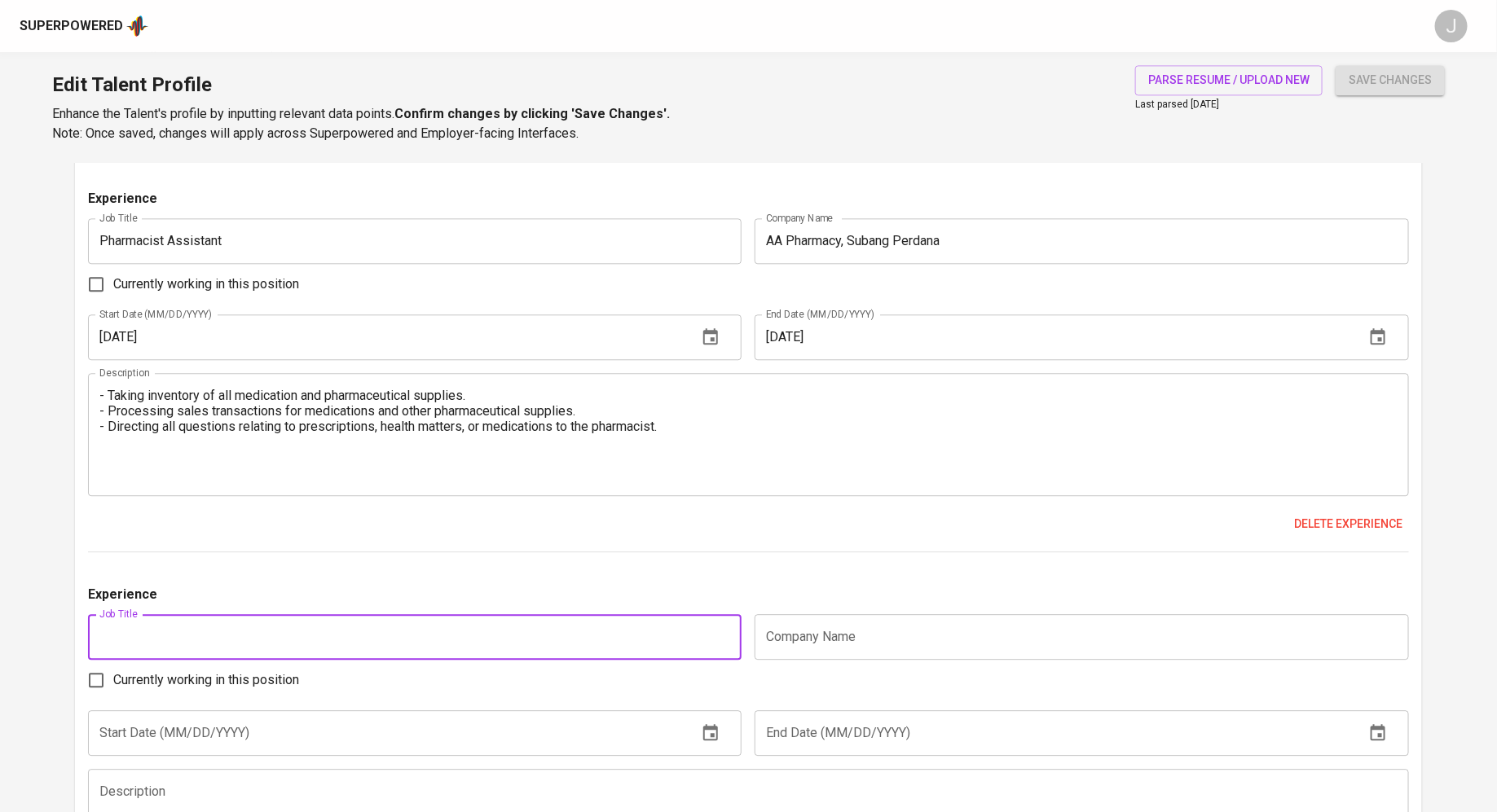
scroll to position [2034, 0]
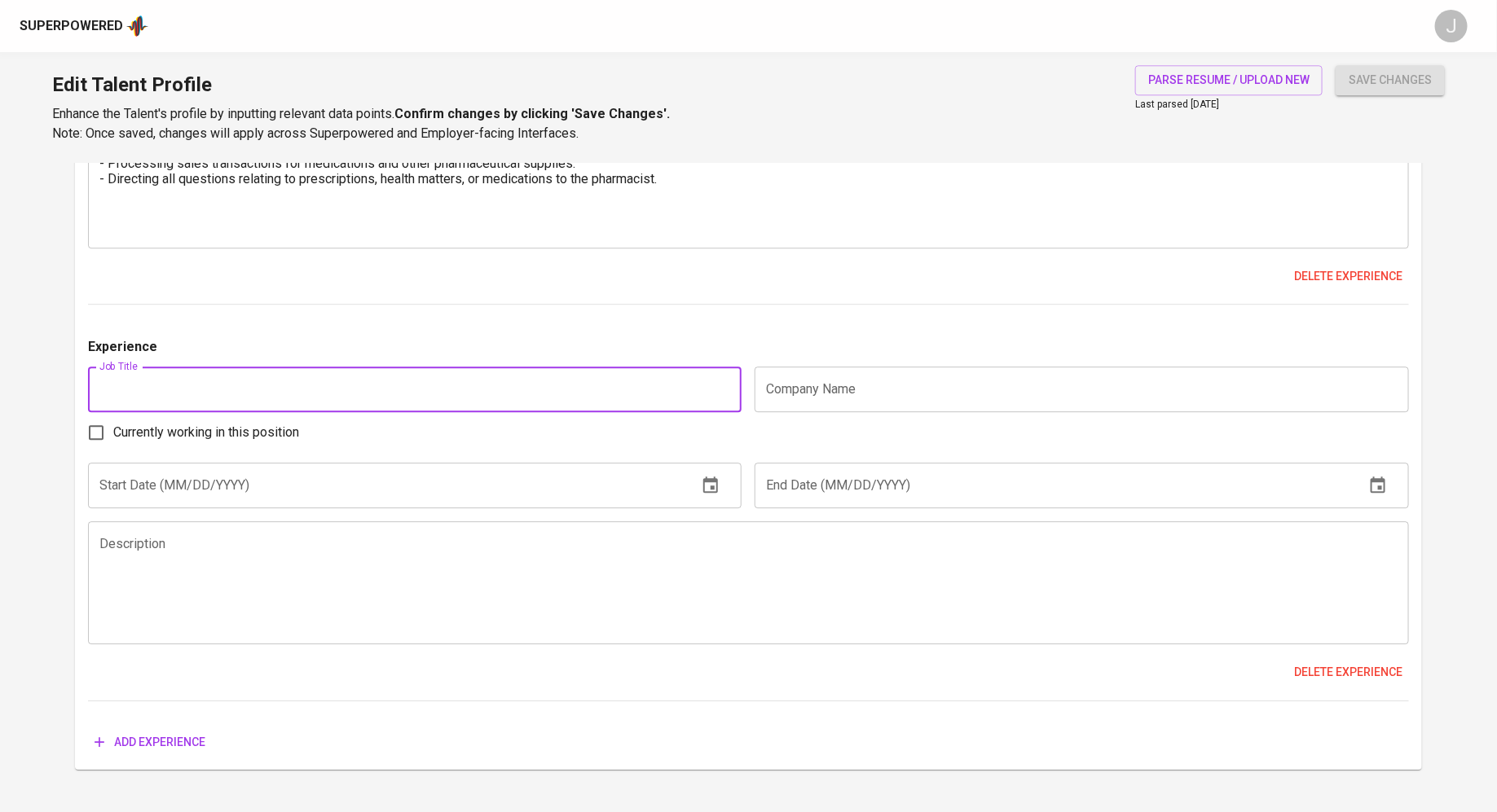
click at [867, 393] on input "text" at bounding box center [1081, 389] width 654 height 45
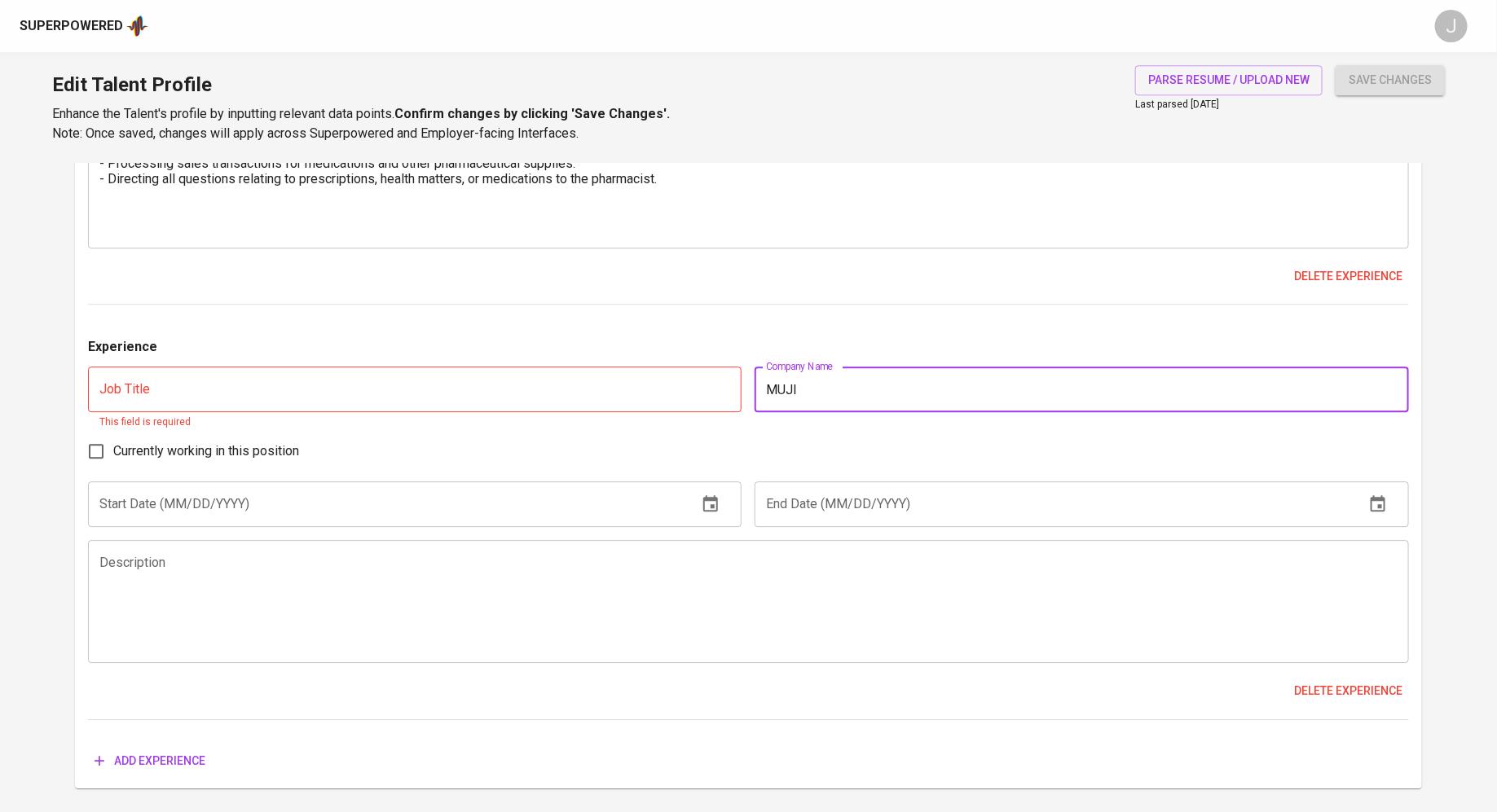
type input "MUJI"
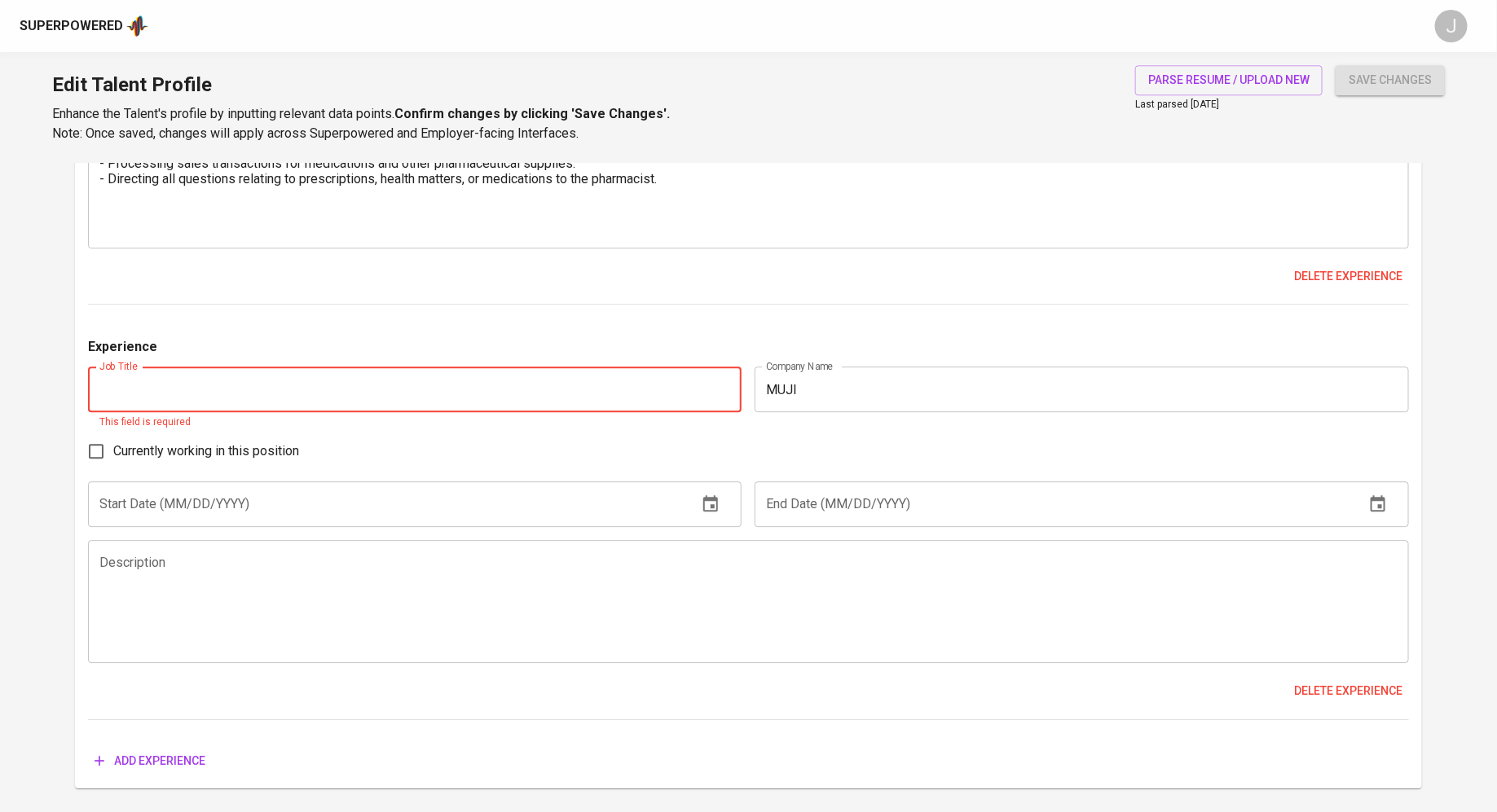
click at [549, 398] on input "text" at bounding box center [414, 389] width 654 height 45
type input "Admin Assistant"
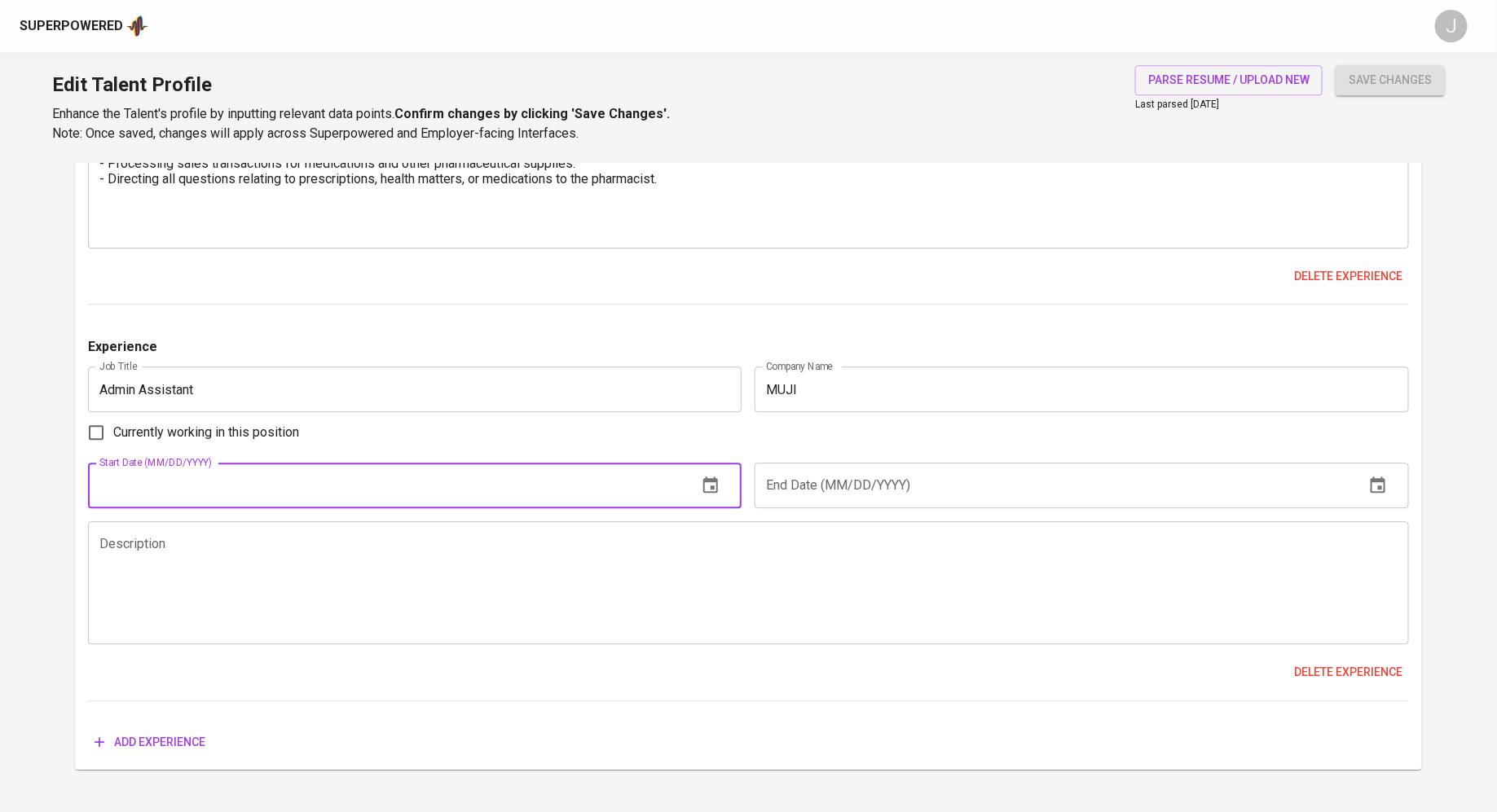
click at [285, 506] on input "text" at bounding box center [386, 486] width 597 height 45
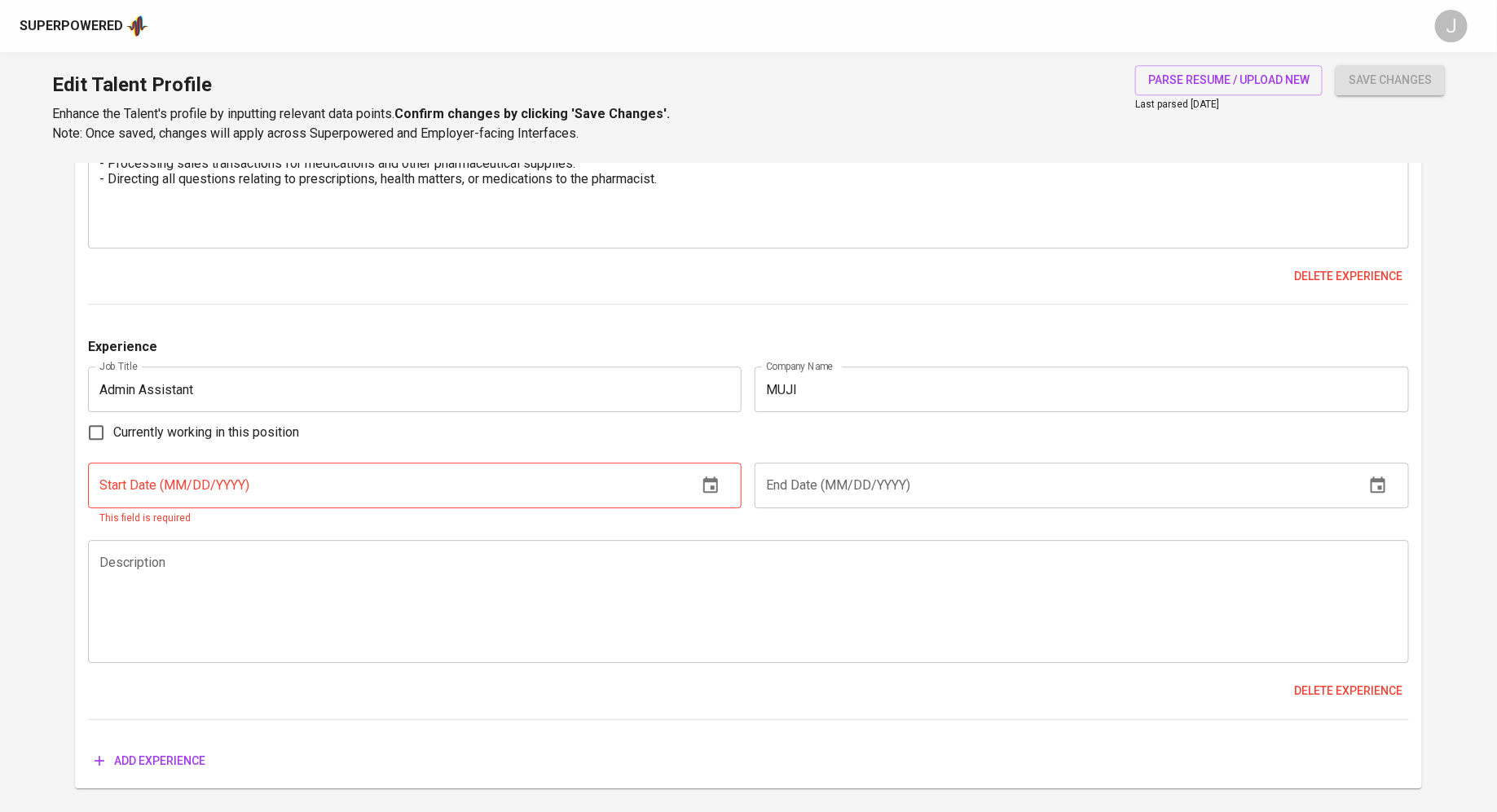
click at [750, 501] on div "End Date (MM/DD/YYYY) End Date (MM/DD/YYYY)" at bounding box center [1078, 494] width 661 height 64
click at [718, 482] on icon "button" at bounding box center [710, 485] width 15 height 17
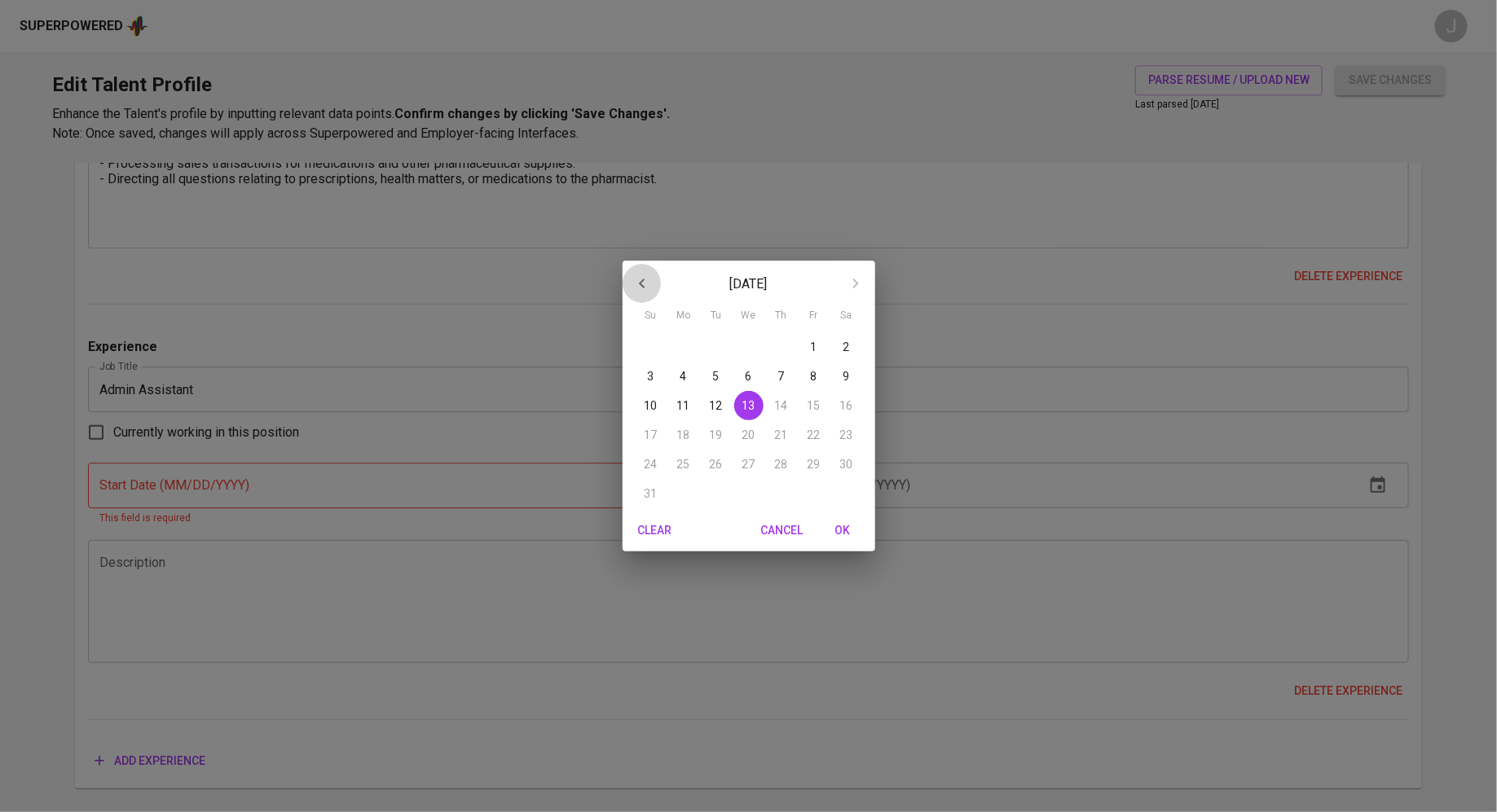
click at [651, 270] on button "button" at bounding box center [642, 283] width 39 height 39
click at [652, 270] on button "button" at bounding box center [642, 283] width 39 height 39
click at [641, 282] on icon "button" at bounding box center [641, 283] width 6 height 10
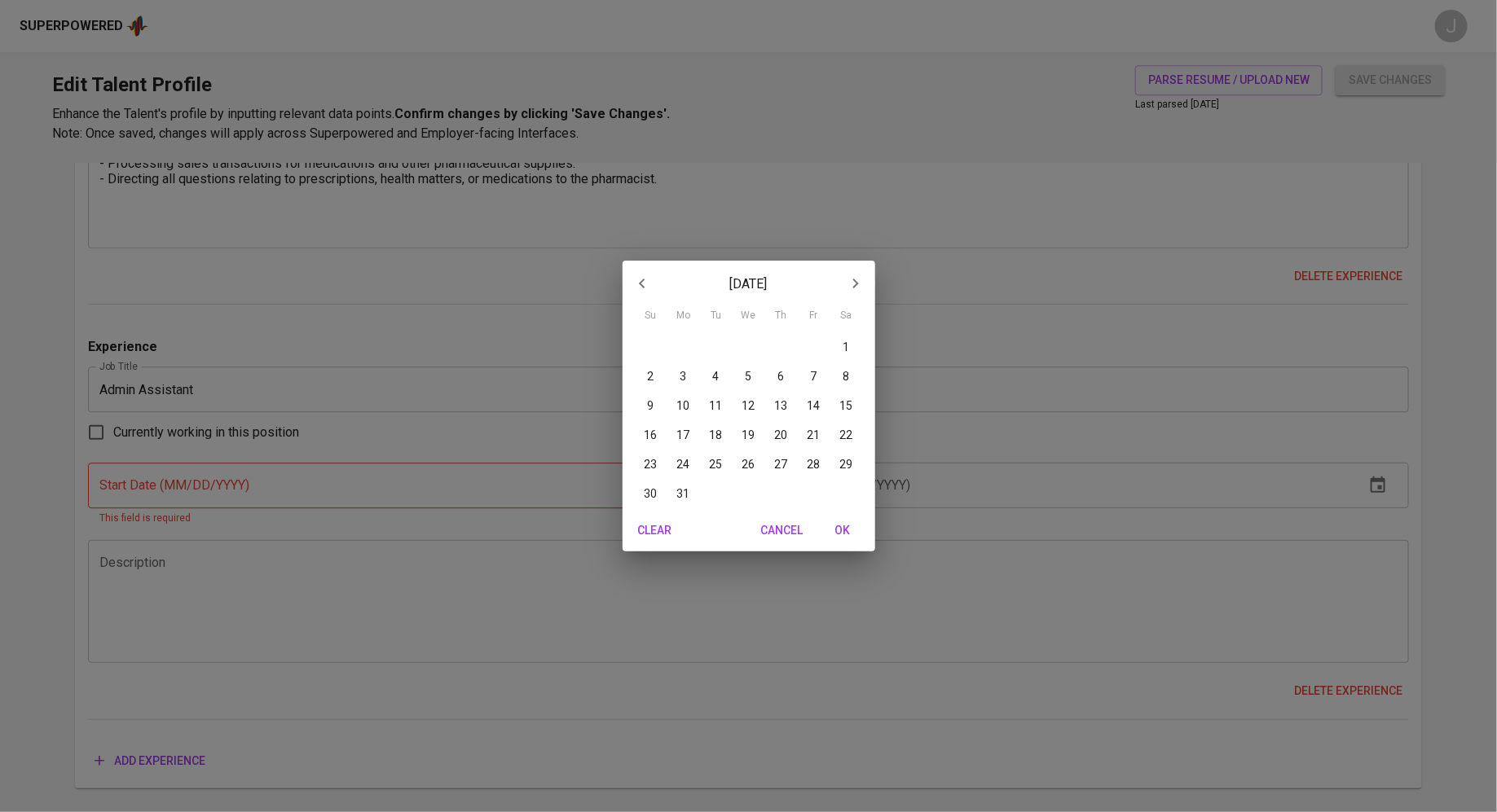
click at [690, 379] on span "3" at bounding box center [684, 376] width 30 height 17
type input "[DATE]"
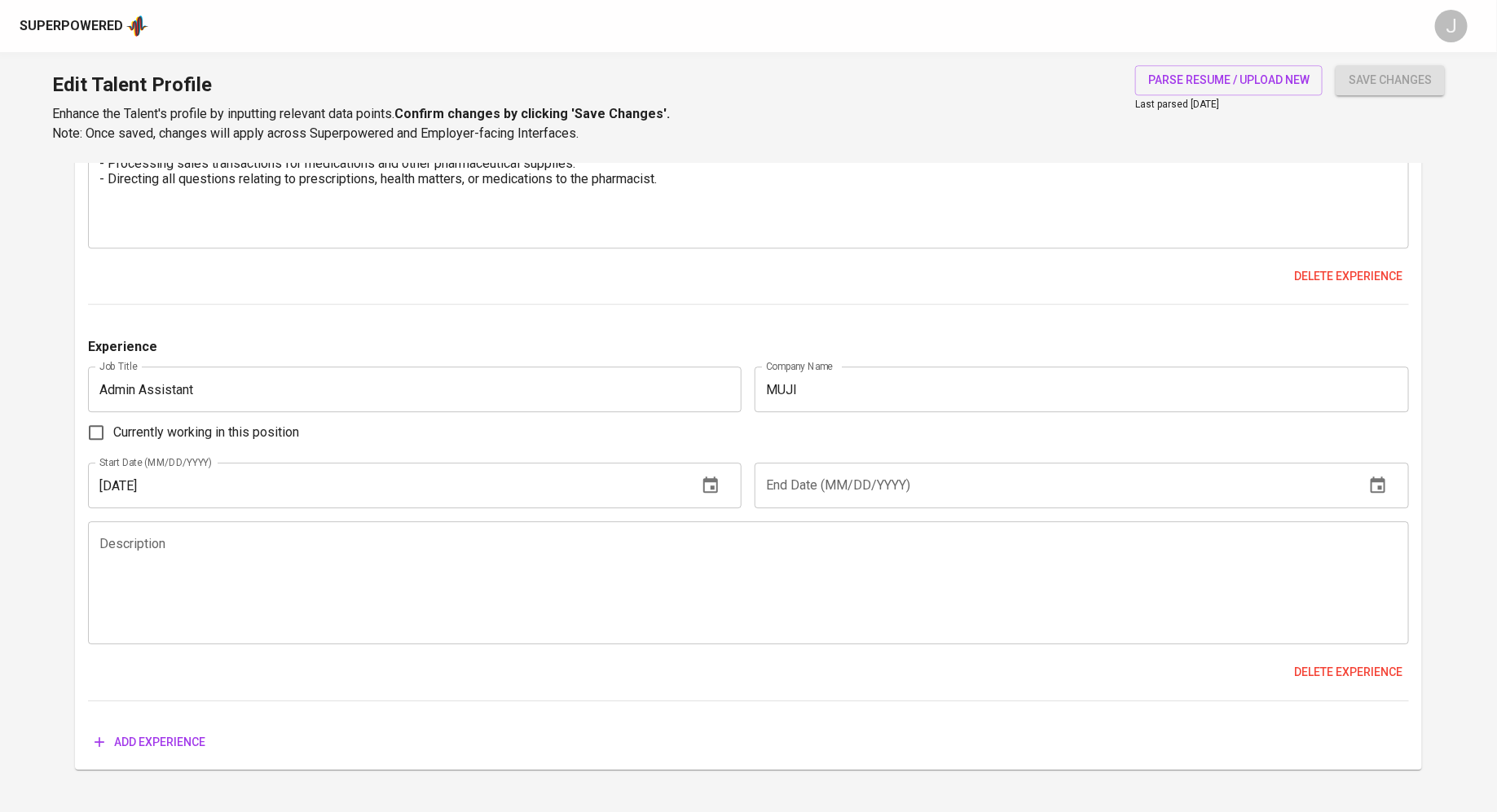
click at [156, 431] on span "Currently working in this position" at bounding box center [206, 433] width 186 height 20
click at [113, 431] on input "Currently working in this position" at bounding box center [95, 432] width 34 height 34
checkbox input "true"
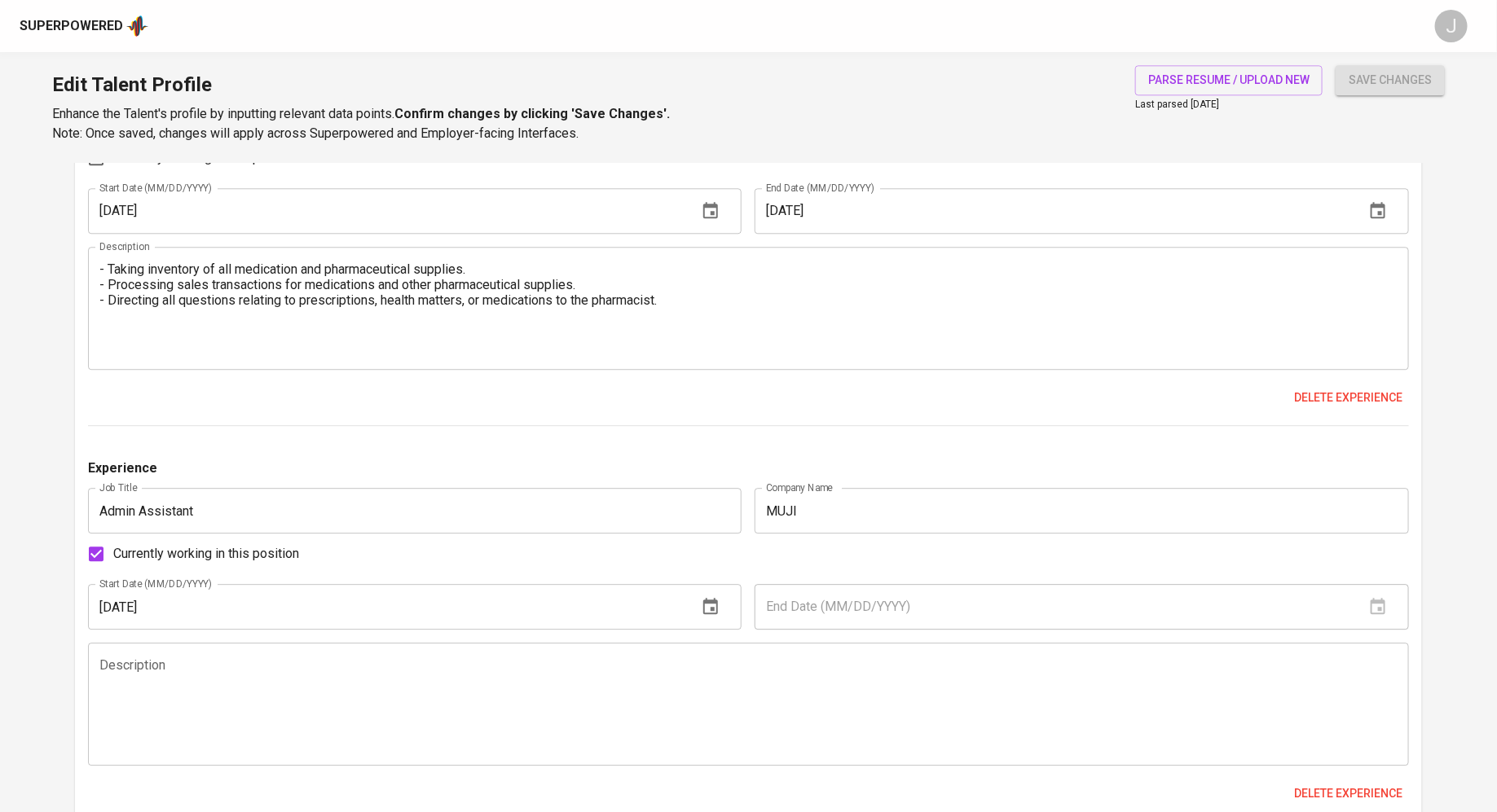
scroll to position [2062, 0]
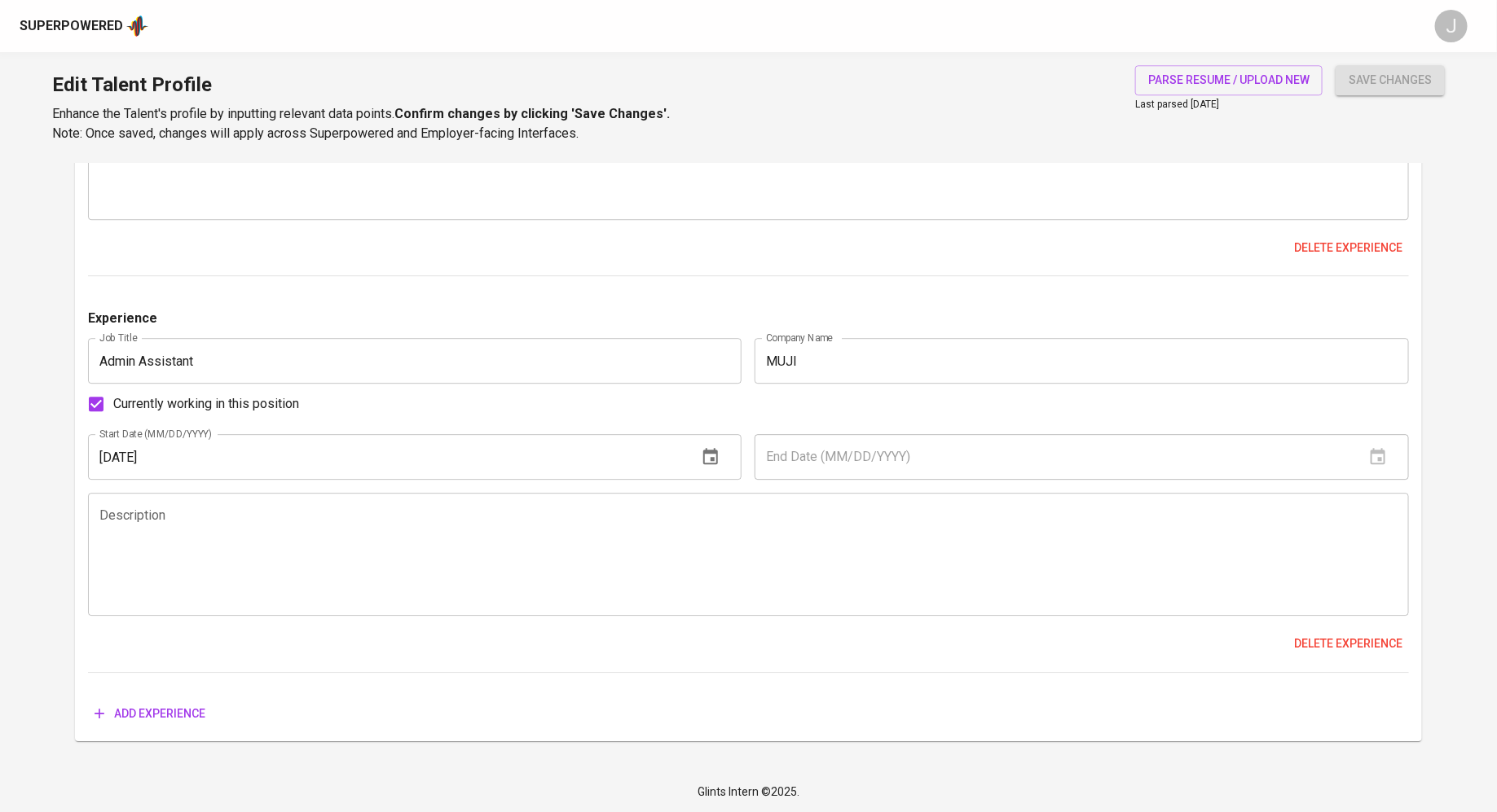
click at [940, 581] on textarea at bounding box center [748, 554] width 1298 height 92
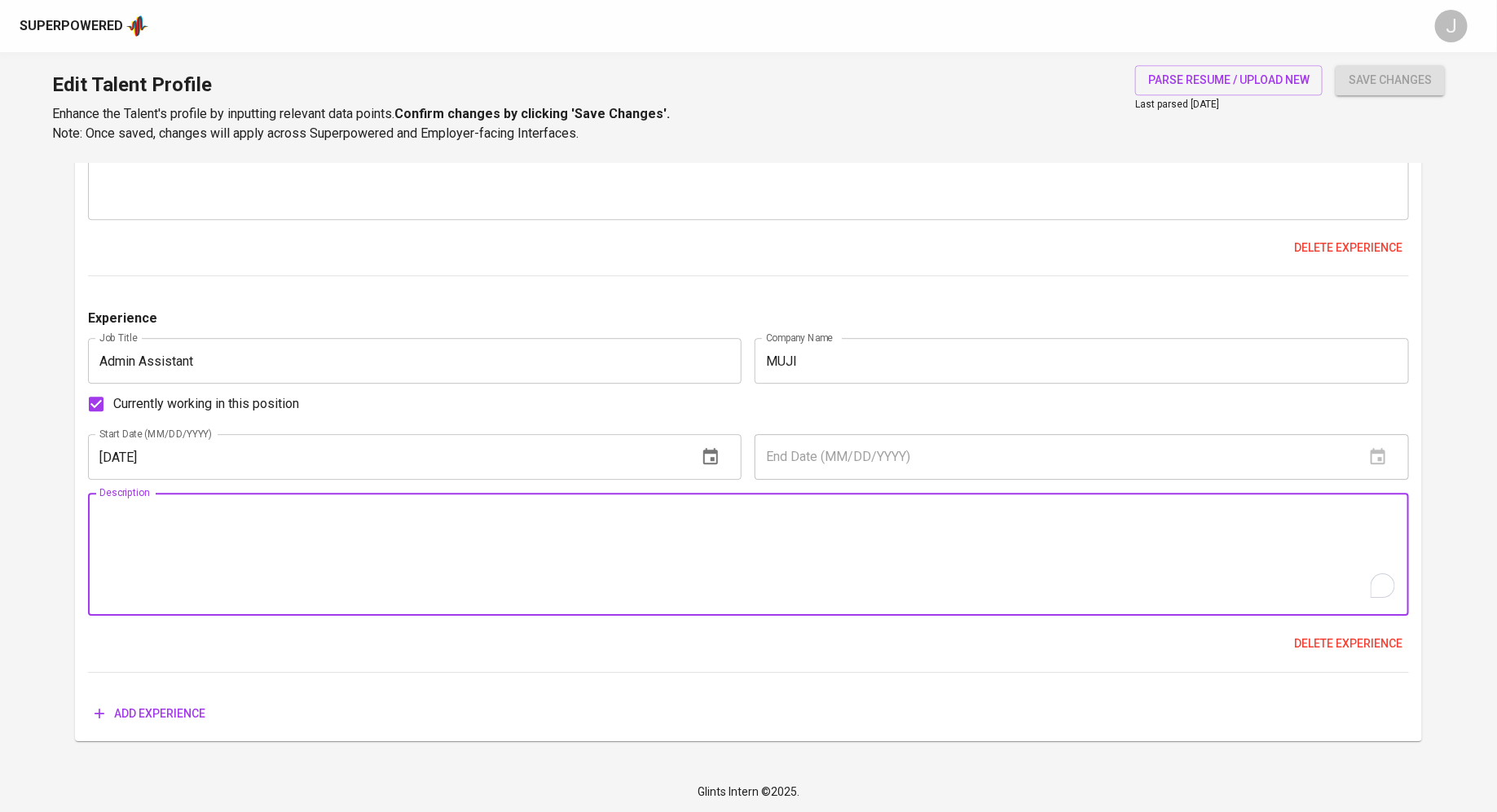
type textarea "-"
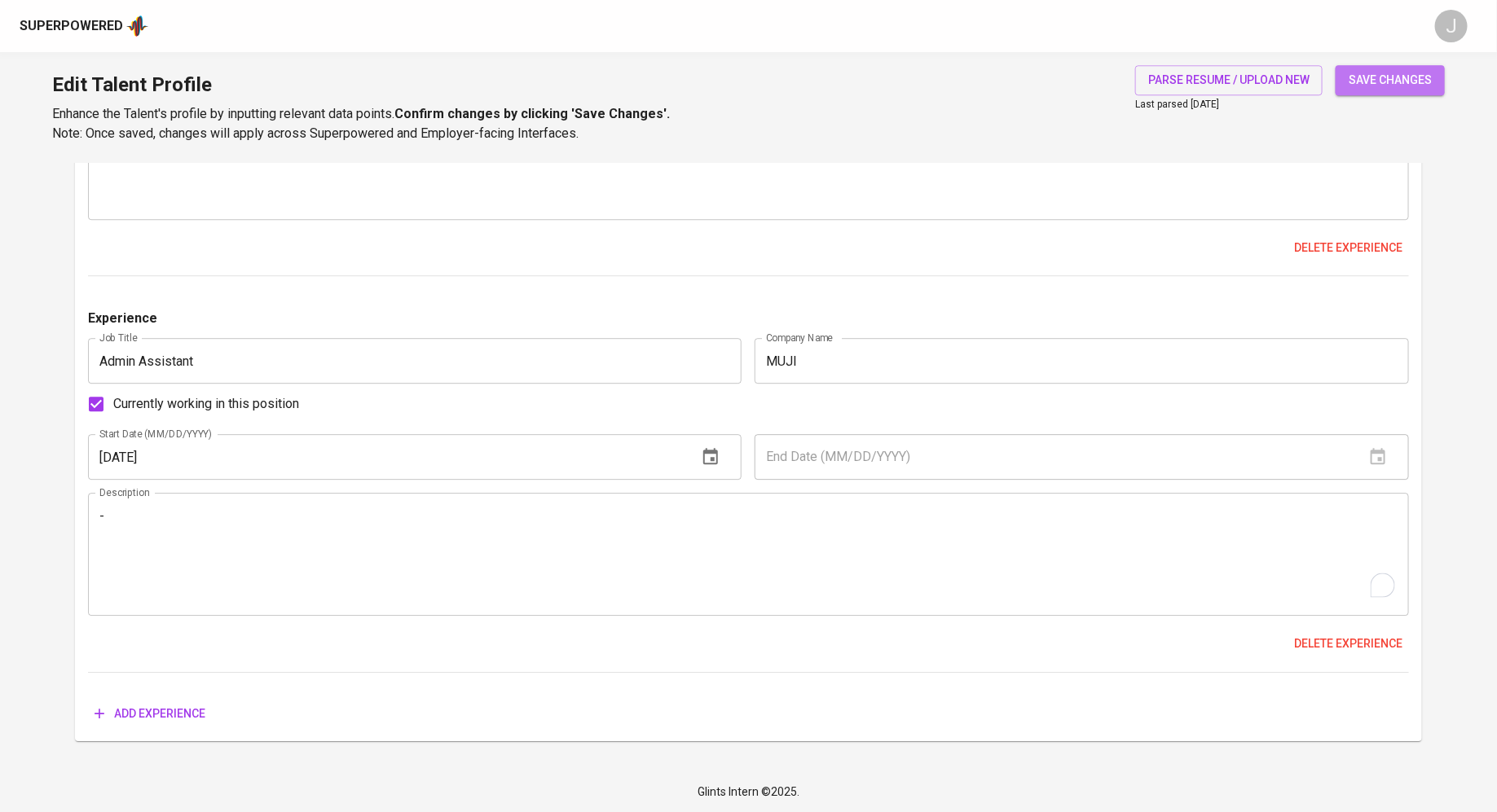
click at [1399, 69] on button "save changes" at bounding box center [1390, 80] width 109 height 30
type input "Admin Assistant"
type input "MUJI"
checkbox input "true"
type input "[DATE]"
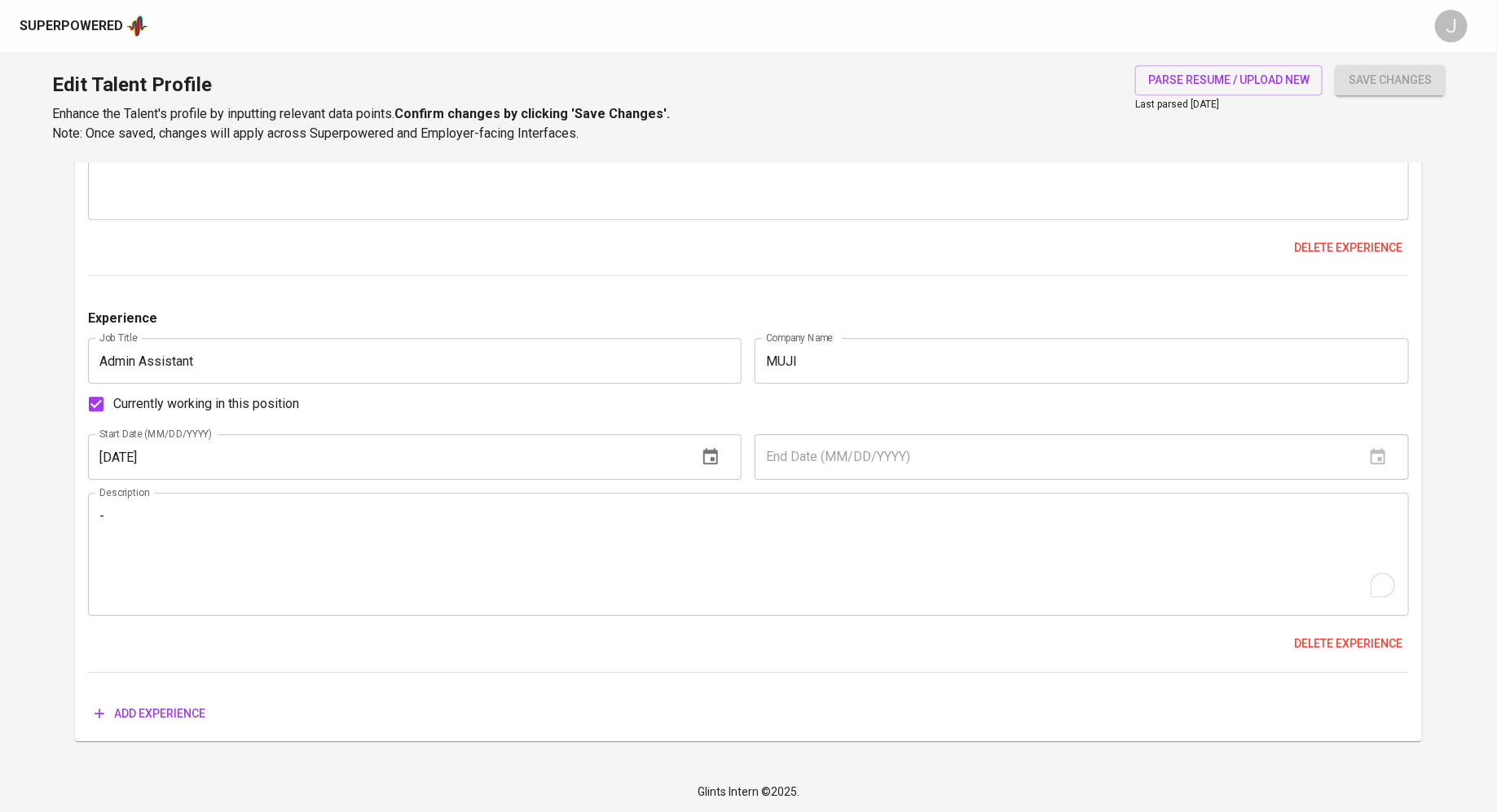
type input "Junior Officer, Underwriting."
type input "Lonpac Insurance Berhad"
type input "[DATE]"
type input "Retail Assistant"
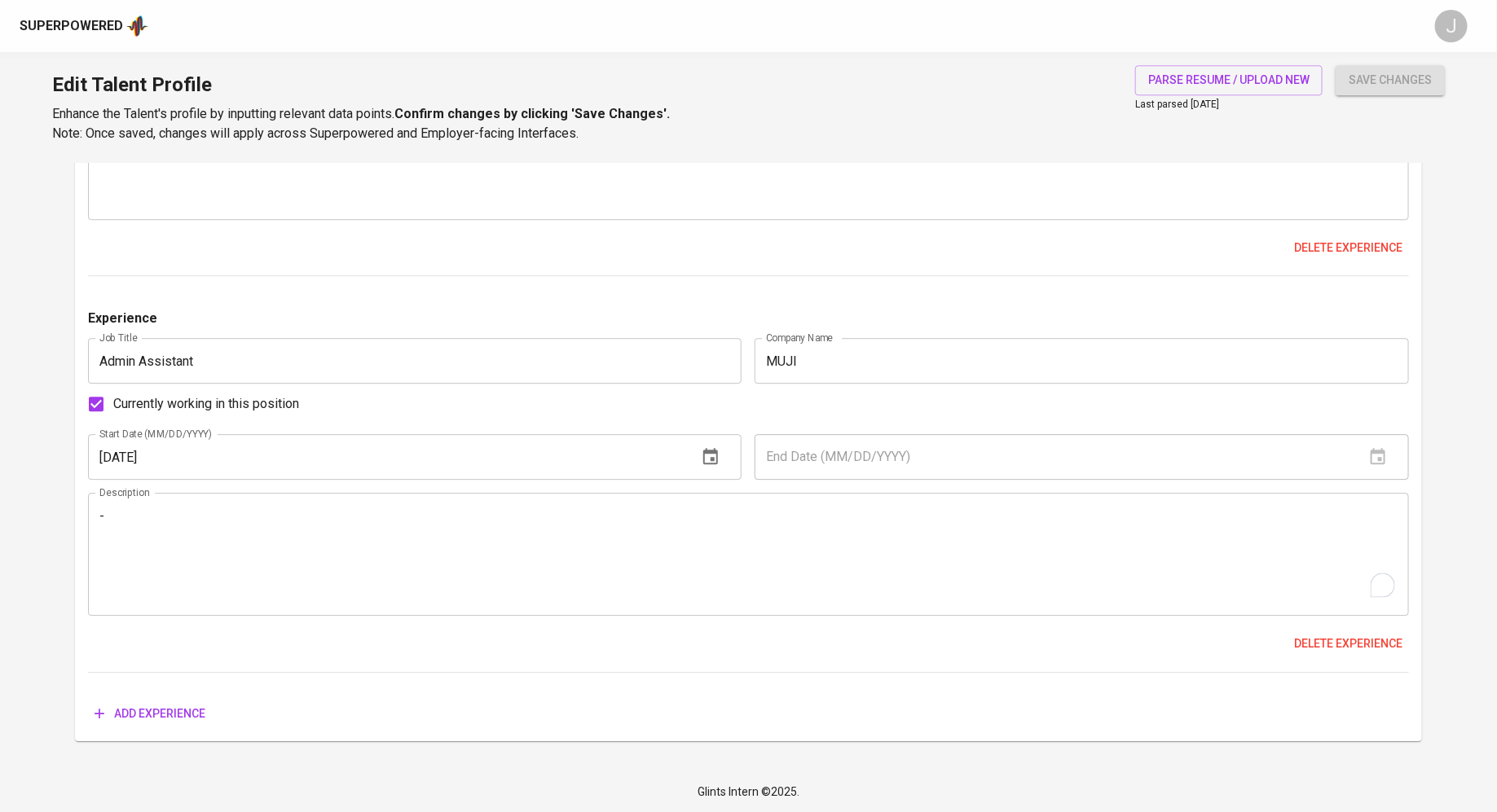
type input "ZARA, One Utama"
type input "[DATE]"
type input "Pharmacist Assistant"
type input "AA Pharmacy, Subang Perdana"
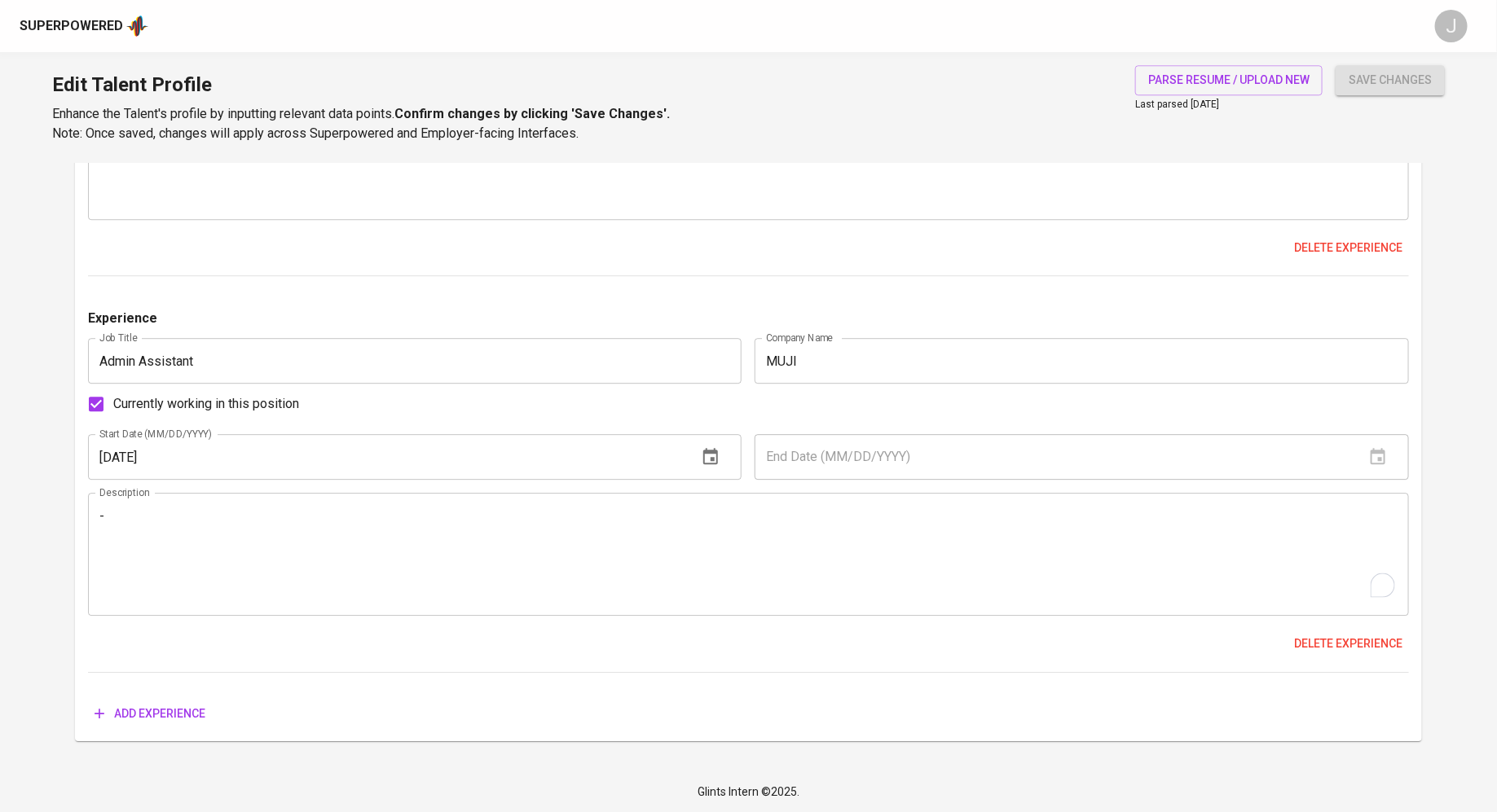
checkbox input "false"
type input "[DATE]"
type textarea "- Taking inventory of all medication and pharmaceutical supplies. - Processing …"
